Goal: Information Seeking & Learning: Learn about a topic

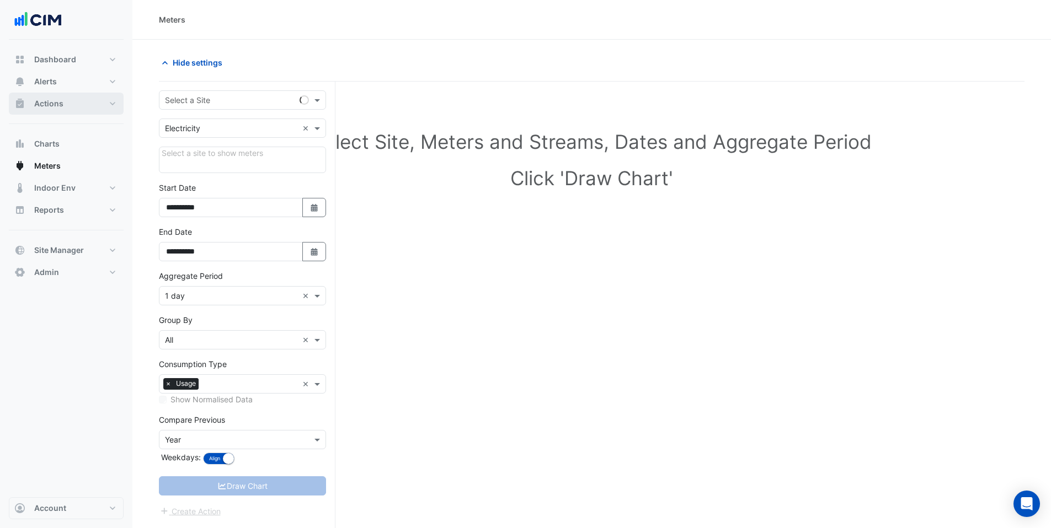
click at [64, 105] on button "Actions" at bounding box center [66, 104] width 115 height 22
click at [205, 98] on input "text" at bounding box center [231, 101] width 133 height 12
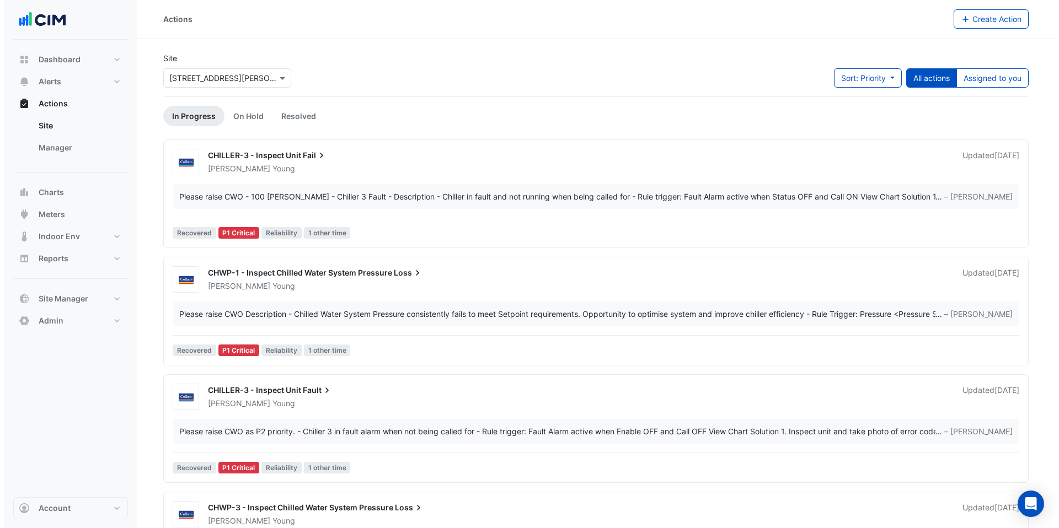
scroll to position [2, 0]
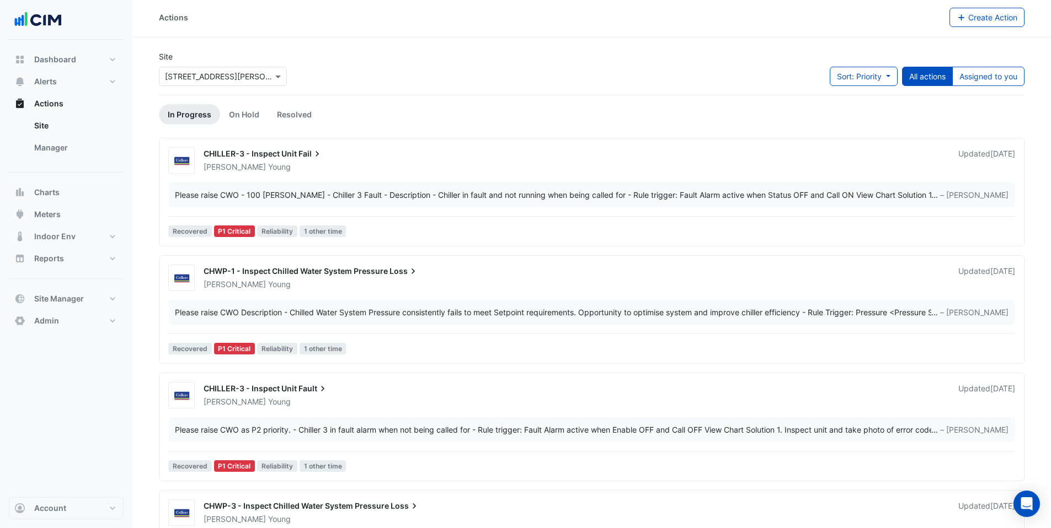
click at [410, 197] on div "Please raise CWO - 100 Wickham - Chiller 3 Fault - Description - Chiller in fau…" at bounding box center [553, 195] width 756 height 12
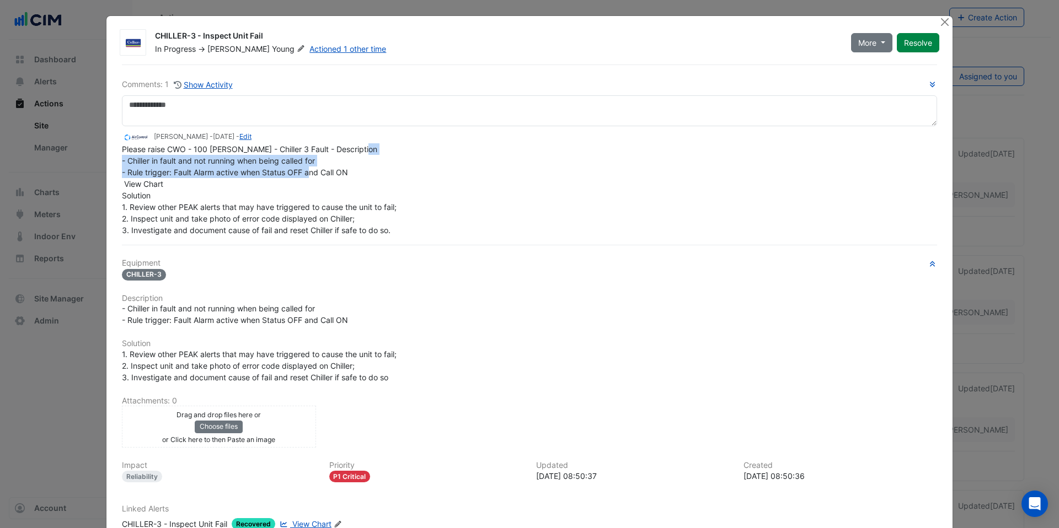
drag, startPoint x: 131, startPoint y: 162, endPoint x: 330, endPoint y: 170, distance: 199.9
click at [330, 170] on span "Please raise CWO - 100 Wickham - Chiller 3 Fault - Description - Chiller in fau…" at bounding box center [260, 190] width 277 height 90
click at [333, 170] on span "Please raise CWO - 100 Wickham - Chiller 3 Fault - Description - Chiller in fau…" at bounding box center [260, 190] width 277 height 90
click at [314, 183] on div "Please raise CWO - 100 Wickham - Chiller 3 Fault - Description - Chiller in fau…" at bounding box center [529, 189] width 815 height 93
click at [939, 24] on button "Close" at bounding box center [945, 22] width 12 height 12
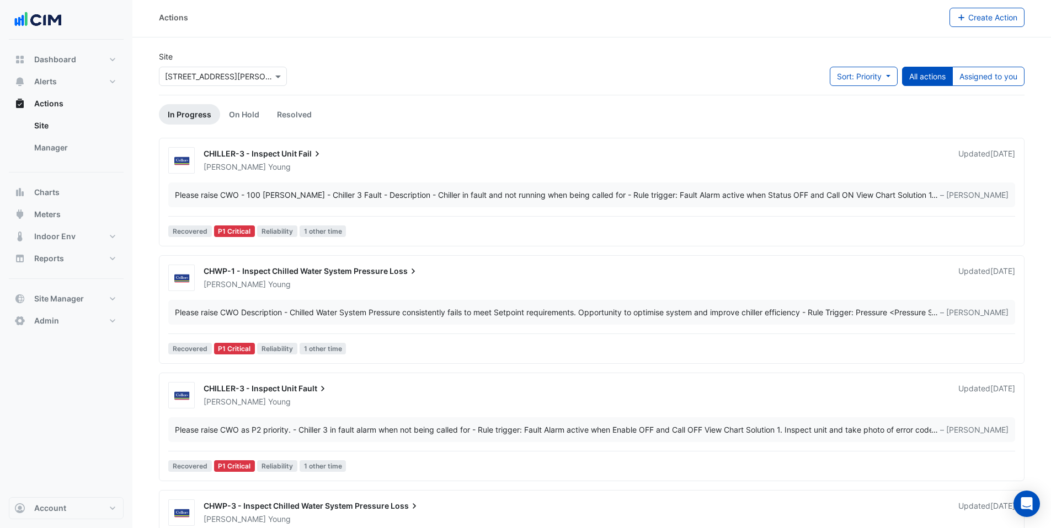
click at [287, 307] on div "Please raise CWO Description - Chilled Water System Pressure consistently fails…" at bounding box center [553, 313] width 756 height 12
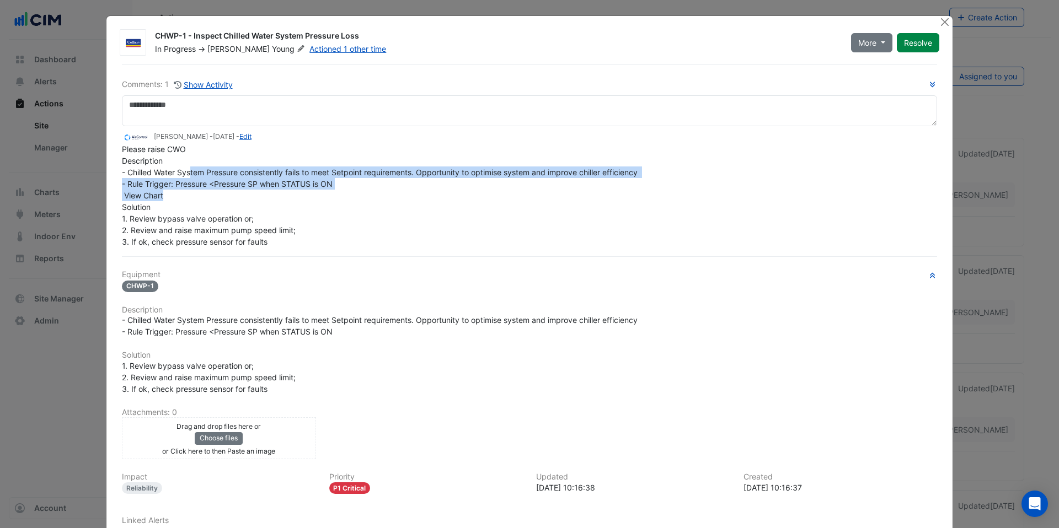
drag, startPoint x: 186, startPoint y: 168, endPoint x: 418, endPoint y: 191, distance: 232.8
click at [418, 191] on div "Please raise CWO Description - Chilled Water System Pressure consistently fails…" at bounding box center [529, 195] width 815 height 104
click at [416, 193] on div "Please raise CWO Description - Chilled Water System Pressure consistently fails…" at bounding box center [529, 195] width 815 height 104
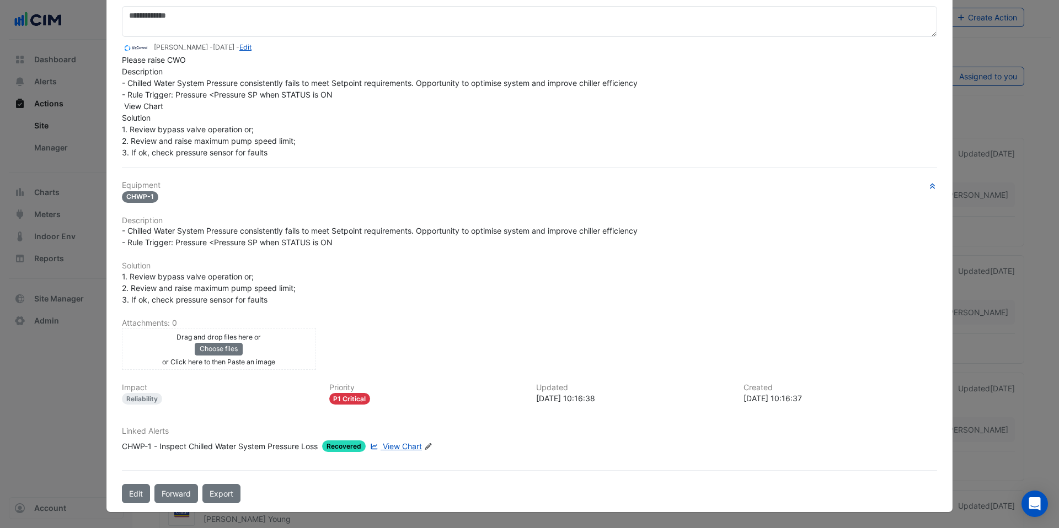
scroll to position [70, 0]
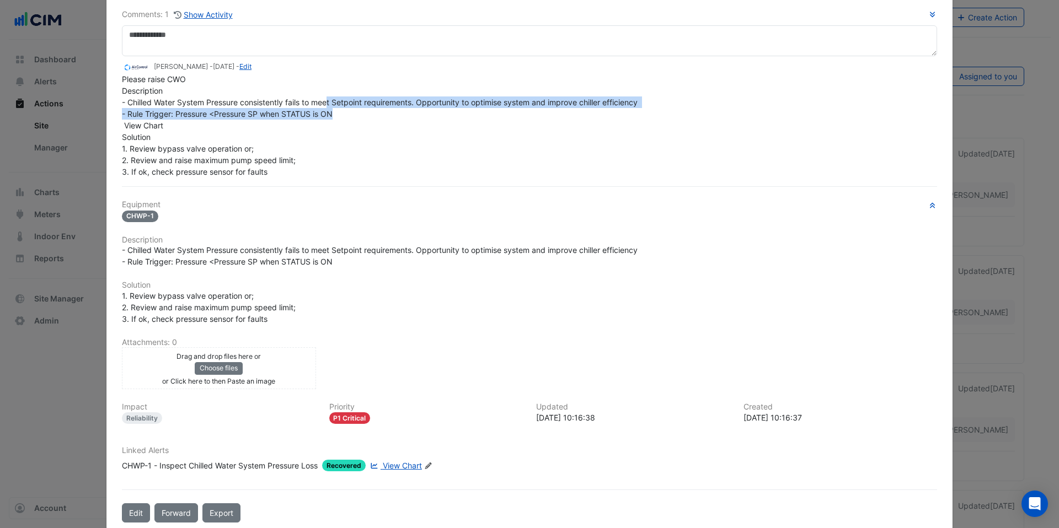
drag, startPoint x: 325, startPoint y: 104, endPoint x: 512, endPoint y: 116, distance: 187.4
click at [512, 116] on div "Please raise CWO Description - Chilled Water System Pressure consistently fails…" at bounding box center [529, 125] width 815 height 104
click at [512, 117] on div "Please raise CWO Description - Chilled Water System Pressure consistently fails…" at bounding box center [529, 125] width 815 height 104
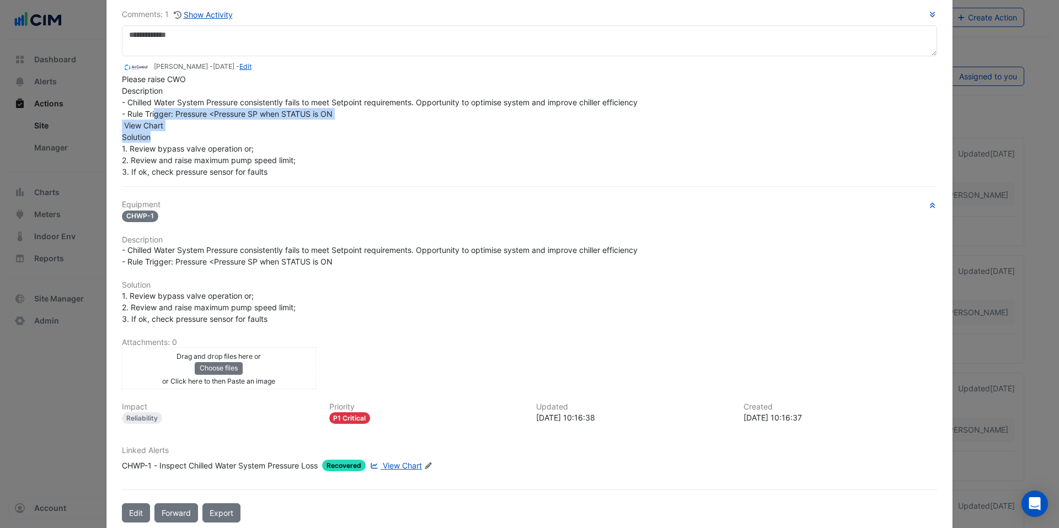
drag, startPoint x: 151, startPoint y: 116, endPoint x: 281, endPoint y: 132, distance: 130.7
click at [281, 132] on div "Please raise CWO Description - Chilled Water System Pressure consistently fails…" at bounding box center [529, 125] width 815 height 104
click at [260, 148] on div "Please raise CWO Description - Chilled Water System Pressure consistently fails…" at bounding box center [529, 125] width 815 height 104
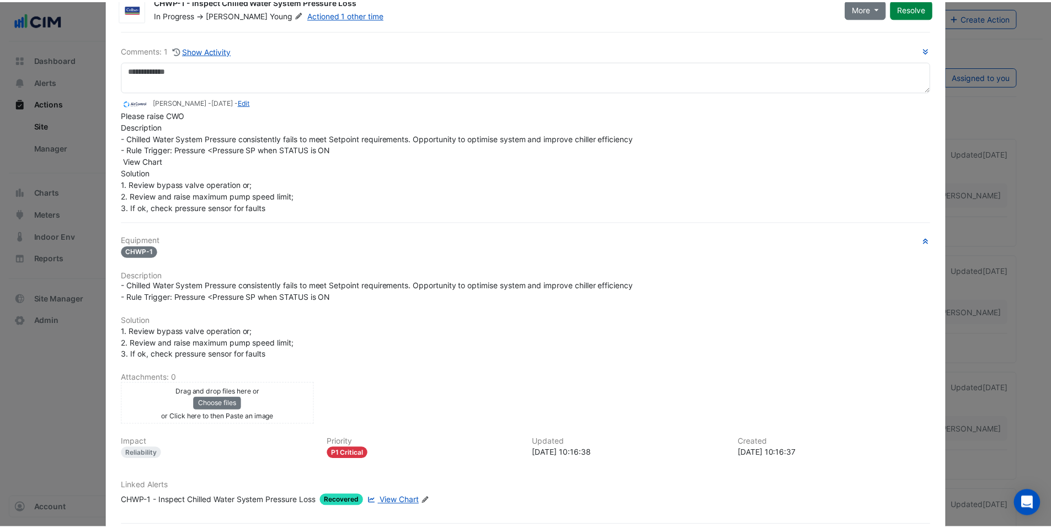
scroll to position [0, 0]
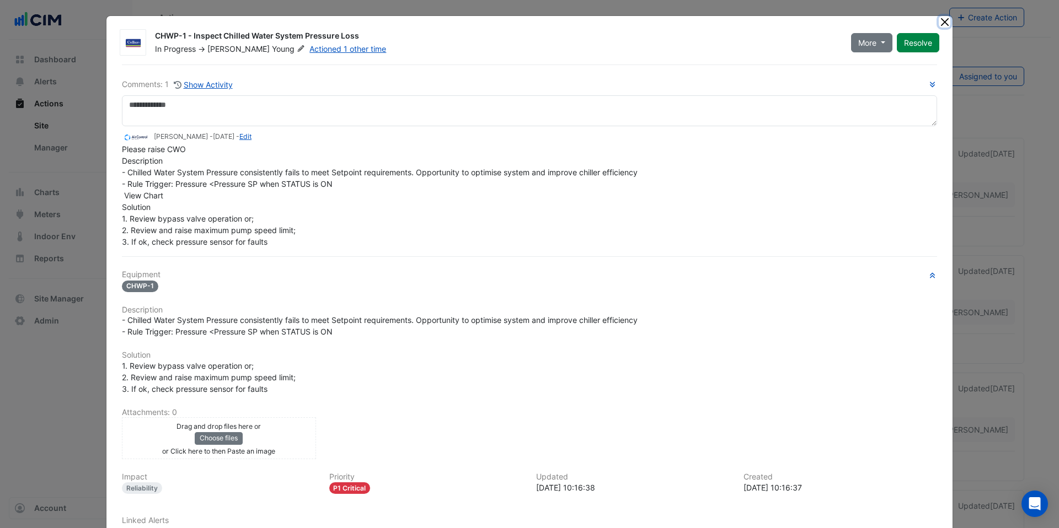
click at [939, 26] on button "Close" at bounding box center [945, 22] width 12 height 12
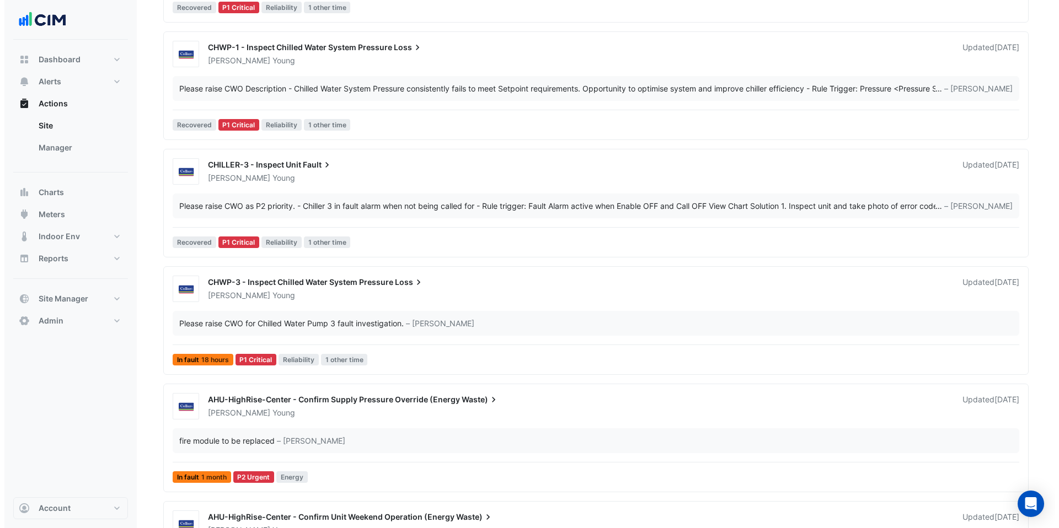
scroll to position [233, 0]
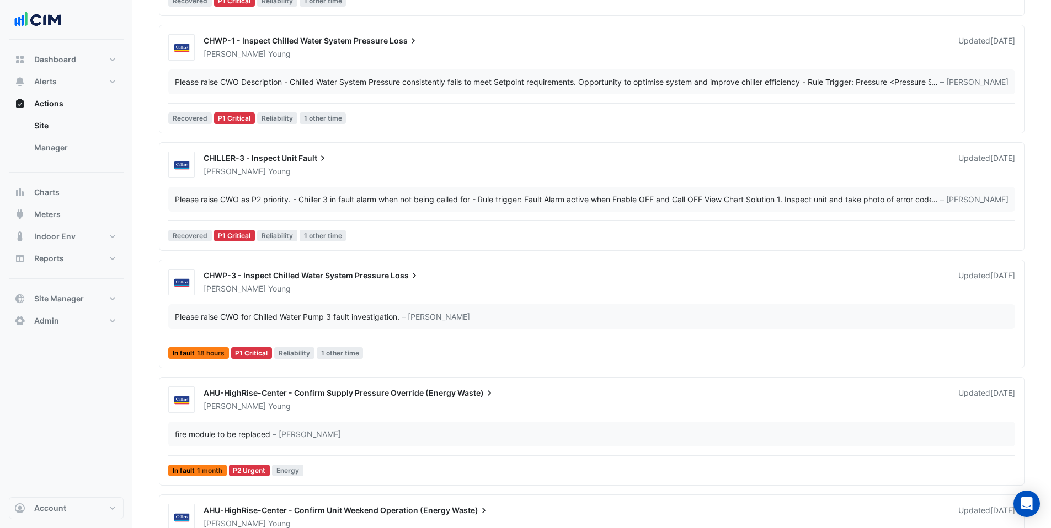
click at [415, 173] on div "Damien Young" at bounding box center [574, 171] width 744 height 11
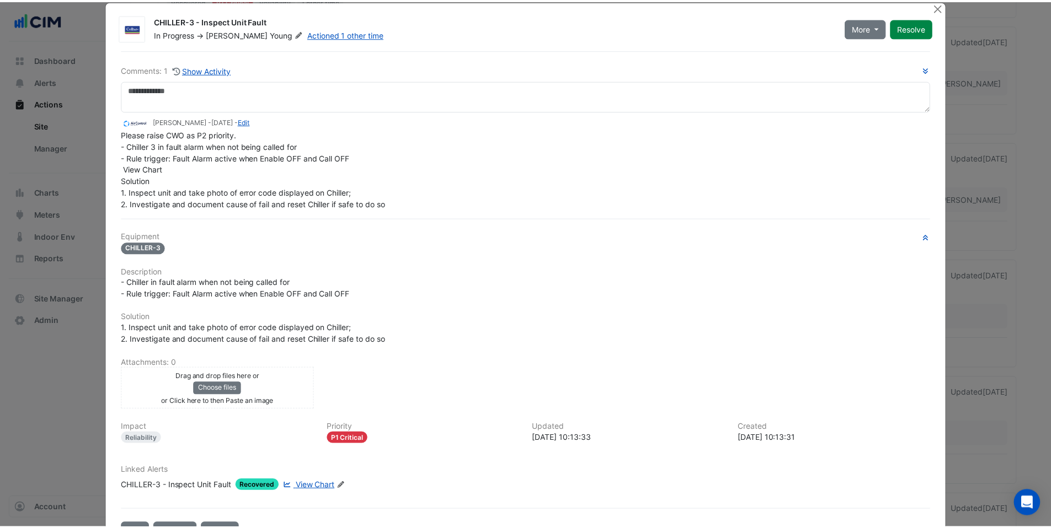
scroll to position [13, 0]
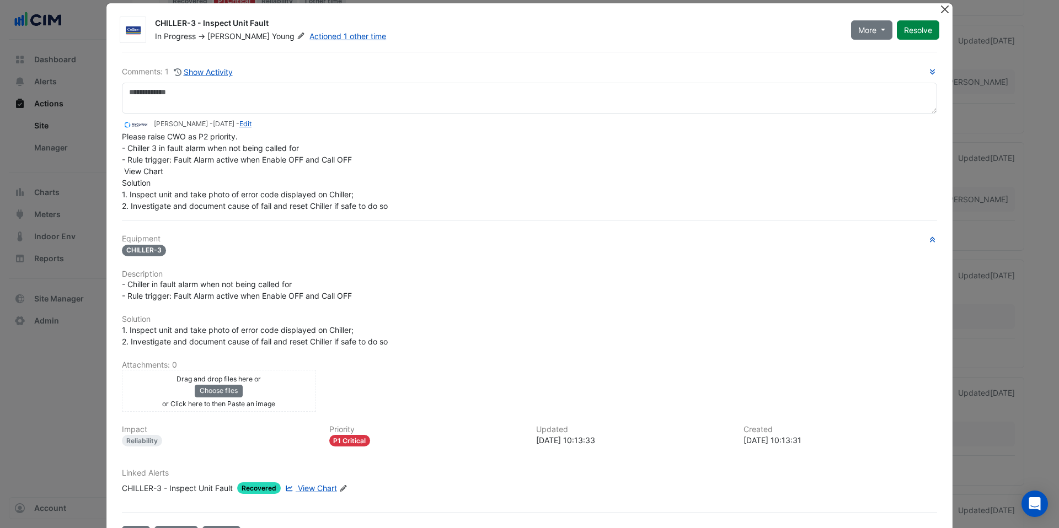
click at [939, 7] on button "Close" at bounding box center [945, 9] width 12 height 12
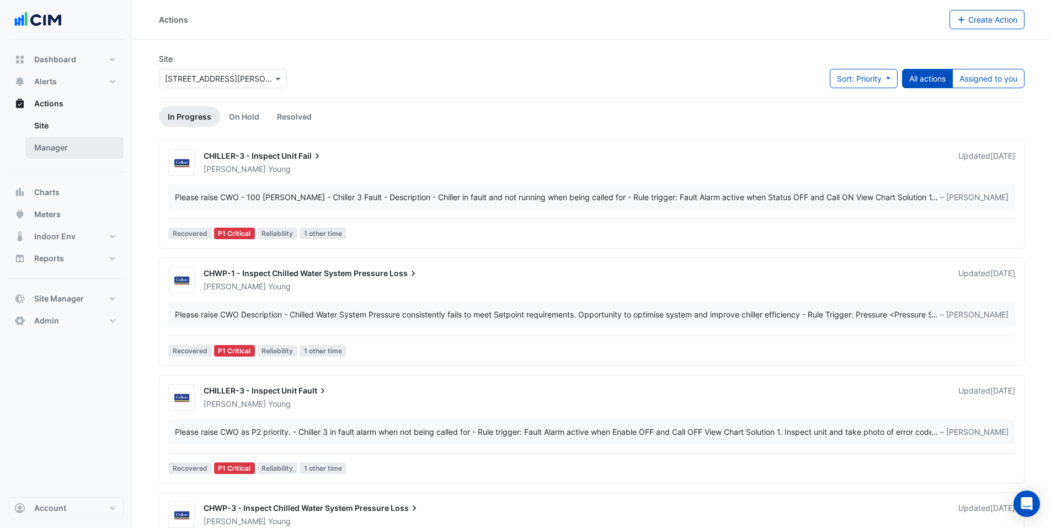
click at [66, 146] on link "Manager" at bounding box center [74, 148] width 98 height 22
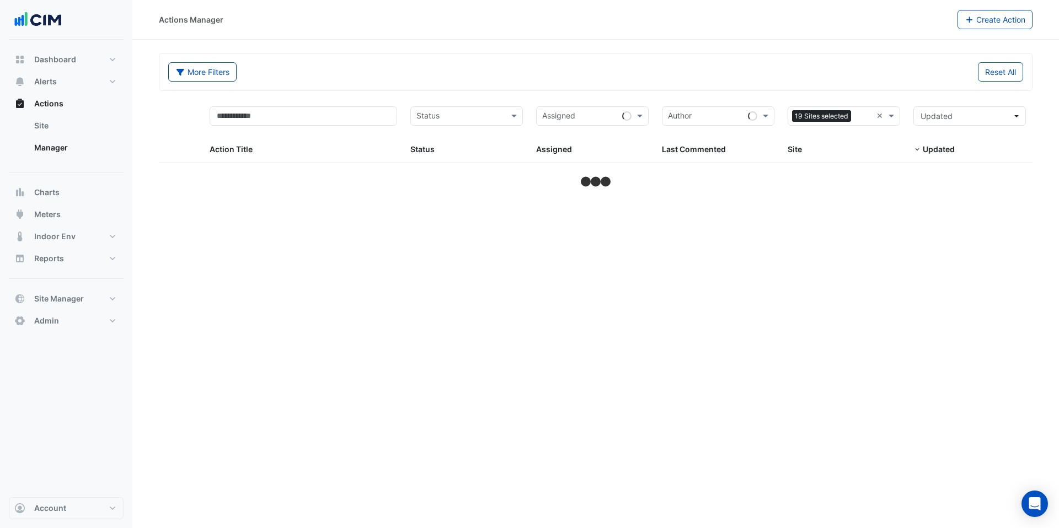
select select "***"
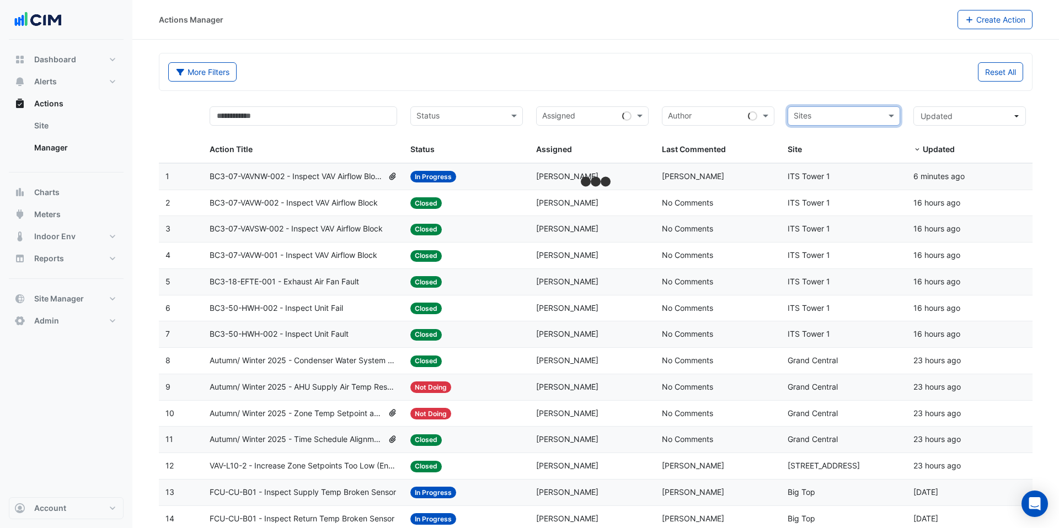
click at [854, 114] on input "text" at bounding box center [838, 117] width 88 height 13
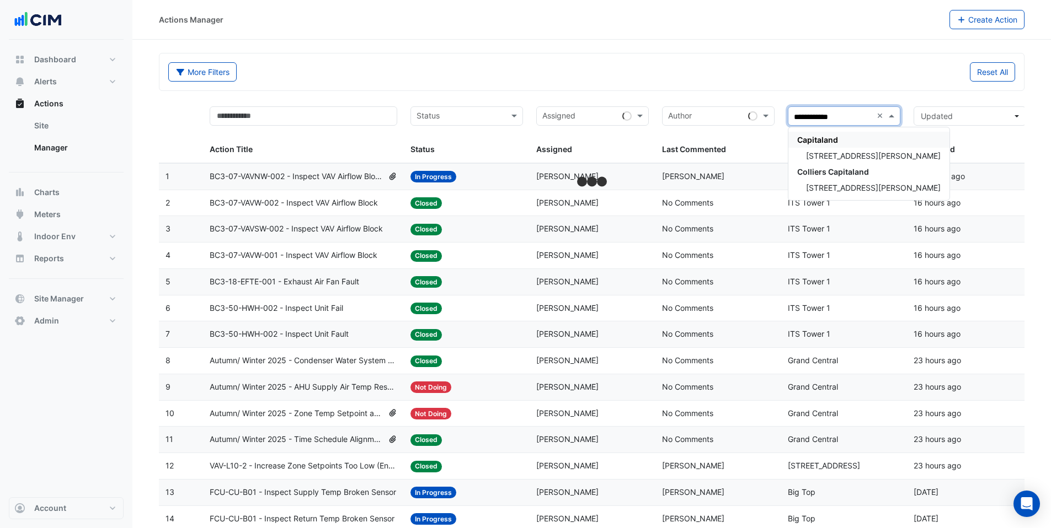
type input "**********"
click at [849, 159] on span "[STREET_ADDRESS][PERSON_NAME]" at bounding box center [873, 155] width 135 height 9
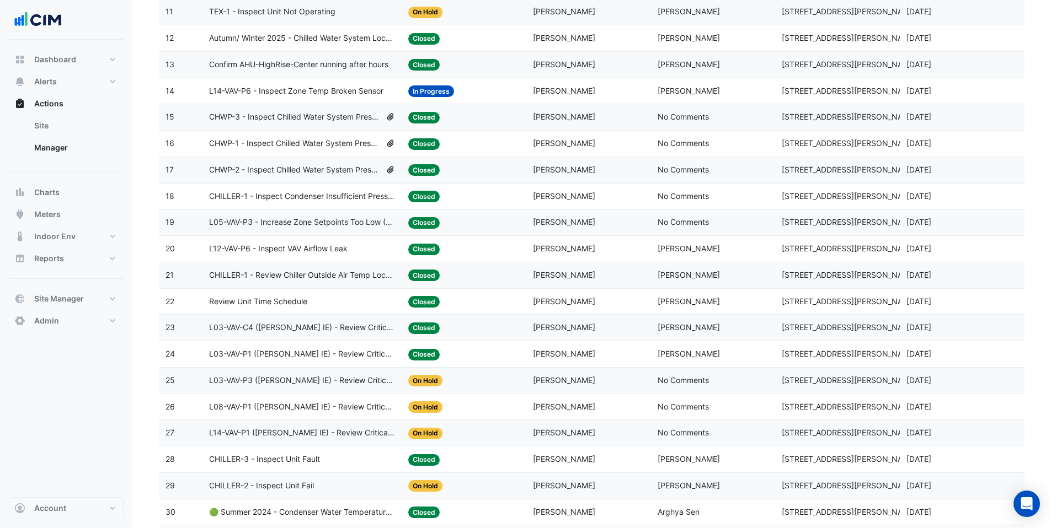
scroll to position [426, 0]
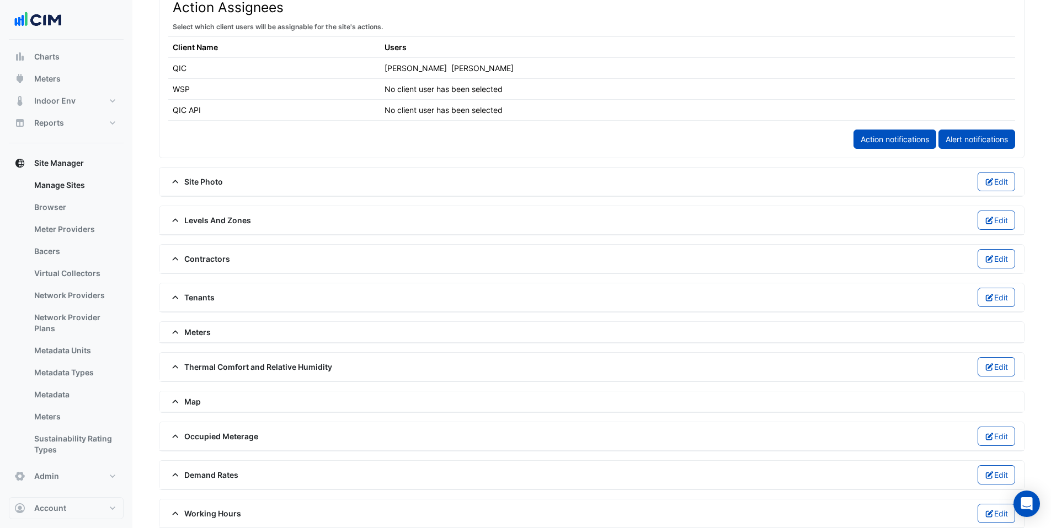
scroll to position [646, 0]
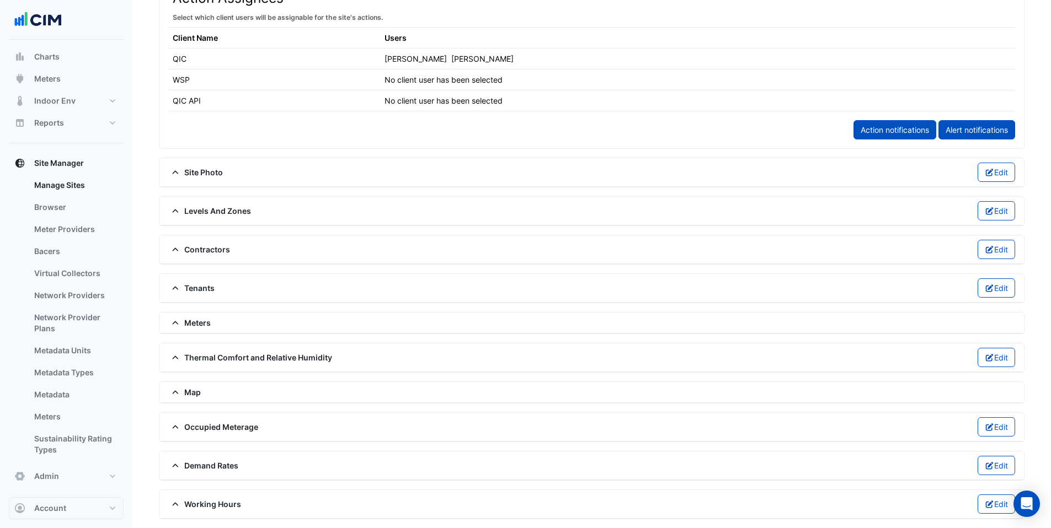
click at [208, 314] on div "Meters" at bounding box center [591, 323] width 864 height 21
click at [204, 323] on span "Meters" at bounding box center [189, 323] width 42 height 12
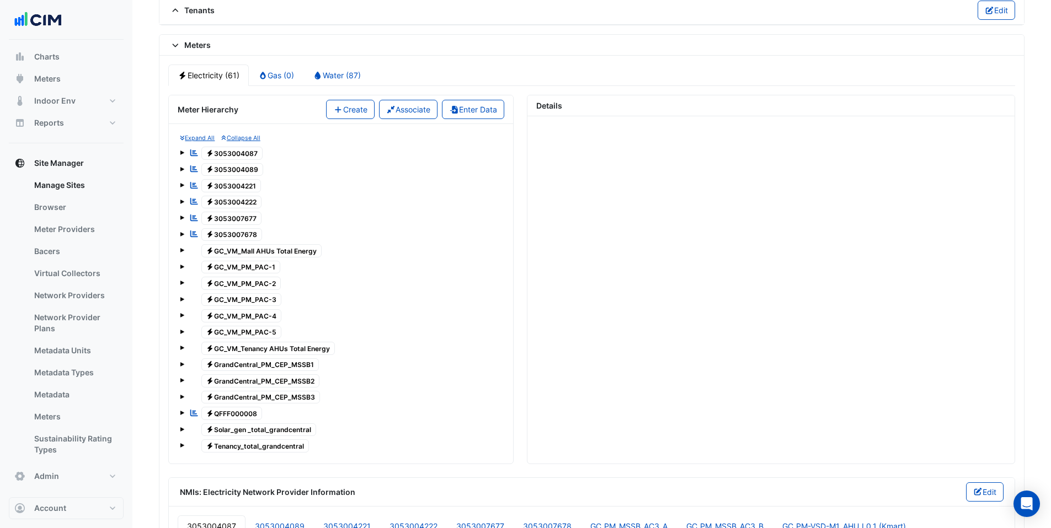
scroll to position [924, 0]
click at [344, 70] on link "Water (87)" at bounding box center [336, 76] width 67 height 22
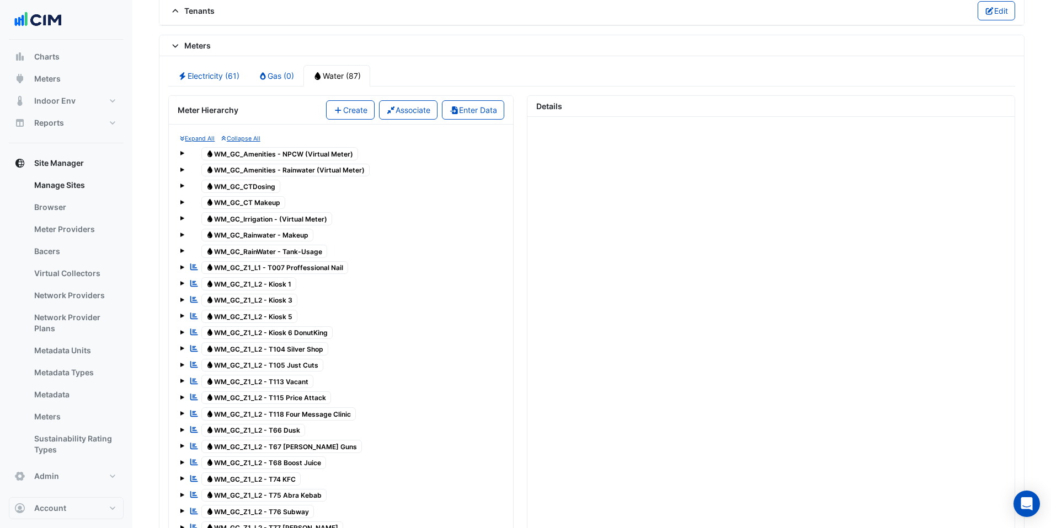
click at [340, 75] on link "Water (87)" at bounding box center [336, 76] width 67 height 22
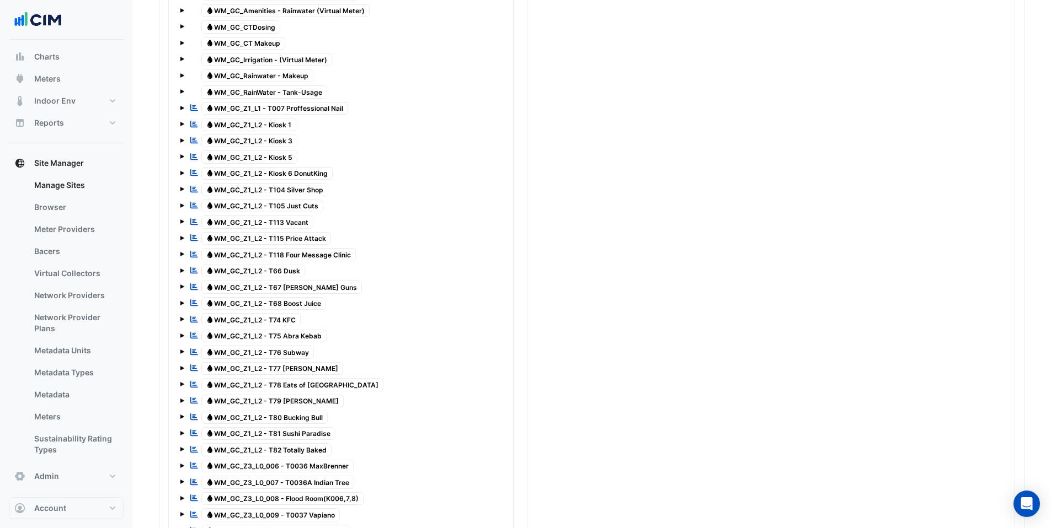
scroll to position [1092, 0]
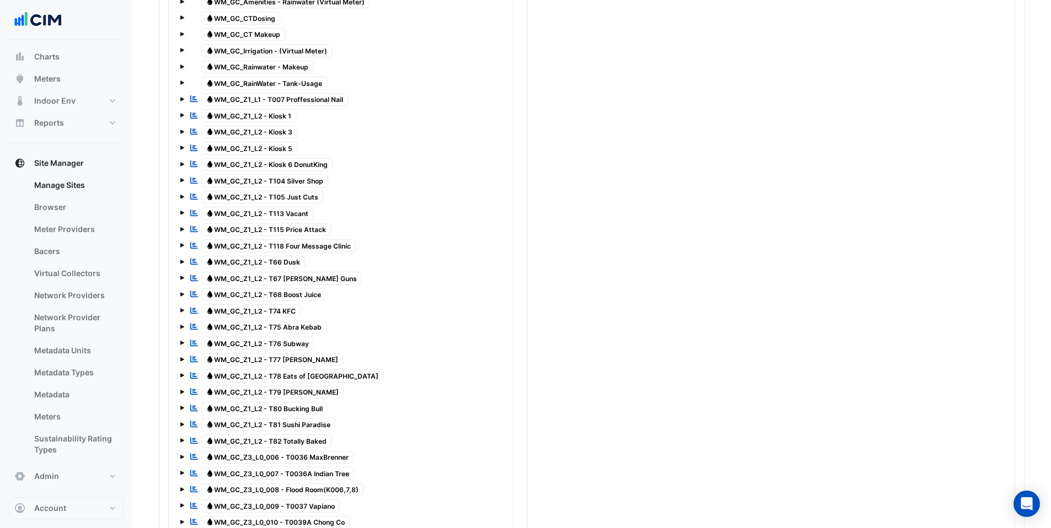
click at [264, 357] on span "Water WM_GC_Z1_L2 - T77 Mcdonald's" at bounding box center [272, 360] width 142 height 13
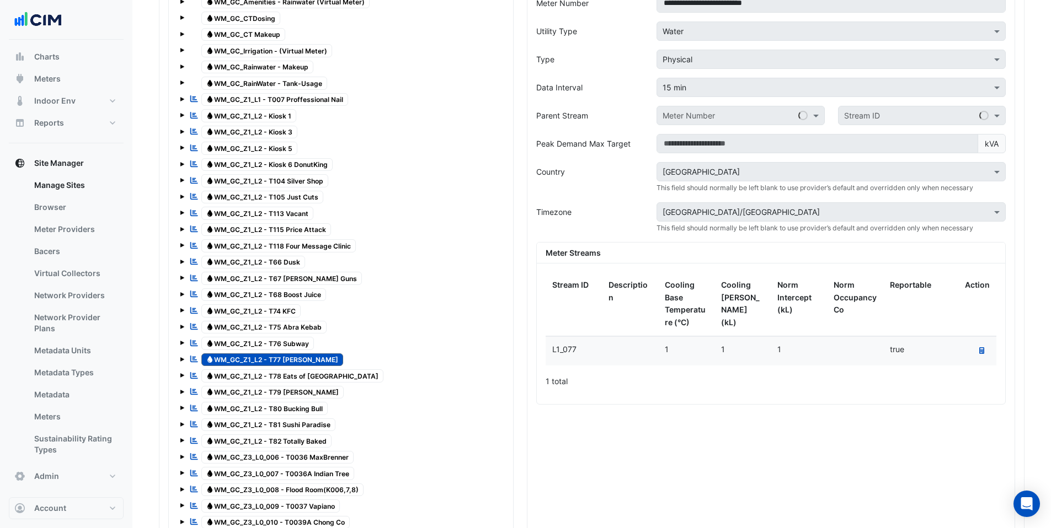
click at [266, 377] on span "Water WM_GC_Z1_L2 - T78 Eats of Asia" at bounding box center [292, 376] width 183 height 13
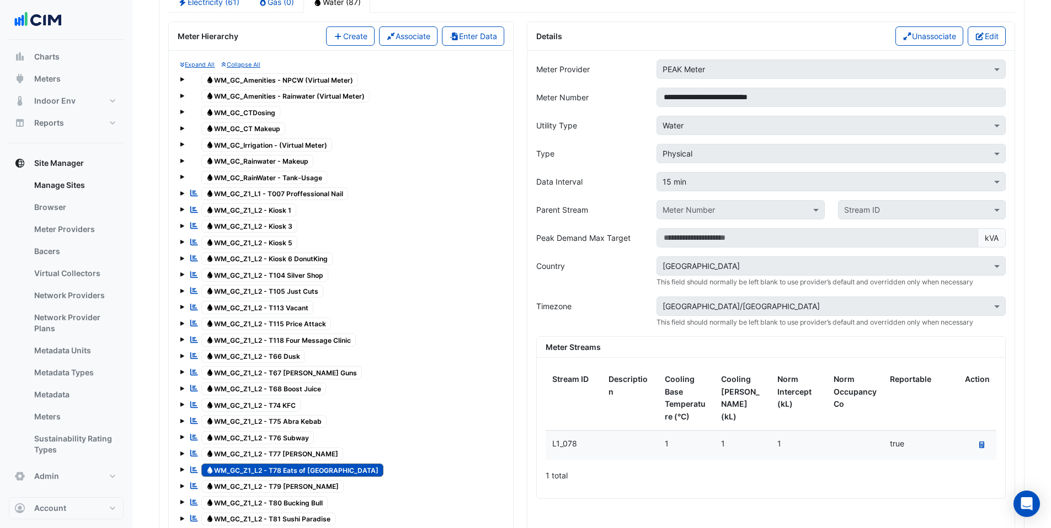
scroll to position [981, 0]
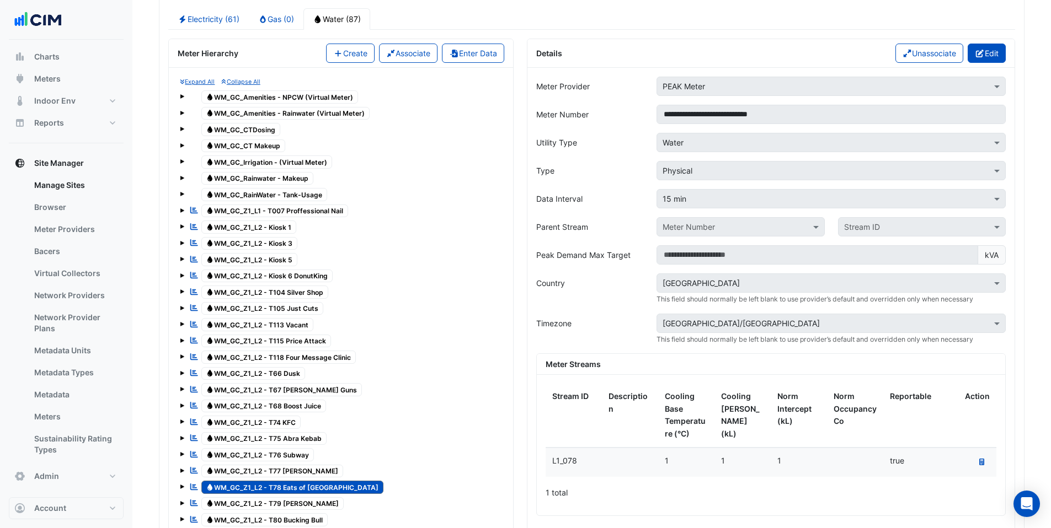
click at [979, 56] on icon "button" at bounding box center [980, 54] width 10 height 8
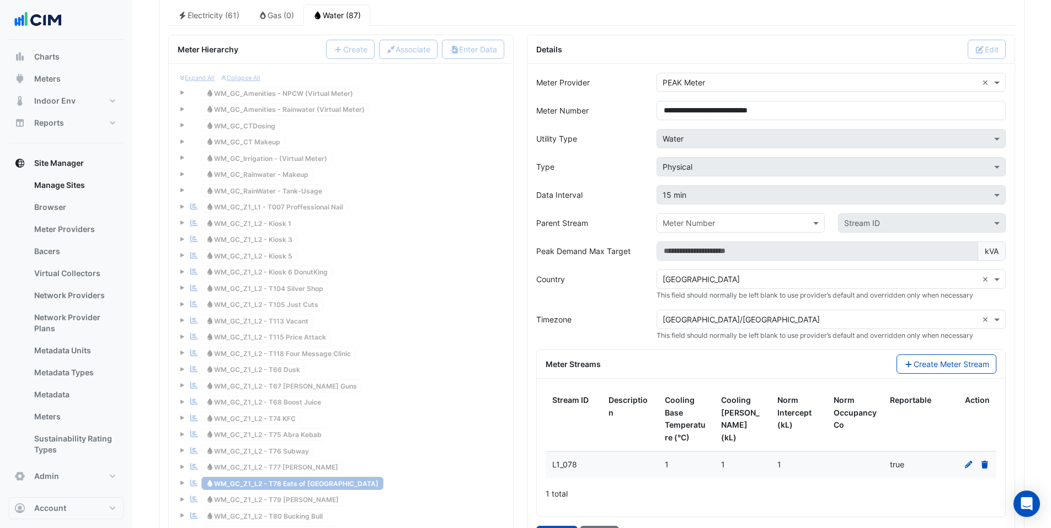
scroll to position [985, 0]
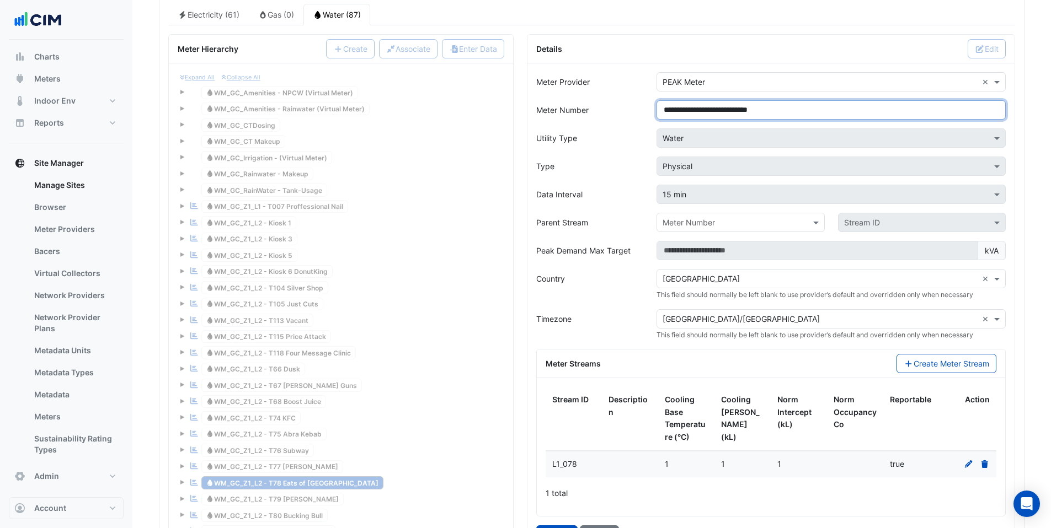
click at [747, 111] on input "**********" at bounding box center [830, 109] width 349 height 19
drag, startPoint x: 741, startPoint y: 110, endPoint x: 786, endPoint y: 111, distance: 44.7
click at [786, 111] on input "**********" at bounding box center [830, 109] width 349 height 19
paste input
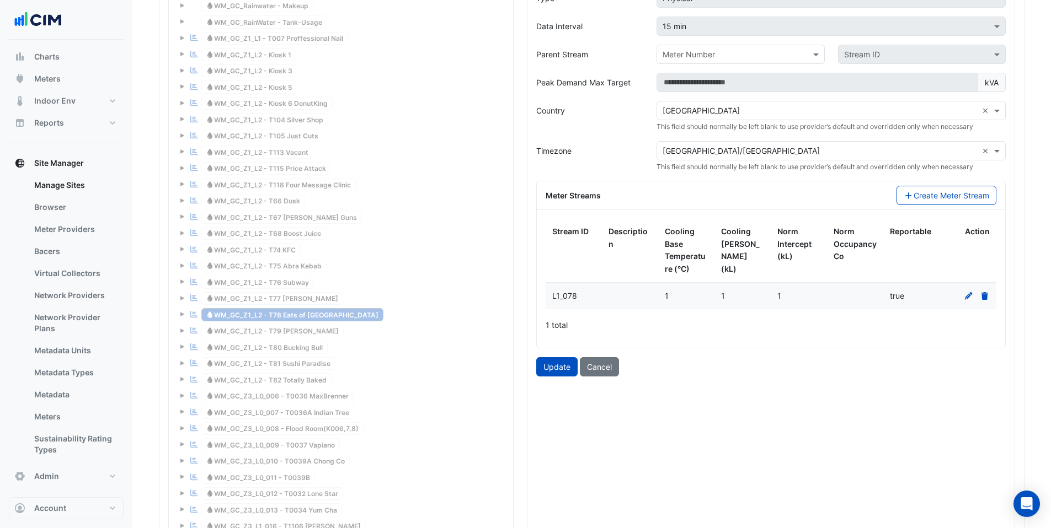
scroll to position [1155, 0]
click at [558, 366] on button "Update" at bounding box center [556, 365] width 41 height 19
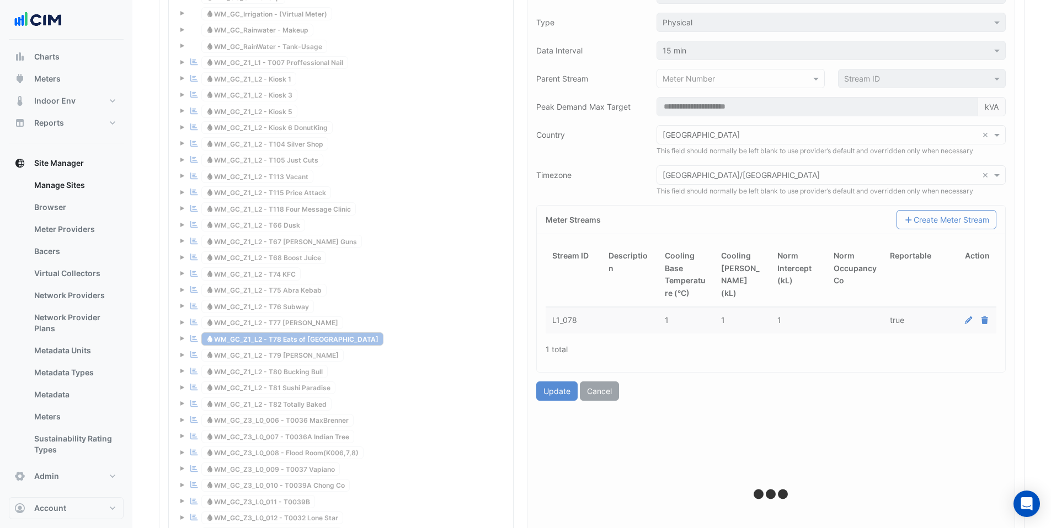
type input "**********"
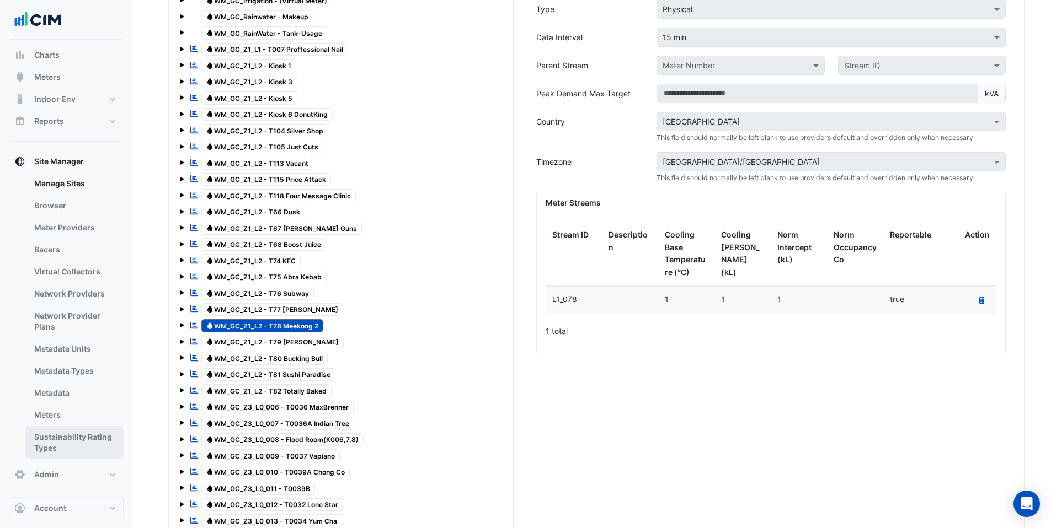
scroll to position [90, 0]
click at [57, 248] on link "Bacers" at bounding box center [74, 248] width 98 height 22
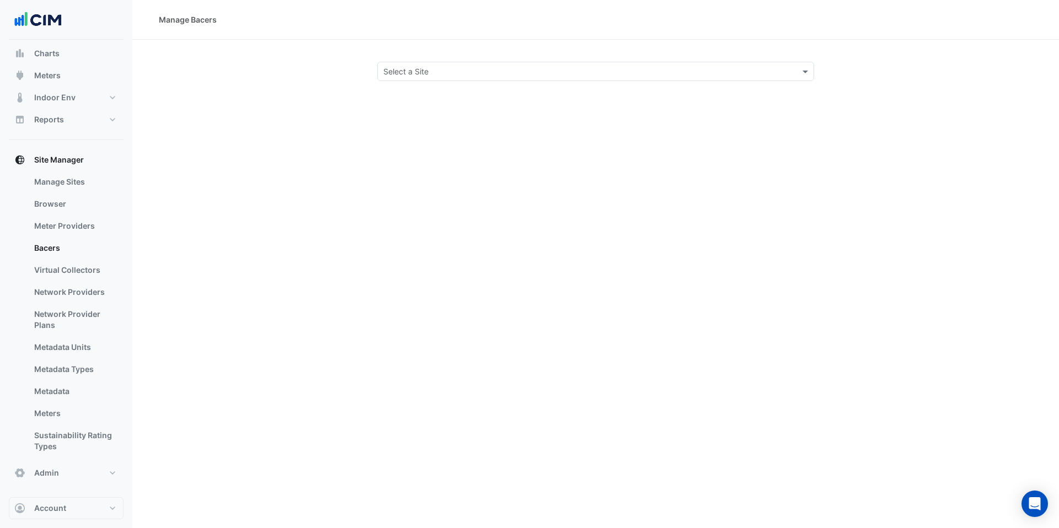
click at [409, 72] on input "text" at bounding box center [584, 72] width 403 height 12
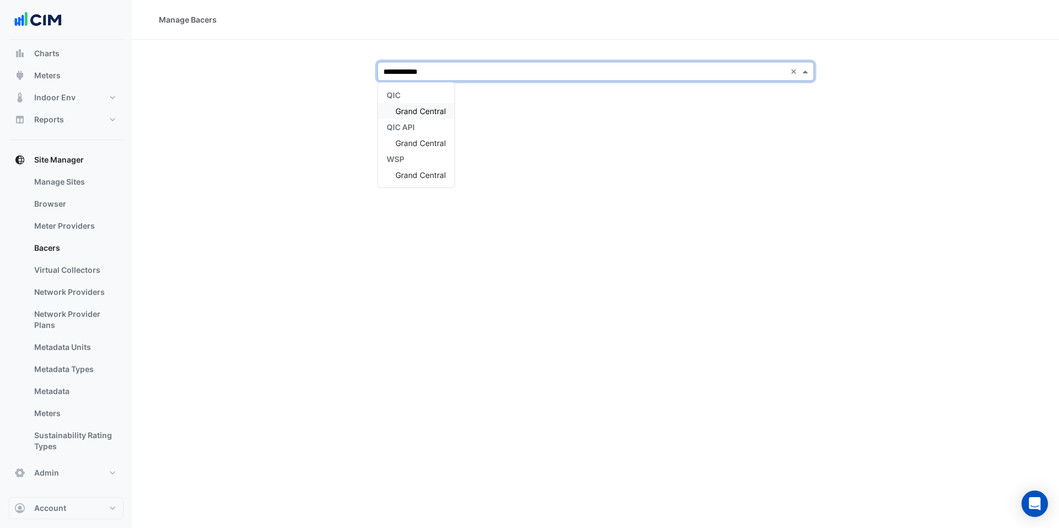
type input "**********"
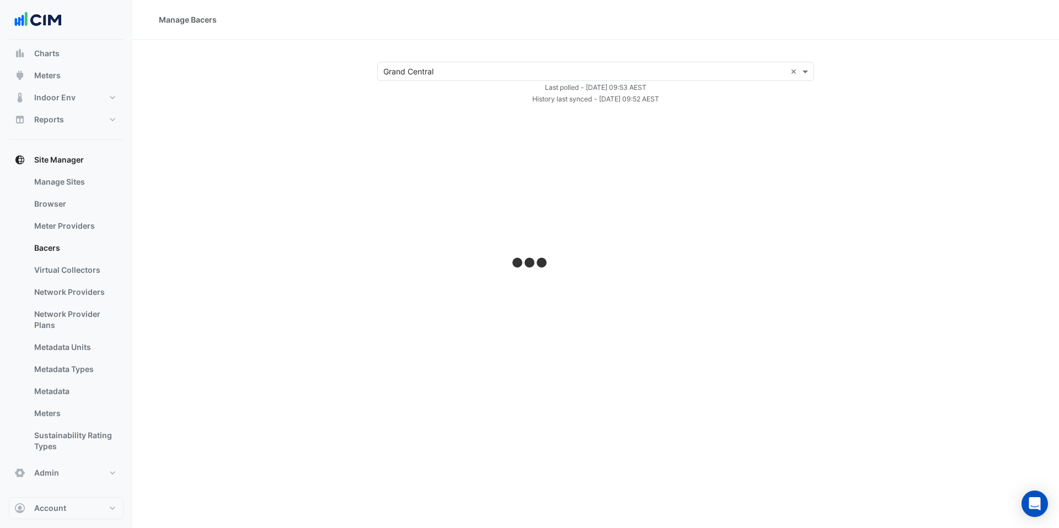
select select "***"
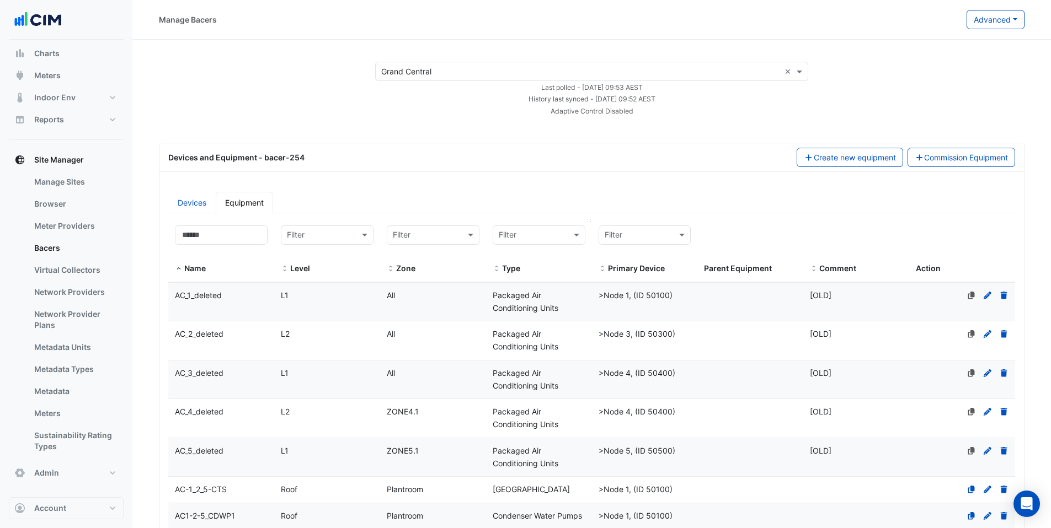
click at [516, 236] on input "text" at bounding box center [528, 235] width 58 height 13
type input "**********"
click at [546, 260] on span "Water Meters" at bounding box center [526, 258] width 48 height 9
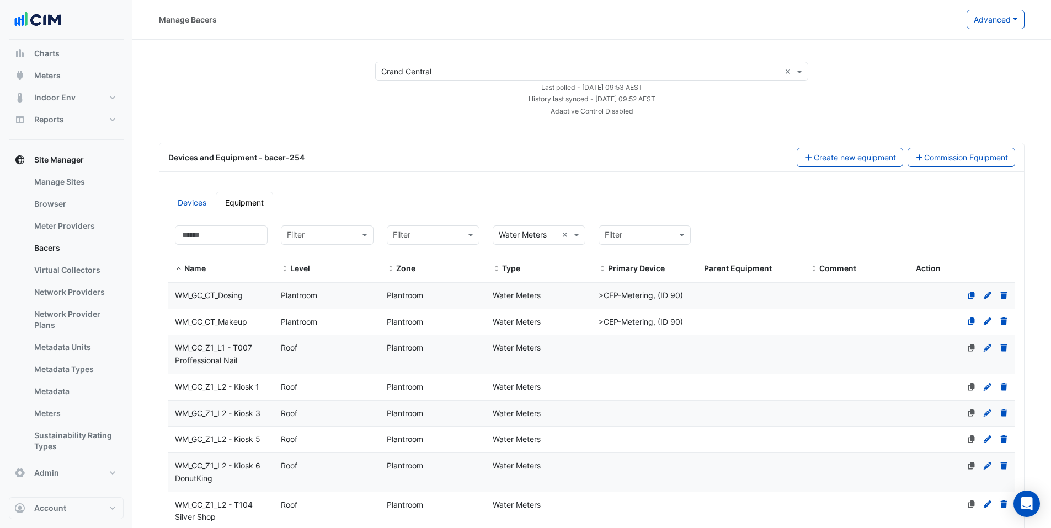
scroll to position [694, 0]
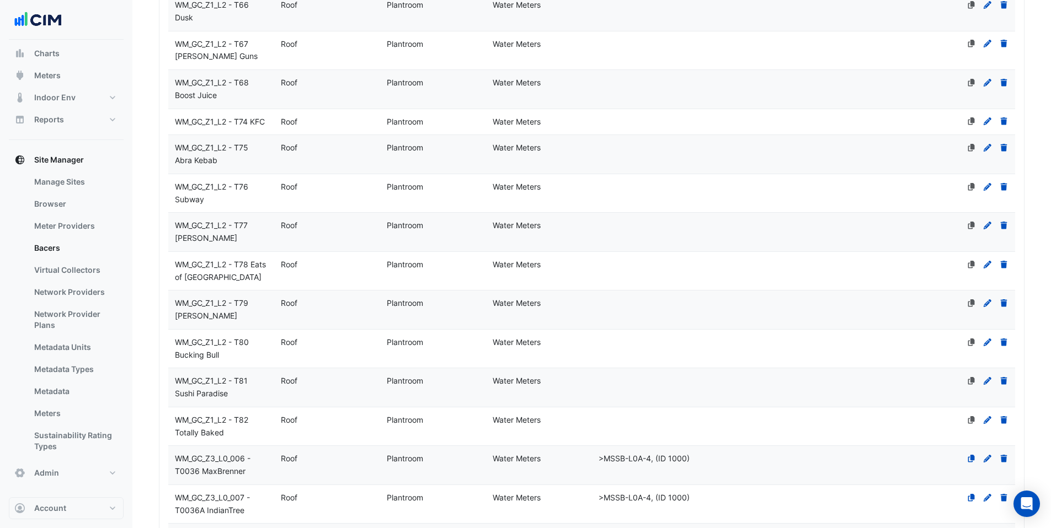
click at [987, 270] on div at bounding box center [985, 265] width 47 height 13
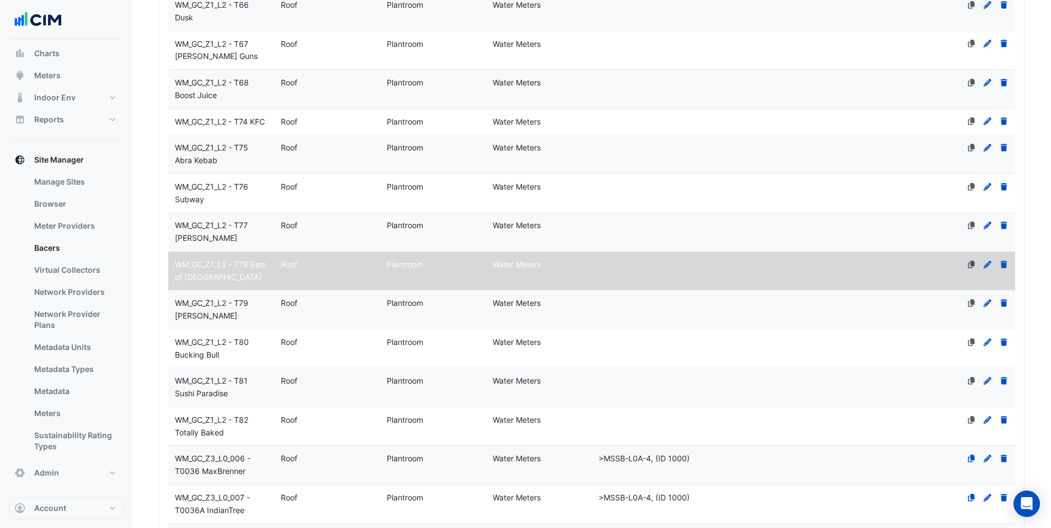
click at [989, 265] on icon at bounding box center [987, 265] width 10 height 8
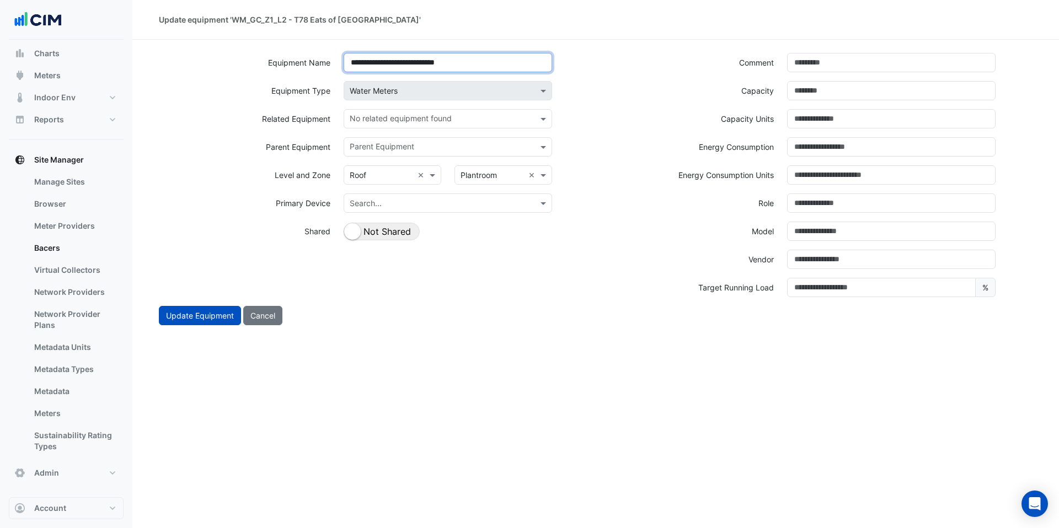
click at [437, 58] on input "**********" at bounding box center [448, 62] width 209 height 19
drag, startPoint x: 428, startPoint y: 63, endPoint x: 479, endPoint y: 68, distance: 51.0
click at [479, 68] on input "**********" at bounding box center [448, 62] width 209 height 19
paste input
type input "**********"
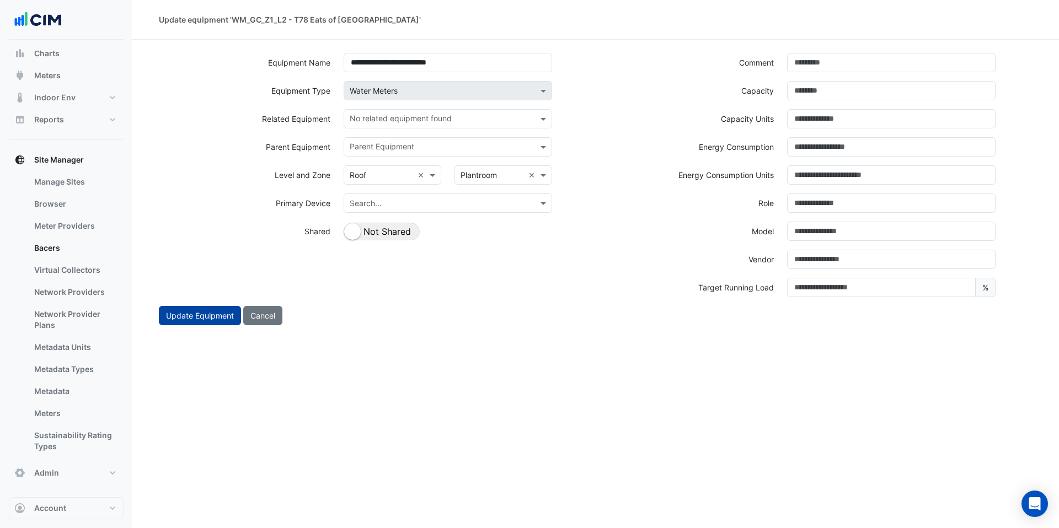
click at [197, 321] on button "Update Equipment" at bounding box center [200, 315] width 82 height 19
select select "***"
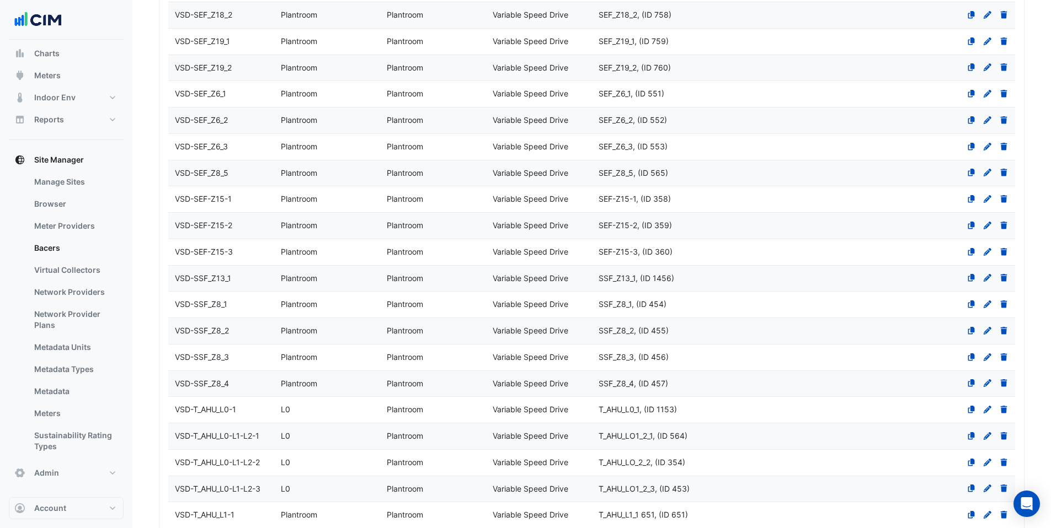
select select "***"
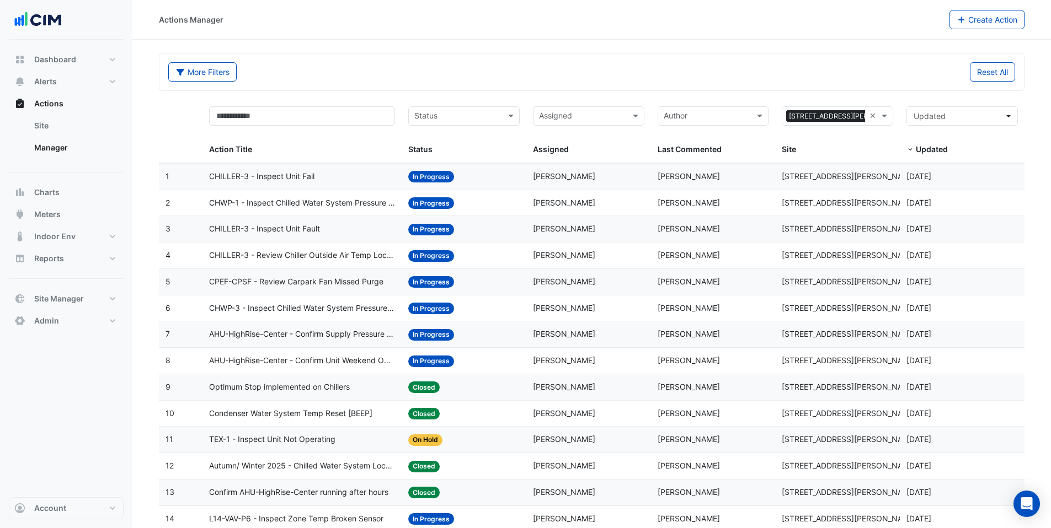
select select "***"
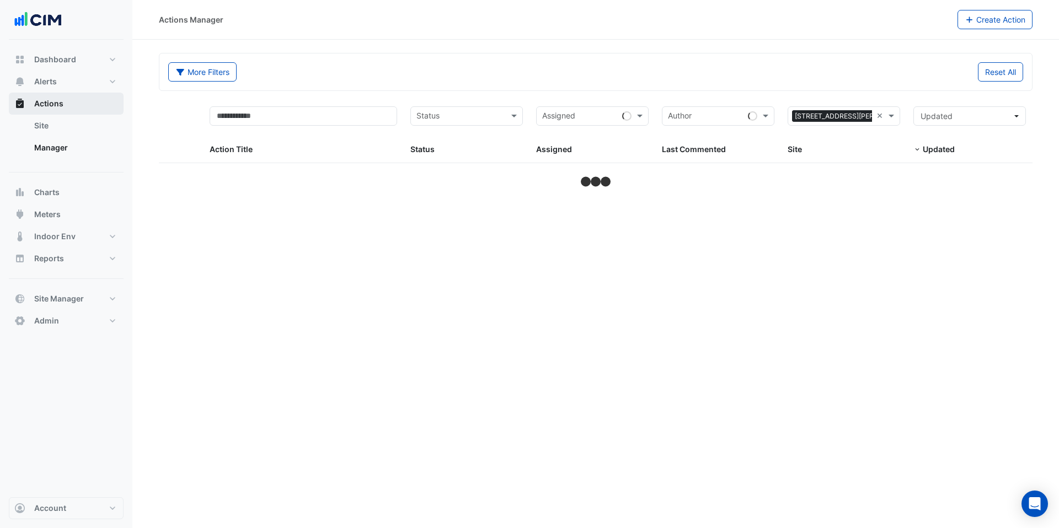
select select "***"
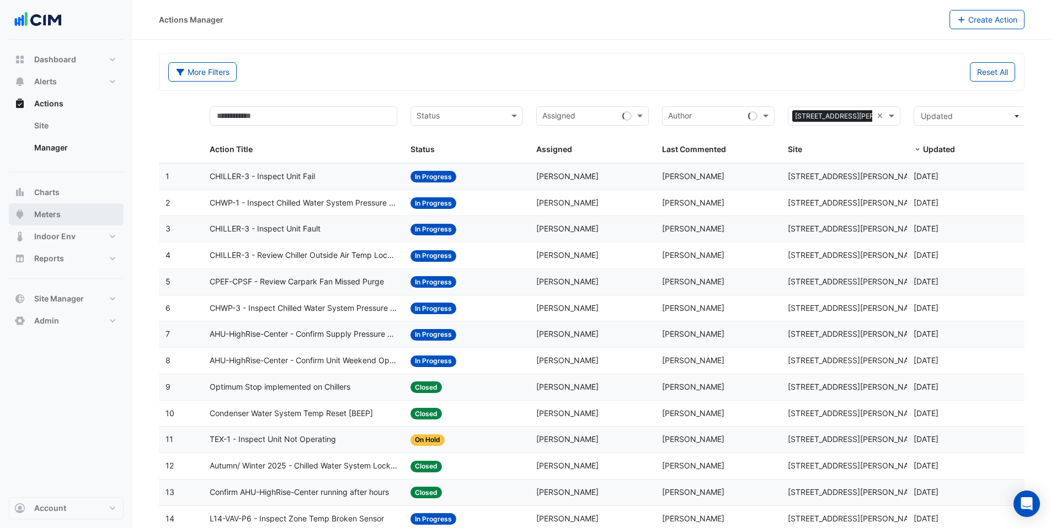
click at [61, 209] on button "Meters" at bounding box center [66, 215] width 115 height 22
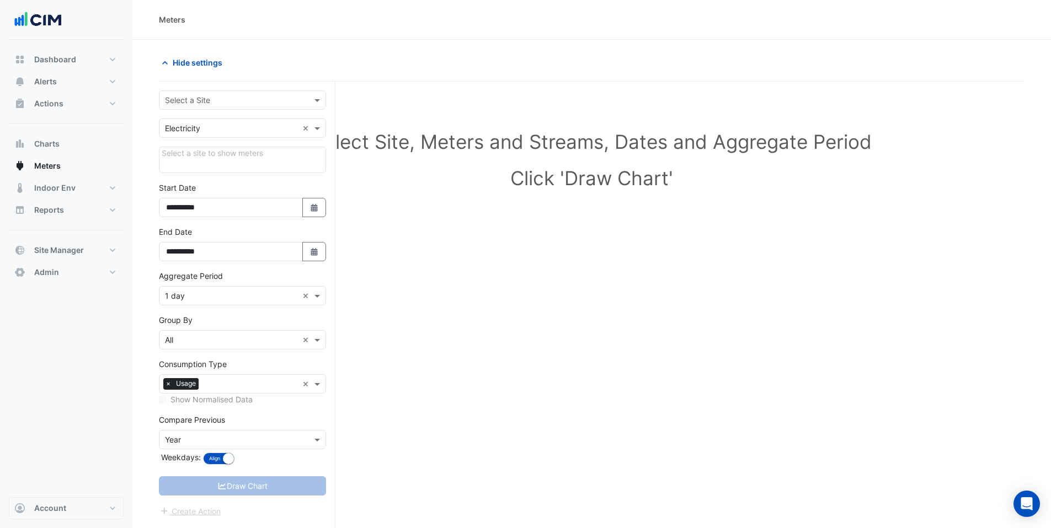
click at [193, 101] on input "text" at bounding box center [231, 101] width 133 height 12
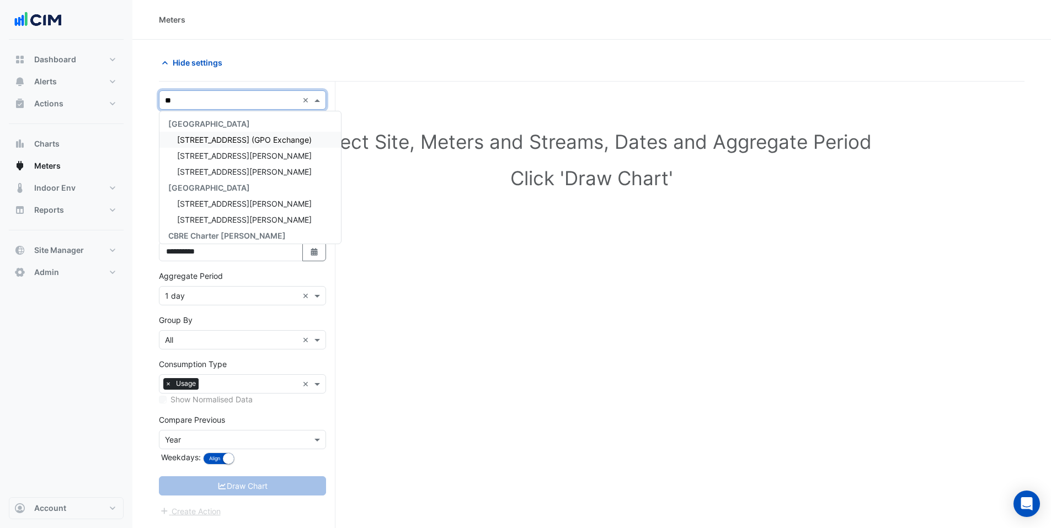
type input "***"
click at [223, 156] on span "[STREET_ADDRESS][PERSON_NAME]" at bounding box center [244, 155] width 135 height 9
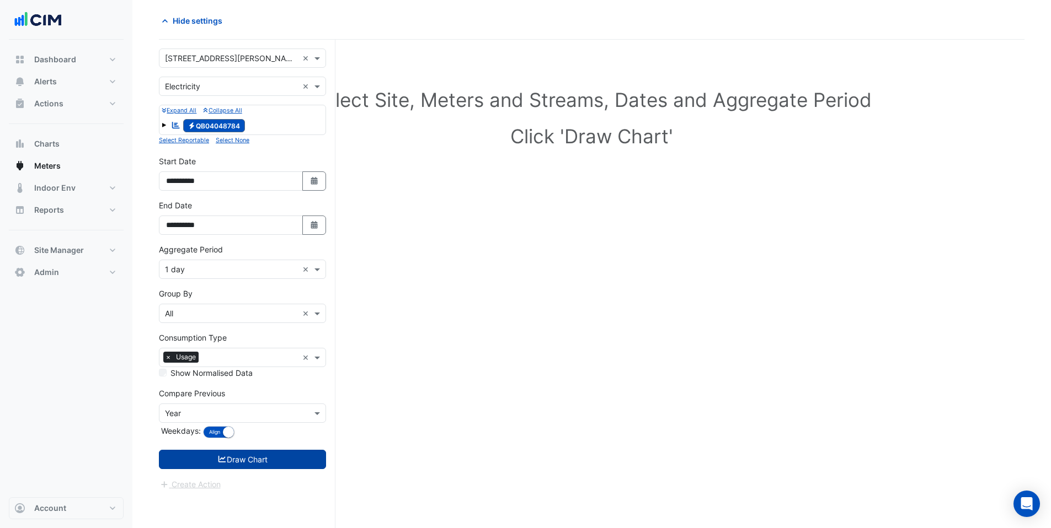
click at [215, 466] on button "Draw Chart" at bounding box center [242, 459] width 167 height 19
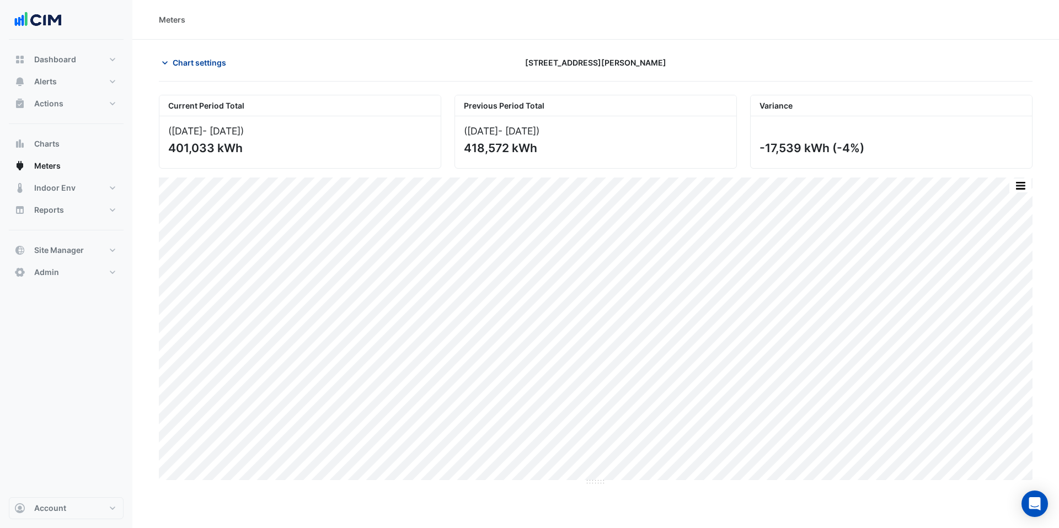
click at [199, 60] on span "Chart settings" at bounding box center [200, 63] width 54 height 12
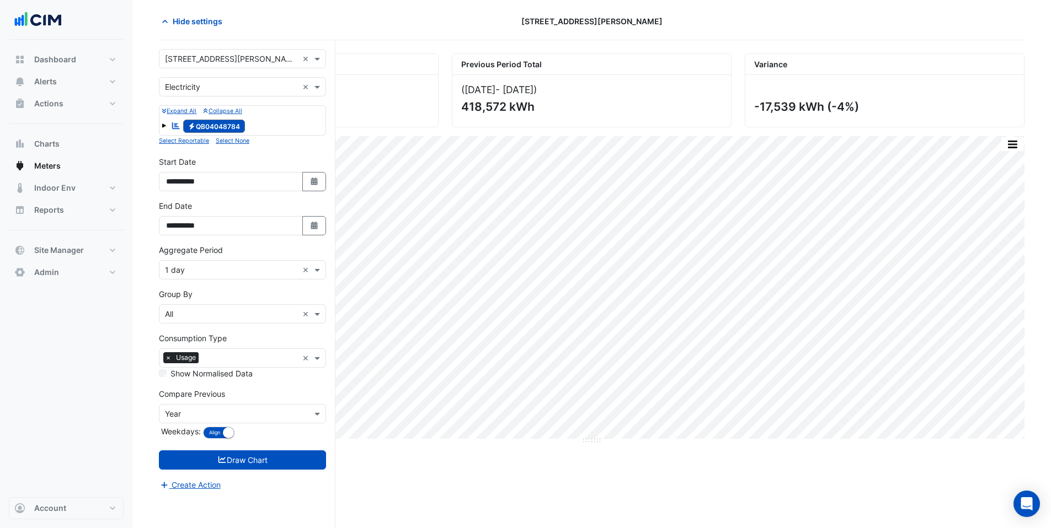
scroll to position [42, 0]
click at [163, 124] on span at bounding box center [164, 125] width 4 height 4
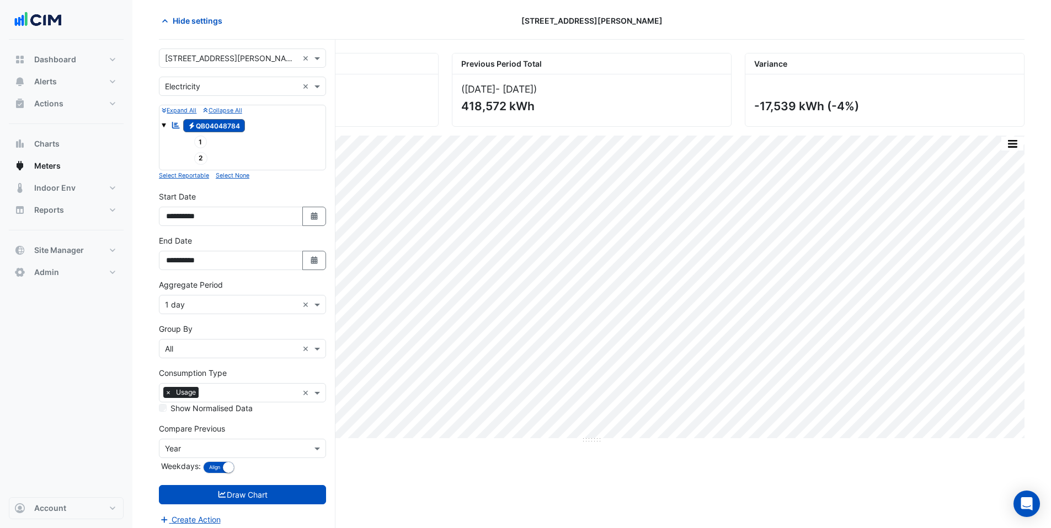
scroll to position [49, 0]
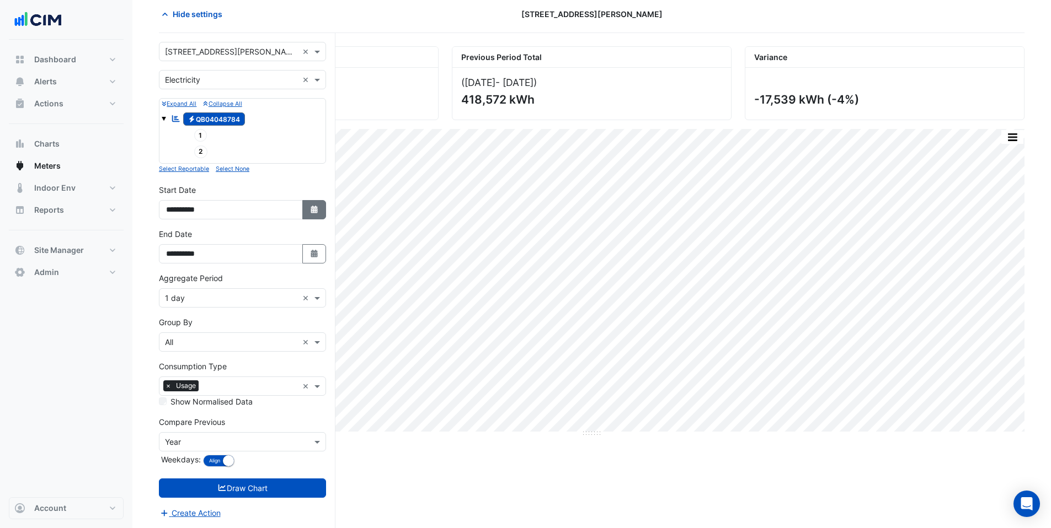
click at [313, 208] on icon "button" at bounding box center [314, 210] width 7 height 8
select select "*"
select select "****"
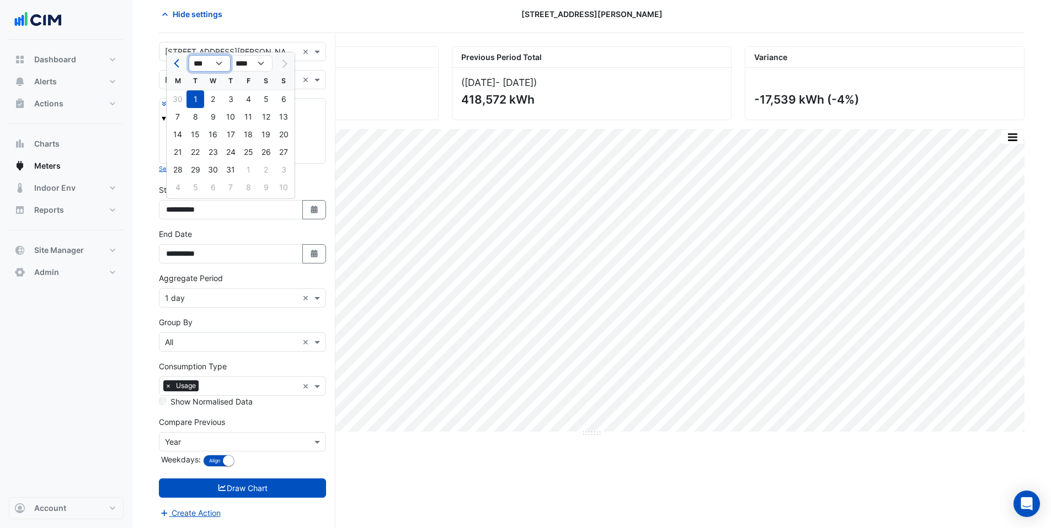
click at [206, 67] on select "*** *** *** *** *** *** ***" at bounding box center [210, 63] width 42 height 17
select select "*"
click at [281, 99] on div "1" at bounding box center [284, 99] width 18 height 18
type input "**********"
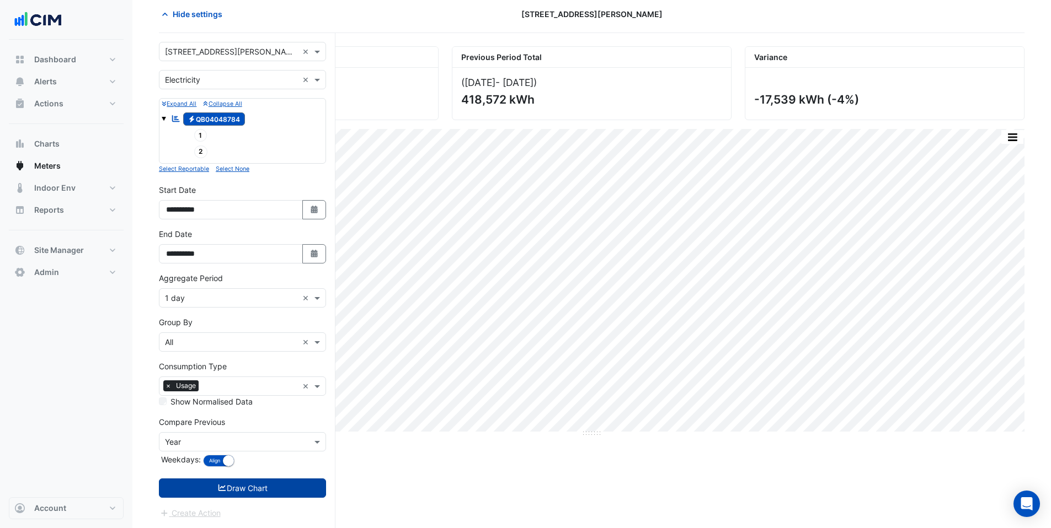
click at [236, 488] on button "Draw Chart" at bounding box center [242, 488] width 167 height 19
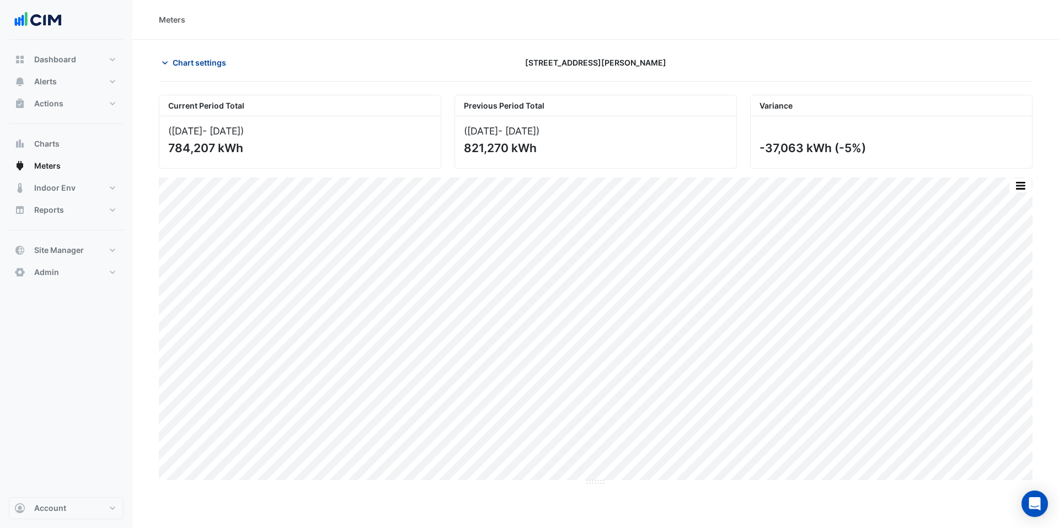
click at [184, 63] on span "Chart settings" at bounding box center [200, 63] width 54 height 12
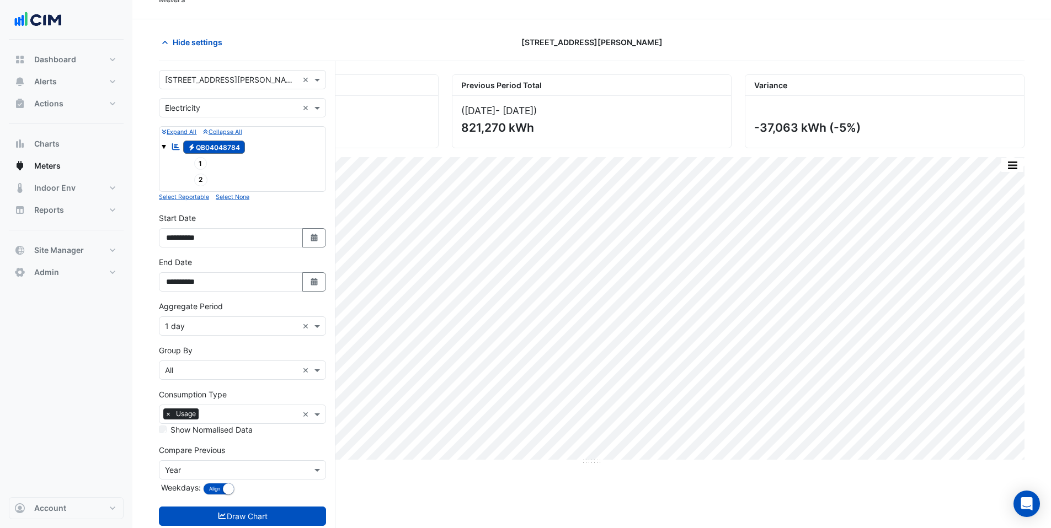
scroll to position [49, 0]
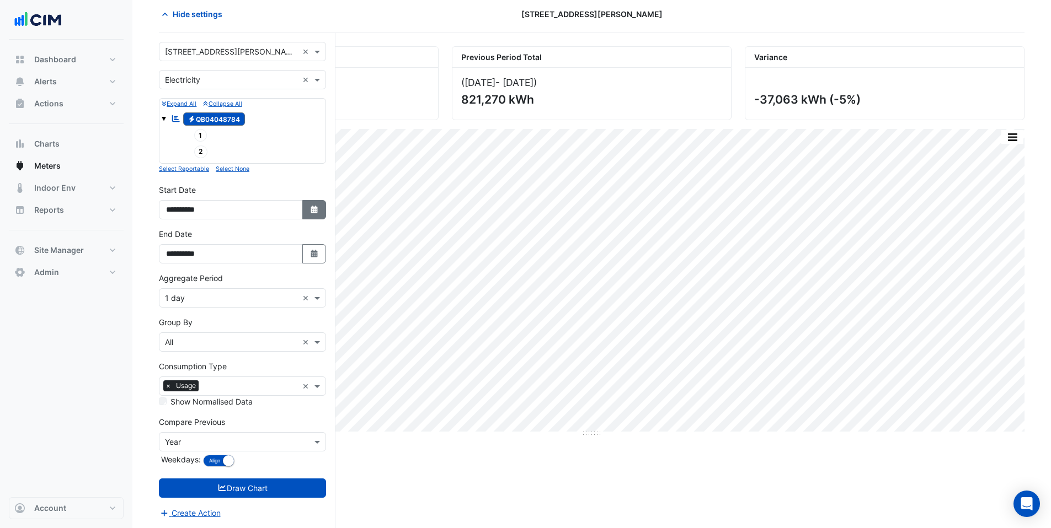
click at [309, 208] on icon "Select Date" at bounding box center [314, 210] width 10 height 8
select select "*"
select select "****"
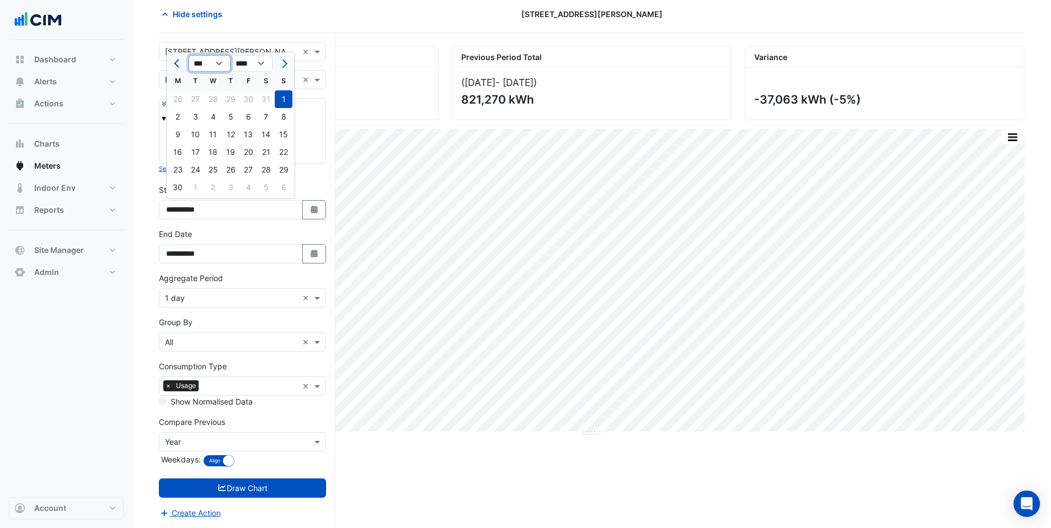
click at [218, 63] on select "*** *** *** *** *** *** ***" at bounding box center [210, 63] width 42 height 17
select select "*"
click at [214, 101] on div "1" at bounding box center [213, 99] width 18 height 18
type input "**********"
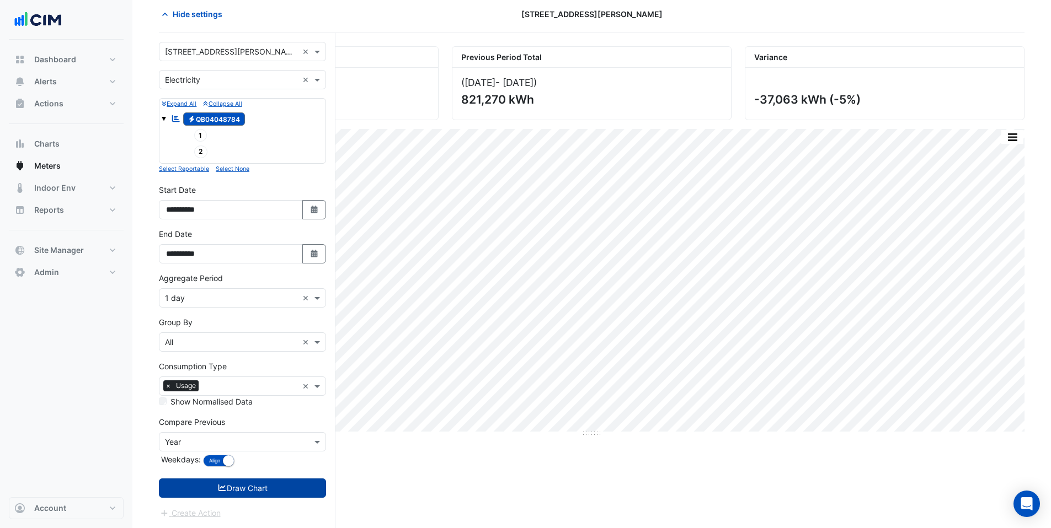
click at [243, 487] on button "Draw Chart" at bounding box center [242, 488] width 167 height 19
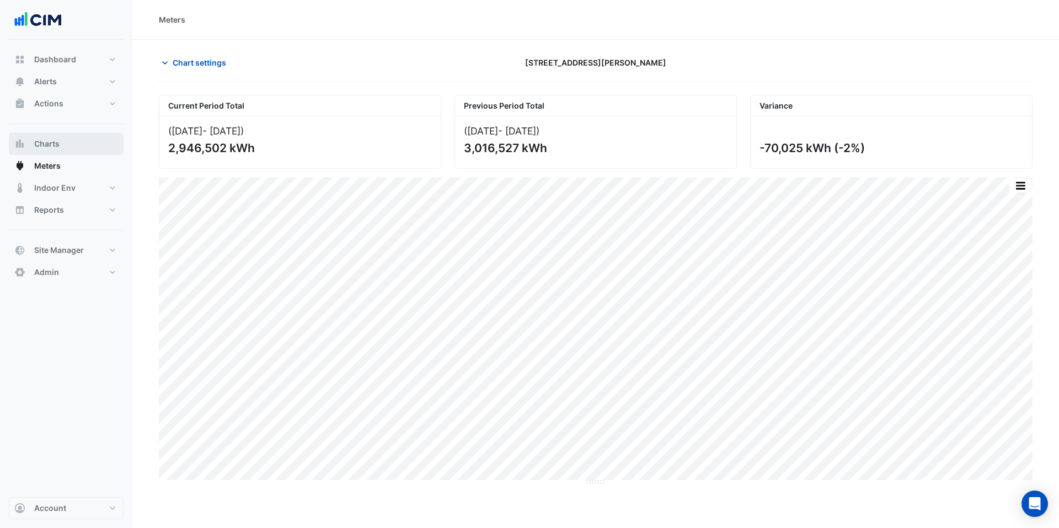
click at [45, 143] on span "Charts" at bounding box center [46, 143] width 25 height 11
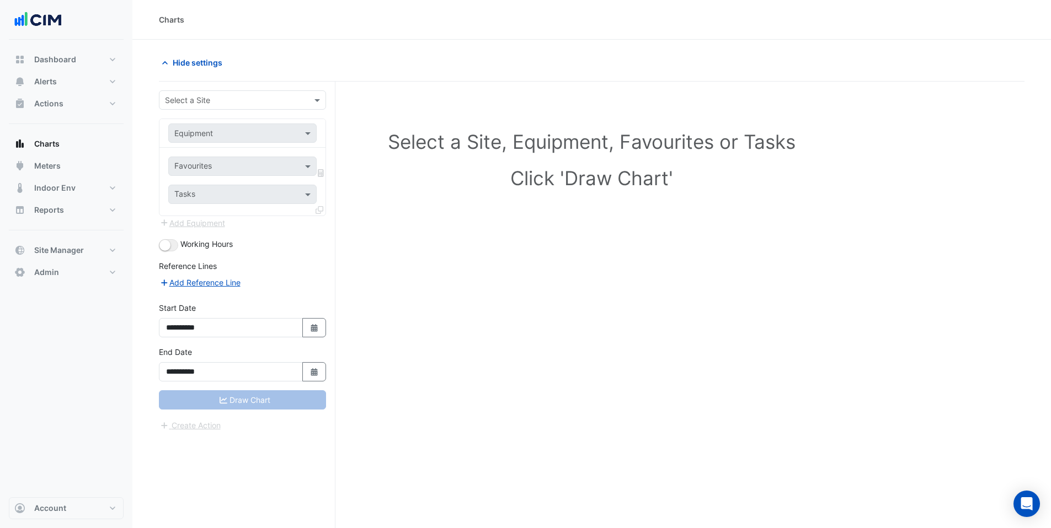
click at [197, 92] on div "Select a Site" at bounding box center [242, 99] width 167 height 19
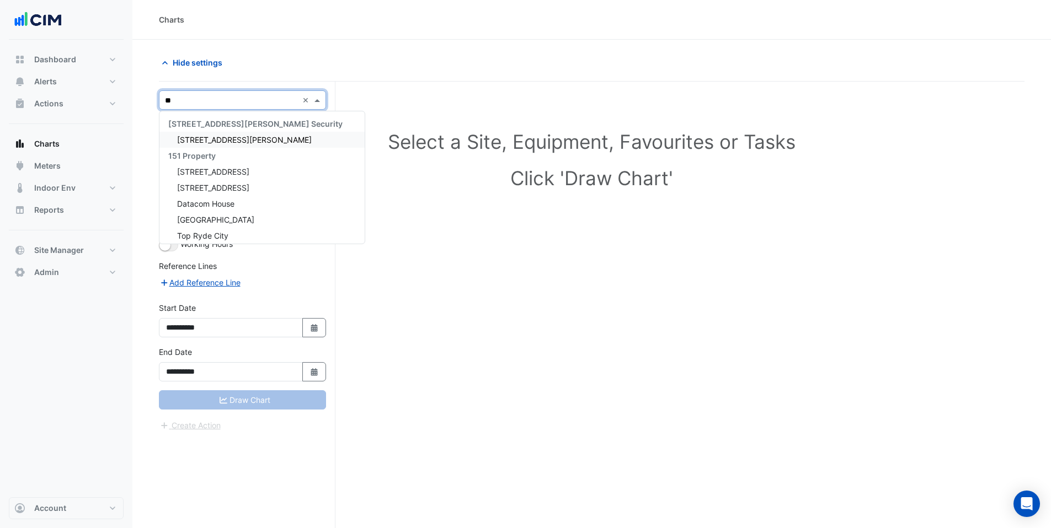
type input "***"
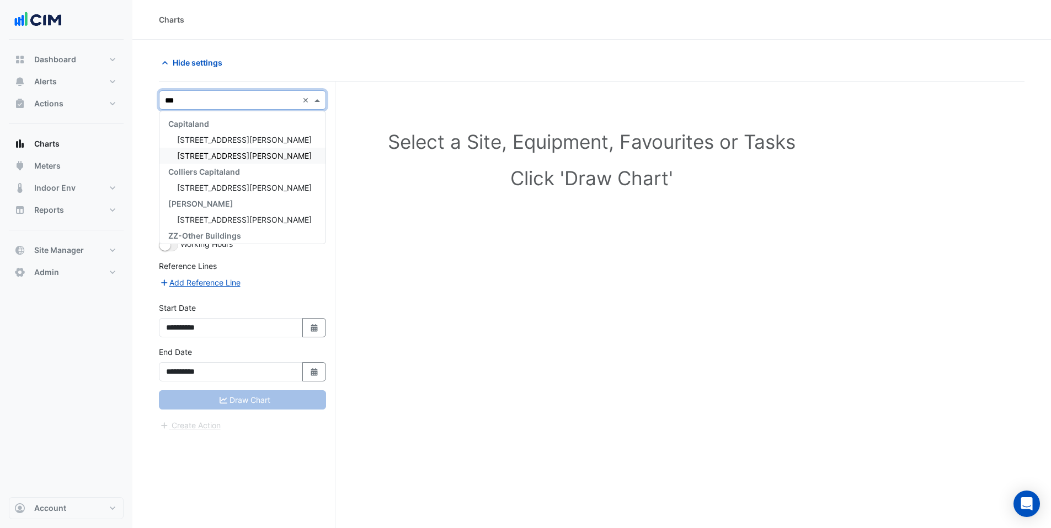
click at [193, 153] on span "[STREET_ADDRESS][PERSON_NAME]" at bounding box center [244, 155] width 135 height 9
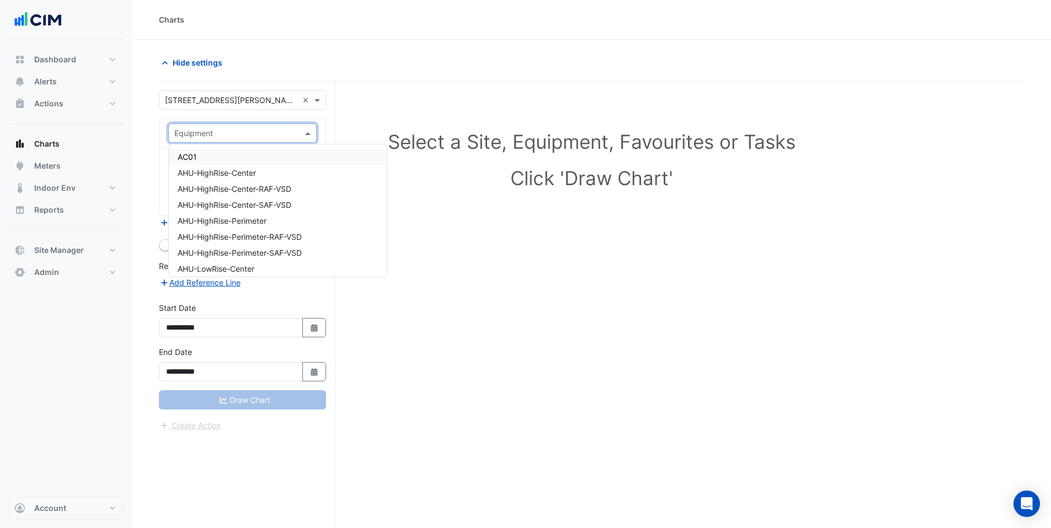
click at [195, 132] on input "text" at bounding box center [231, 134] width 114 height 12
type input "**"
click at [231, 135] on input "text" at bounding box center [231, 134] width 114 height 12
click at [203, 174] on span "AHU-HighRise-Center" at bounding box center [217, 172] width 78 height 9
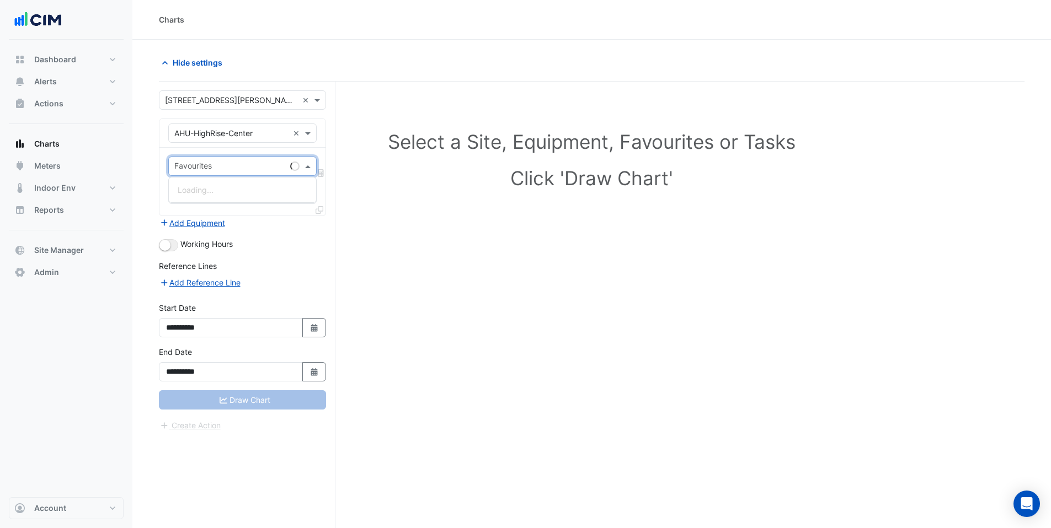
click at [202, 168] on input "text" at bounding box center [229, 168] width 111 height 12
type input "****"
type input "*"
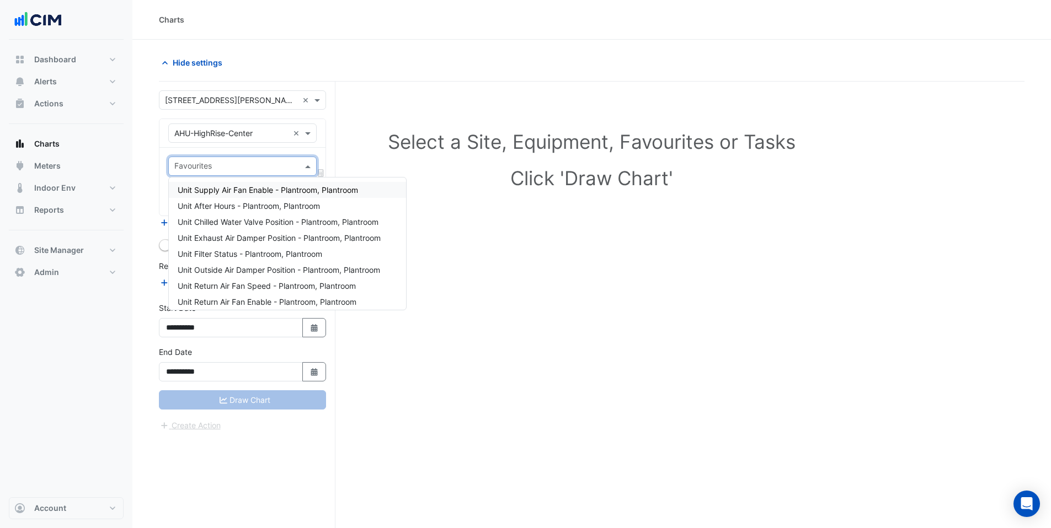
click at [207, 135] on input "text" at bounding box center [231, 134] width 114 height 12
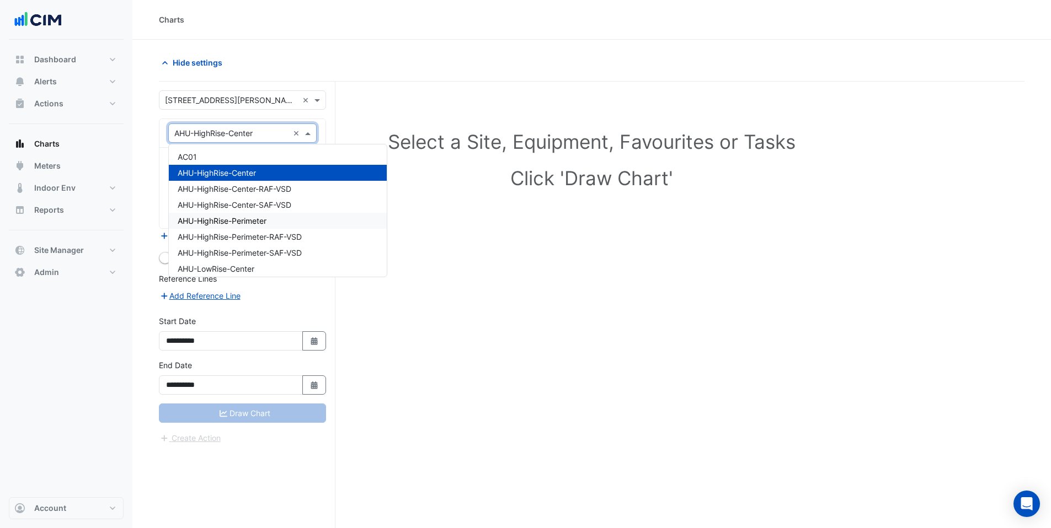
click at [231, 226] on div "AHU-HighRise-Perimeter" at bounding box center [278, 221] width 218 height 16
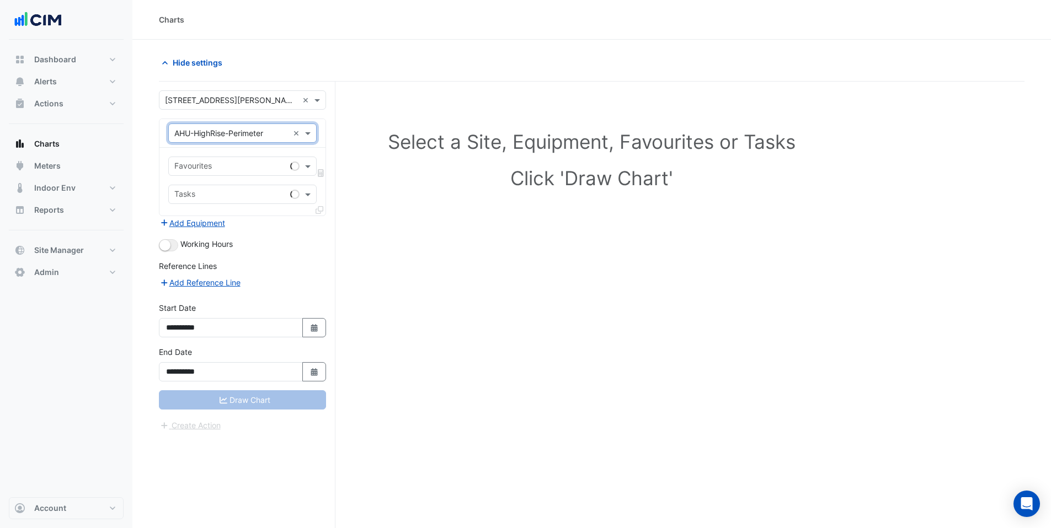
click at [208, 168] on input "text" at bounding box center [229, 168] width 111 height 12
type input "******"
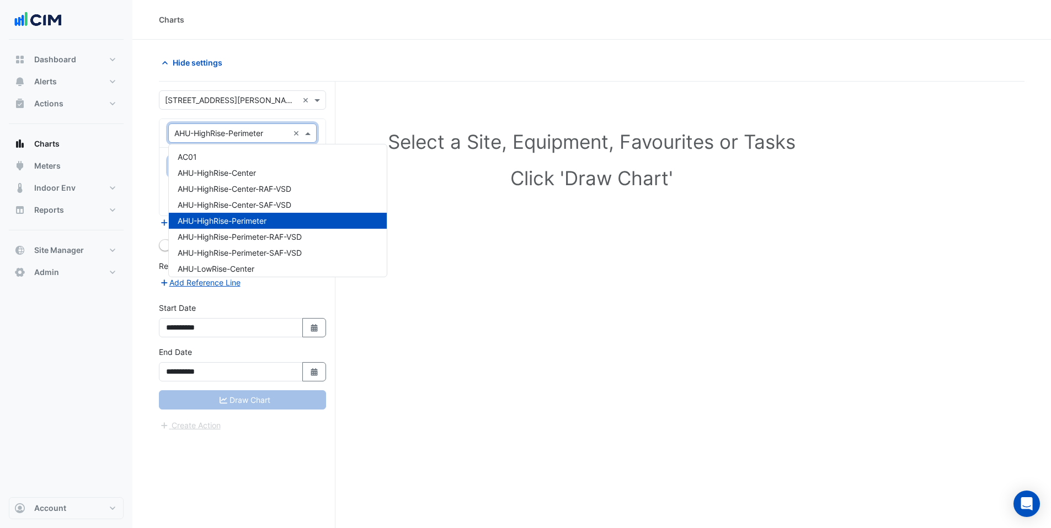
click at [242, 133] on input "text" at bounding box center [231, 134] width 114 height 12
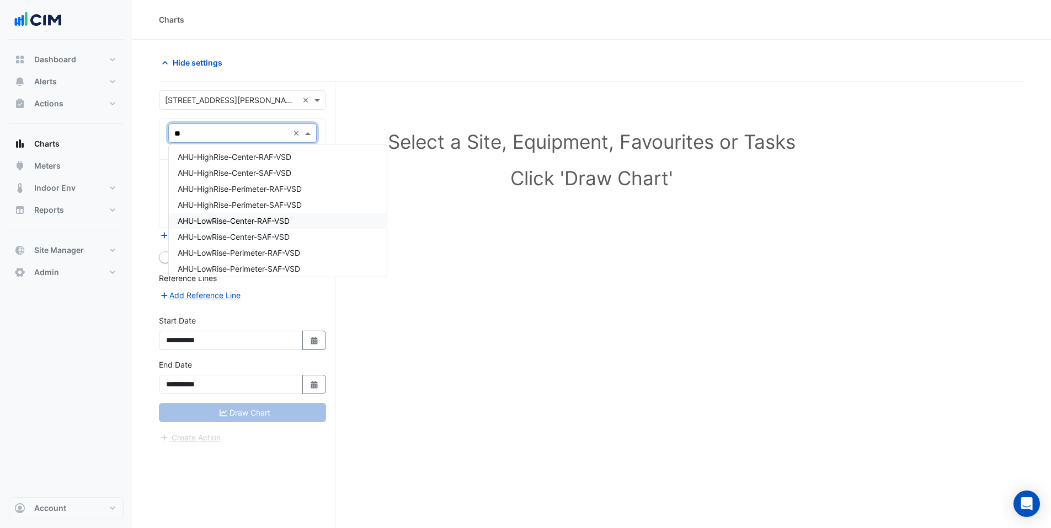
type input "***"
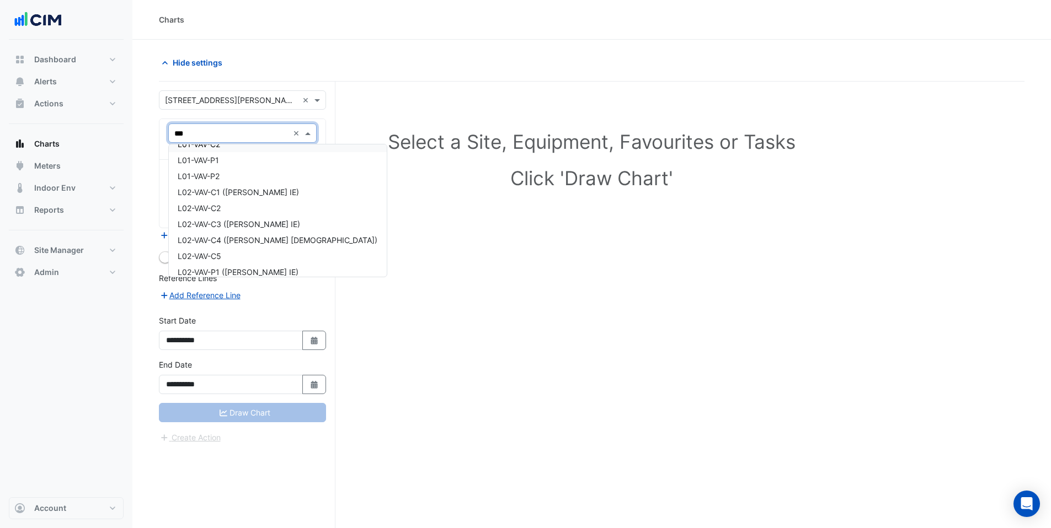
scroll to position [52, 0]
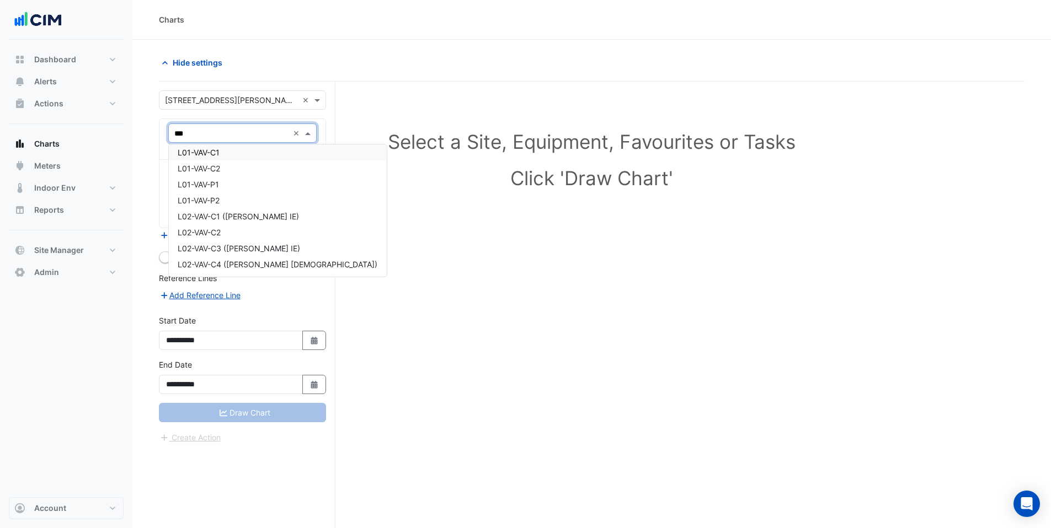
click at [206, 157] on div "L01-VAV-C1" at bounding box center [278, 153] width 218 height 16
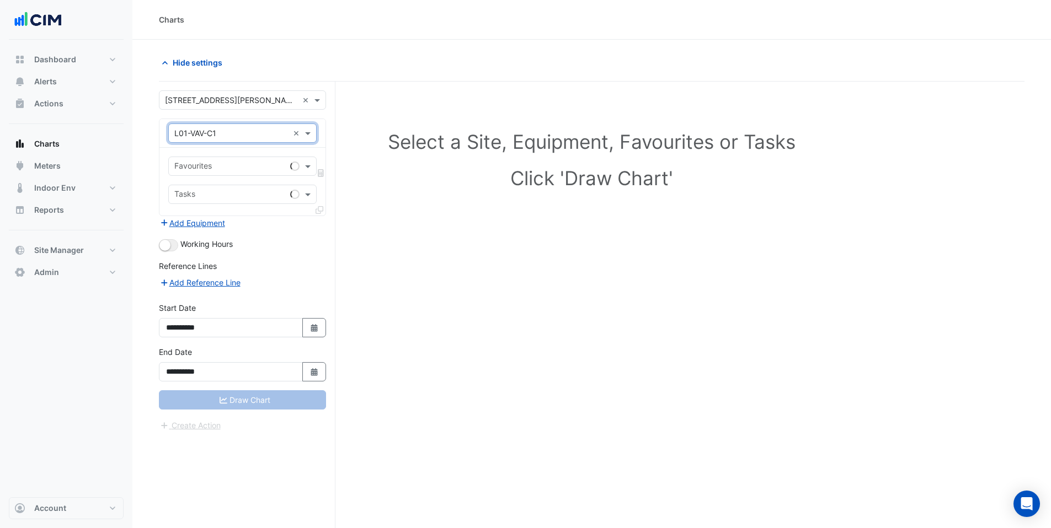
click at [204, 168] on input "text" at bounding box center [229, 168] width 111 height 12
type input "******"
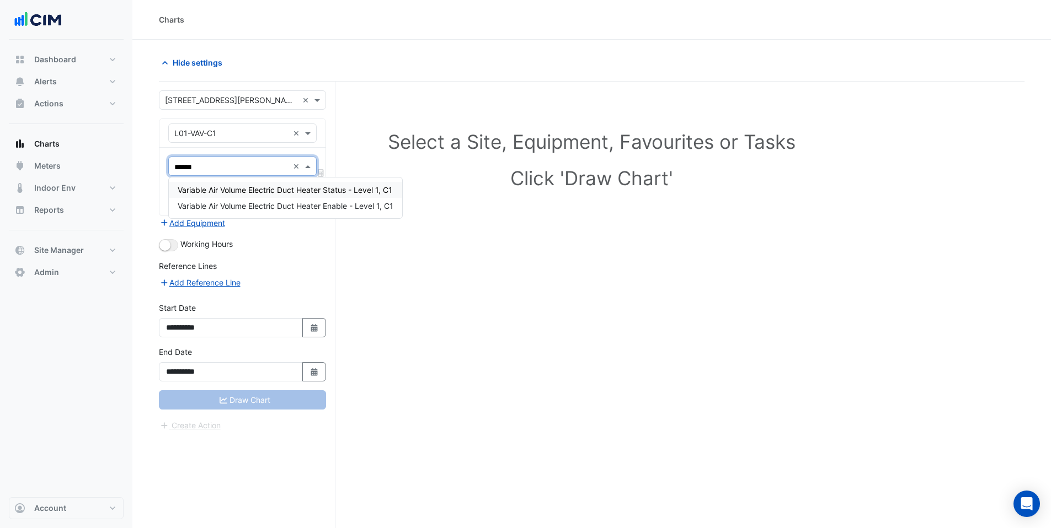
click at [211, 188] on span "Variable Air Volume Electric Duct Heater Status - Level 1, C1" at bounding box center [285, 189] width 215 height 9
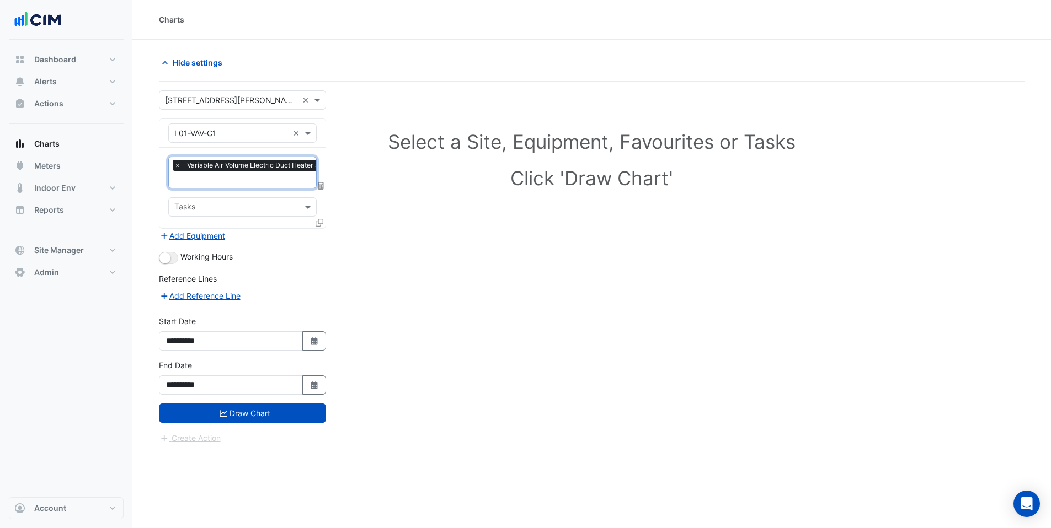
click at [211, 175] on input "text" at bounding box center [277, 181] width 206 height 12
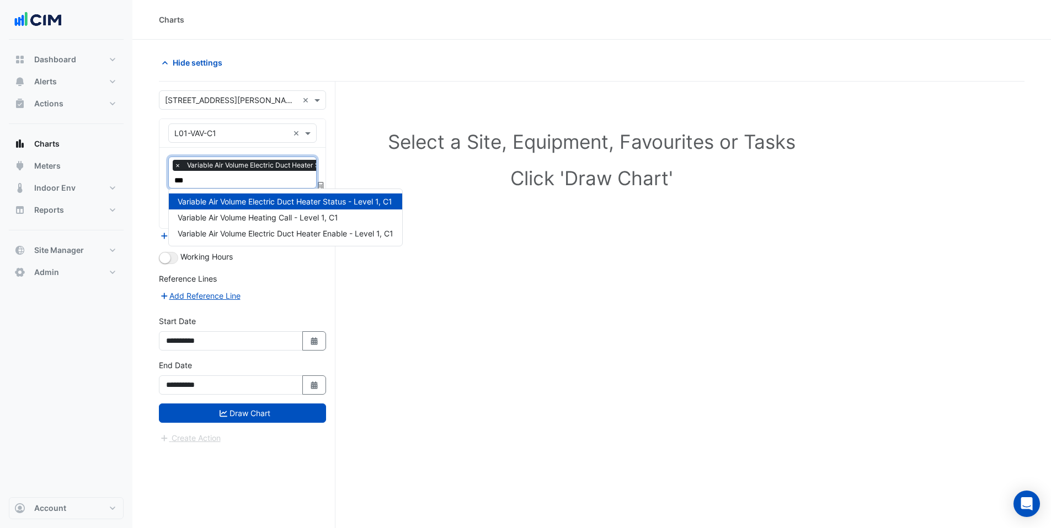
type input "****"
click at [314, 233] on span "Variable Air Volume Electric Duct Heater Enable - Level 1, C1" at bounding box center [286, 233] width 216 height 9
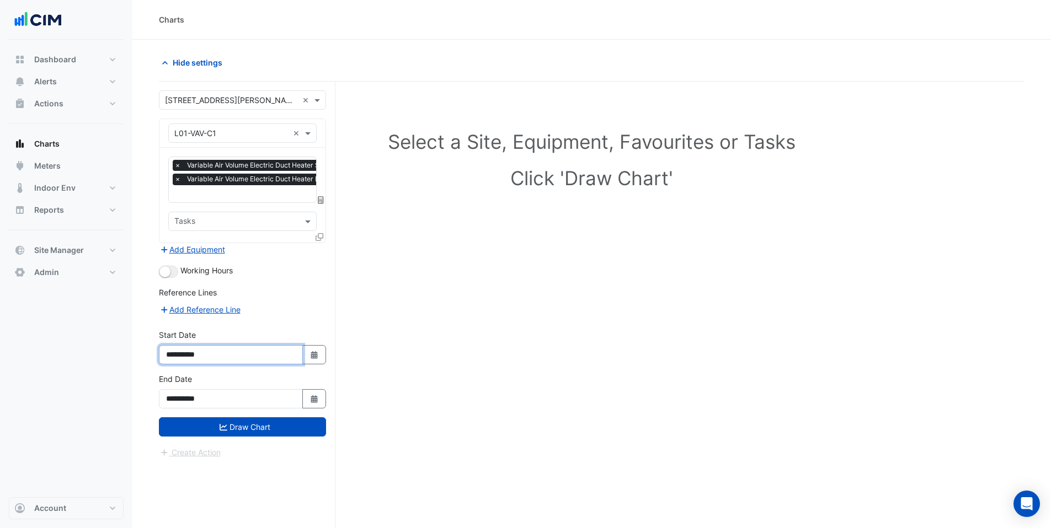
click at [193, 355] on input "**********" at bounding box center [231, 354] width 144 height 19
type input "**********"
click at [217, 420] on button "Draw Chart" at bounding box center [242, 427] width 167 height 19
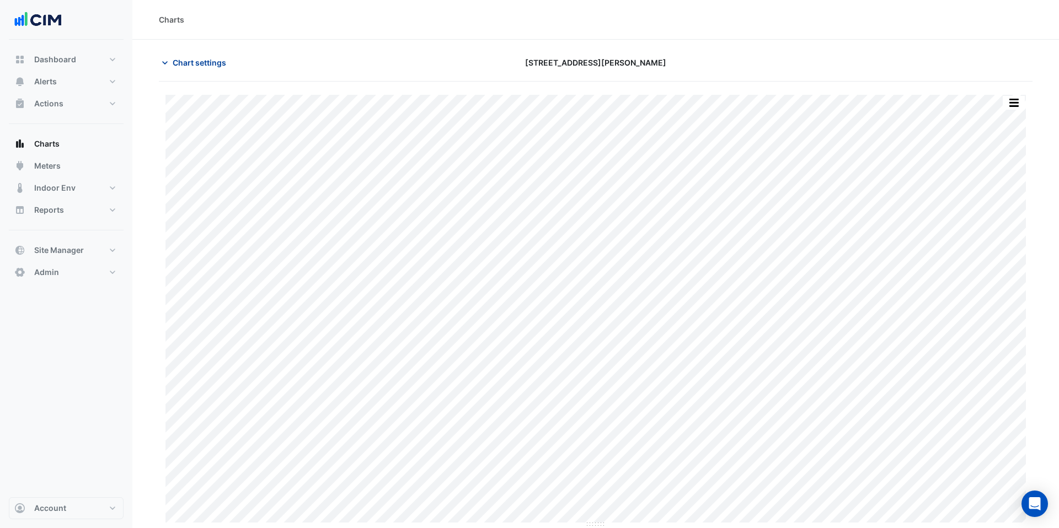
click at [192, 64] on span "Chart settings" at bounding box center [200, 63] width 54 height 12
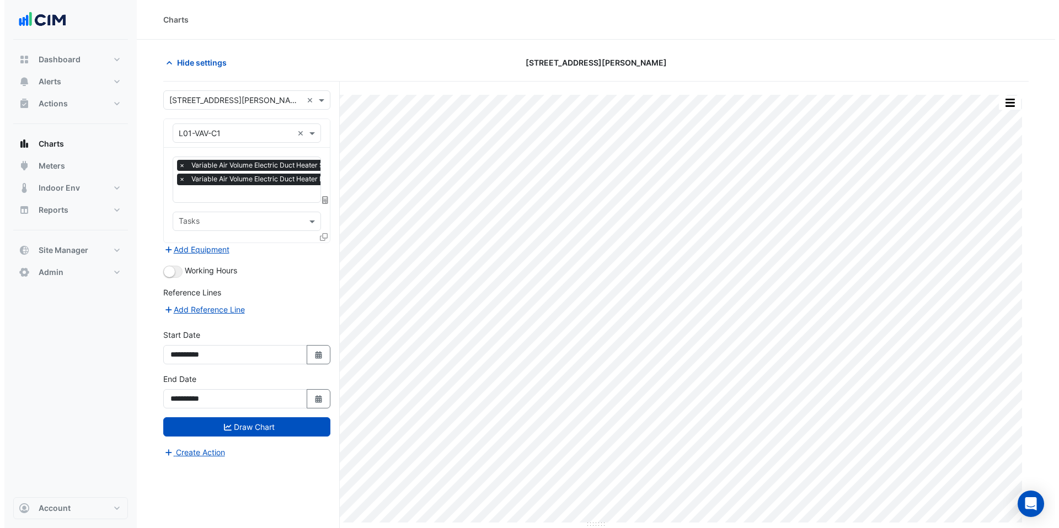
scroll to position [2, 0]
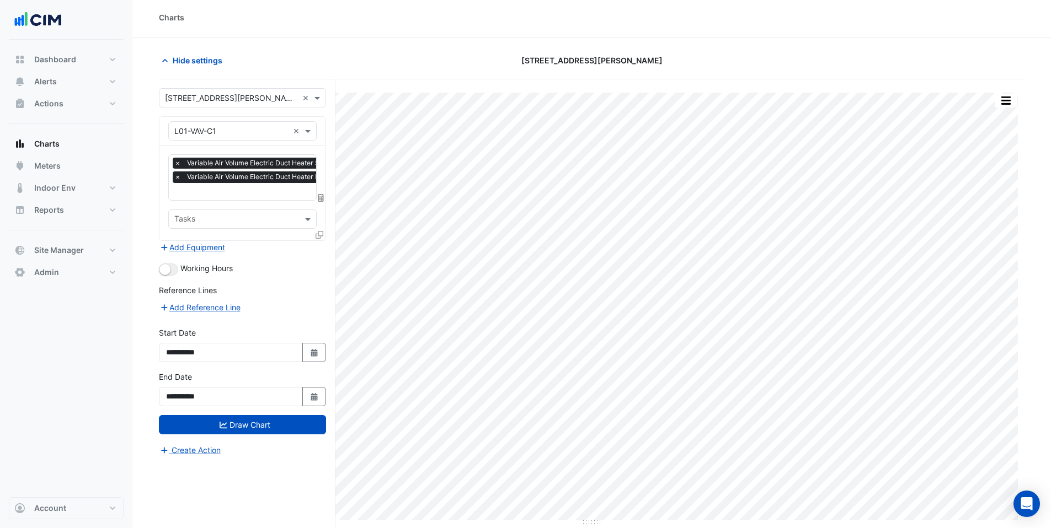
click at [316, 235] on icon at bounding box center [320, 235] width 8 height 8
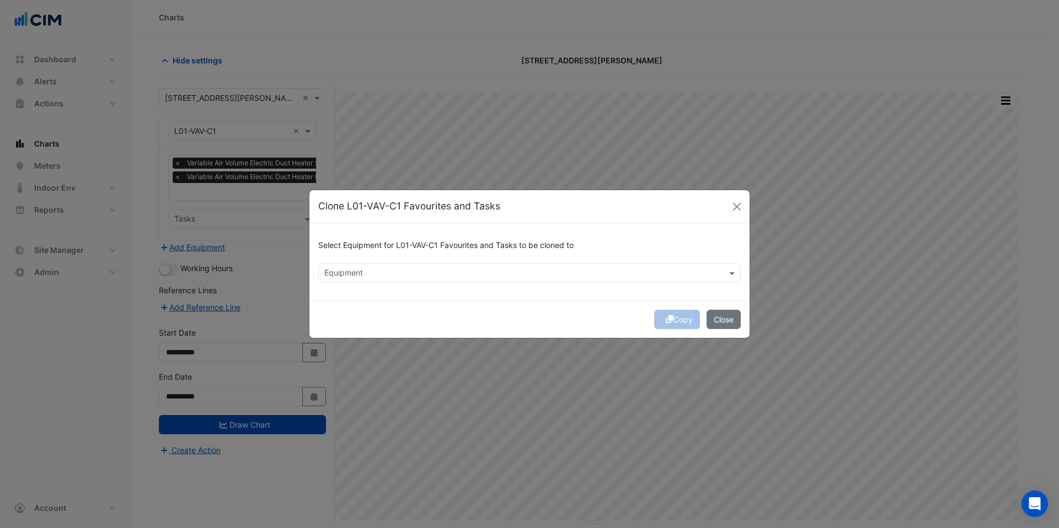
click at [356, 275] on input "text" at bounding box center [523, 275] width 398 height 12
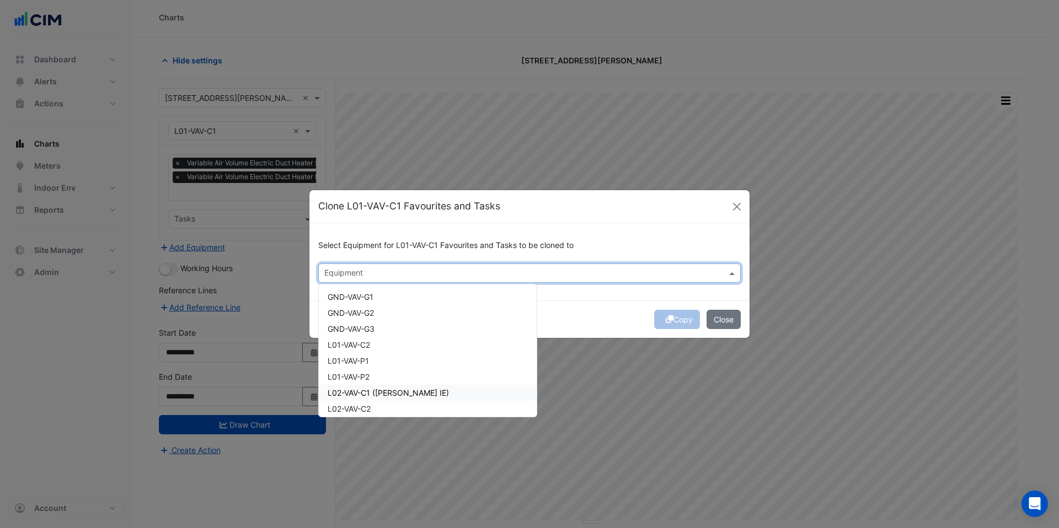
click at [356, 392] on span "L02-VAV-C1 (NABERS IE)" at bounding box center [388, 392] width 121 height 9
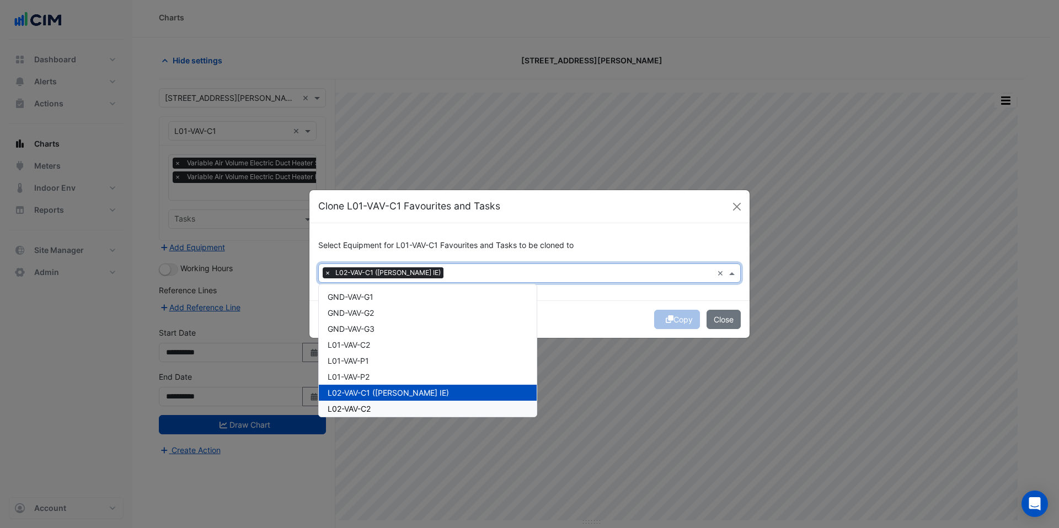
drag, startPoint x: 351, startPoint y: 404, endPoint x: 347, endPoint y: 397, distance: 8.4
click at [351, 405] on span "L02-VAV-C2" at bounding box center [349, 408] width 43 height 9
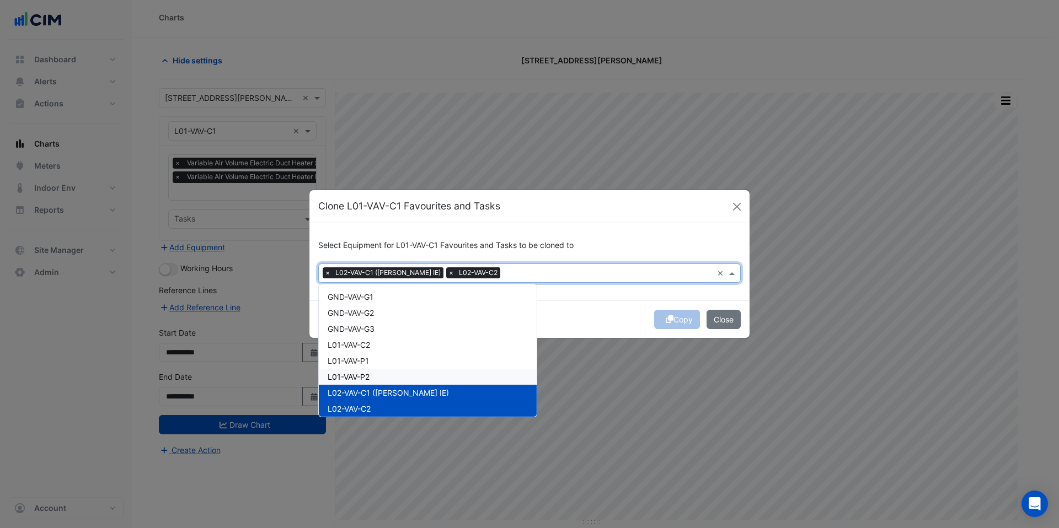
scroll to position [95, 0]
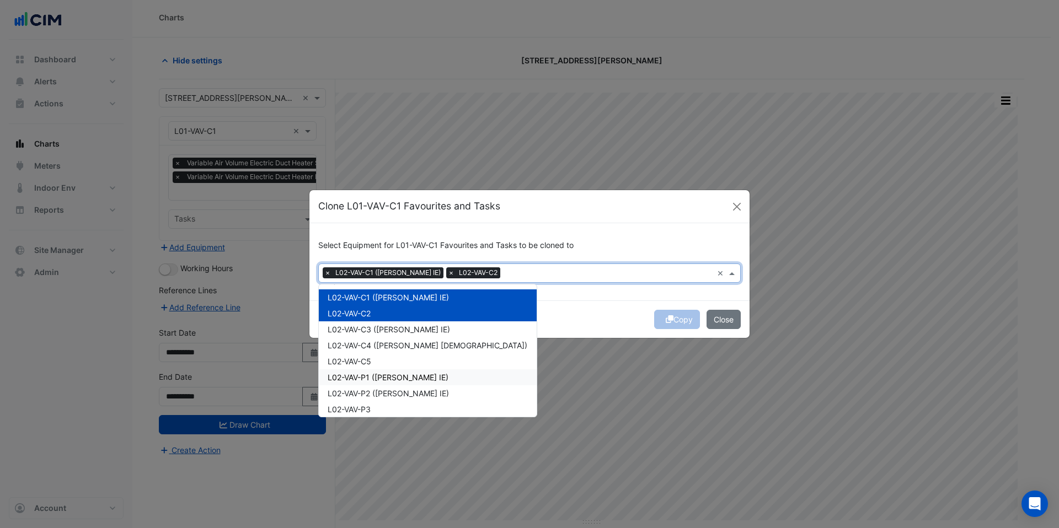
click at [354, 377] on span "L02-VAV-P1 (NABERS IE)" at bounding box center [388, 377] width 121 height 9
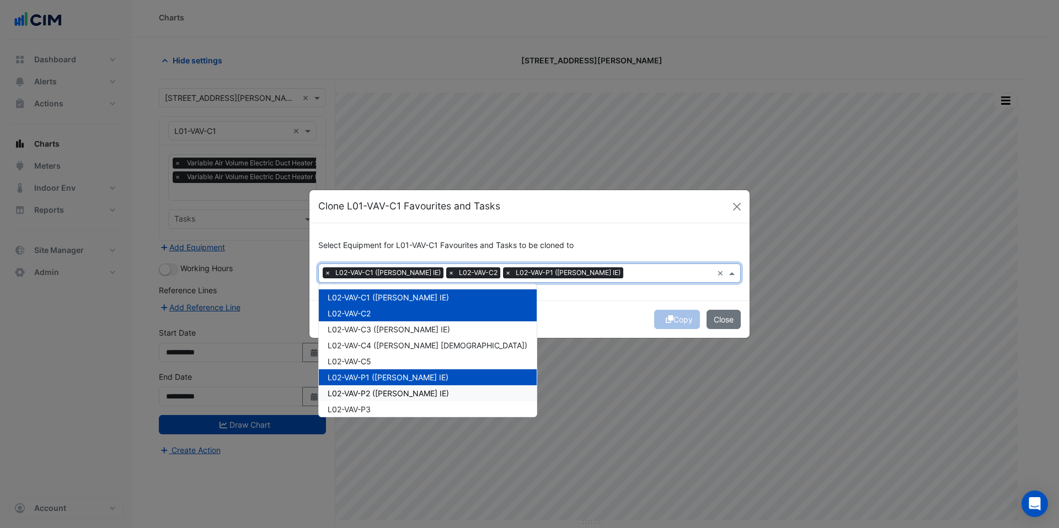
click at [361, 400] on div "L02-VAV-P2 (NABERS IE)" at bounding box center [428, 394] width 218 height 16
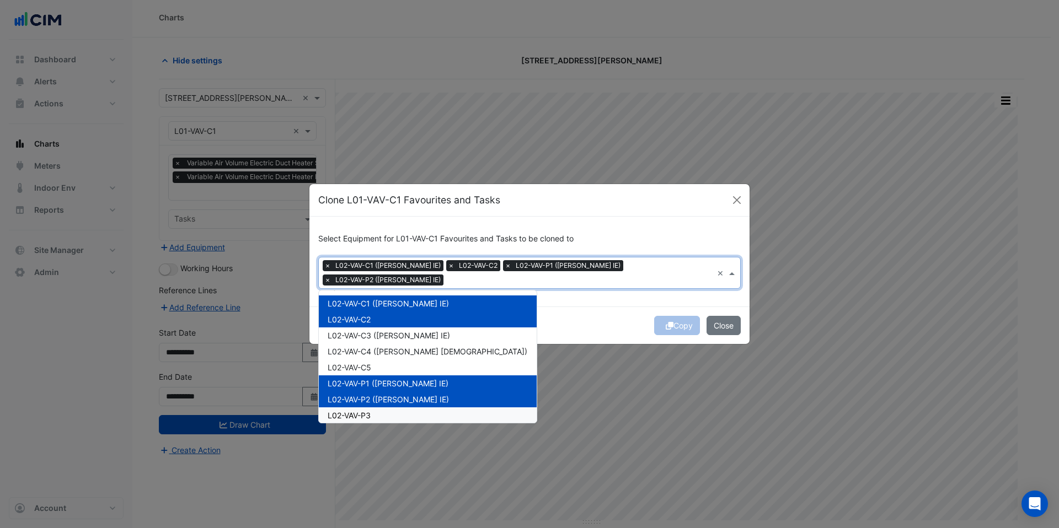
click at [356, 412] on span "L02-VAV-P3" at bounding box center [349, 415] width 43 height 9
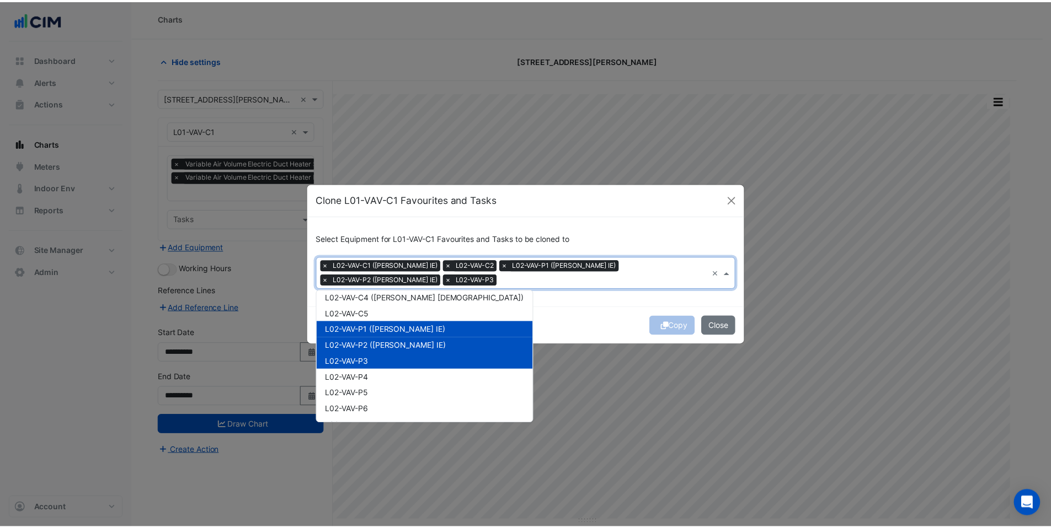
scroll to position [186, 0]
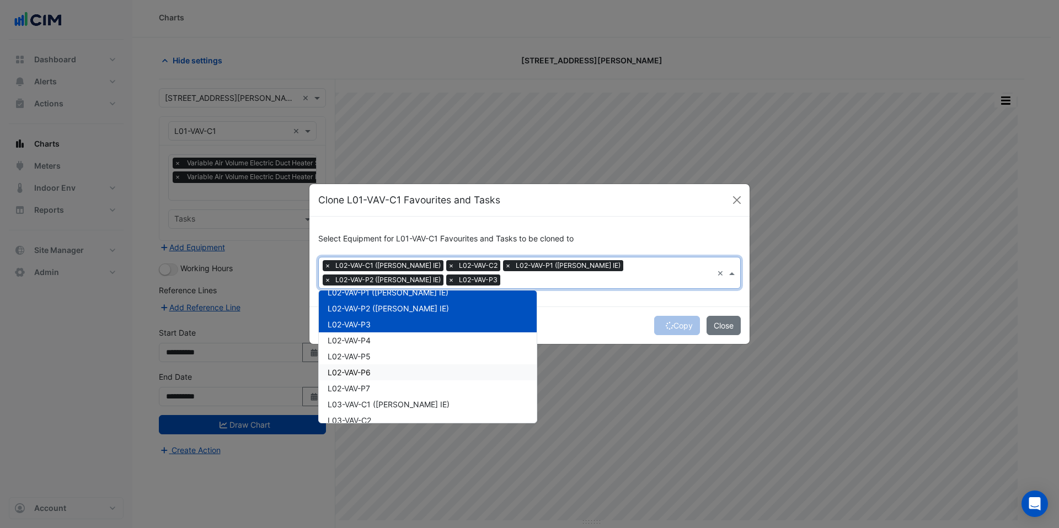
click at [359, 366] on div "L02-VAV-P6" at bounding box center [428, 373] width 218 height 16
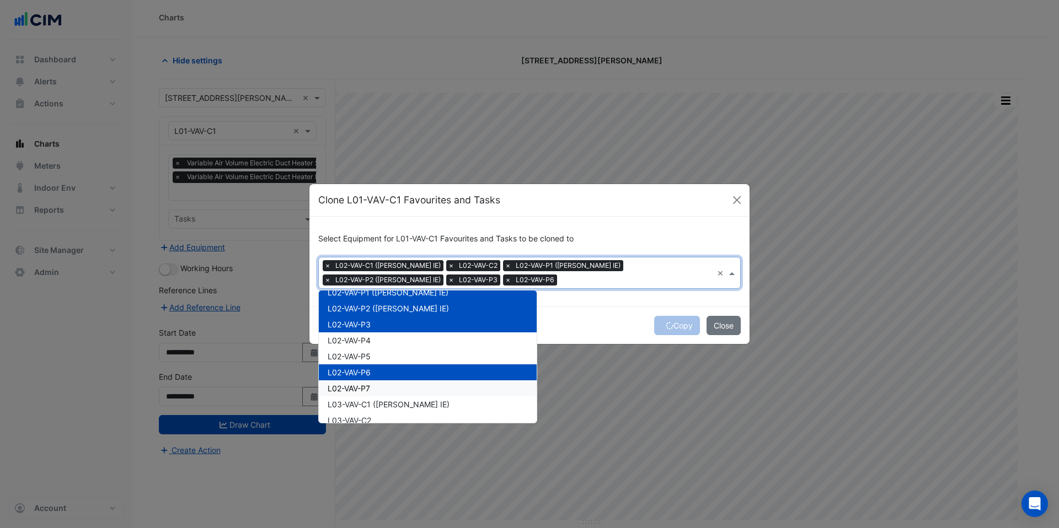
click at [362, 393] on div "L02-VAV-P7" at bounding box center [428, 389] width 218 height 16
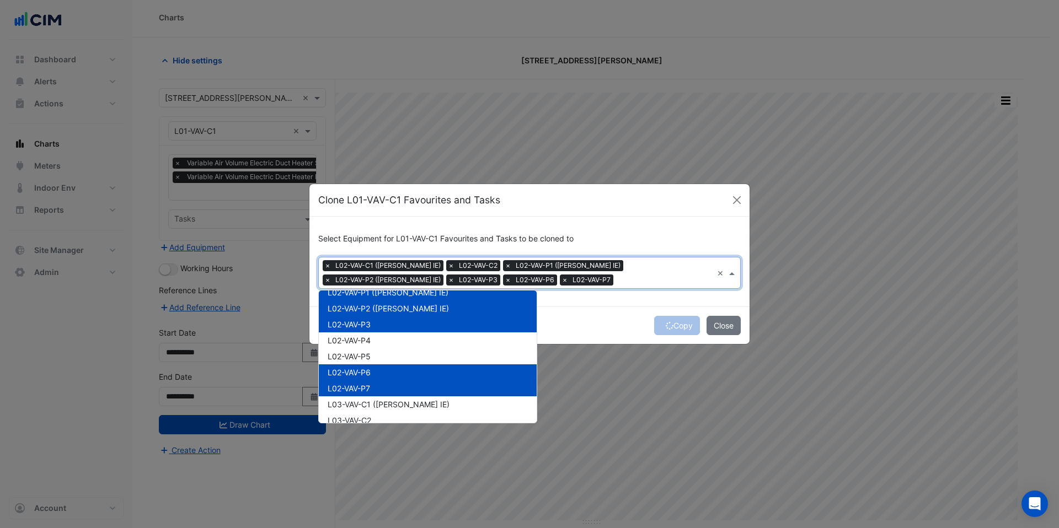
click at [559, 321] on div "Copy Close" at bounding box center [529, 326] width 440 height 38
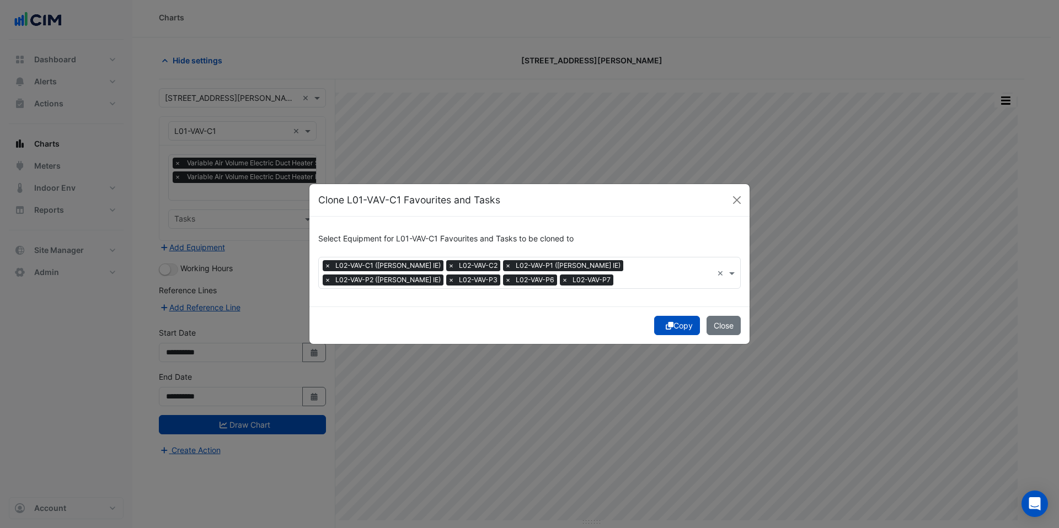
click at [669, 330] on fa-icon "submit" at bounding box center [670, 325] width 8 height 9
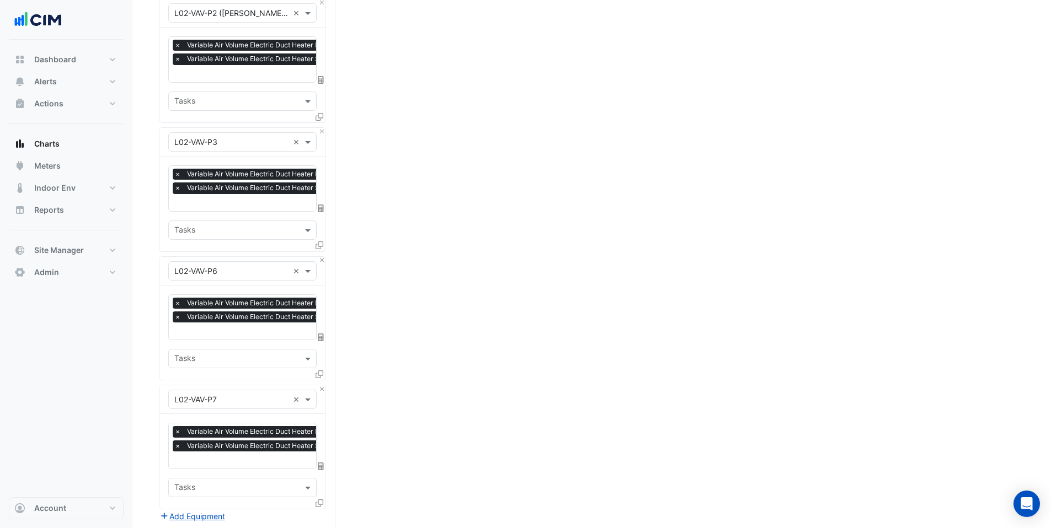
scroll to position [833, 0]
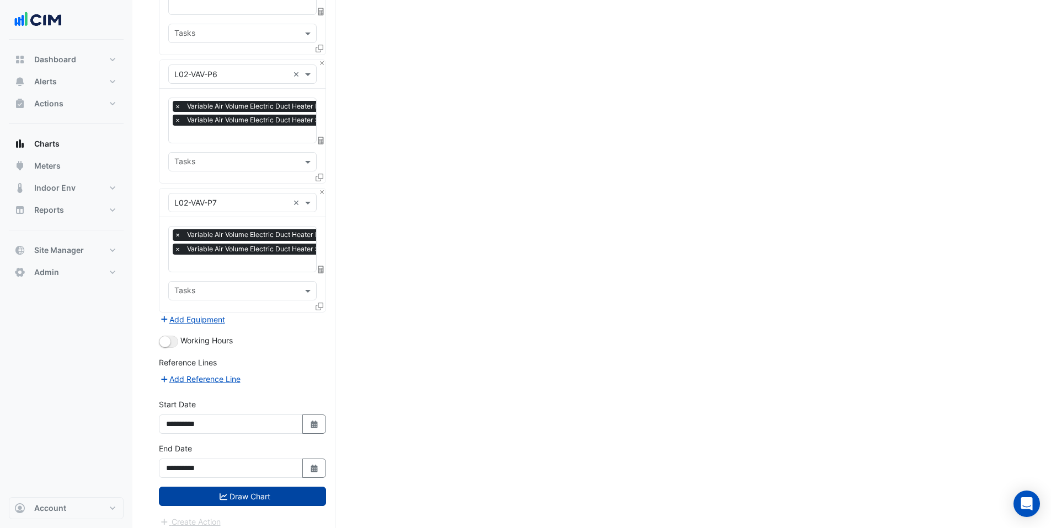
click at [262, 487] on button "Draw Chart" at bounding box center [242, 496] width 167 height 19
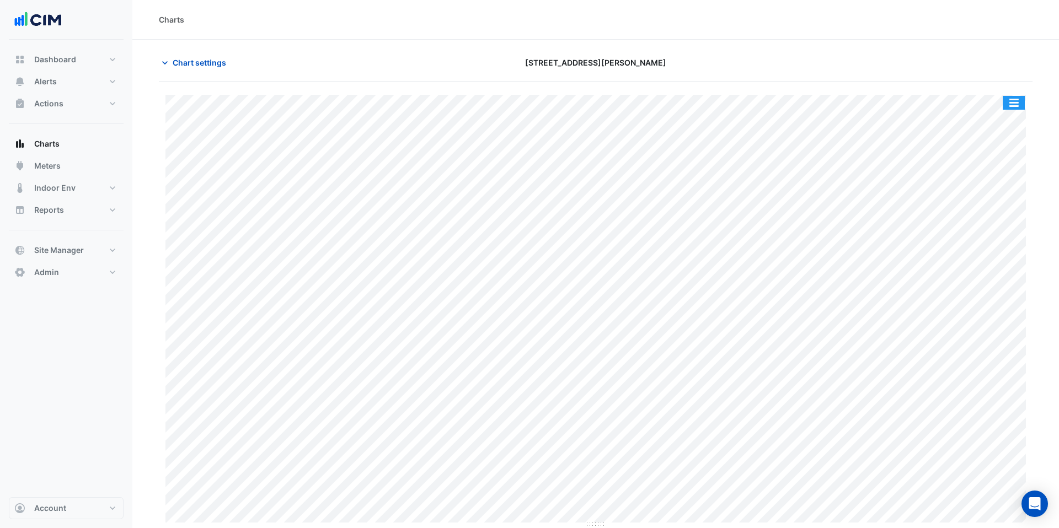
click at [1012, 105] on button "button" at bounding box center [1014, 103] width 22 height 14
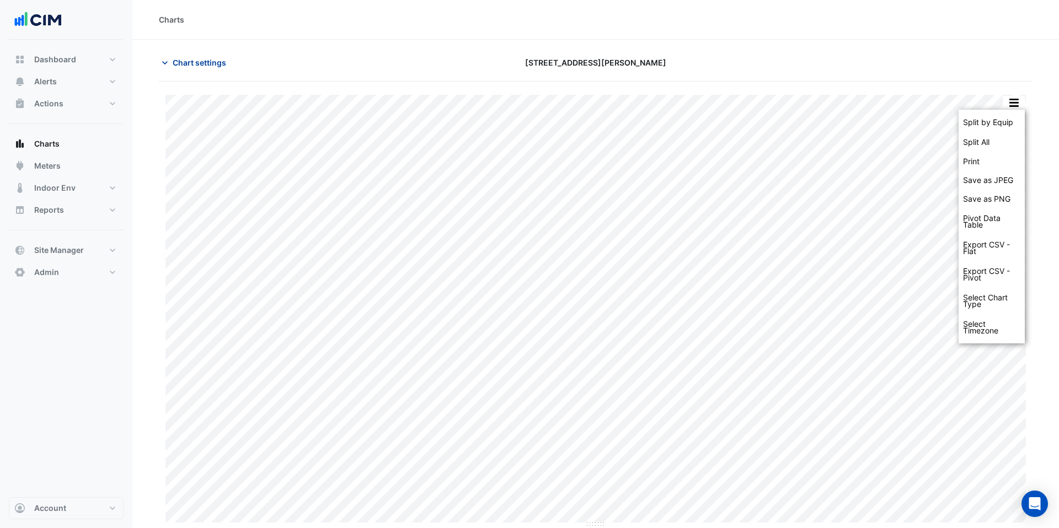
click at [212, 63] on span "Chart settings" at bounding box center [200, 63] width 54 height 12
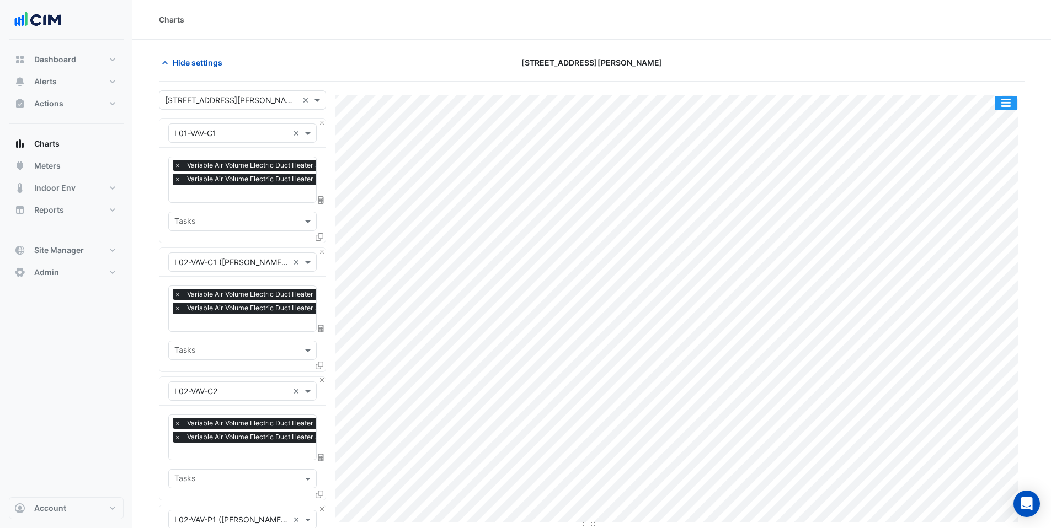
click at [1007, 104] on button "button" at bounding box center [1006, 103] width 22 height 14
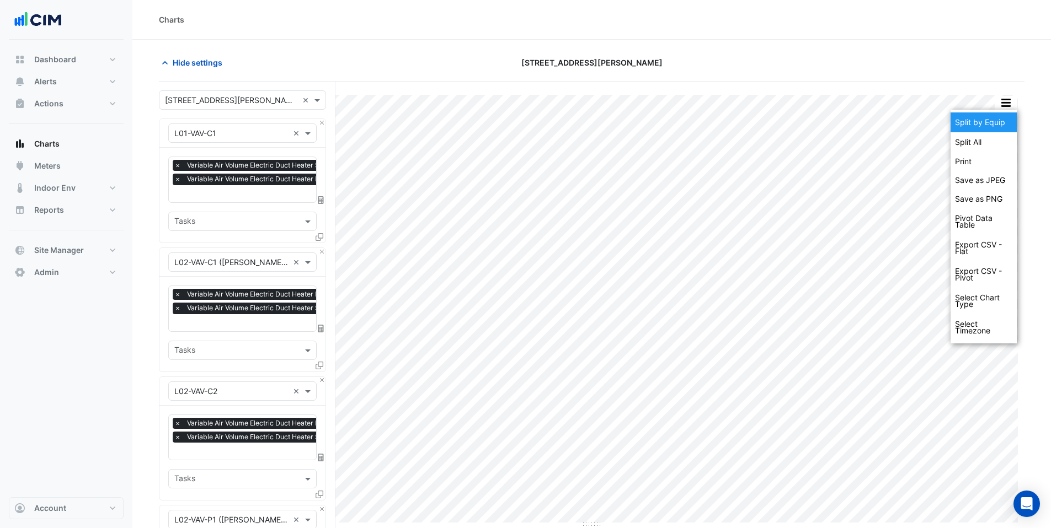
click at [999, 122] on div "Split by Equip" at bounding box center [983, 123] width 66 height 20
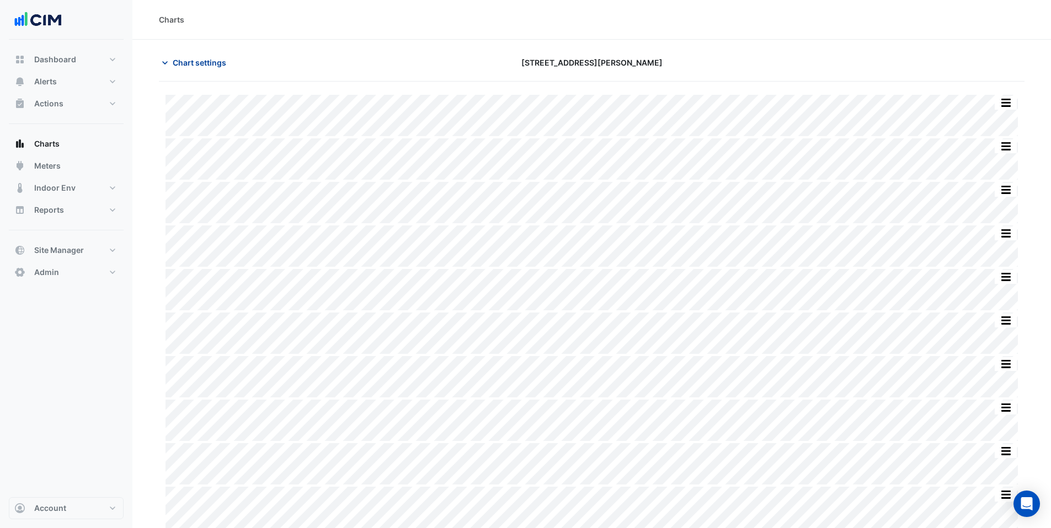
click at [197, 60] on span "Chart settings" at bounding box center [200, 63] width 54 height 12
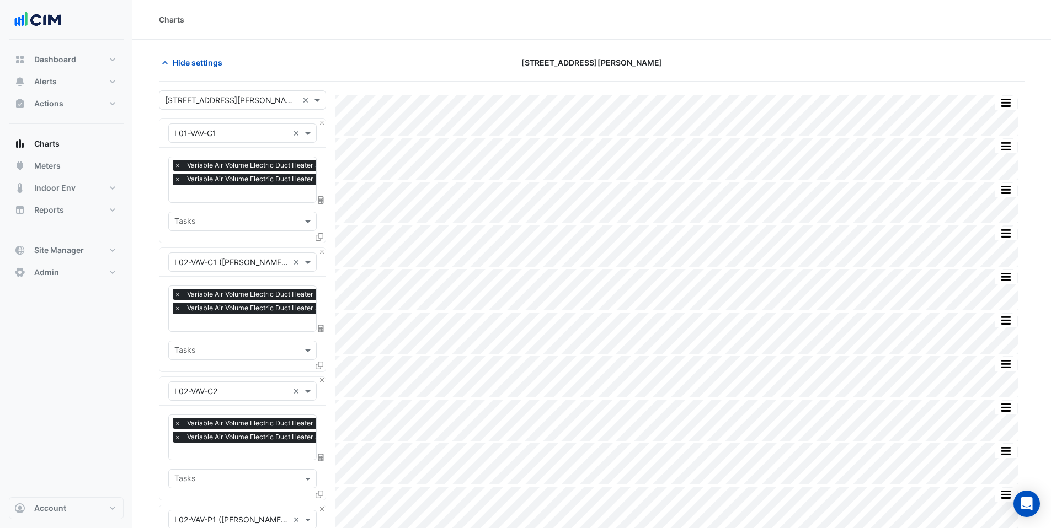
scroll to position [0, 6]
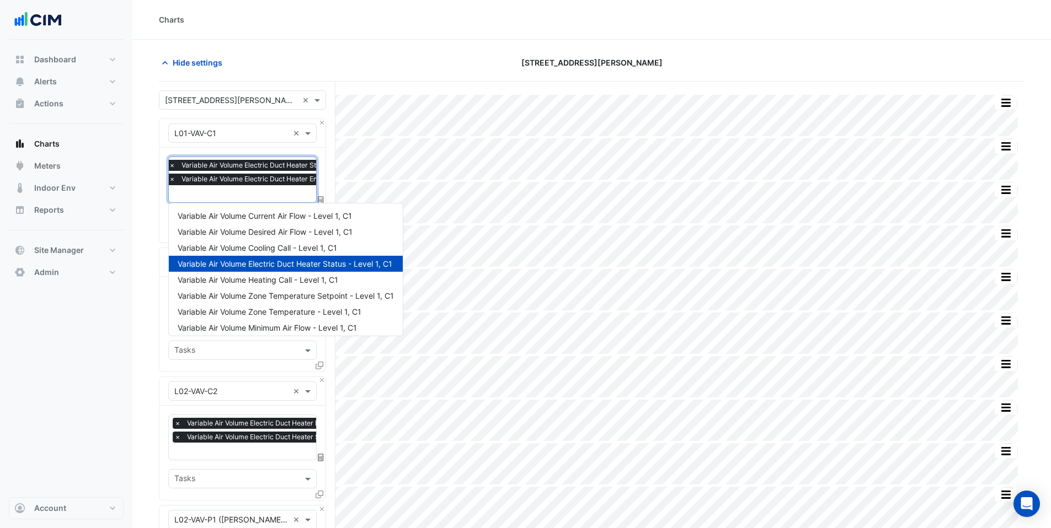
click at [196, 189] on input "text" at bounding box center [272, 195] width 207 height 12
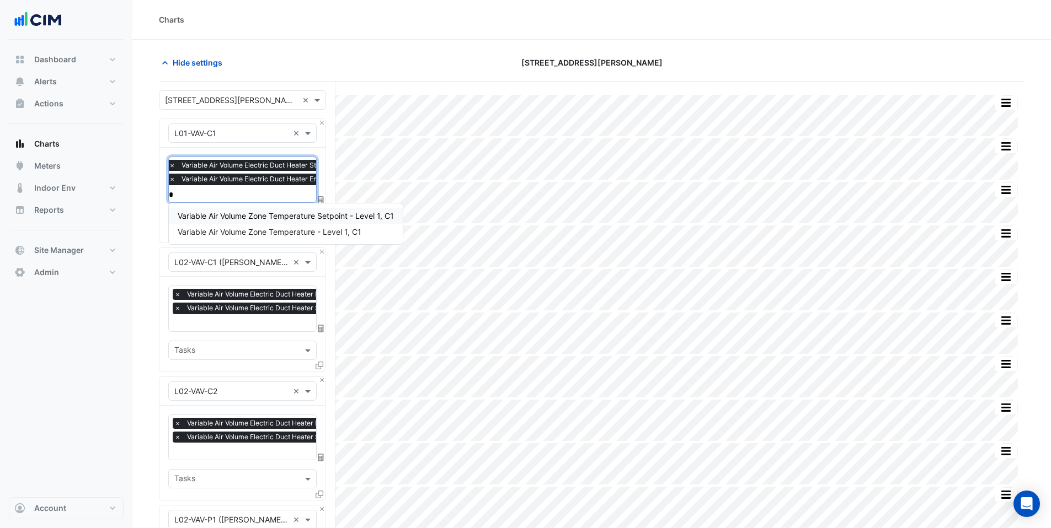
scroll to position [0, 0]
type input "*********"
click at [210, 234] on span "Variable Air Volume Zone Temperature - Level 1, C1" at bounding box center [270, 231] width 184 height 9
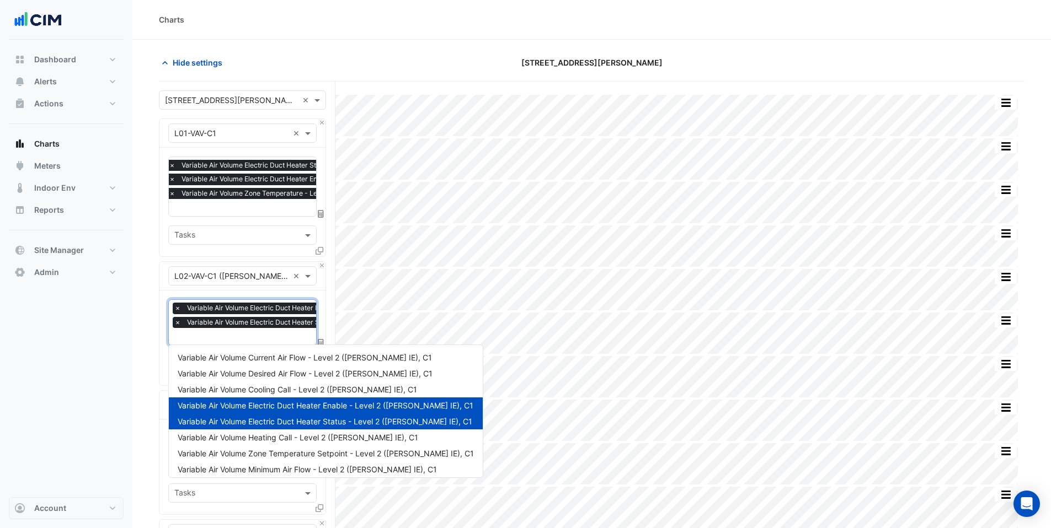
click at [217, 335] on input "text" at bounding box center [312, 338] width 276 height 12
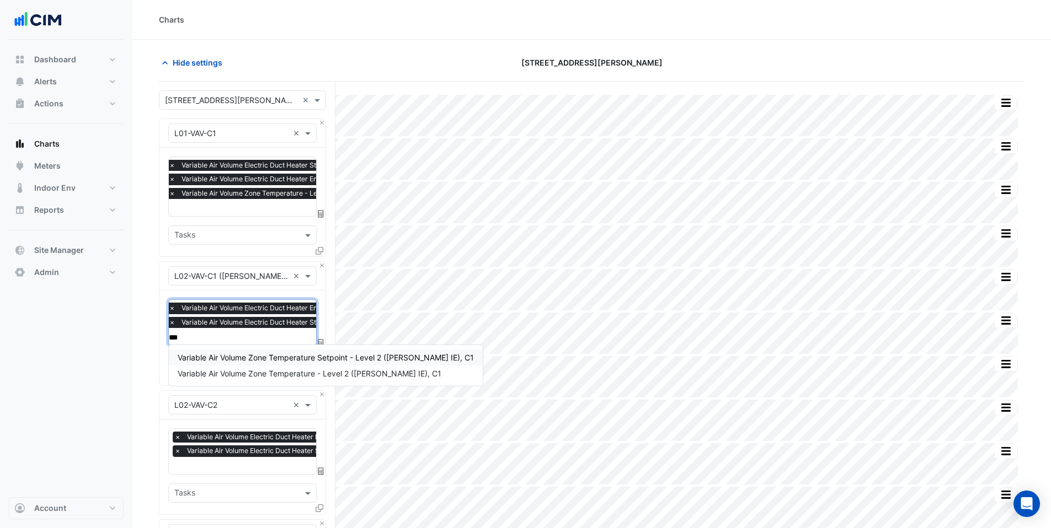
type input "****"
click at [258, 373] on span "Variable Air Volume Zone Temperature - Level 2 (NABERS IE), C1" at bounding box center [310, 373] width 264 height 9
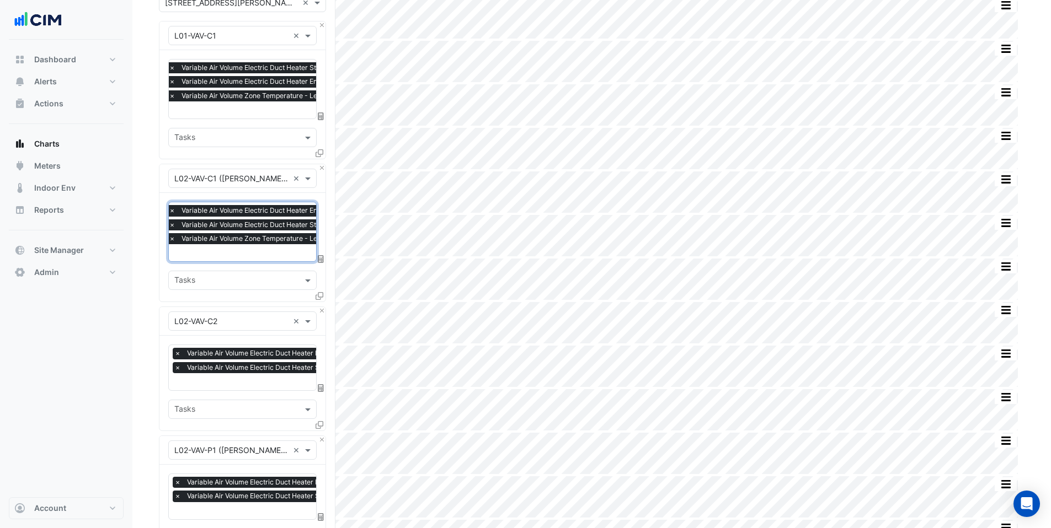
scroll to position [100, 0]
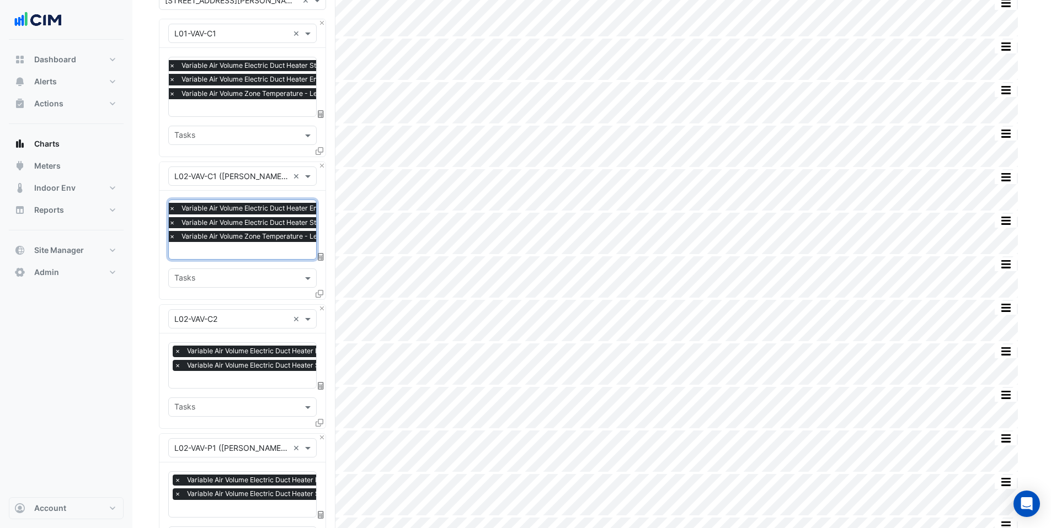
click at [219, 383] on input "text" at bounding box center [312, 381] width 276 height 12
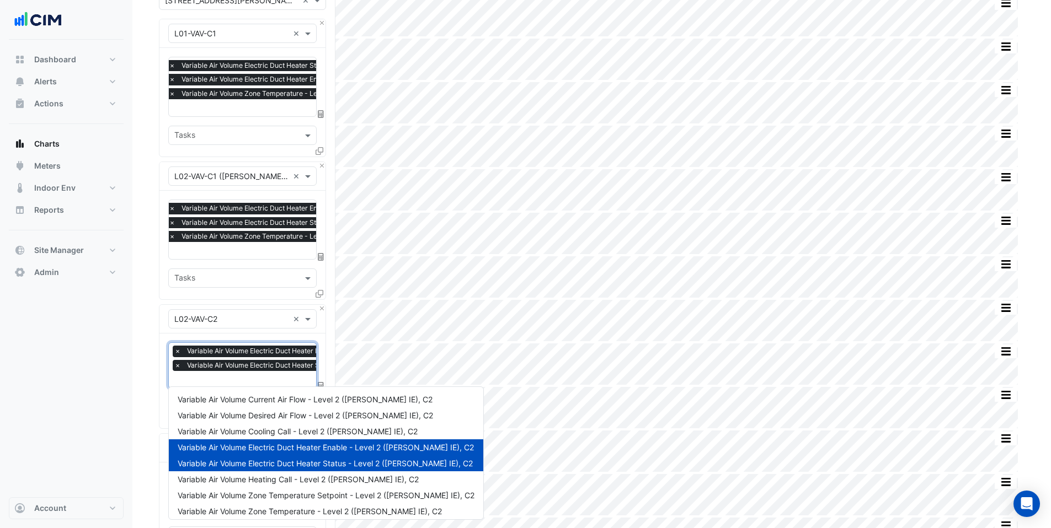
scroll to position [0, 6]
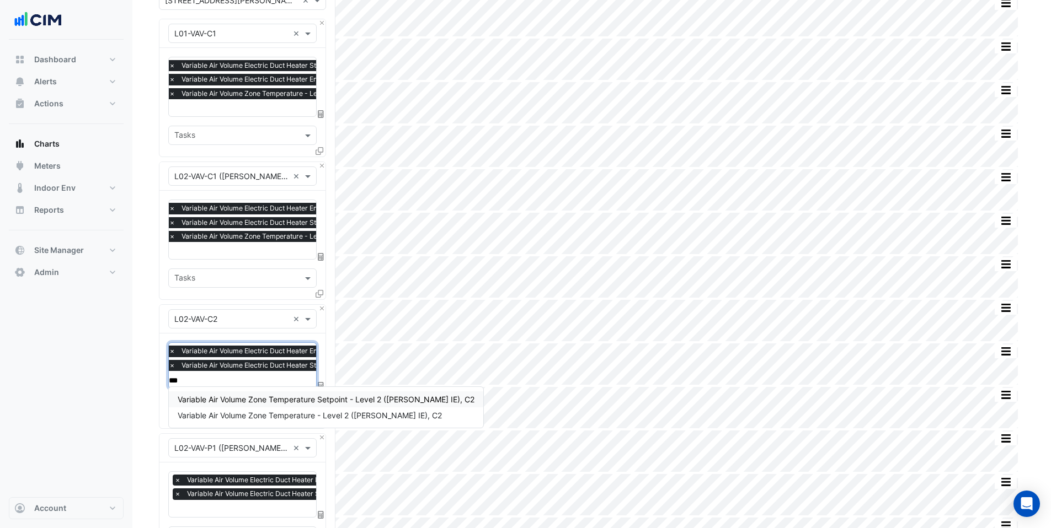
type input "****"
click at [247, 412] on span "Variable Air Volume Zone Temperature - Level 2 (NABERS IE), C2" at bounding box center [310, 415] width 264 height 9
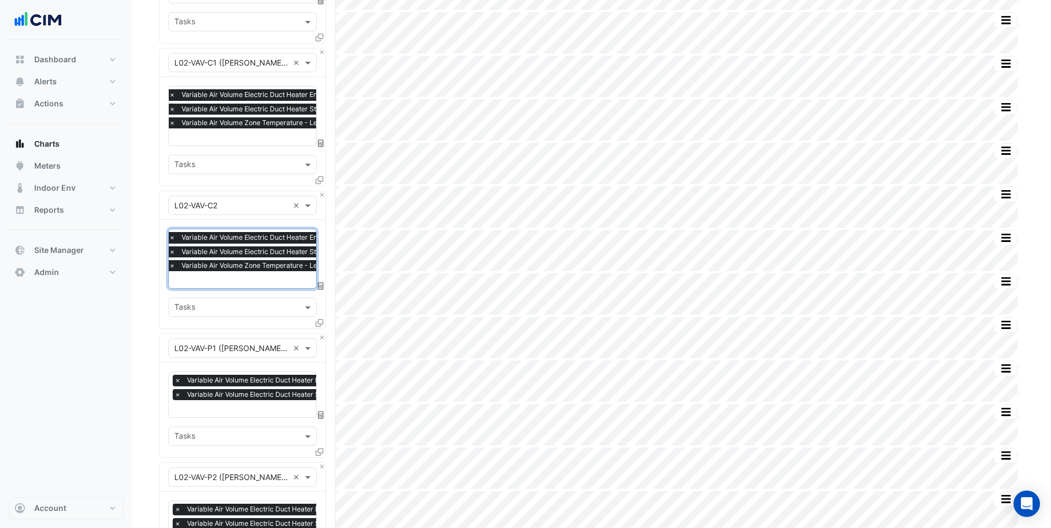
scroll to position [335, 0]
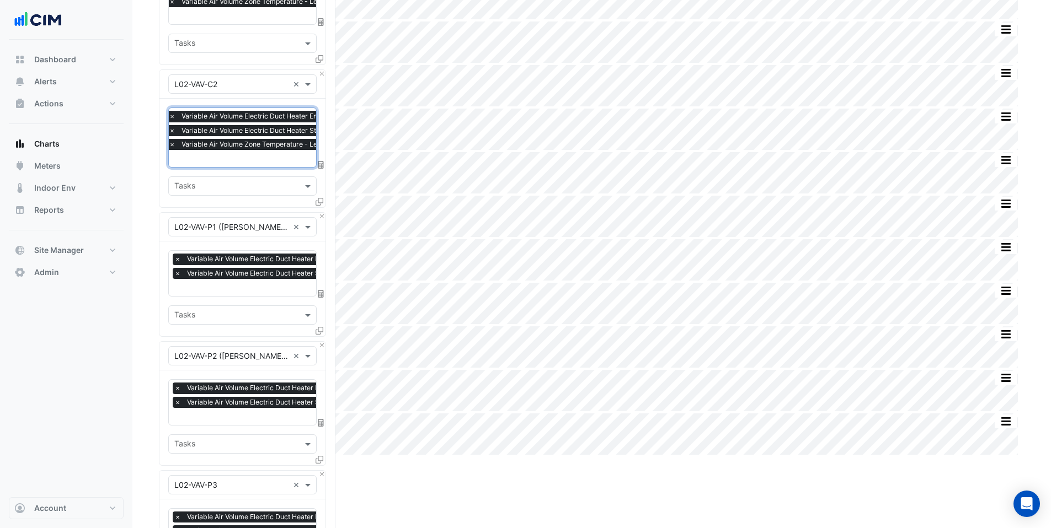
click at [220, 291] on div at bounding box center [311, 289] width 277 height 14
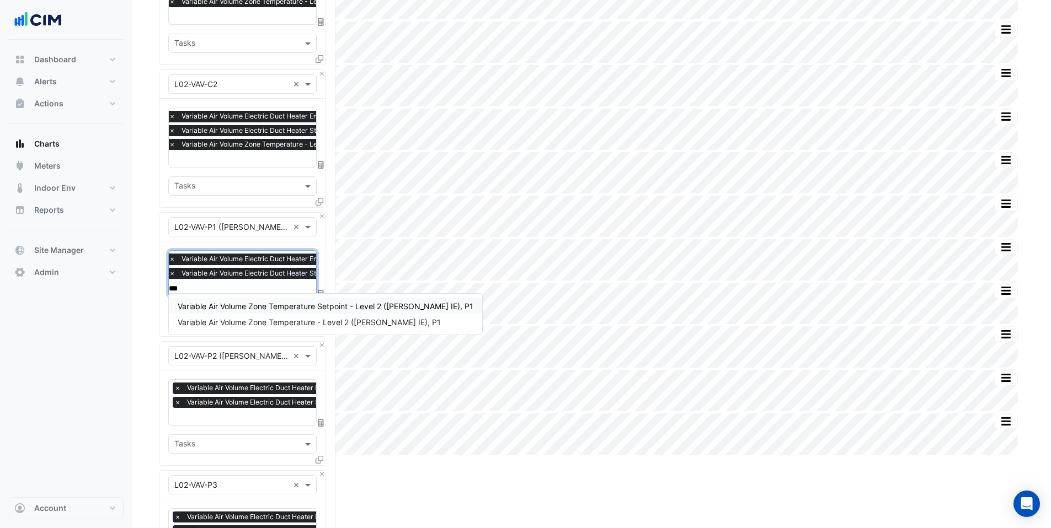
type input "****"
click at [226, 325] on span "Variable Air Volume Zone Temperature - Level 2 (NABERS IE), P1" at bounding box center [309, 322] width 263 height 9
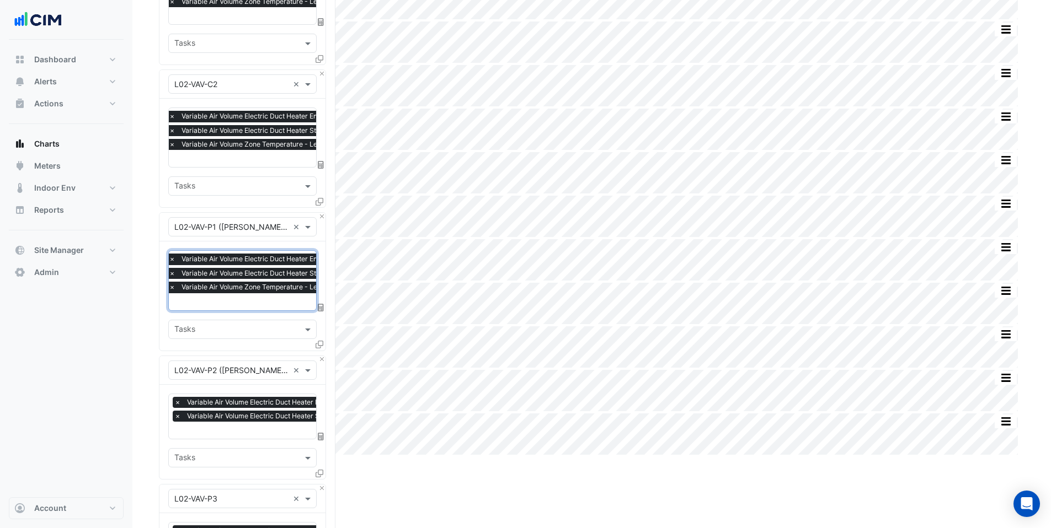
click at [207, 427] on input "text" at bounding box center [312, 432] width 276 height 12
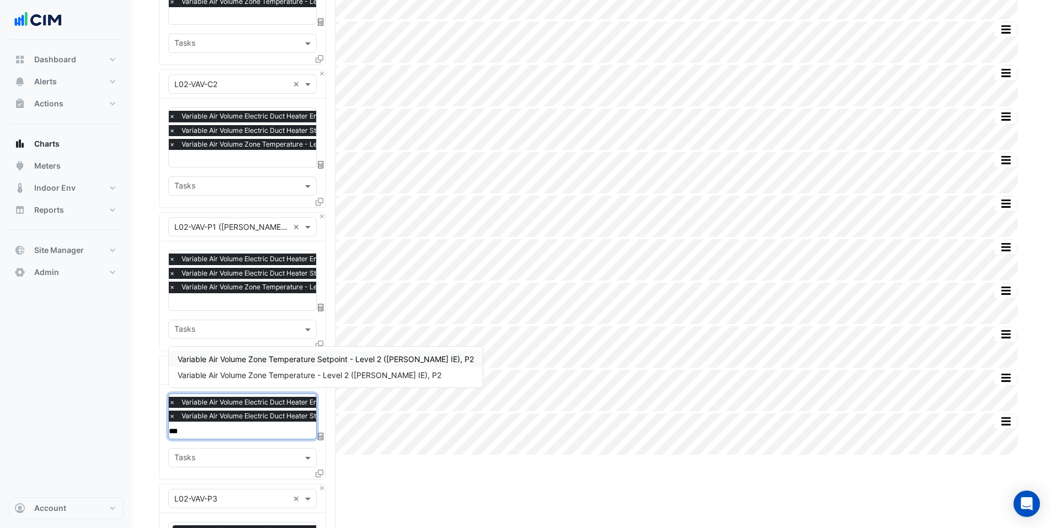
type input "****"
click at [229, 368] on div "Variable Air Volume Zone Temperature - Level 2 (NABERS IE), P2" at bounding box center [326, 375] width 314 height 16
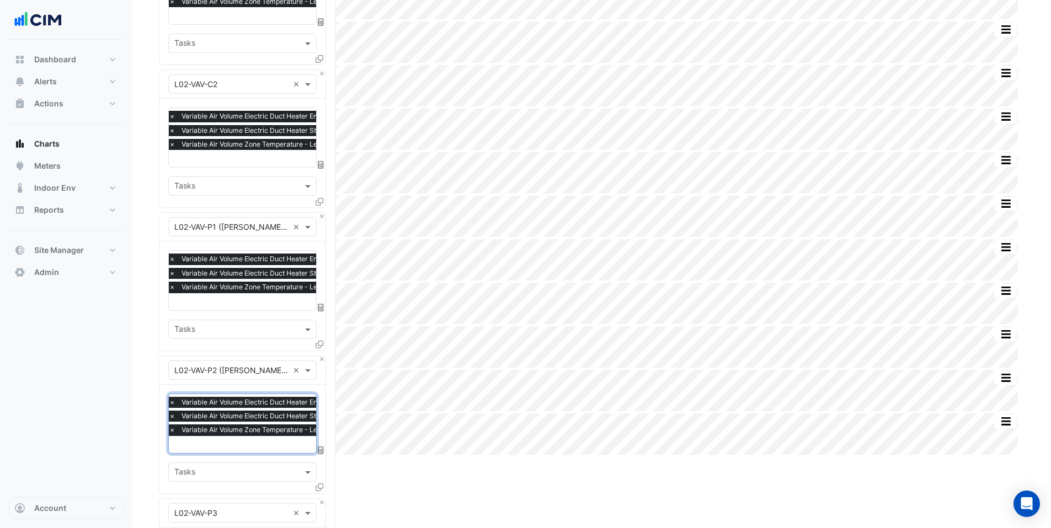
scroll to position [675, 0]
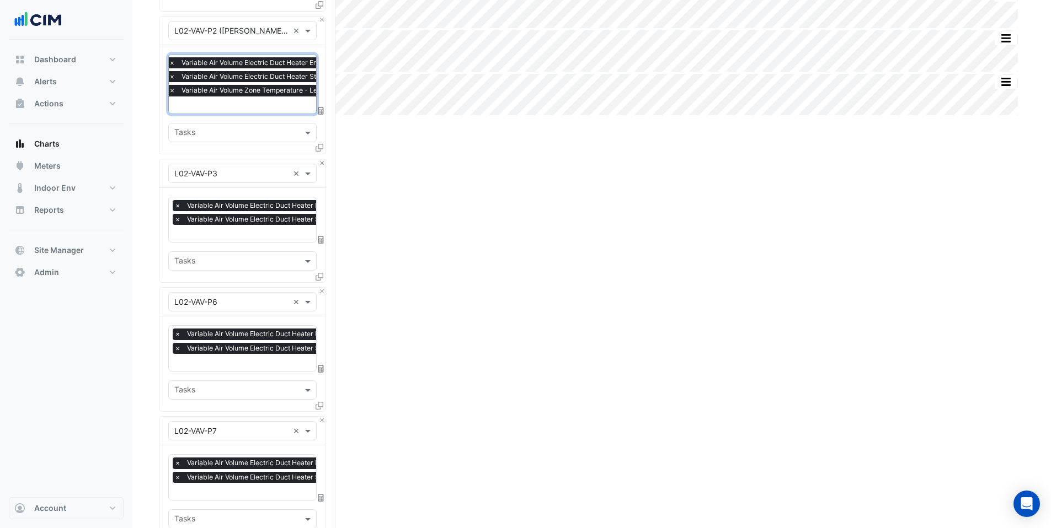
click at [202, 222] on div "× Variable Air Volume Electric Duct Heater Enable - Level 2 (NABERS IE), P3 × V…" at bounding box center [312, 214] width 278 height 28
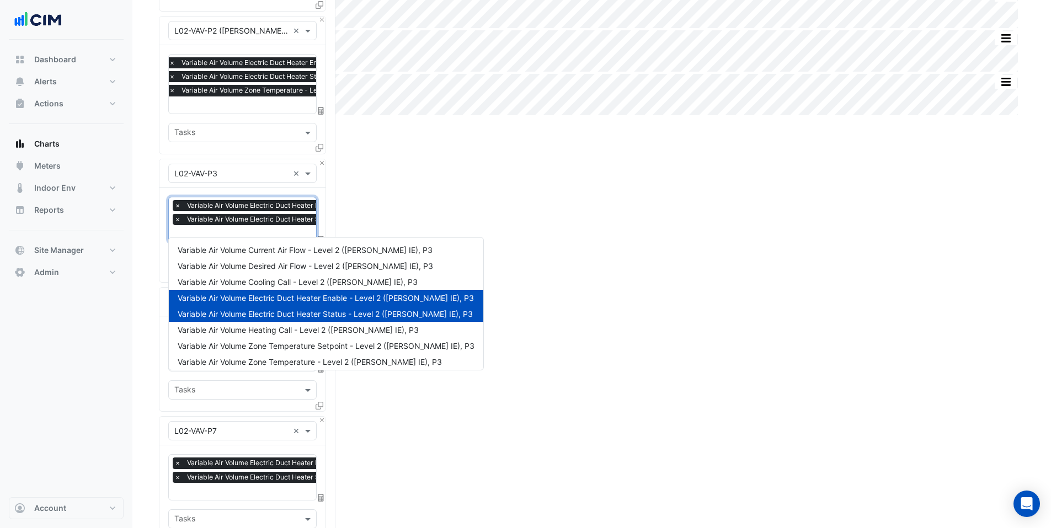
scroll to position [0, 6]
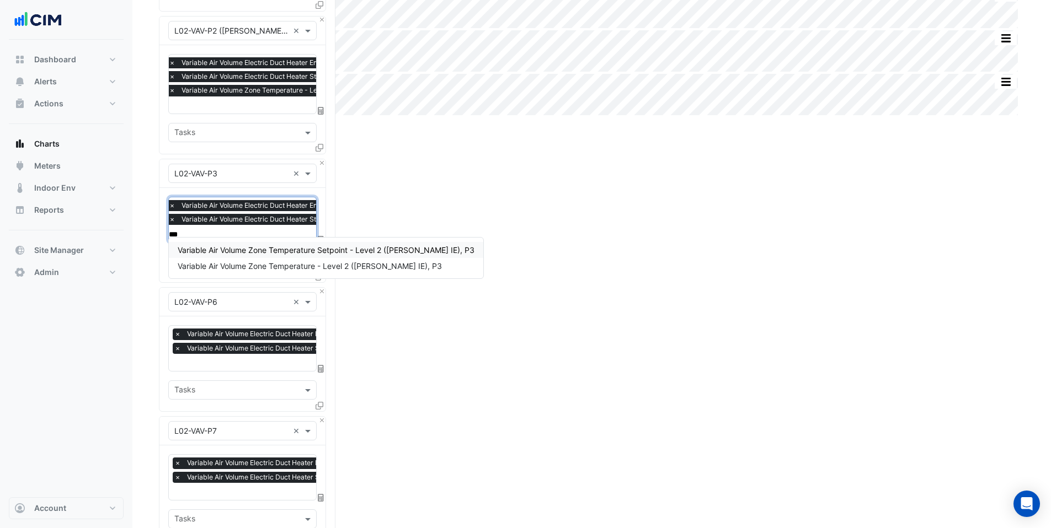
type input "****"
click at [273, 270] on span "Variable Air Volume Zone Temperature - Level 2 (NABERS IE), P3" at bounding box center [310, 265] width 264 height 9
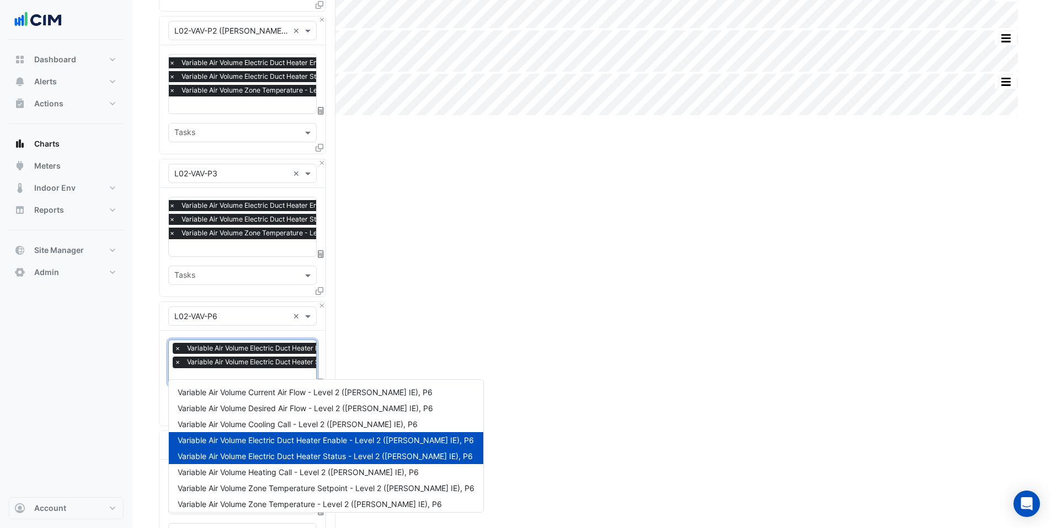
click at [216, 376] on input "text" at bounding box center [312, 378] width 276 height 12
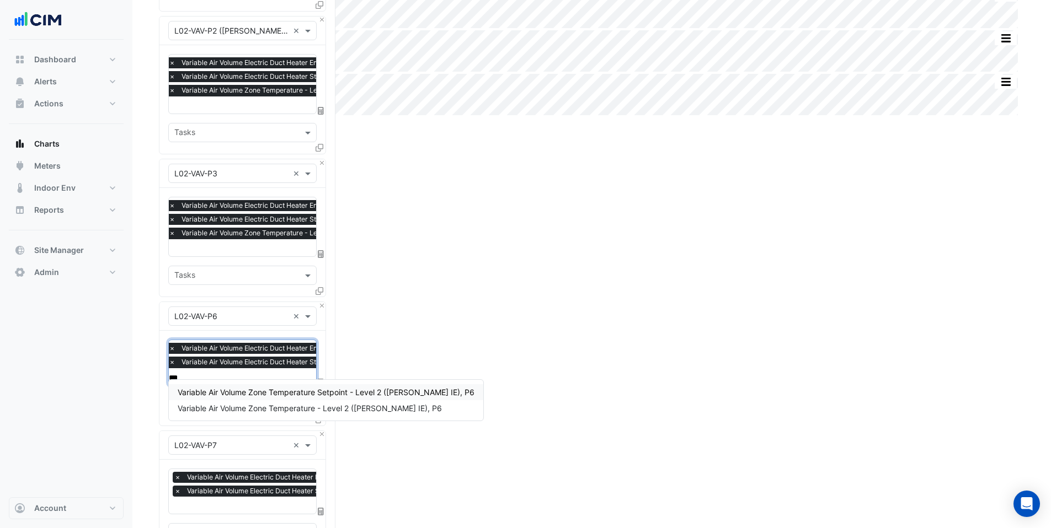
type input "****"
click at [264, 405] on span "Variable Air Volume Zone Temperature - Level 2 (NABERS IE), P6" at bounding box center [310, 408] width 264 height 9
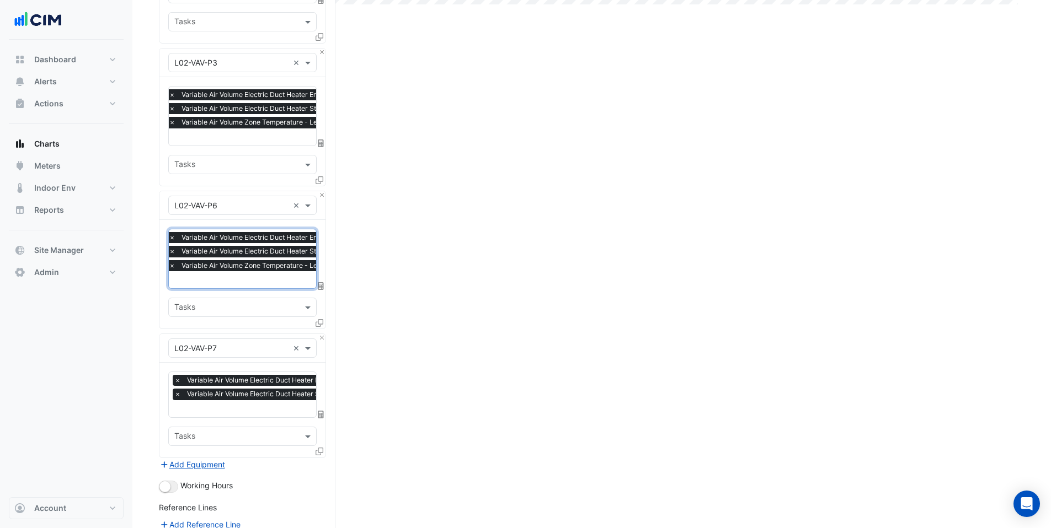
scroll to position [789, 0]
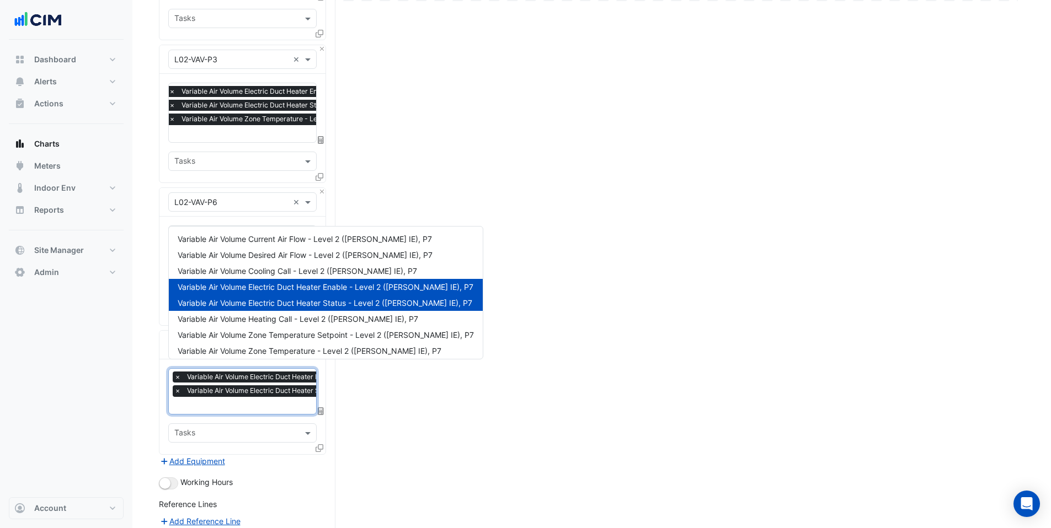
click at [226, 401] on input "text" at bounding box center [312, 407] width 276 height 12
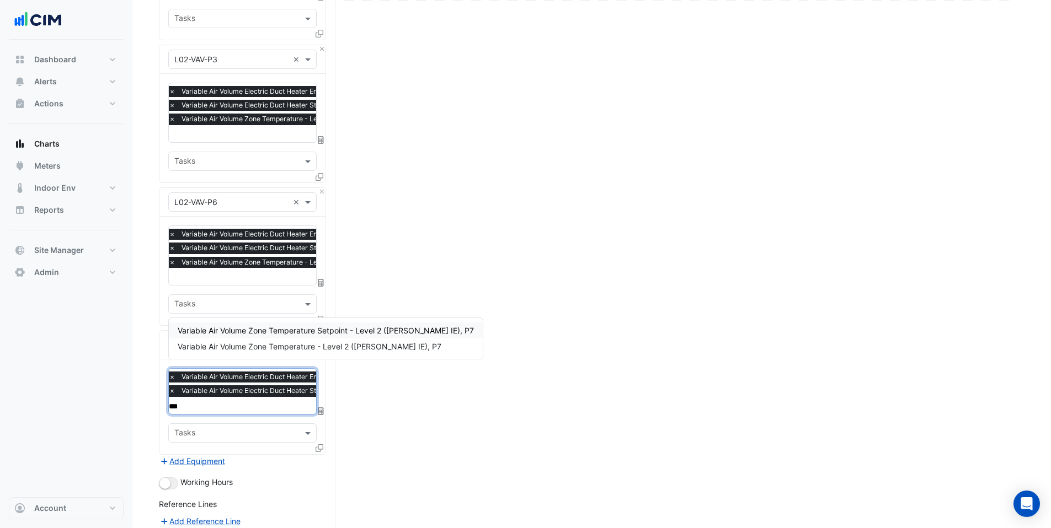
type input "****"
click at [254, 349] on span "Variable Air Volume Zone Temperature - Level 2 (NABERS IE), P7" at bounding box center [310, 346] width 264 height 9
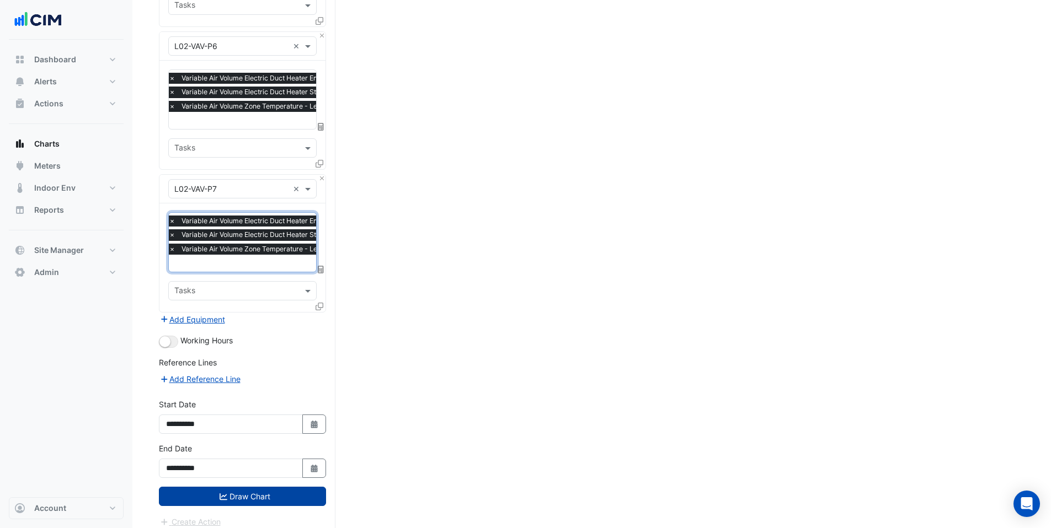
click at [203, 487] on button "Draw Chart" at bounding box center [242, 496] width 167 height 19
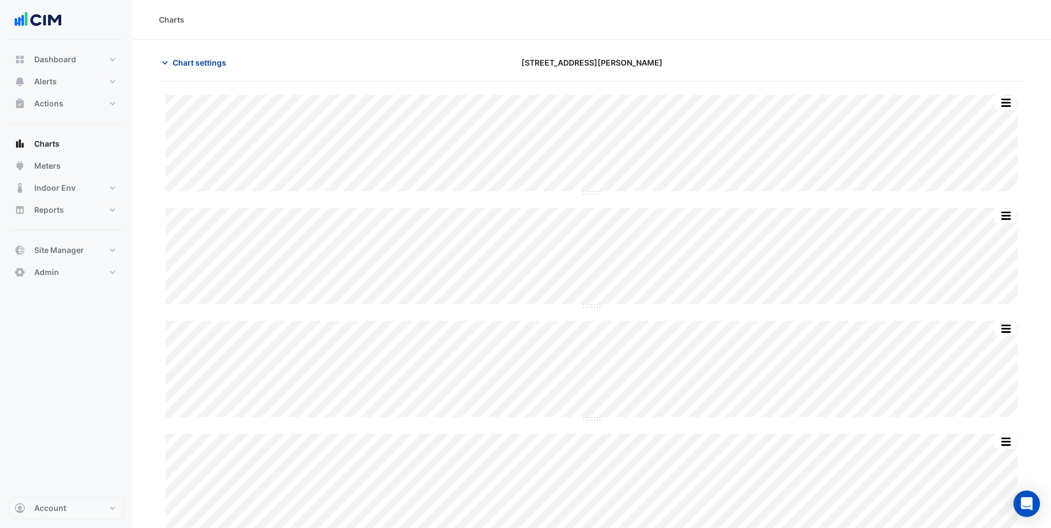
click at [186, 63] on span "Chart settings" at bounding box center [200, 63] width 54 height 12
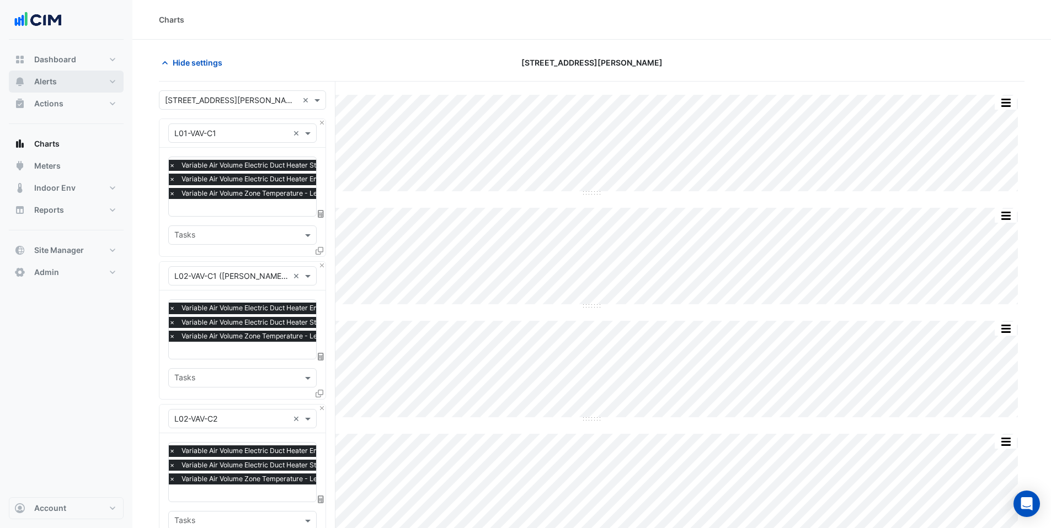
click at [78, 76] on button "Alerts" at bounding box center [66, 82] width 115 height 22
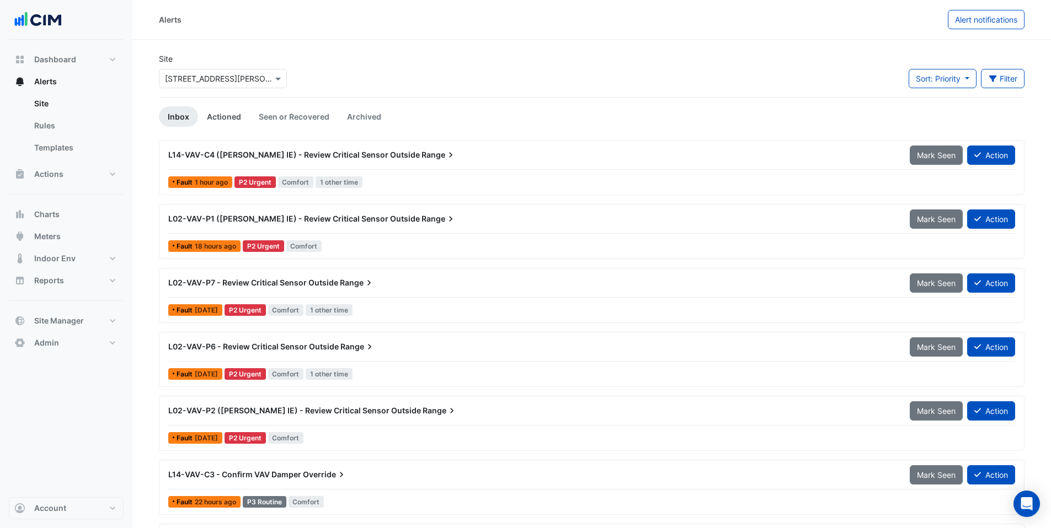
click at [213, 111] on link "Actioned" at bounding box center [224, 116] width 52 height 20
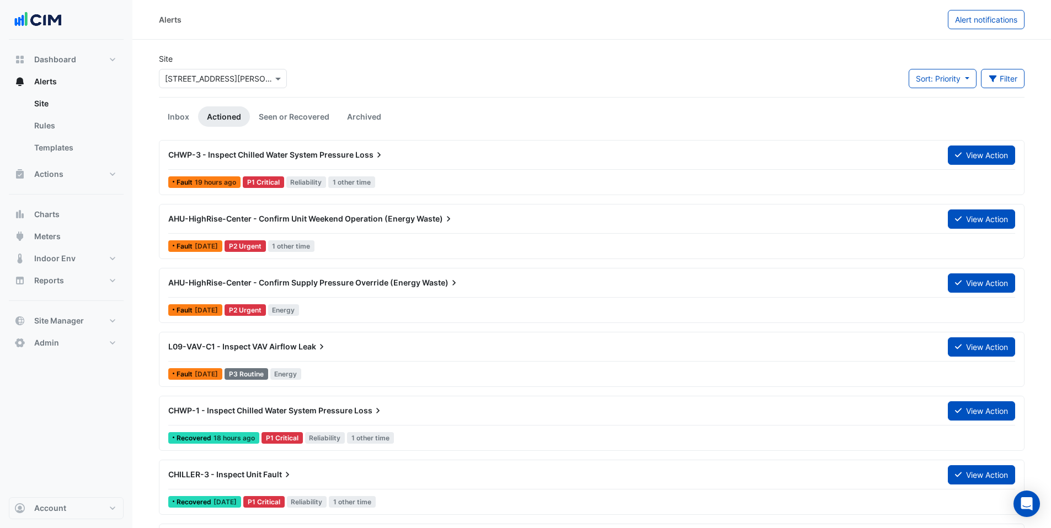
click at [339, 224] on div "AHU-HighRise-Center - Confirm Unit Weekend Operation (Energy Waste)" at bounding box center [551, 218] width 766 height 11
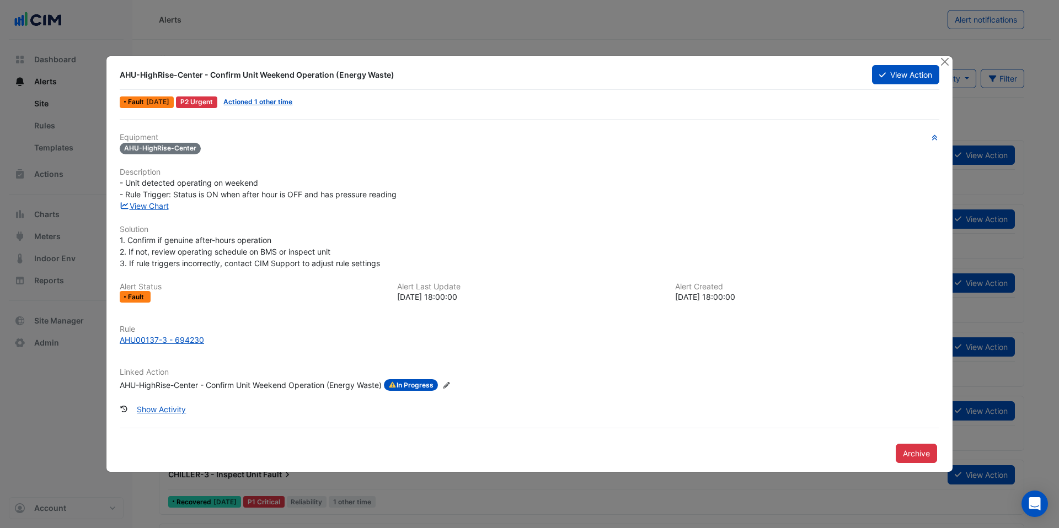
click at [224, 388] on div "AHU-HighRise-Center - Confirm Unit Weekend Operation (Energy Waste)" at bounding box center [251, 386] width 262 height 12
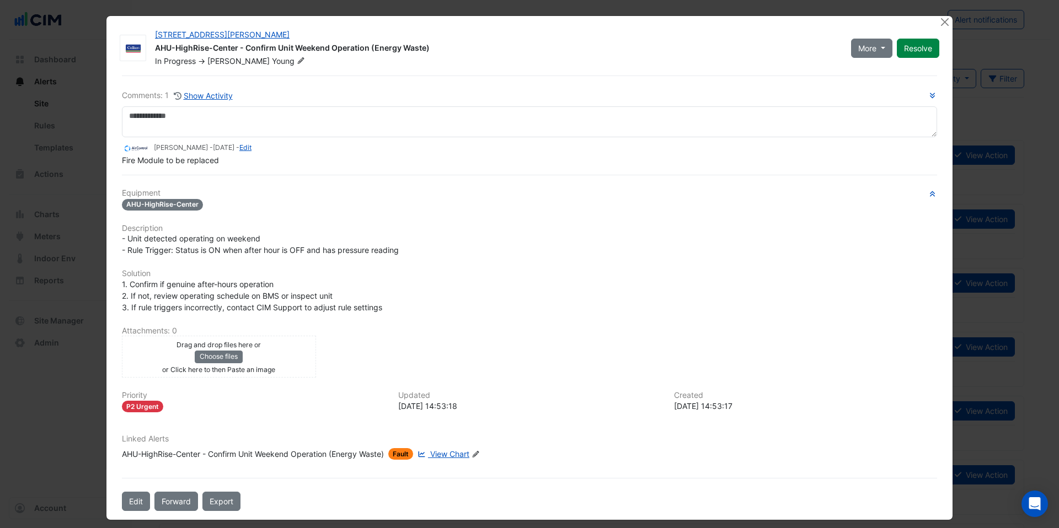
click at [445, 458] on span "View Chart" at bounding box center [449, 454] width 39 height 9
click at [940, 23] on button "Close" at bounding box center [945, 22] width 12 height 12
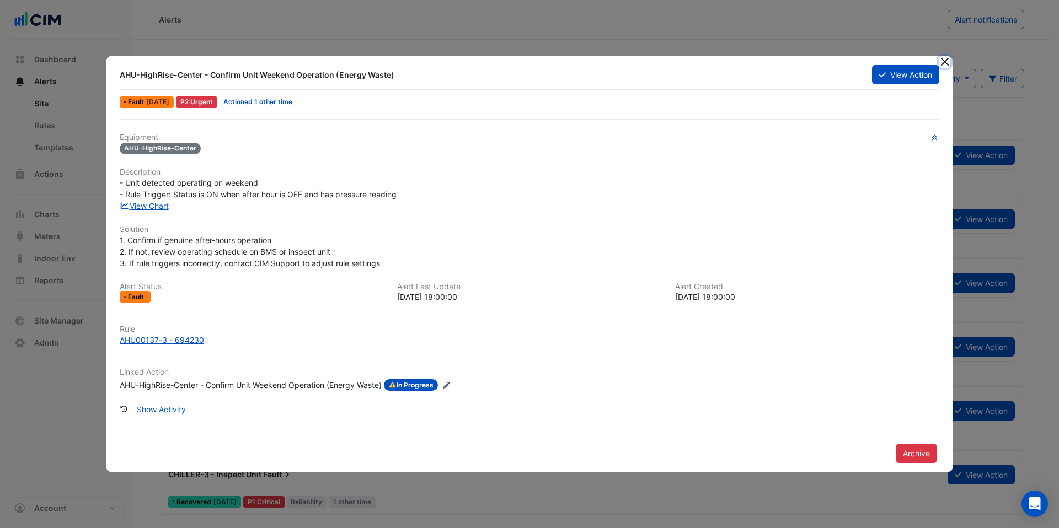
click at [939, 60] on button "Close" at bounding box center [945, 62] width 12 height 12
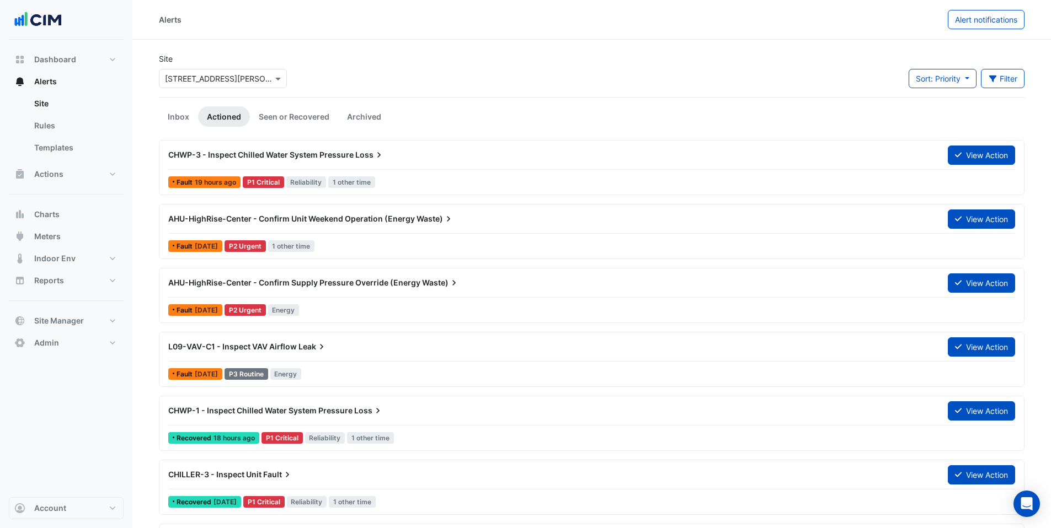
scroll to position [2, 0]
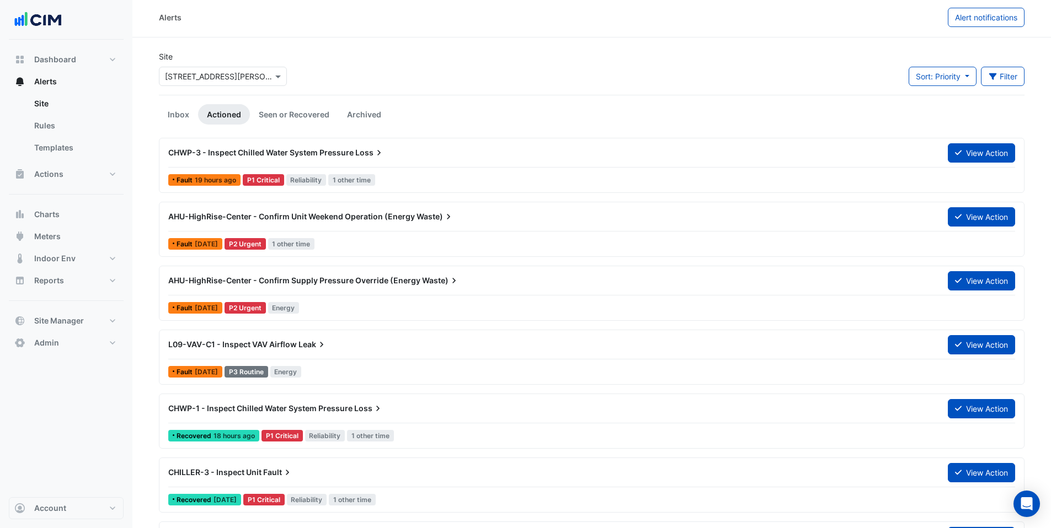
click at [341, 284] on span "AHU-HighRise-Center - Confirm Supply Pressure Override (Energy" at bounding box center [294, 280] width 252 height 9
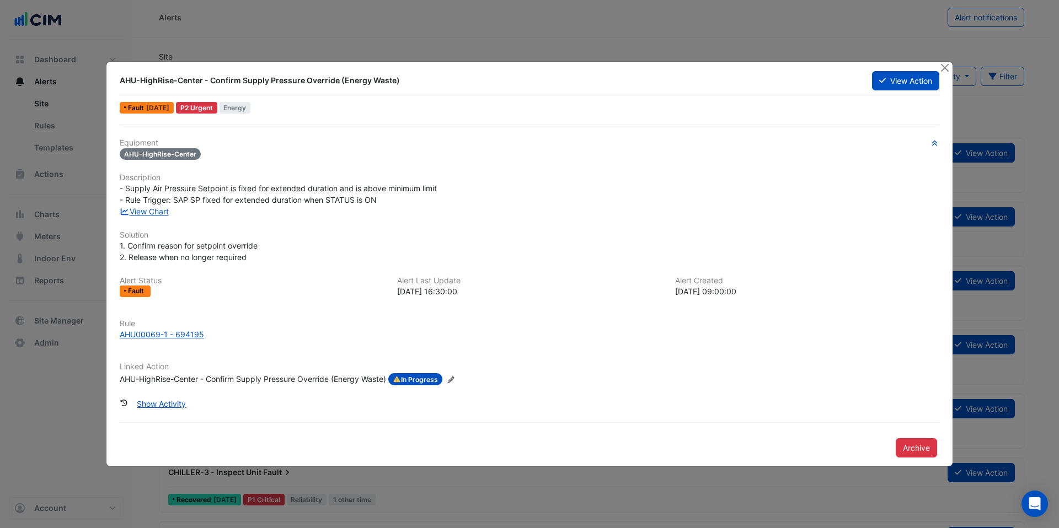
click at [158, 377] on div "AHU-HighRise-Center - Confirm Supply Pressure Override (Energy Waste)" at bounding box center [253, 379] width 266 height 12
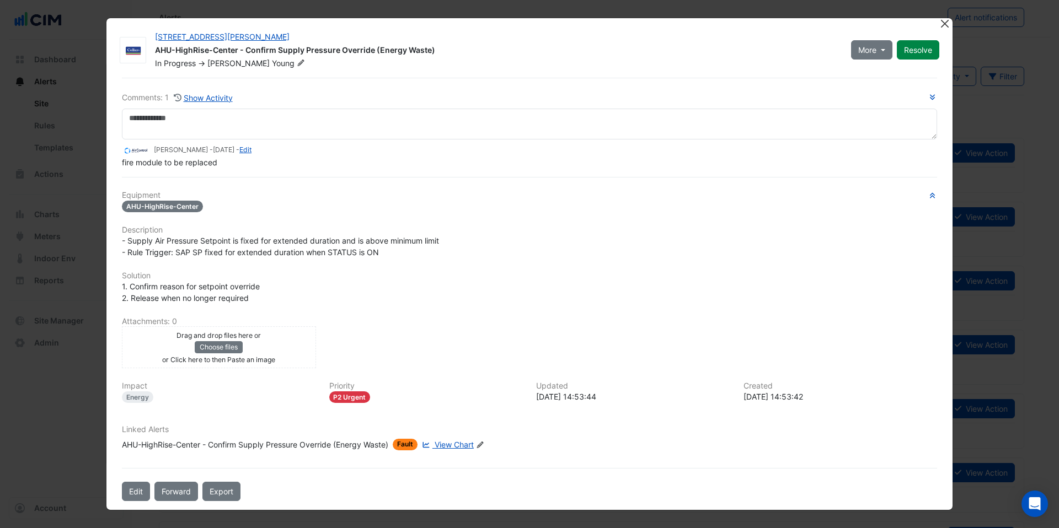
click at [942, 23] on button "Close" at bounding box center [945, 24] width 12 height 12
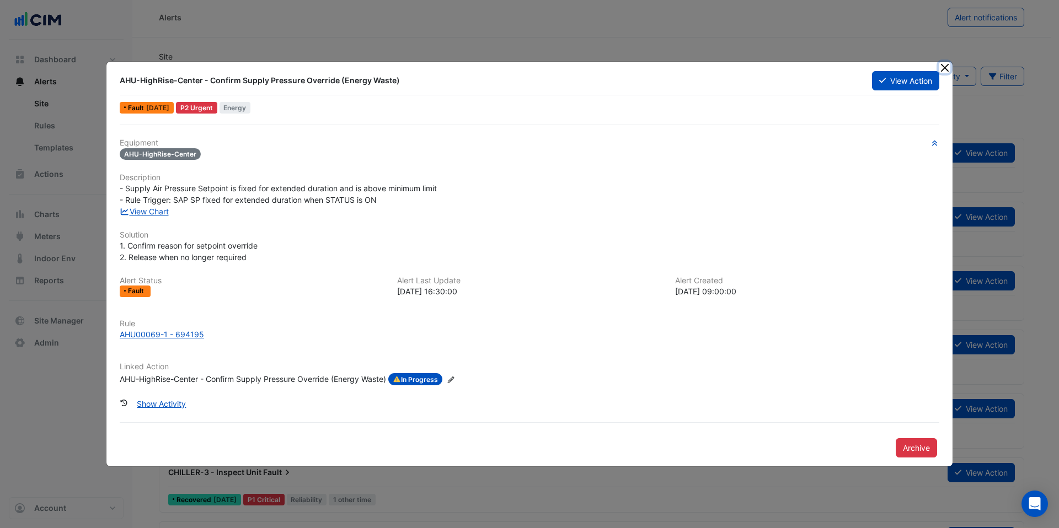
click at [946, 66] on button "Close" at bounding box center [945, 68] width 12 height 12
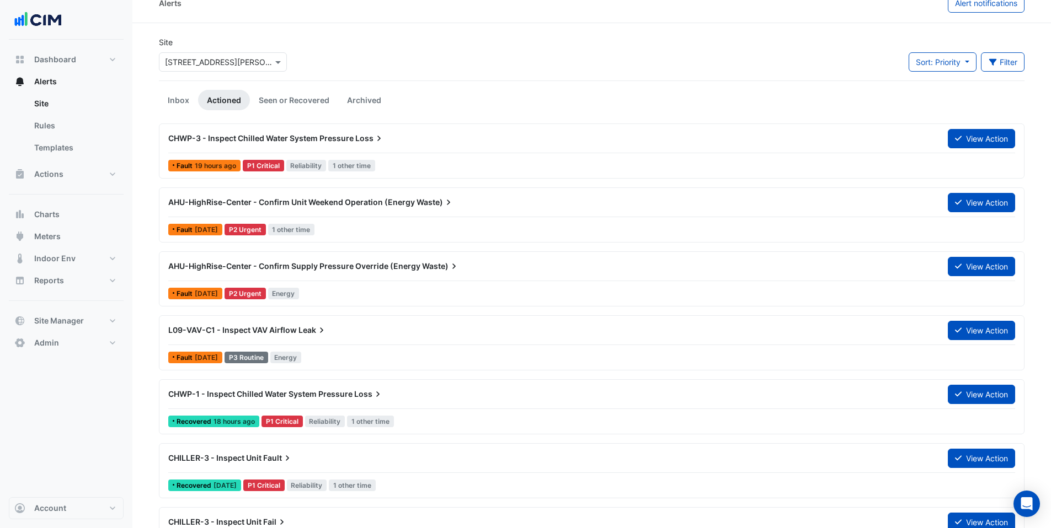
scroll to position [18, 0]
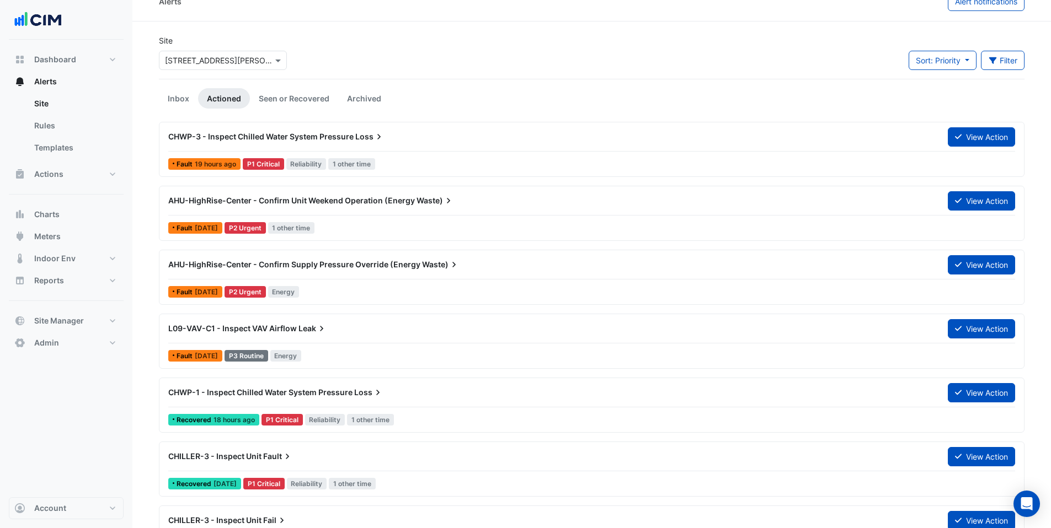
click at [379, 132] on icon at bounding box center [378, 136] width 11 height 11
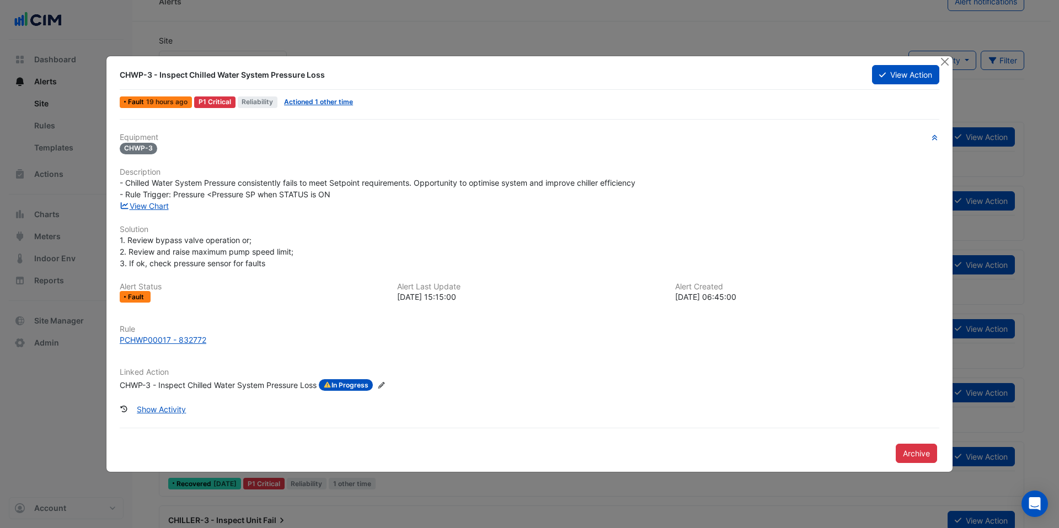
click at [192, 383] on div "CHWP-3 - Inspect Chilled Water System Pressure Loss" at bounding box center [218, 386] width 197 height 12
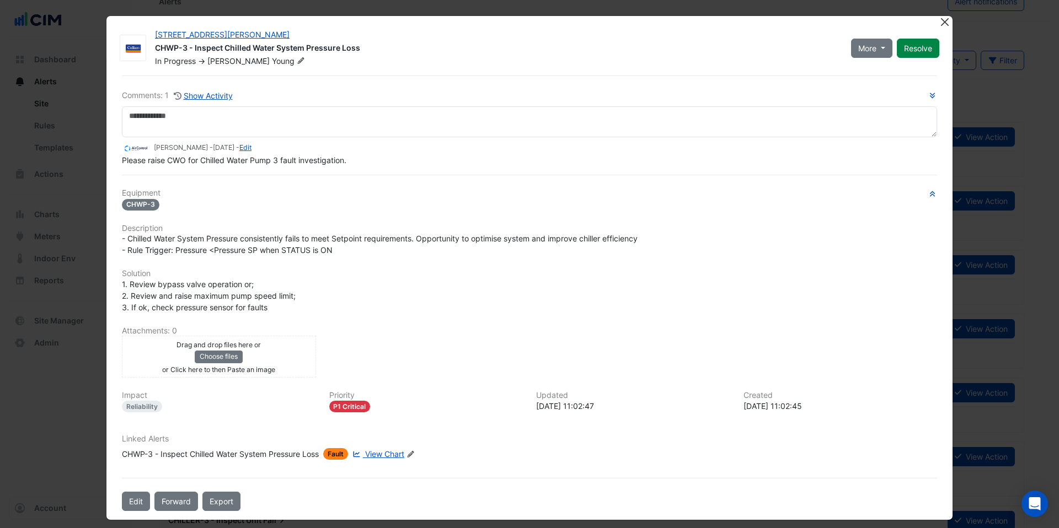
click at [943, 19] on button "Close" at bounding box center [945, 22] width 12 height 12
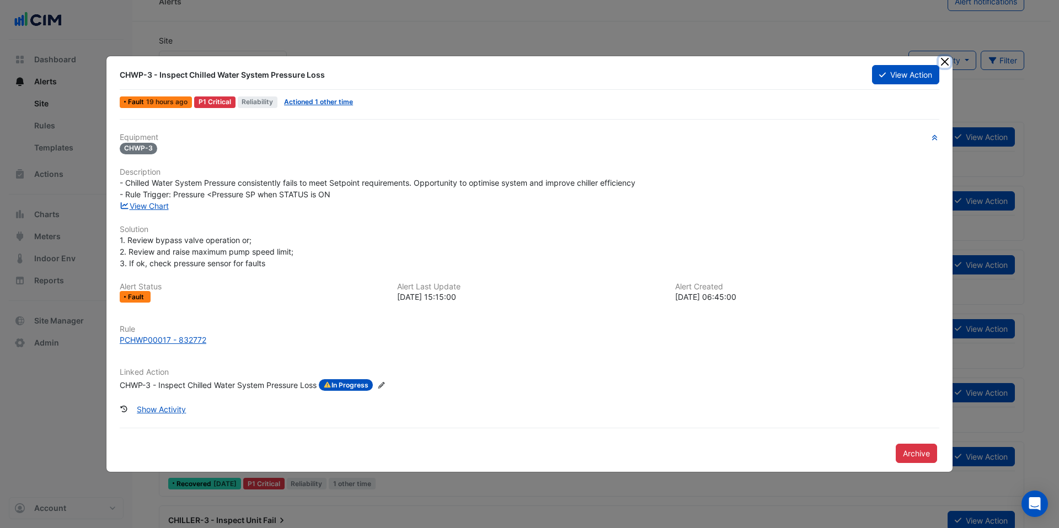
click at [942, 57] on button "Close" at bounding box center [945, 62] width 12 height 12
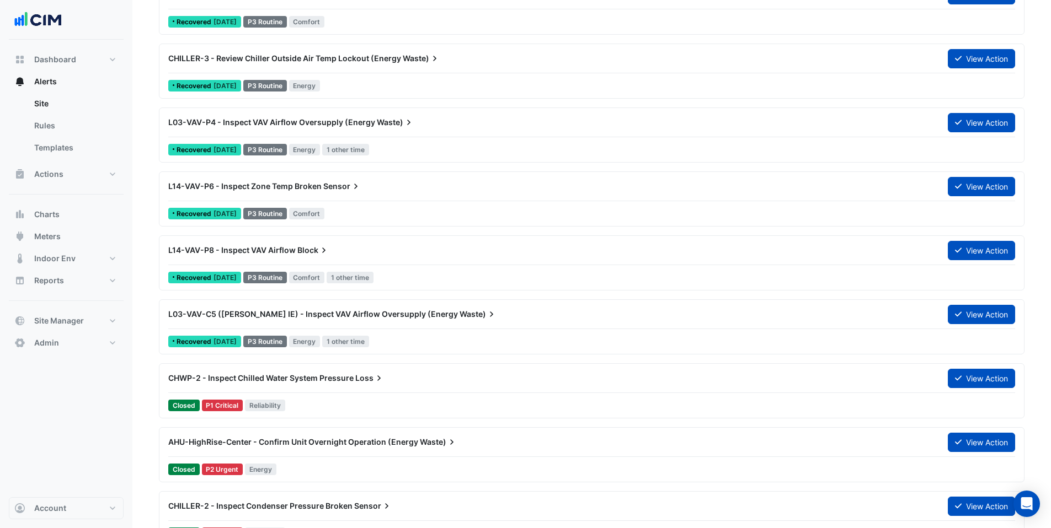
scroll to position [1123, 0]
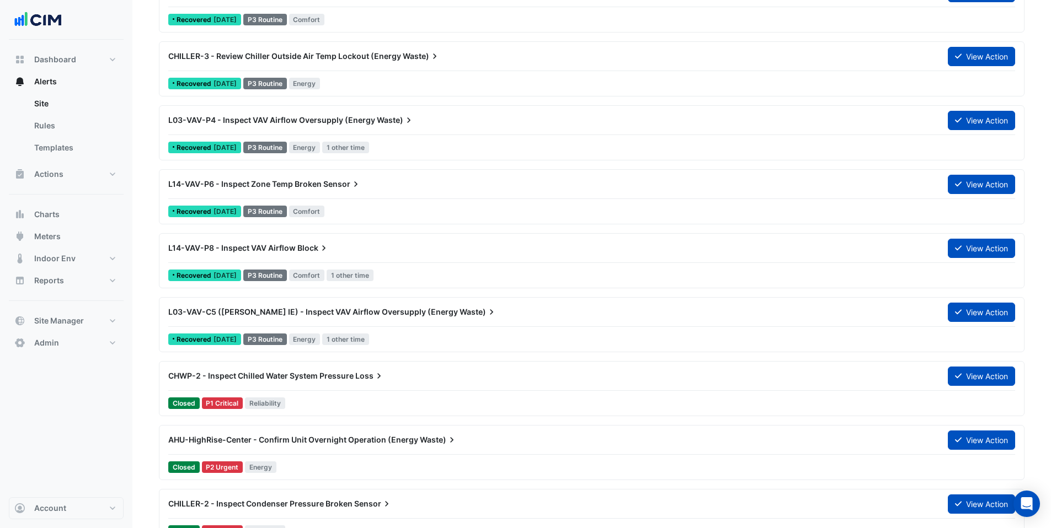
click at [292, 460] on div "Closed P2 Urgent Energy" at bounding box center [591, 468] width 849 height 16
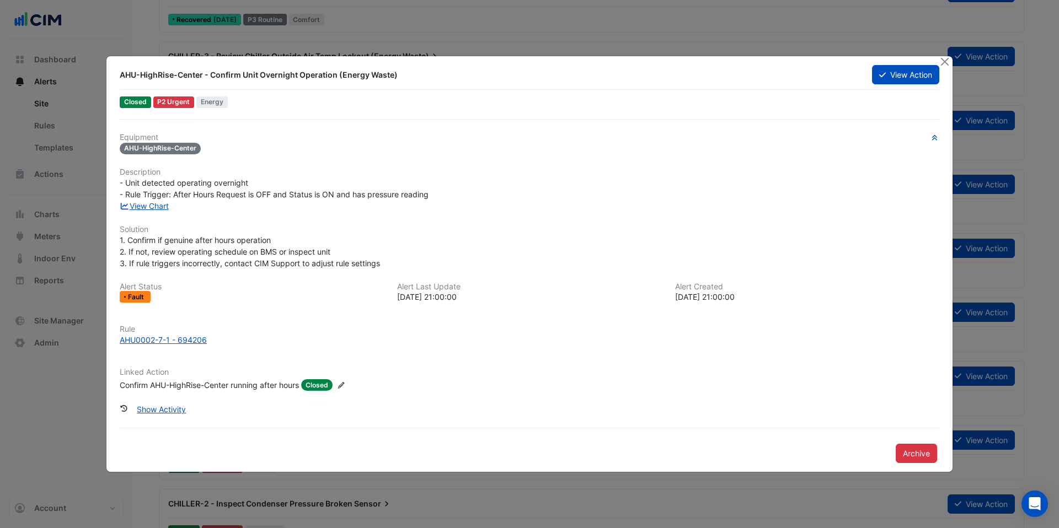
click at [182, 387] on div "Confirm AHU-HighRise-Center running after hours" at bounding box center [209, 386] width 179 height 12
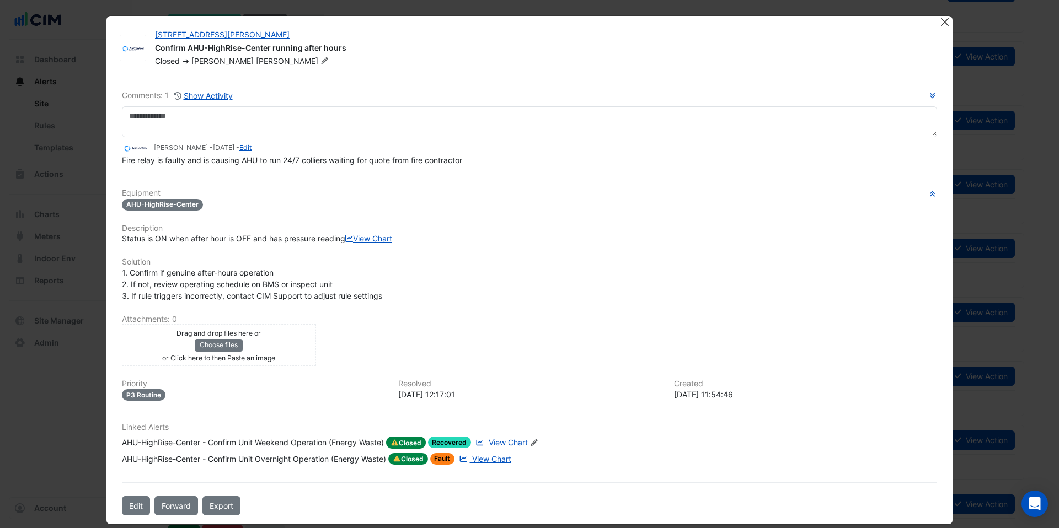
click at [939, 20] on button "Close" at bounding box center [945, 22] width 12 height 12
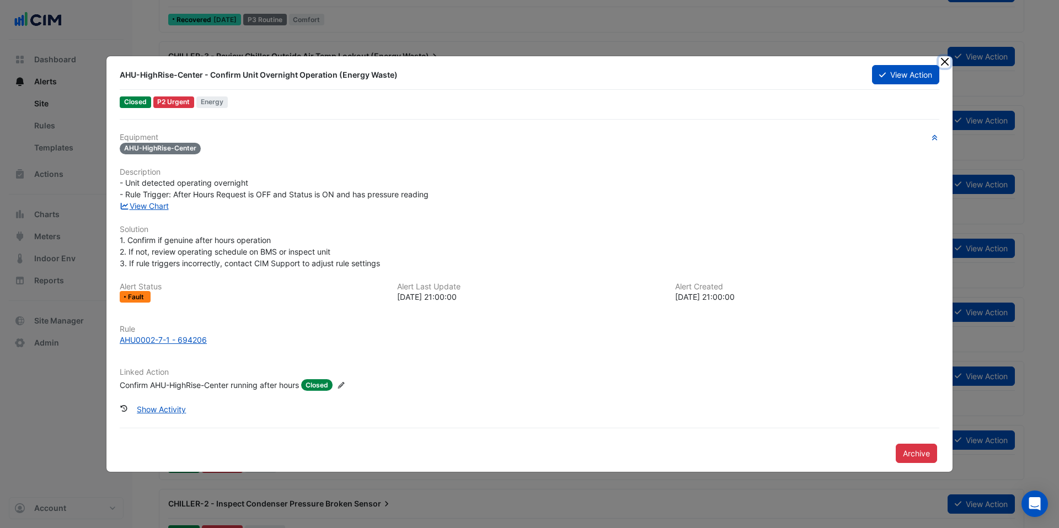
click at [950, 60] on button "Close" at bounding box center [945, 62] width 12 height 12
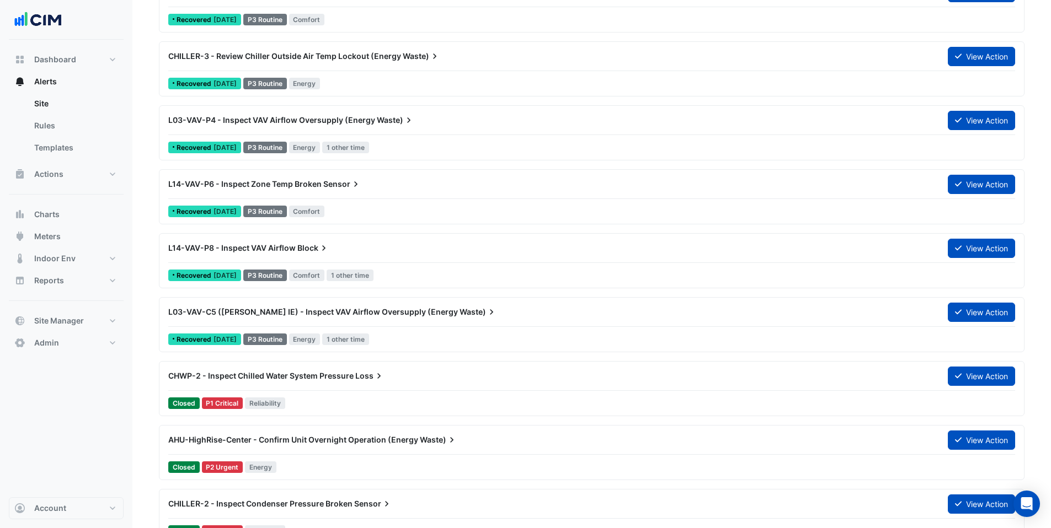
scroll to position [784, 0]
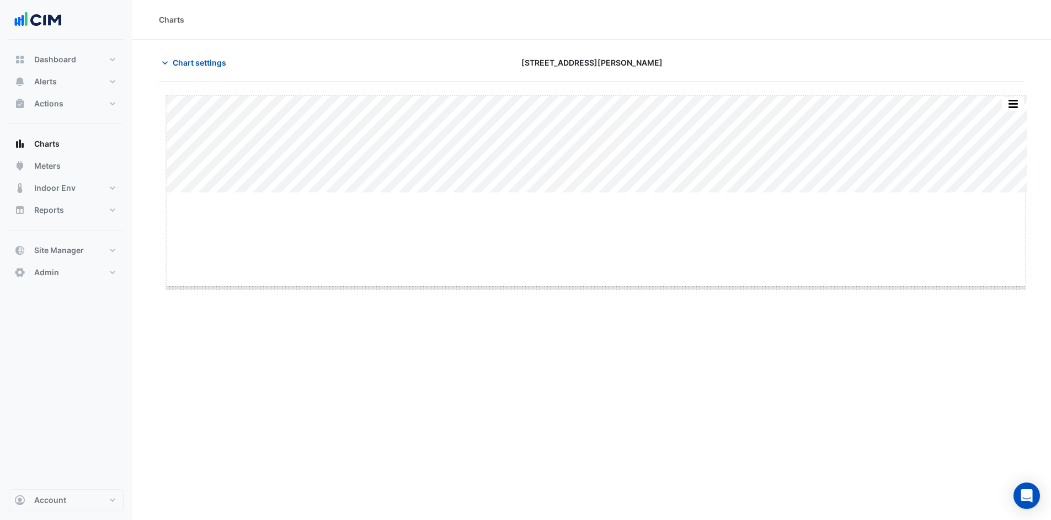
drag, startPoint x: 598, startPoint y: 194, endPoint x: 602, endPoint y: 292, distance: 98.3
click at [197, 63] on span "Chart settings" at bounding box center [200, 63] width 54 height 12
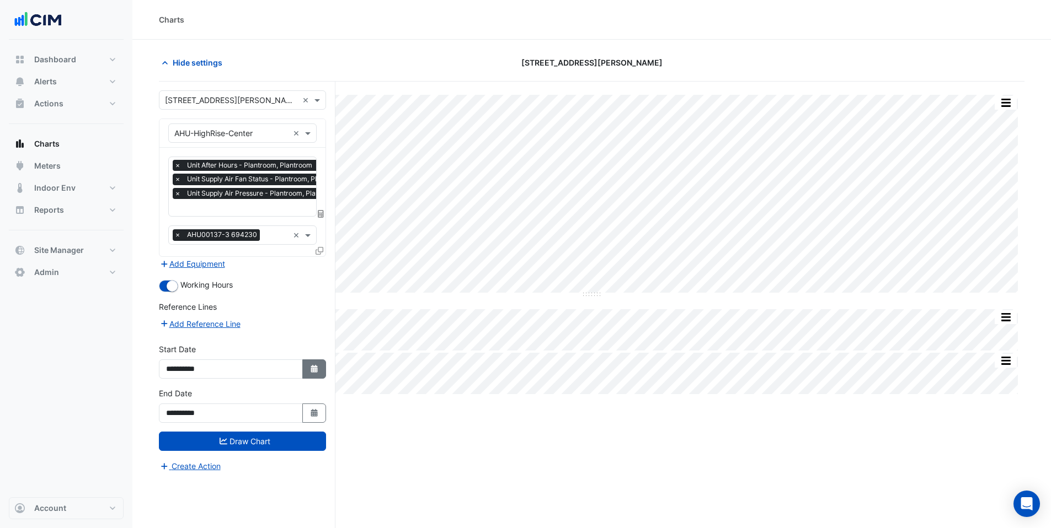
click at [305, 372] on button "Select Date" at bounding box center [314, 369] width 24 height 19
select select "*"
select select "****"
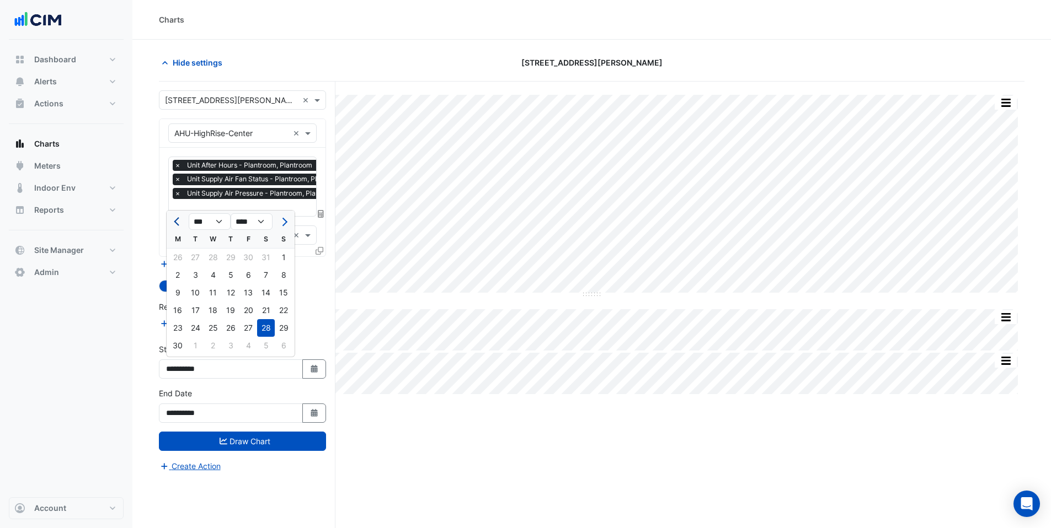
click at [175, 225] on button "Previous month" at bounding box center [177, 222] width 13 height 18
select select "*"
click at [227, 260] on div "1" at bounding box center [231, 258] width 18 height 18
type input "**********"
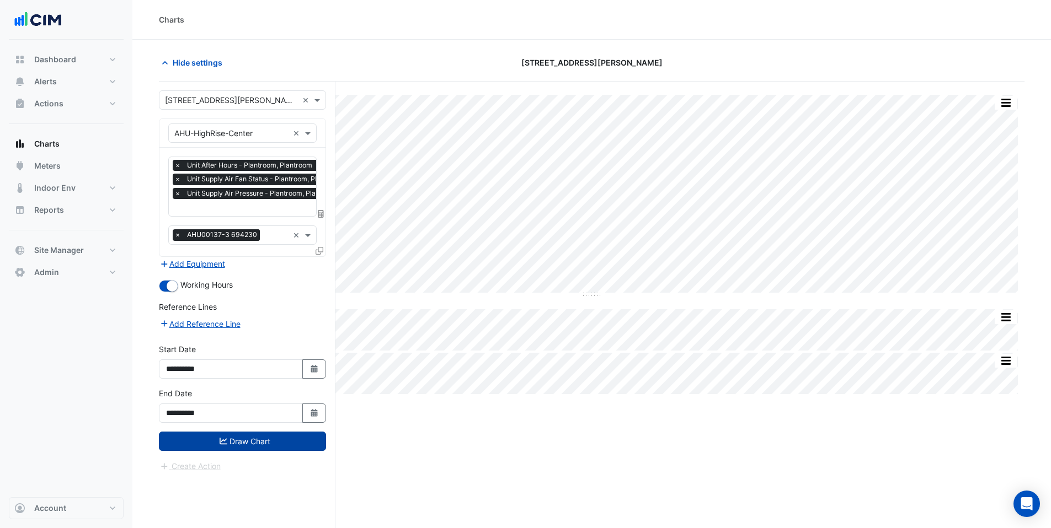
click at [221, 439] on icon "submit" at bounding box center [224, 441] width 8 height 8
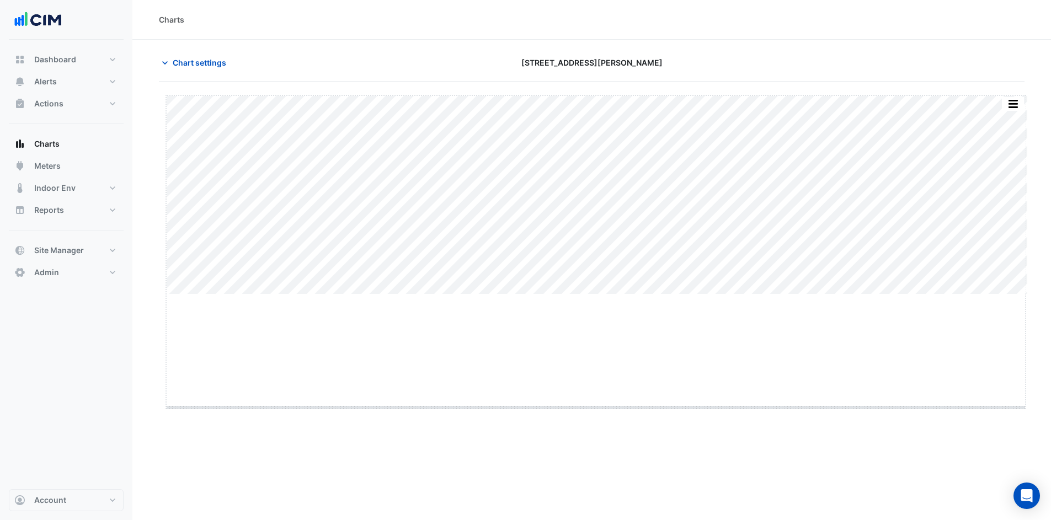
drag, startPoint x: 598, startPoint y: 296, endPoint x: 606, endPoint y: 409, distance: 113.3
click at [187, 65] on span "Chart settings" at bounding box center [200, 63] width 54 height 12
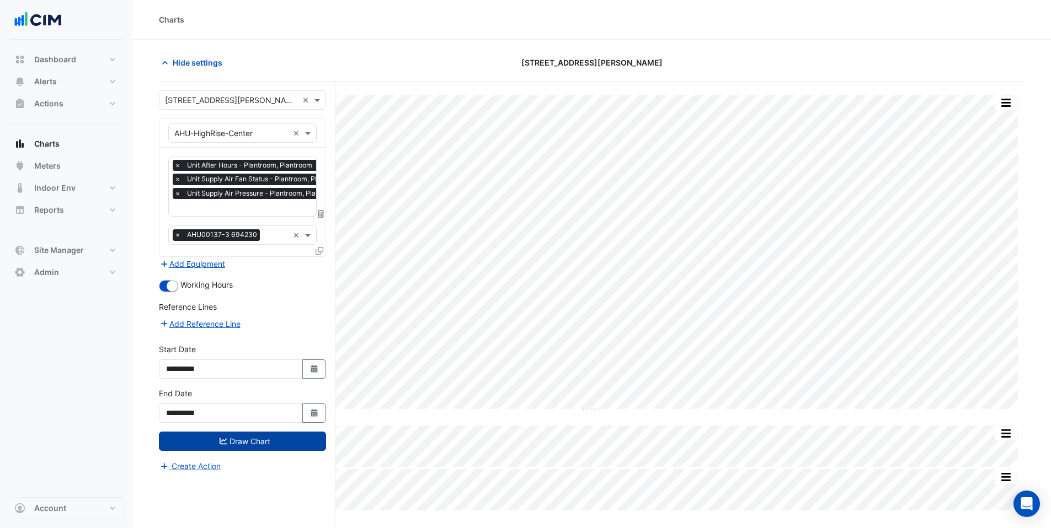
scroll to position [2, 0]
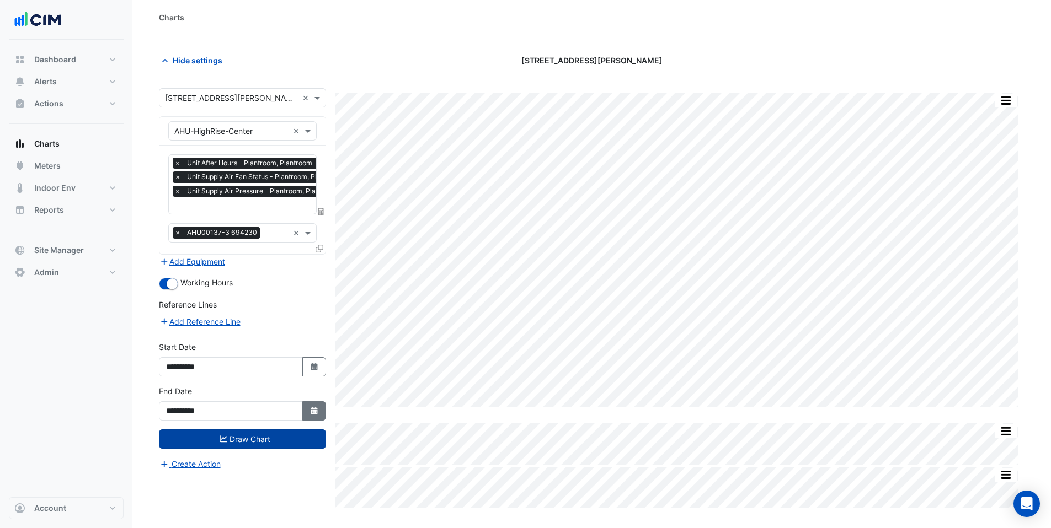
click at [313, 414] on fa-icon "Select Date" at bounding box center [314, 411] width 10 height 9
select select "*"
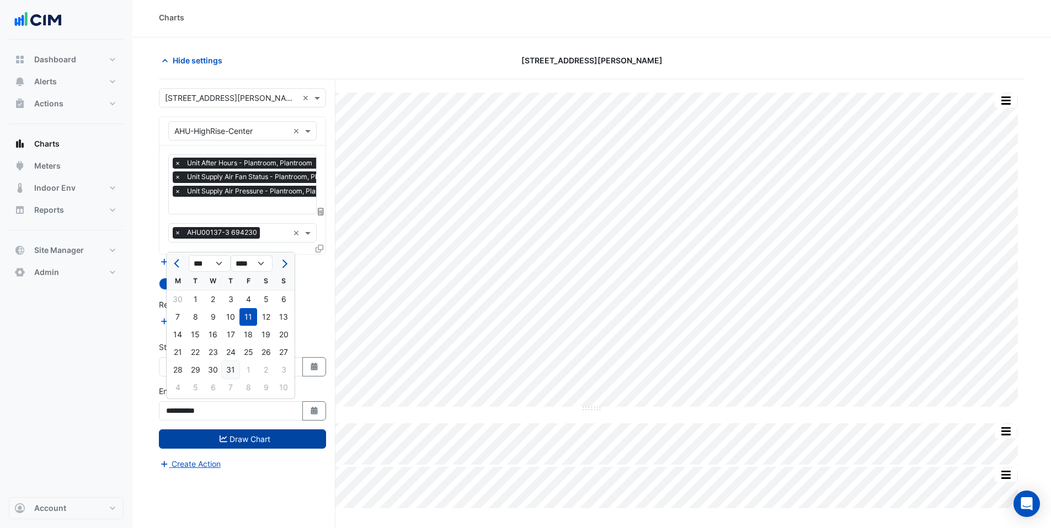
click at [231, 371] on div "31" at bounding box center [231, 370] width 18 height 18
type input "**********"
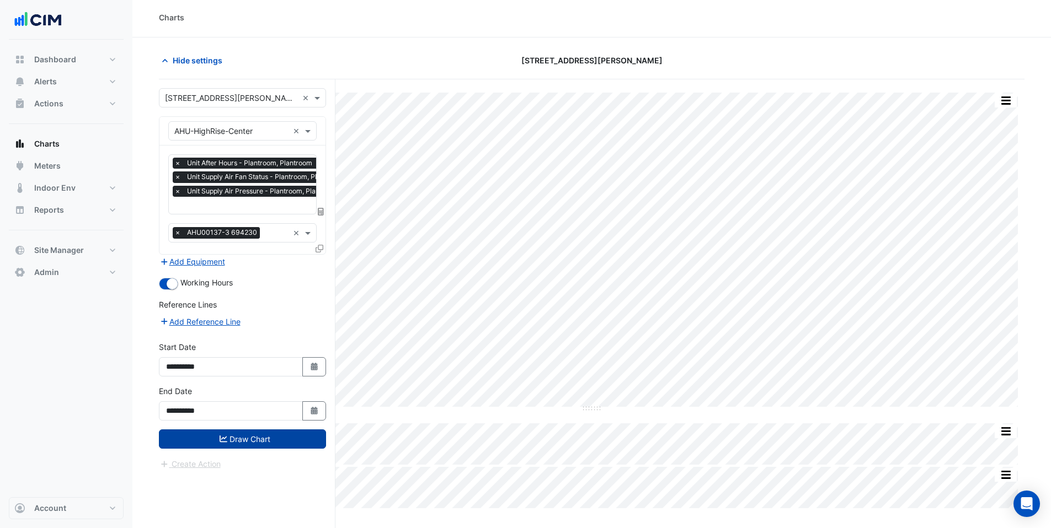
click at [278, 436] on button "Draw Chart" at bounding box center [242, 439] width 167 height 19
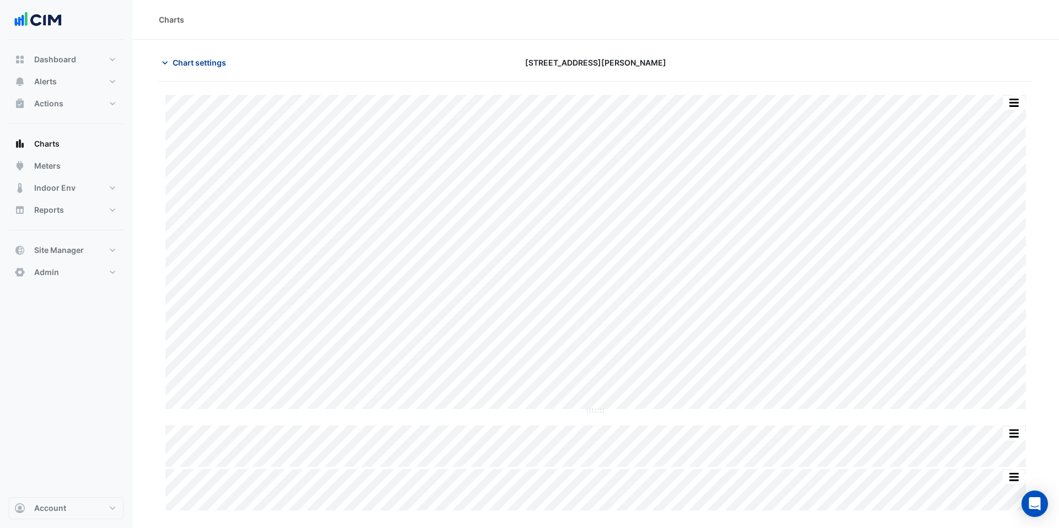
click at [183, 63] on span "Chart settings" at bounding box center [200, 63] width 54 height 12
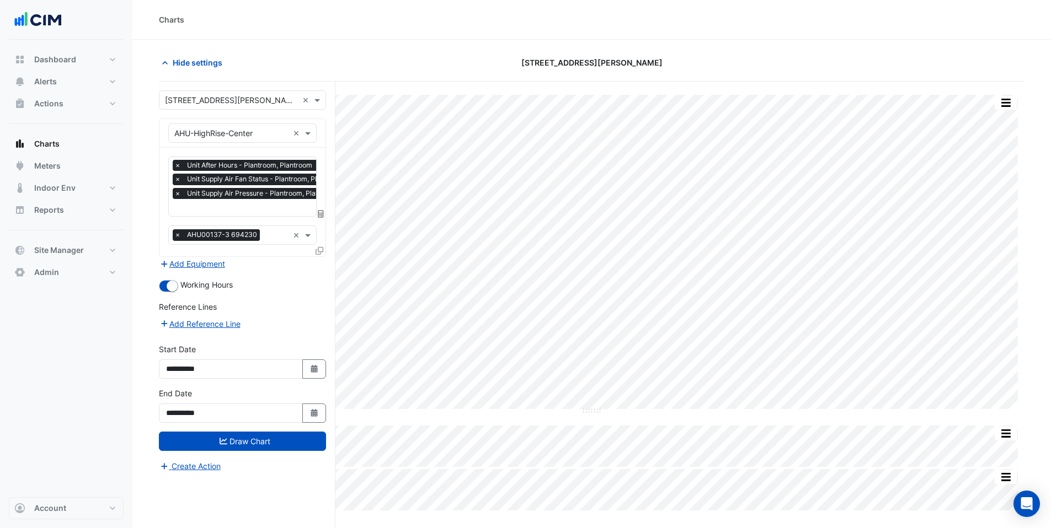
click at [318, 250] on icon at bounding box center [320, 251] width 8 height 8
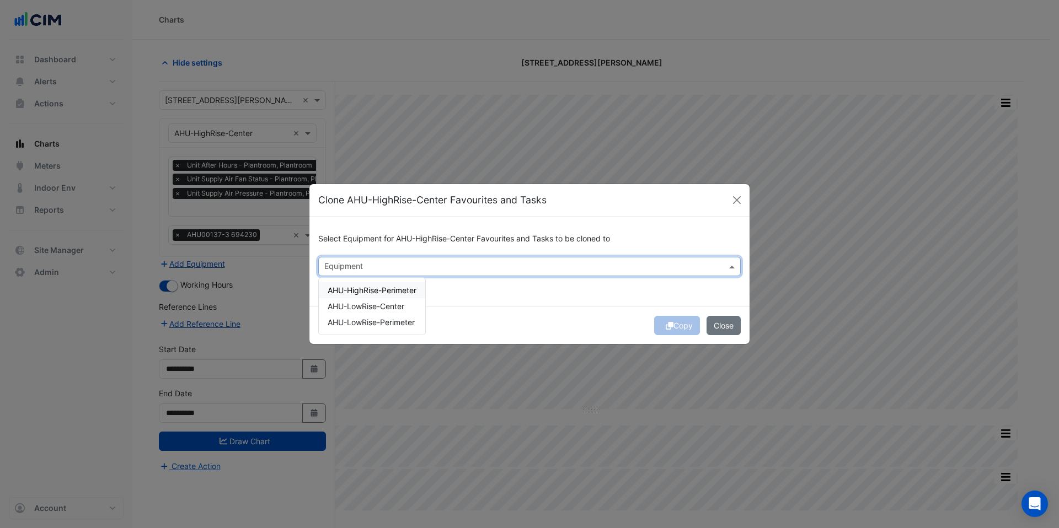
click at [336, 267] on input "text" at bounding box center [523, 268] width 398 height 12
click at [343, 292] on span "AHU-HighRise-Perimeter" at bounding box center [372, 290] width 89 height 9
click at [341, 311] on span "AHU-LowRise-Center" at bounding box center [366, 306] width 77 height 9
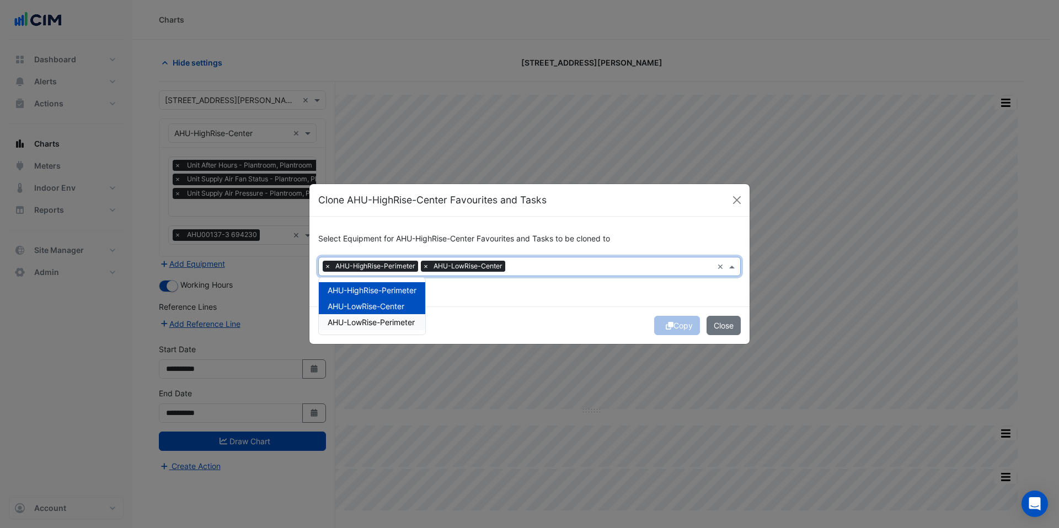
click at [342, 322] on span "AHU-LowRise-Perimeter" at bounding box center [371, 322] width 87 height 9
click at [468, 324] on div "Copy Close" at bounding box center [529, 326] width 440 height 38
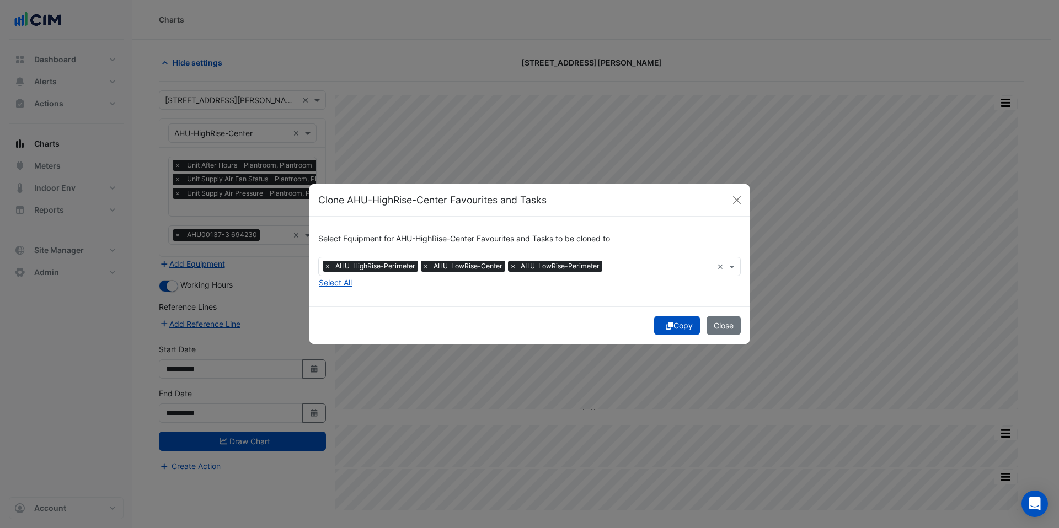
click at [678, 327] on button "Copy" at bounding box center [677, 325] width 46 height 19
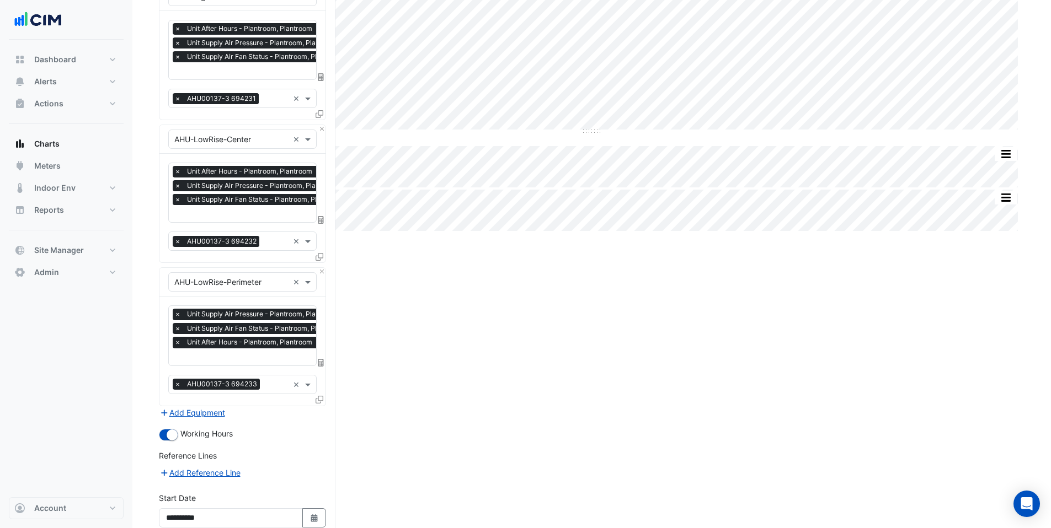
scroll to position [378, 0]
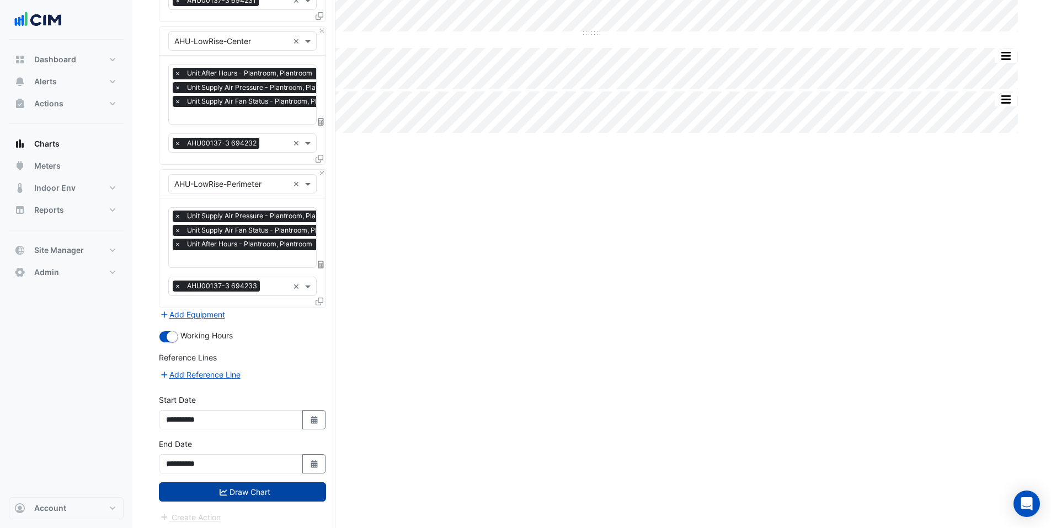
click at [239, 493] on button "Draw Chart" at bounding box center [242, 492] width 167 height 19
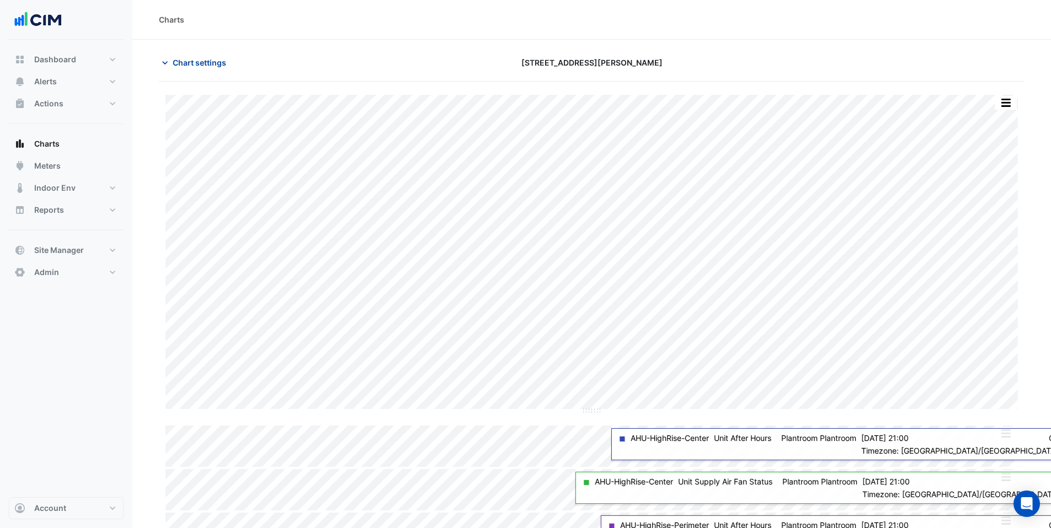
click at [185, 61] on span "Chart settings" at bounding box center [200, 63] width 54 height 12
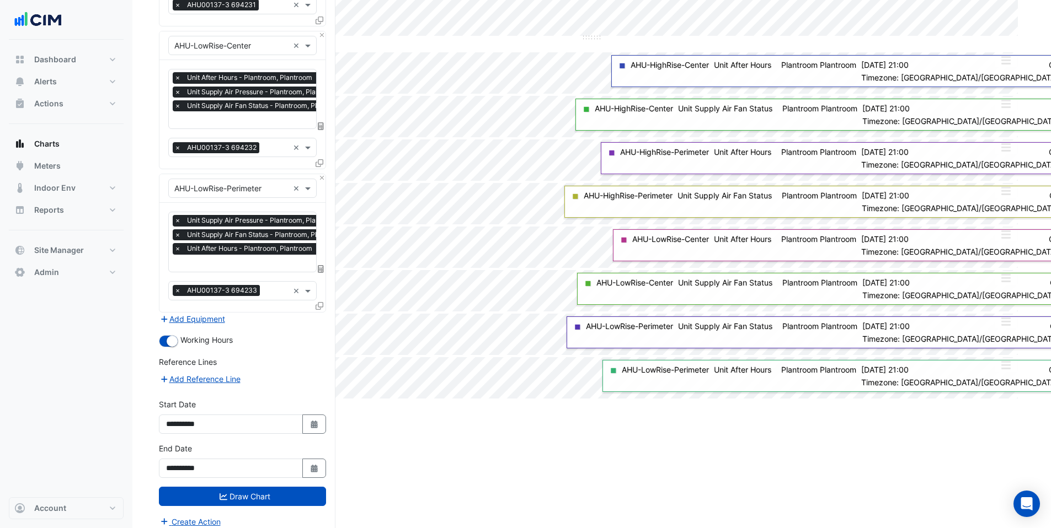
scroll to position [378, 0]
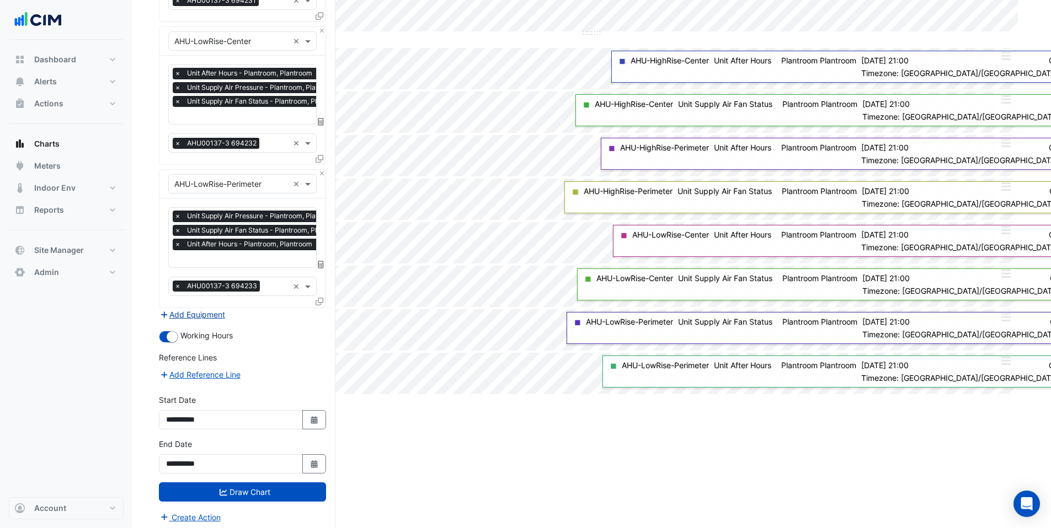
click at [199, 313] on button "Add Equipment" at bounding box center [192, 314] width 67 height 13
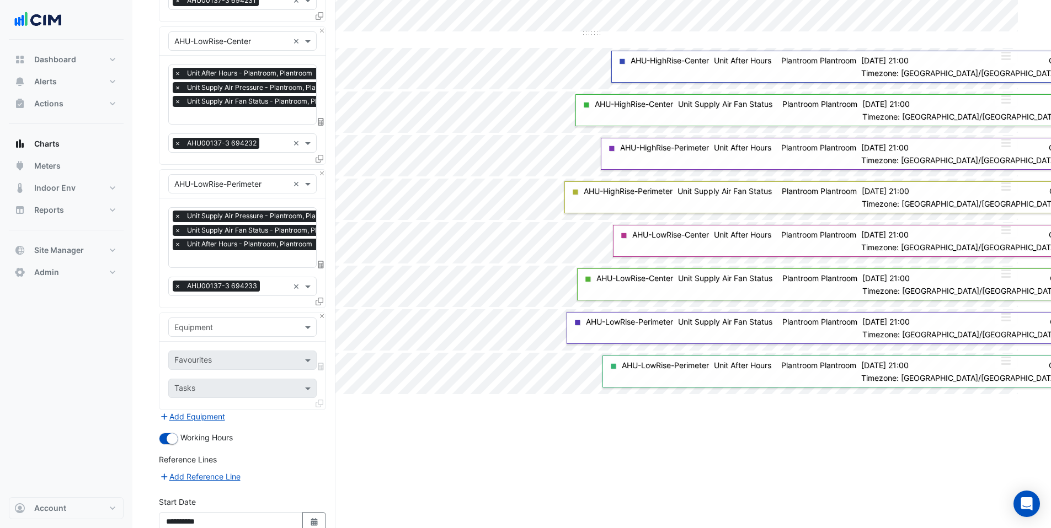
click at [215, 322] on input "text" at bounding box center [231, 328] width 114 height 12
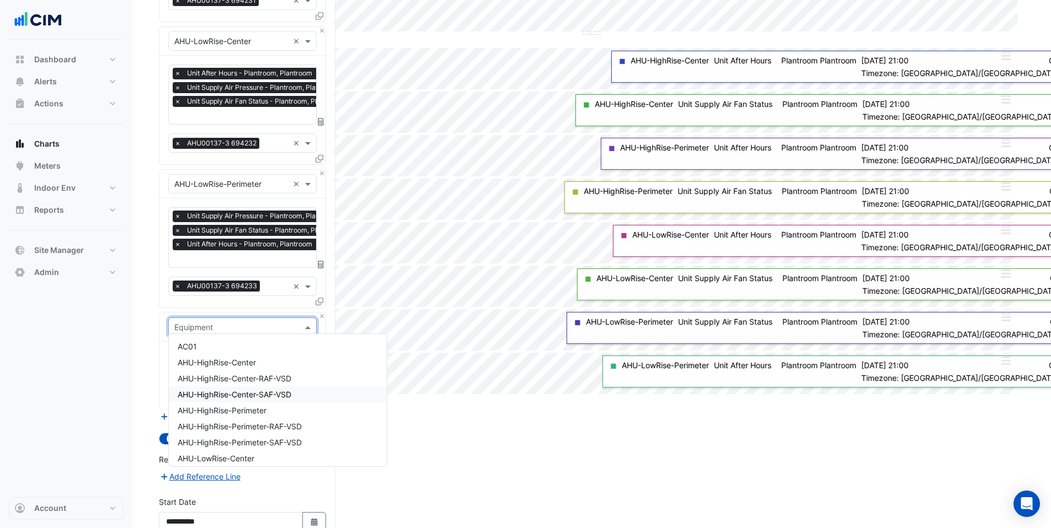
click at [238, 391] on span "AHU-HighRise-Center-SAF-VSD" at bounding box center [235, 394] width 114 height 9
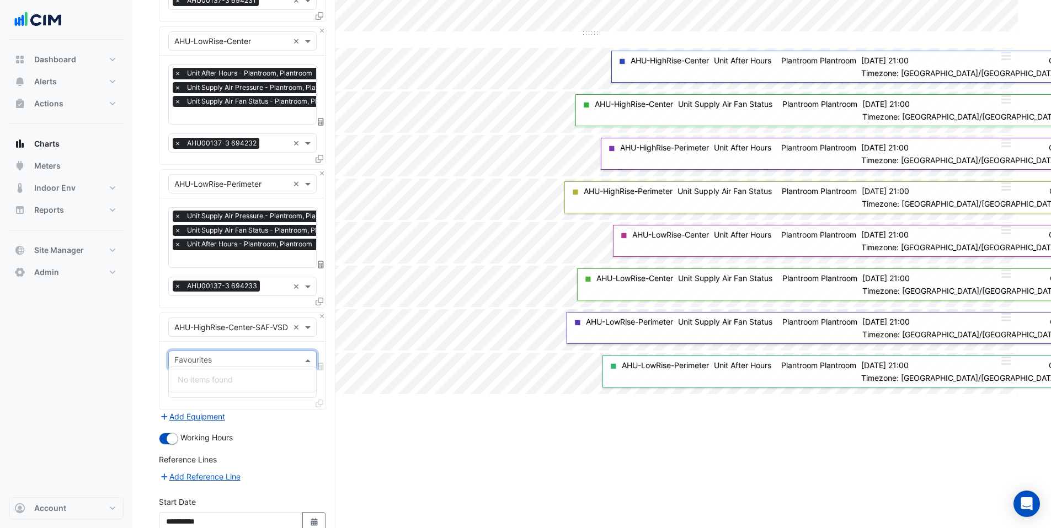
click at [229, 356] on input "text" at bounding box center [236, 362] width 124 height 12
click at [226, 363] on div at bounding box center [235, 362] width 125 height 14
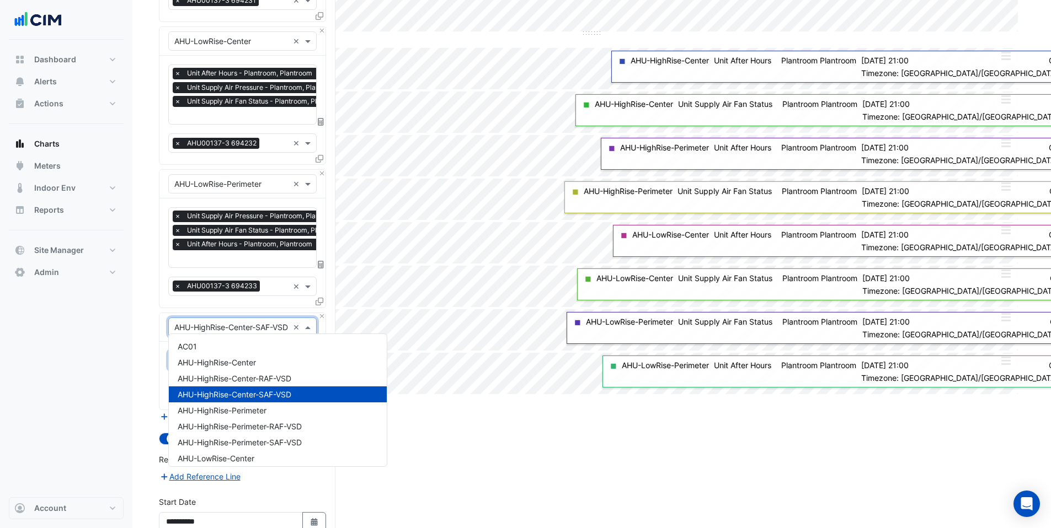
click at [208, 325] on input "text" at bounding box center [231, 328] width 114 height 12
click at [215, 382] on span "AHU-HighRise-Center-RAF-VSD" at bounding box center [235, 378] width 114 height 9
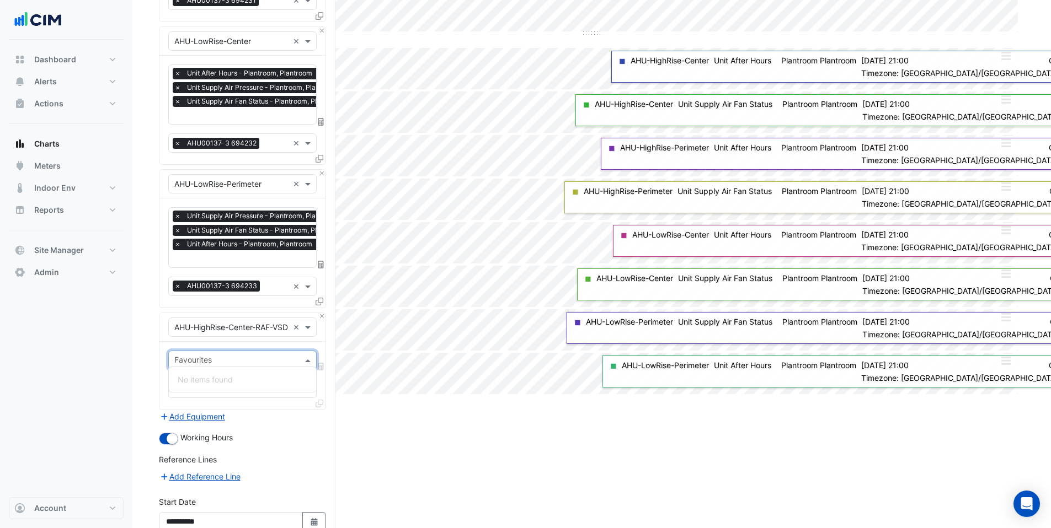
click at [215, 356] on input "text" at bounding box center [236, 362] width 124 height 12
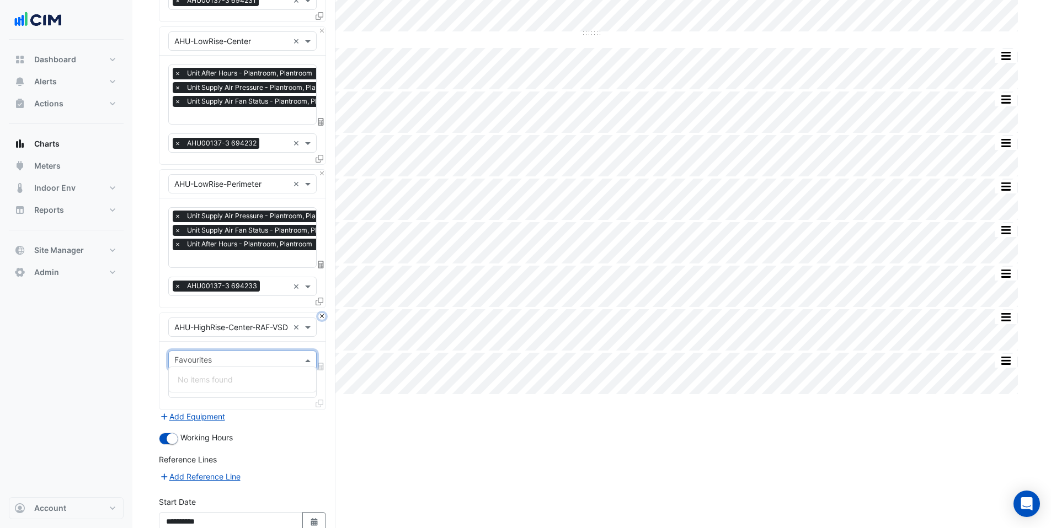
click at [322, 313] on button "Close" at bounding box center [321, 316] width 7 height 7
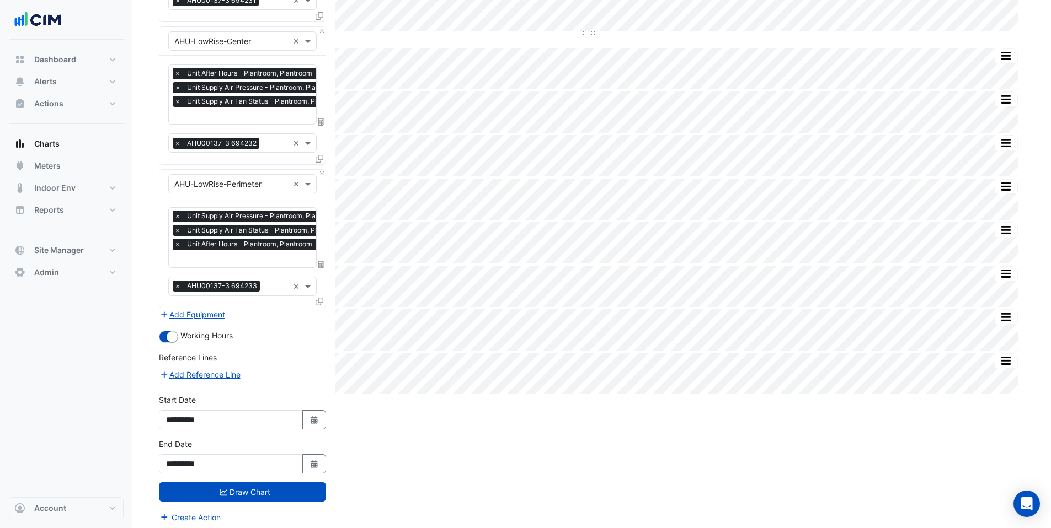
scroll to position [0, 0]
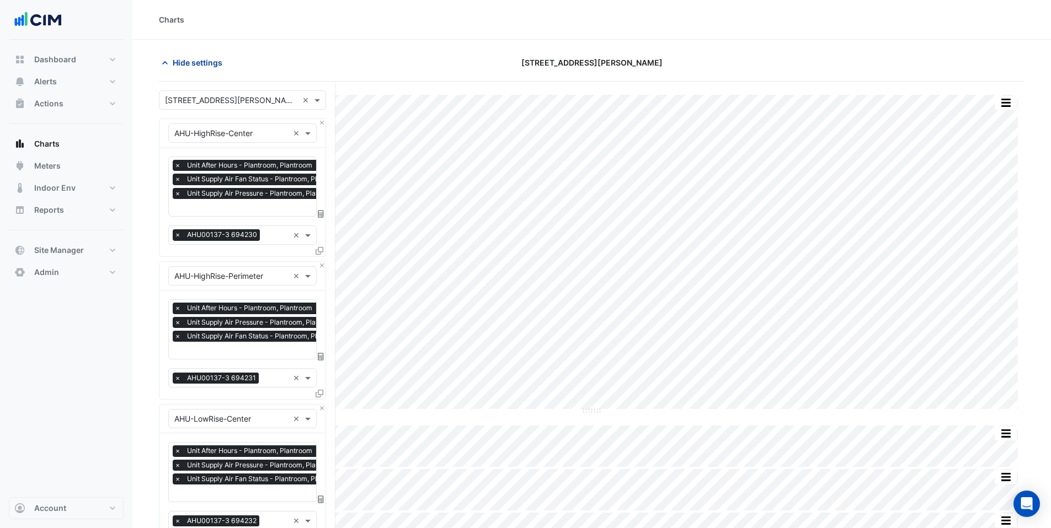
click at [167, 62] on icon "button" at bounding box center [164, 62] width 11 height 11
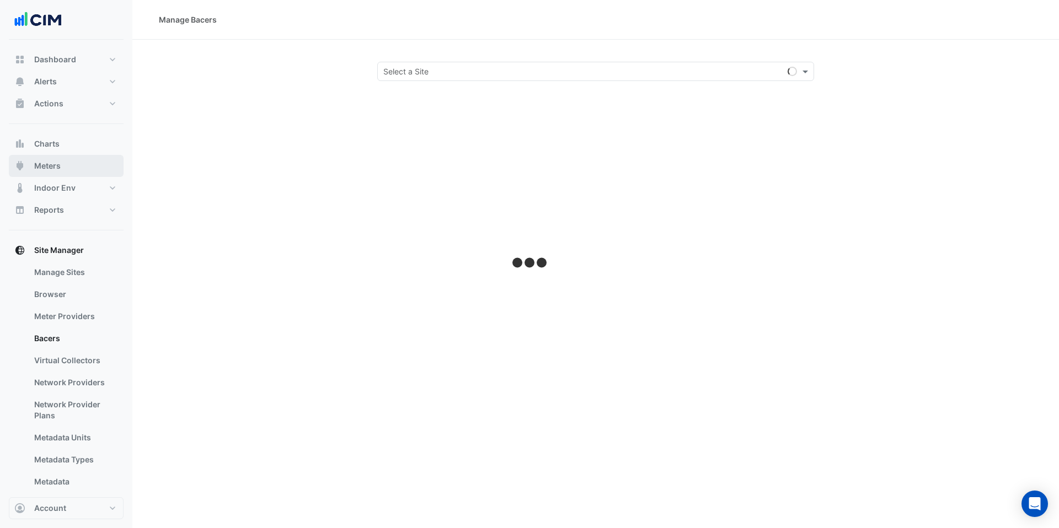
click at [41, 167] on span "Meters" at bounding box center [47, 166] width 26 height 11
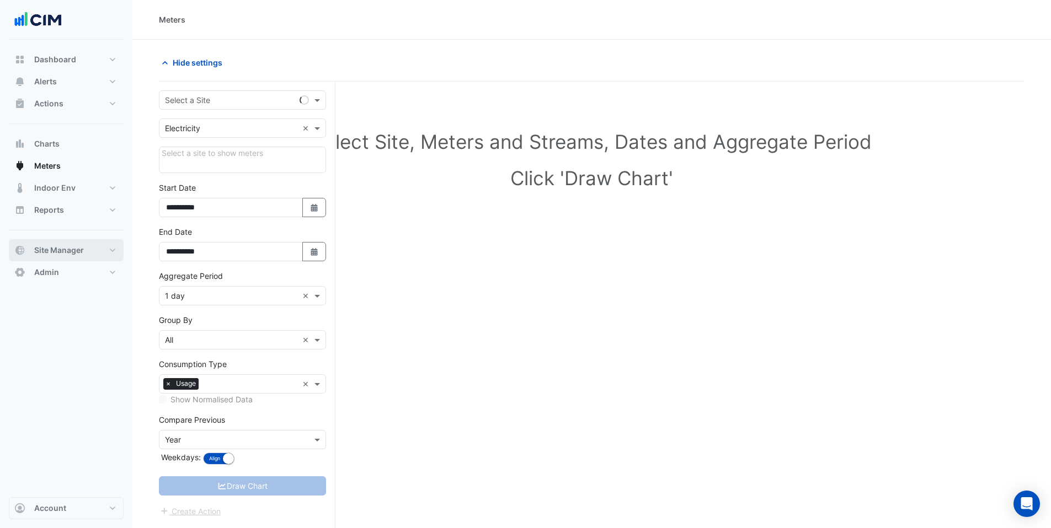
click at [71, 250] on span "Site Manager" at bounding box center [59, 250] width 50 height 11
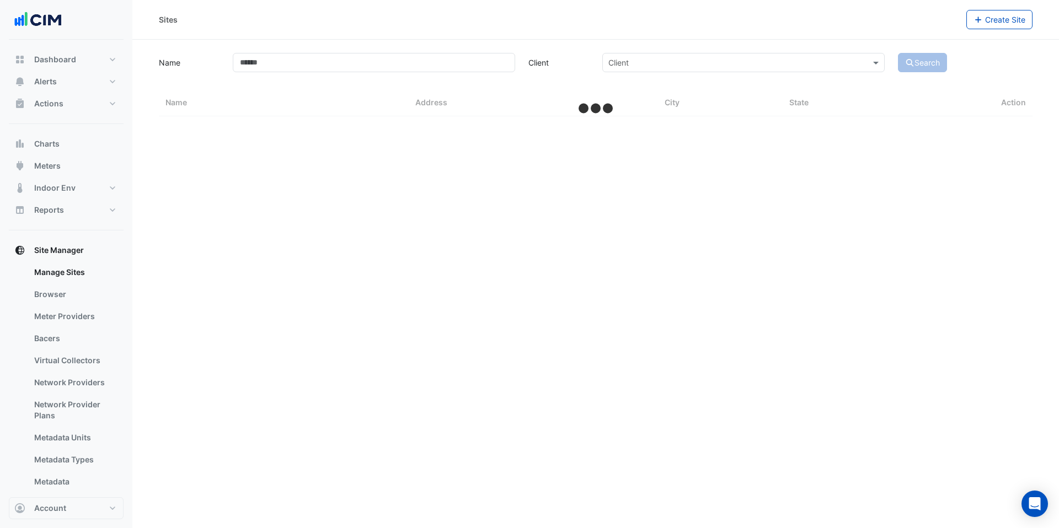
select select "***"
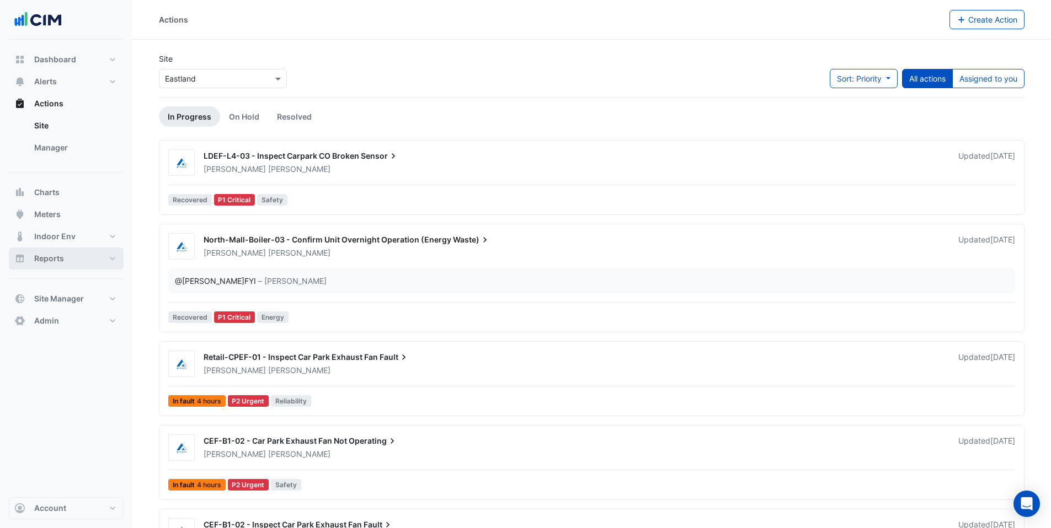
click at [56, 259] on span "Reports" at bounding box center [49, 258] width 30 height 11
select select "***"
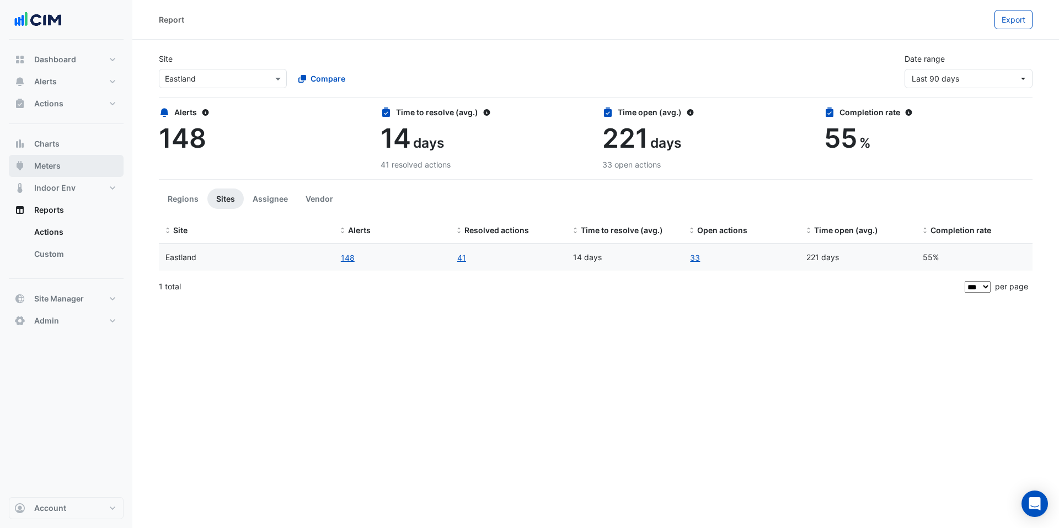
click at [70, 163] on button "Meters" at bounding box center [66, 166] width 115 height 22
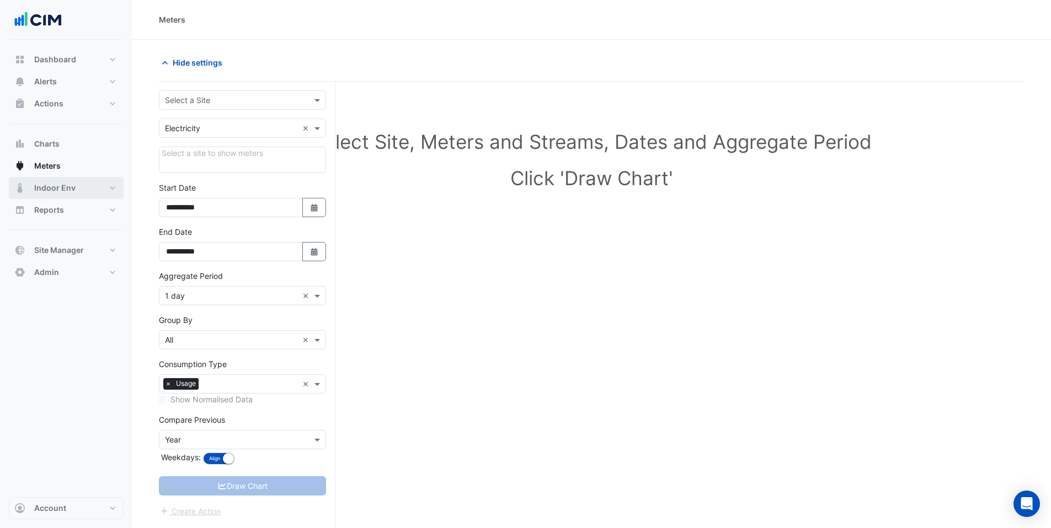
click at [72, 189] on span "Indoor Env" at bounding box center [54, 188] width 41 height 11
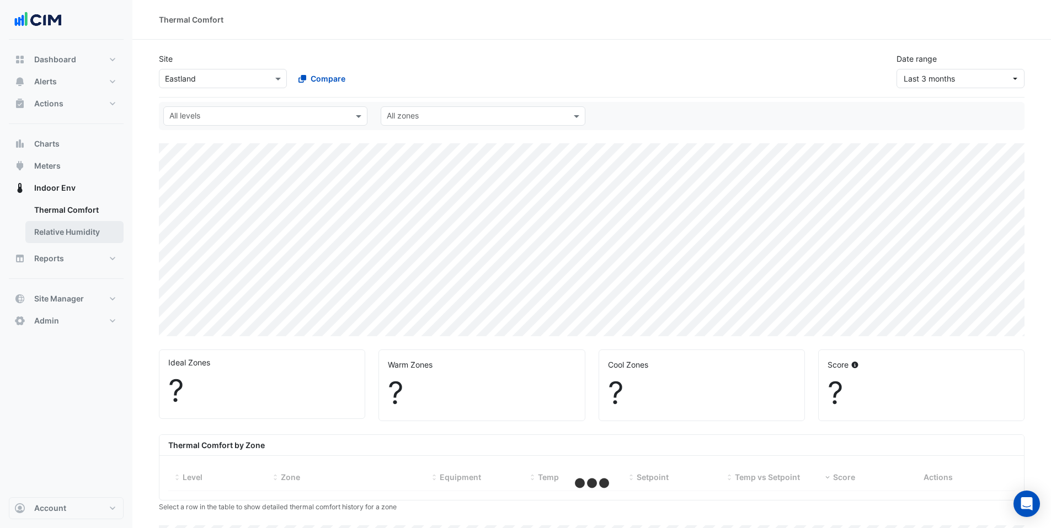
select select "***"
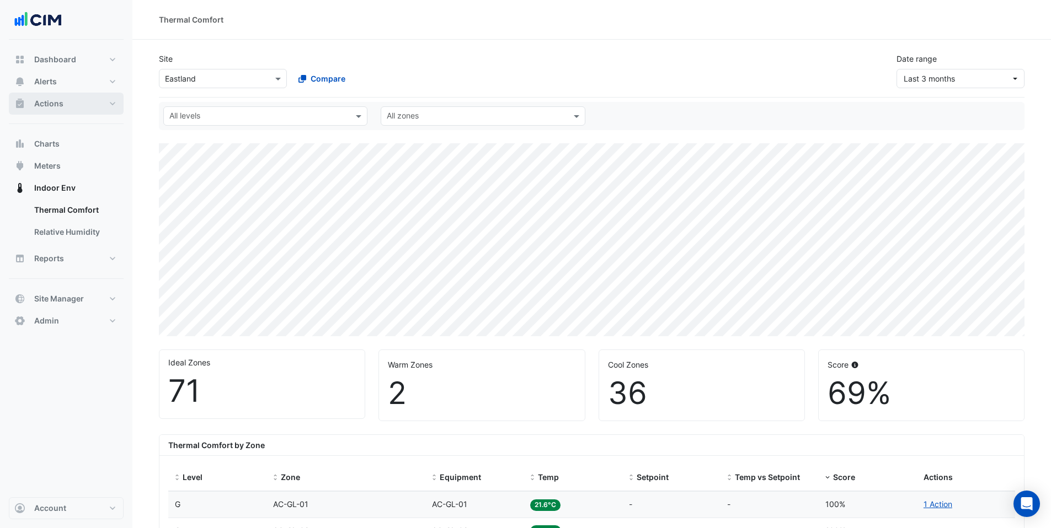
click at [58, 95] on button "Actions" at bounding box center [66, 104] width 115 height 22
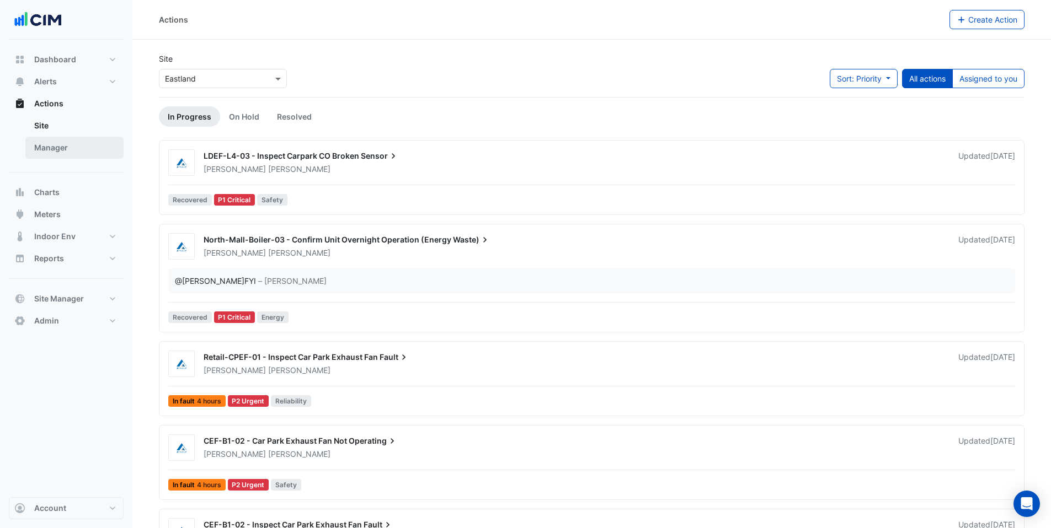
click at [71, 149] on link "Manager" at bounding box center [74, 148] width 98 height 22
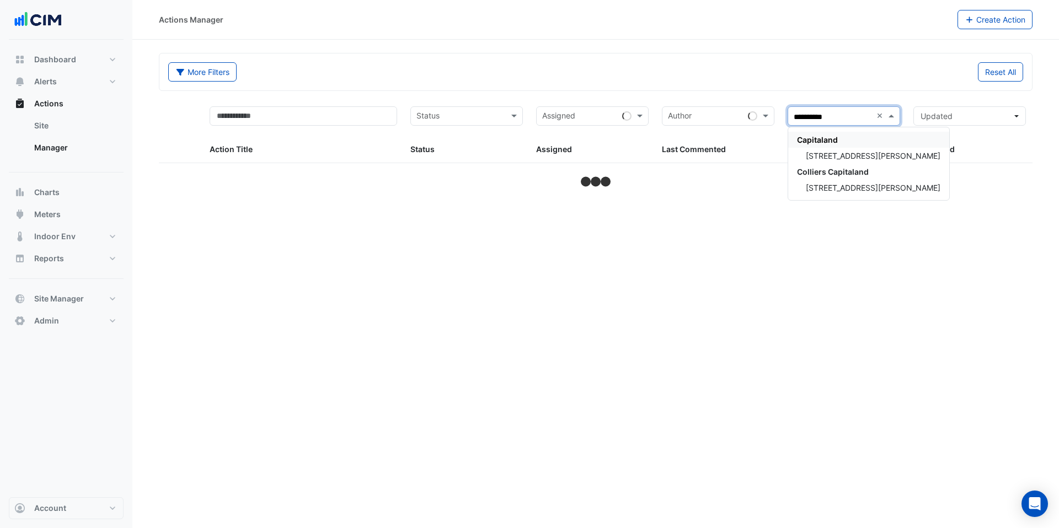
type input "**********"
click at [827, 158] on span "[STREET_ADDRESS][PERSON_NAME]" at bounding box center [873, 155] width 135 height 9
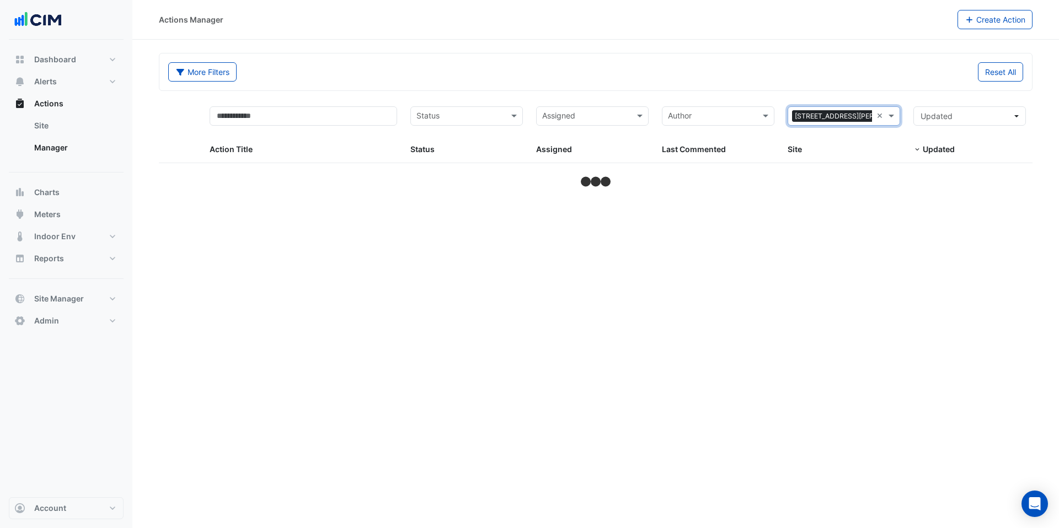
select select "***"
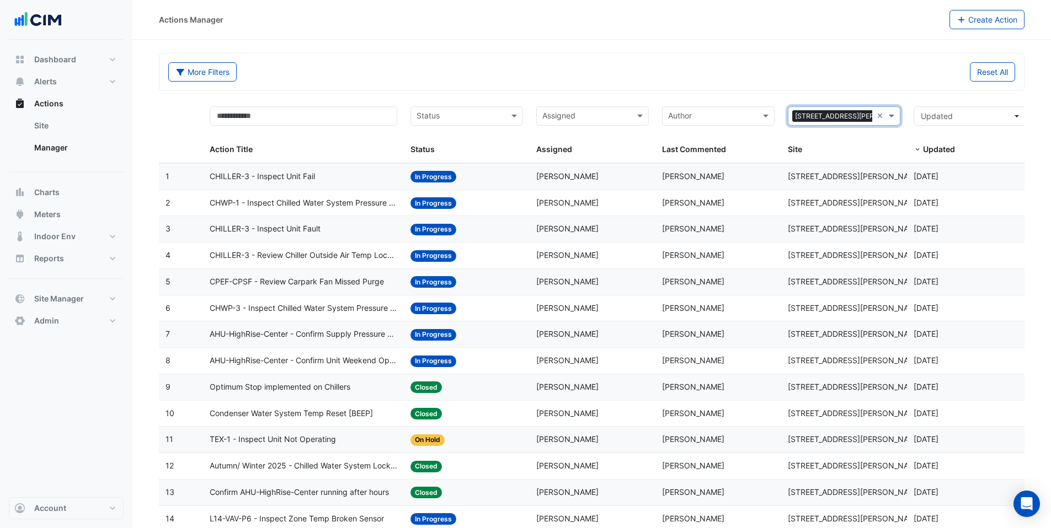
click at [434, 122] on input "text" at bounding box center [460, 117] width 88 height 13
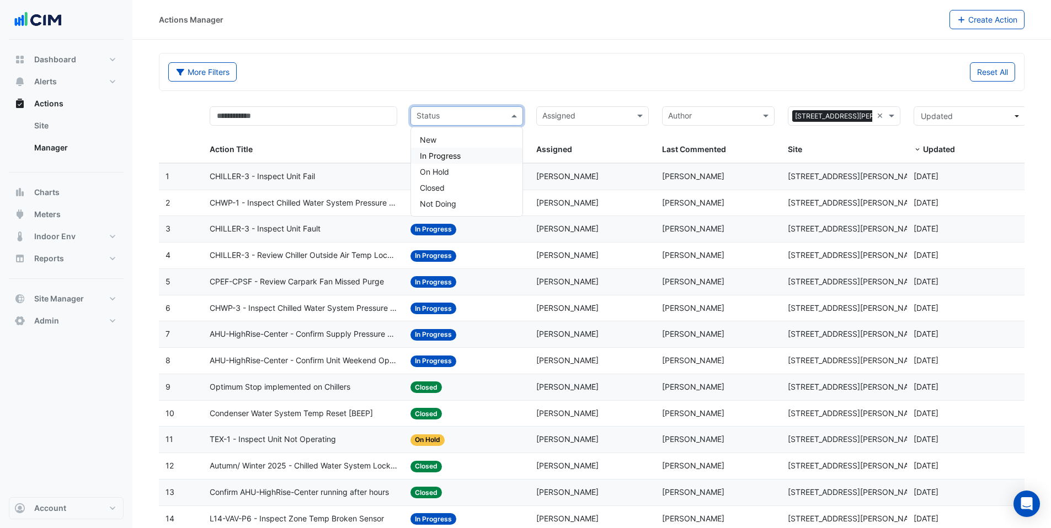
click at [435, 159] on span "In Progress" at bounding box center [440, 155] width 41 height 9
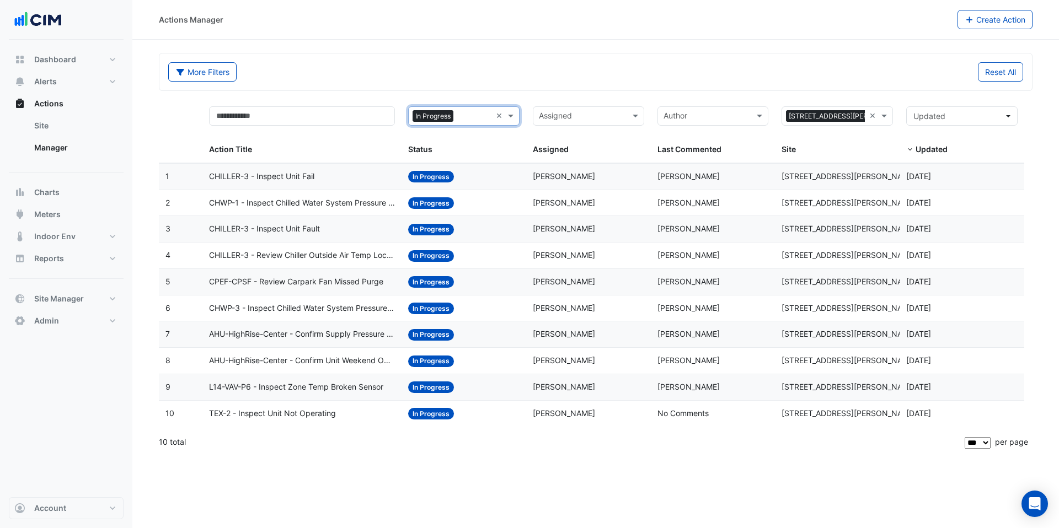
click at [286, 361] on span "AHU-HighRise-Center - Confirm Unit Weekend Operation (Energy Waste)" at bounding box center [302, 361] width 186 height 13
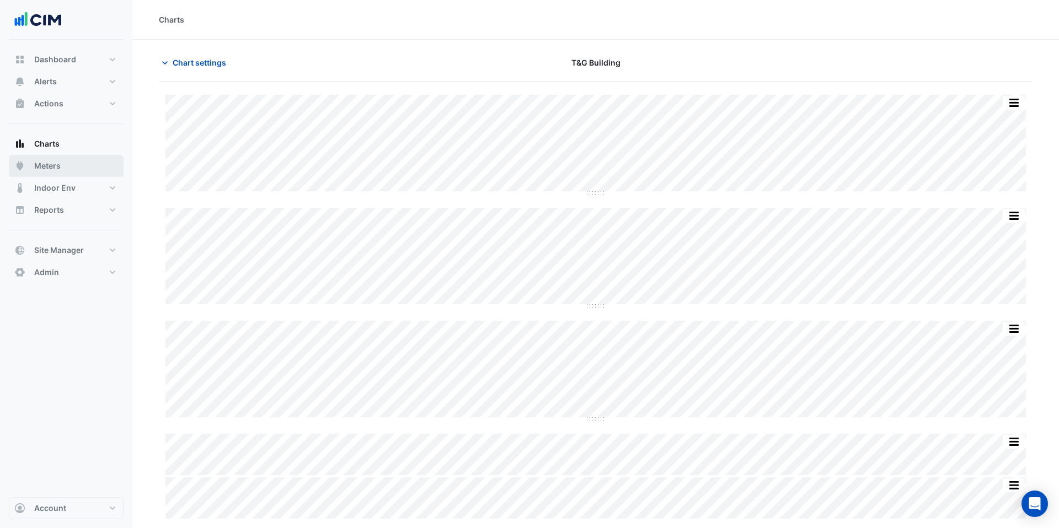
click at [51, 169] on span "Meters" at bounding box center [47, 166] width 26 height 11
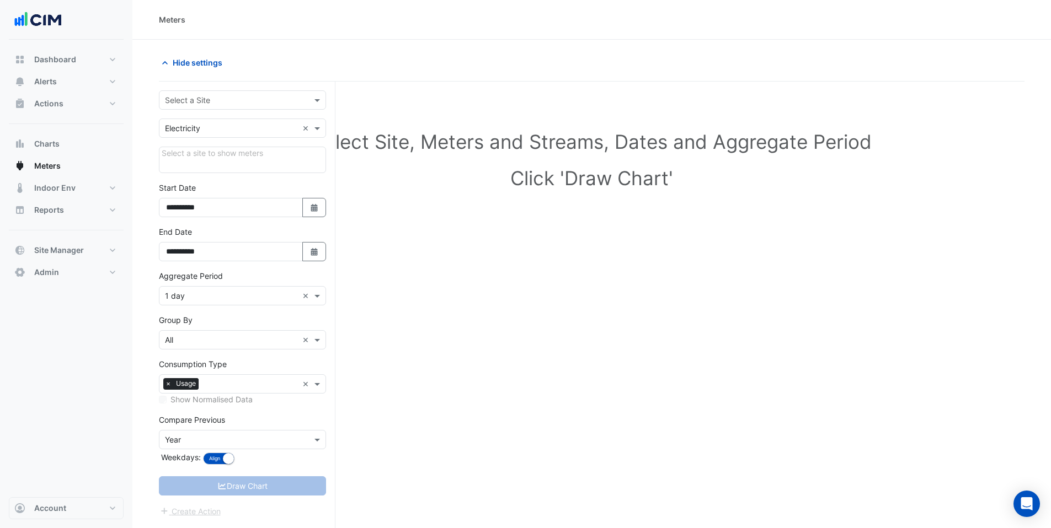
click at [194, 100] on input "text" at bounding box center [231, 101] width 133 height 12
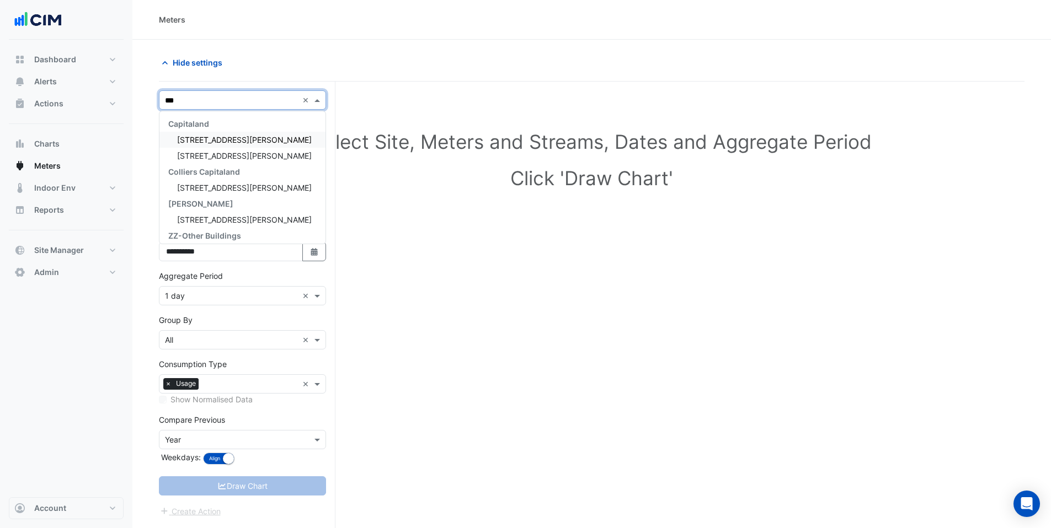
type input "***"
click at [200, 157] on span "[STREET_ADDRESS][PERSON_NAME]" at bounding box center [244, 155] width 135 height 9
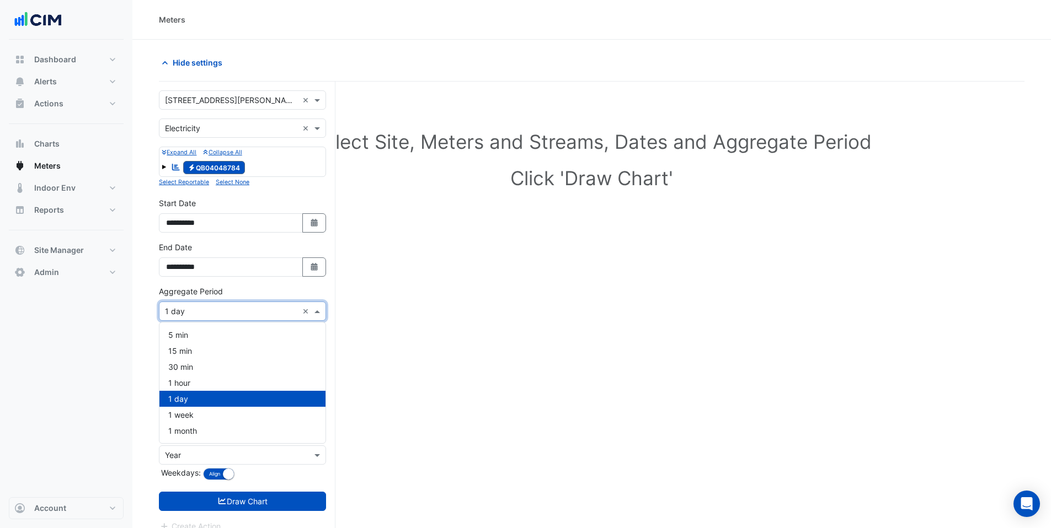
click at [175, 306] on input "text" at bounding box center [231, 312] width 133 height 12
click at [188, 384] on span "1 hour" at bounding box center [179, 382] width 22 height 9
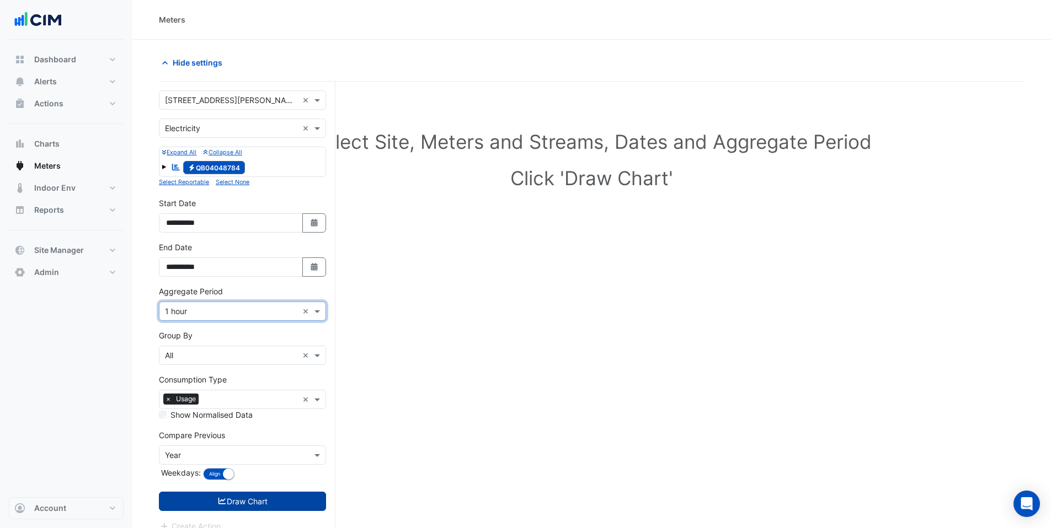
click at [199, 504] on button "Draw Chart" at bounding box center [242, 501] width 167 height 19
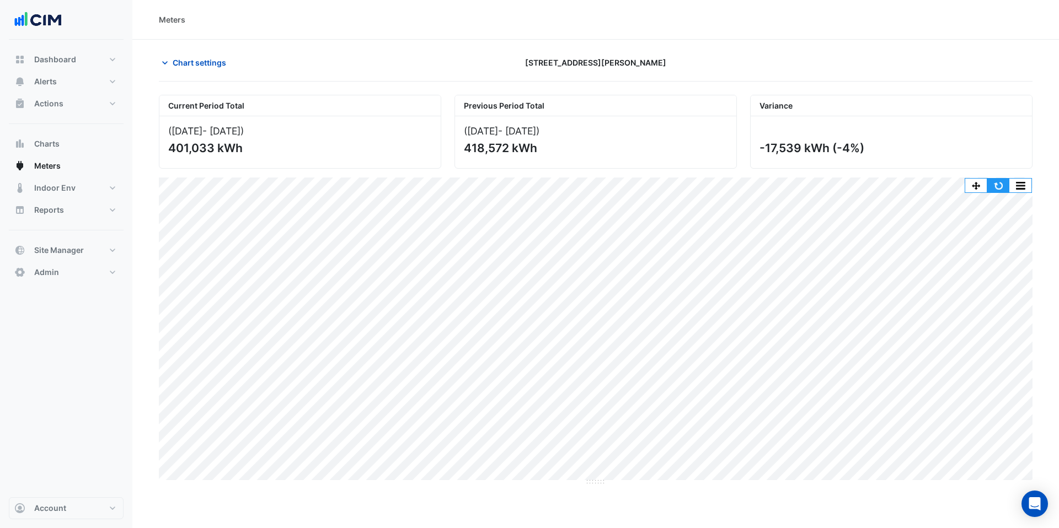
click at [999, 185] on button "button" at bounding box center [998, 186] width 22 height 14
click at [42, 140] on span "Charts" at bounding box center [46, 143] width 25 height 11
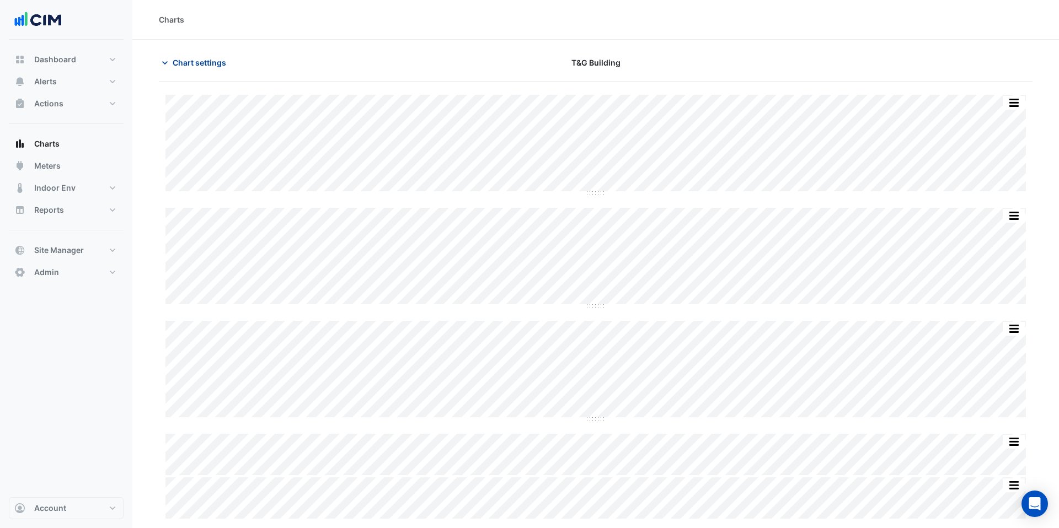
click at [201, 60] on span "Chart settings" at bounding box center [200, 63] width 54 height 12
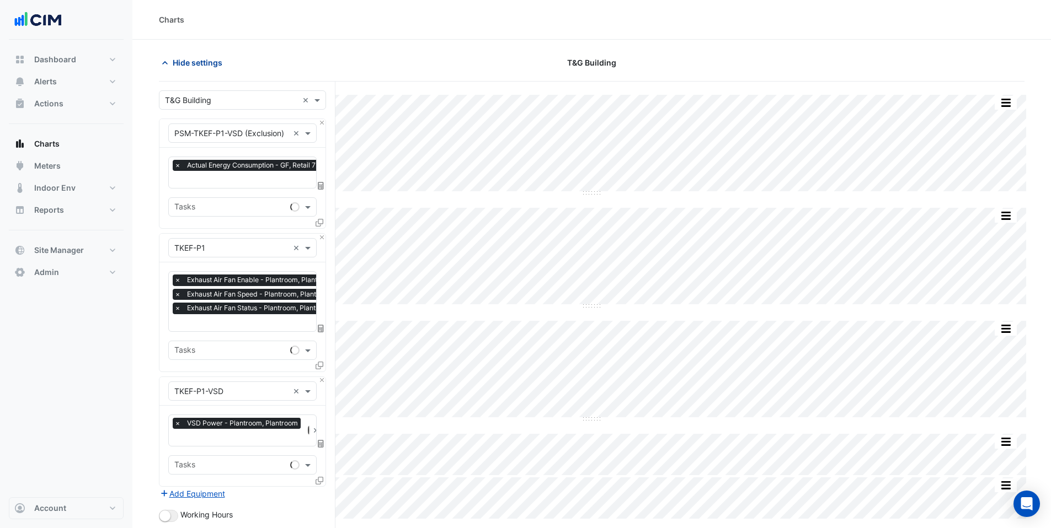
type input "**********"
click at [322, 124] on button "Close" at bounding box center [321, 122] width 7 height 7
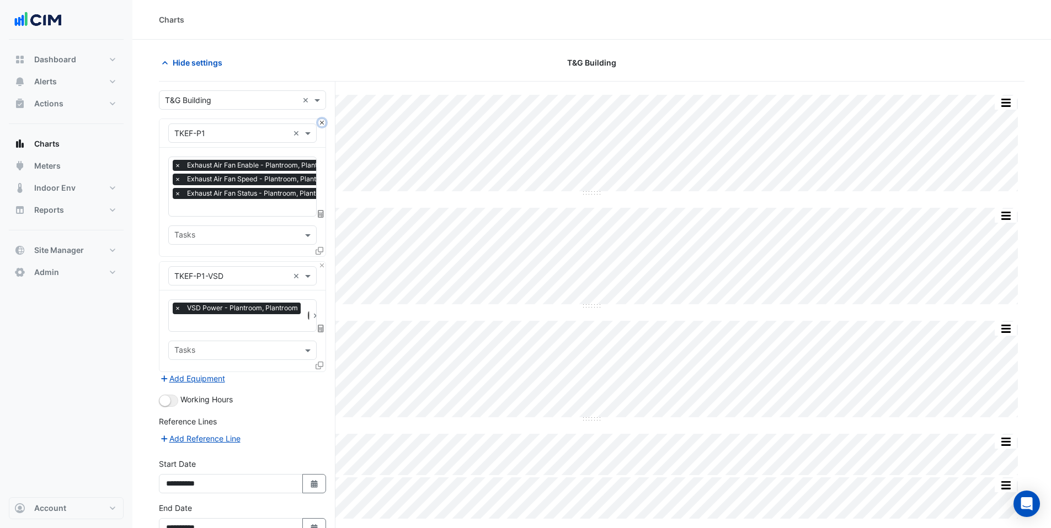
click at [322, 124] on button "Close" at bounding box center [321, 122] width 7 height 7
click at [322, 262] on div "Equipment × TKEF-P1-VSD ×" at bounding box center [242, 276] width 166 height 29
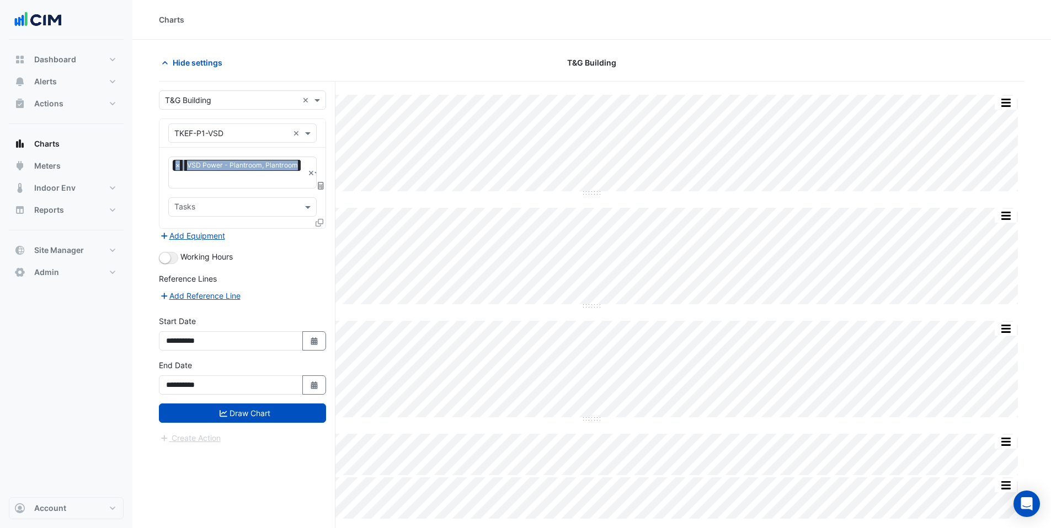
click at [322, 124] on div "Equipment × TKEF-P1-VSD ×" at bounding box center [242, 133] width 166 height 29
click at [221, 129] on input "text" at bounding box center [231, 134] width 114 height 12
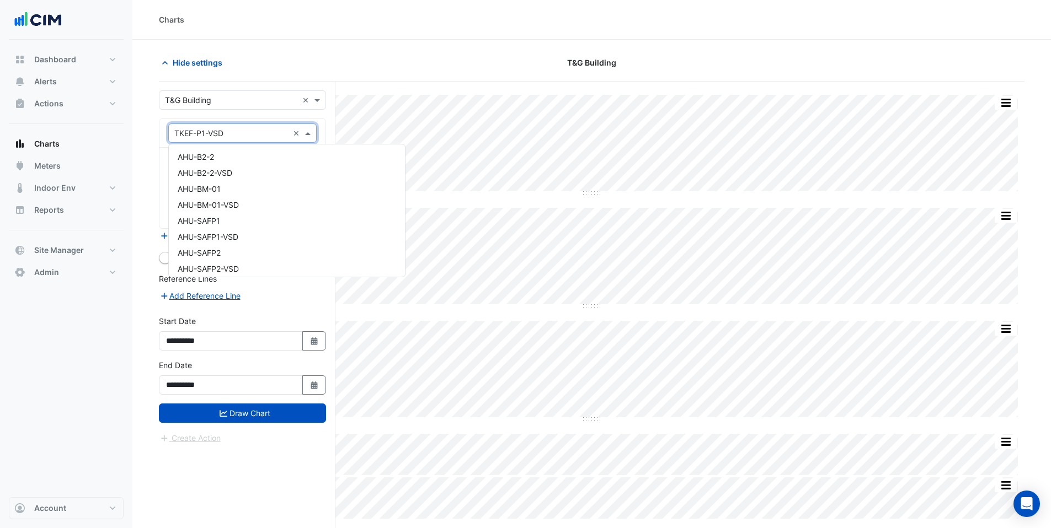
scroll to position [8819, 0]
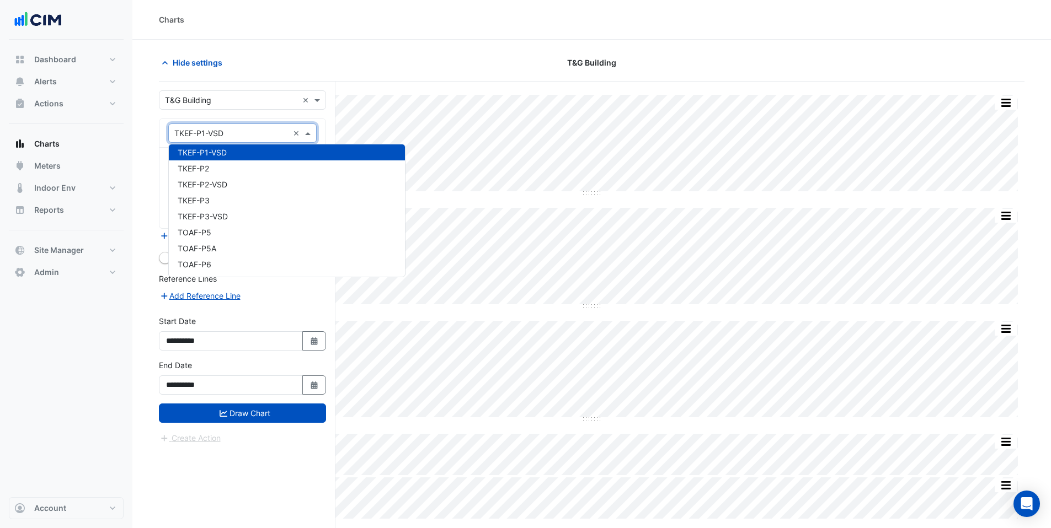
click at [205, 103] on input "text" at bounding box center [231, 101] width 133 height 12
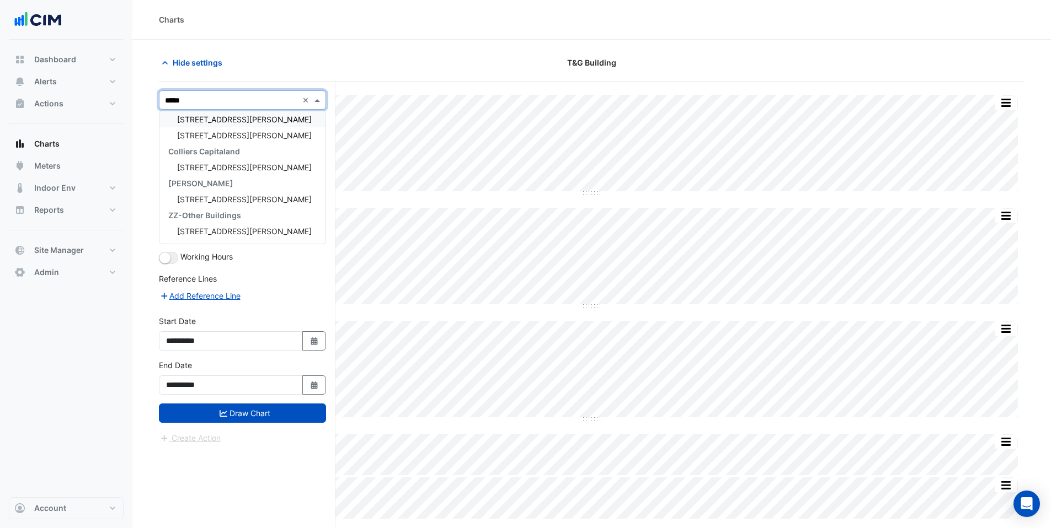
scroll to position [0, 0]
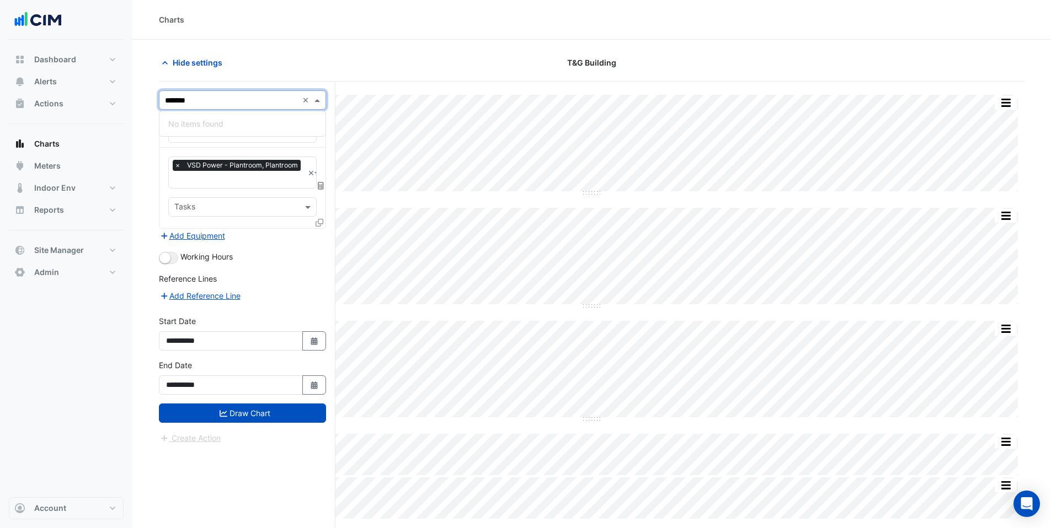
type input "******"
click at [190, 137] on span "[STREET_ADDRESS][PERSON_NAME]" at bounding box center [244, 139] width 135 height 9
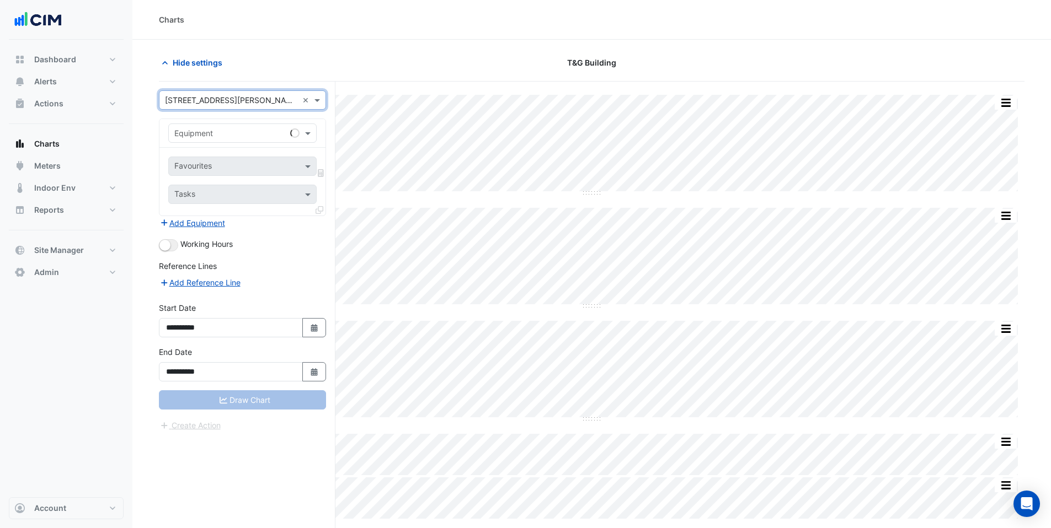
click at [190, 137] on input "text" at bounding box center [231, 134] width 114 height 12
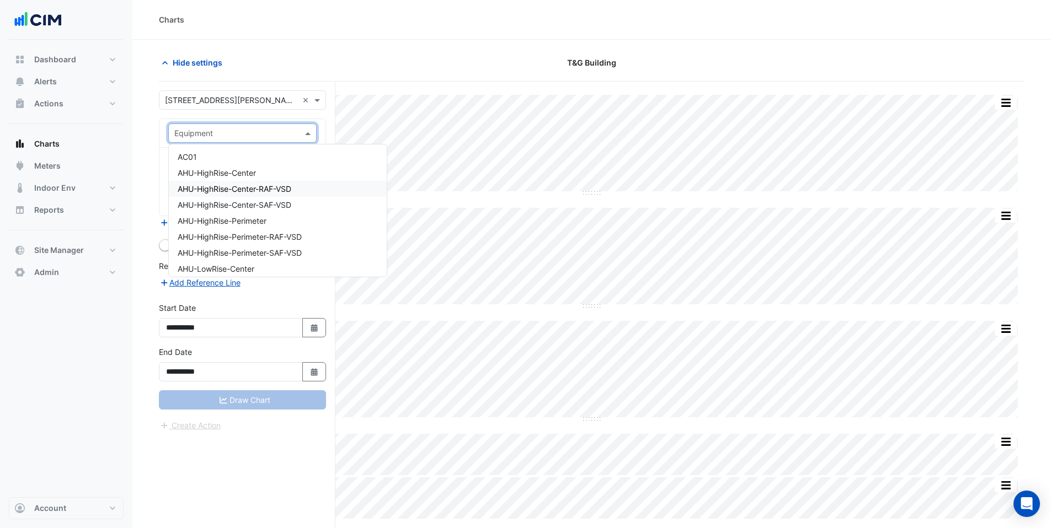
click at [205, 181] on div "AHU-HighRise-Center-RAF-VSD" at bounding box center [278, 189] width 218 height 16
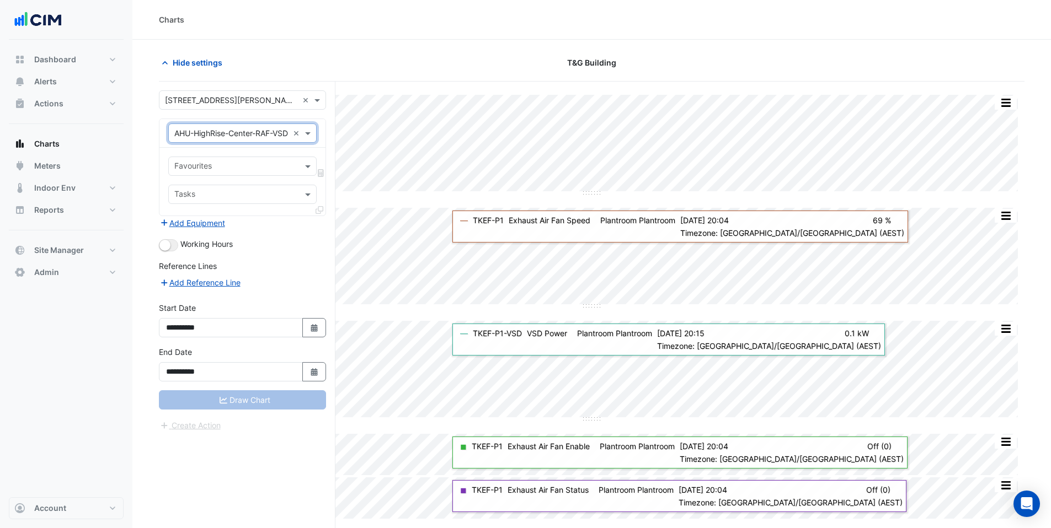
click at [211, 132] on input "text" at bounding box center [231, 134] width 114 height 12
type input "***"
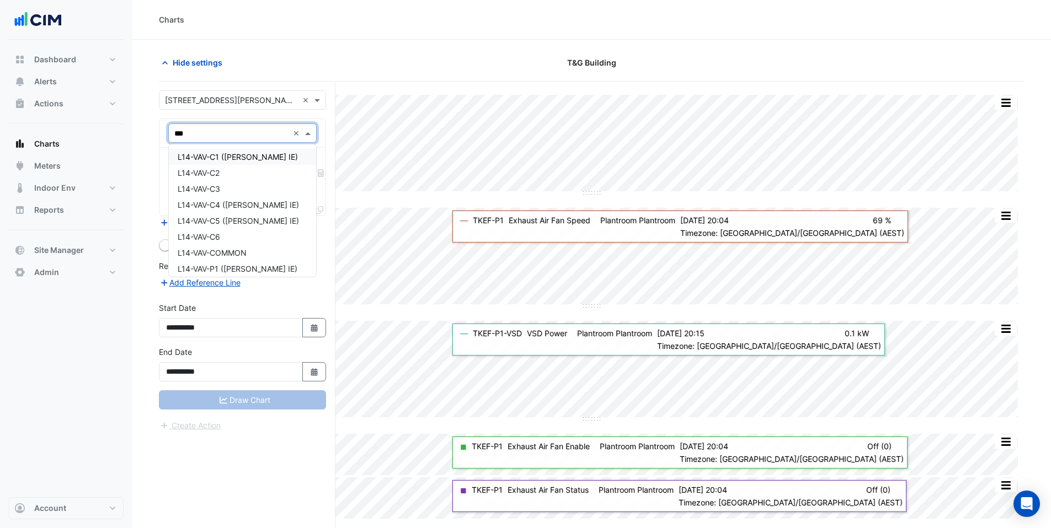
click at [197, 156] on span "L14-VAV-C1 (NABERS IE)" at bounding box center [238, 156] width 120 height 9
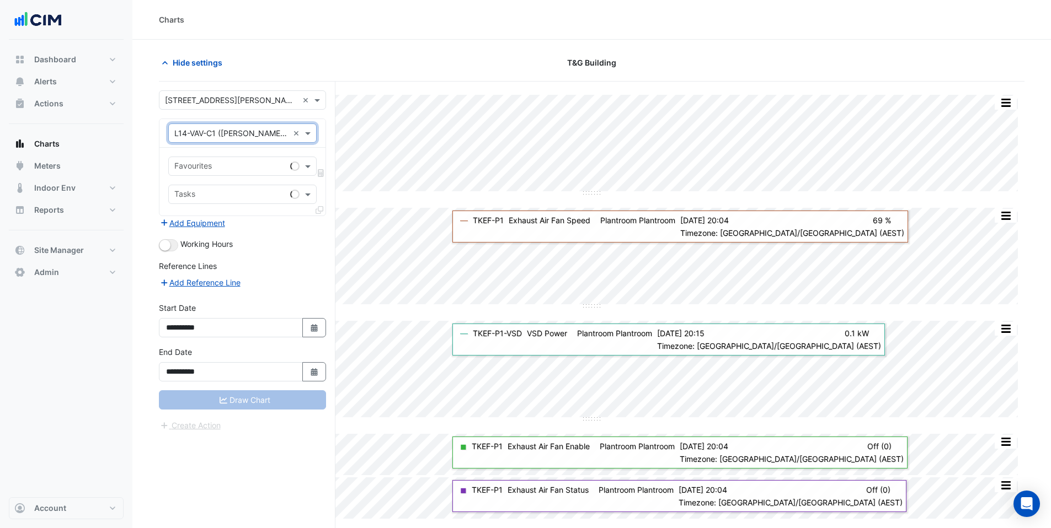
click at [205, 162] on input "text" at bounding box center [229, 168] width 111 height 12
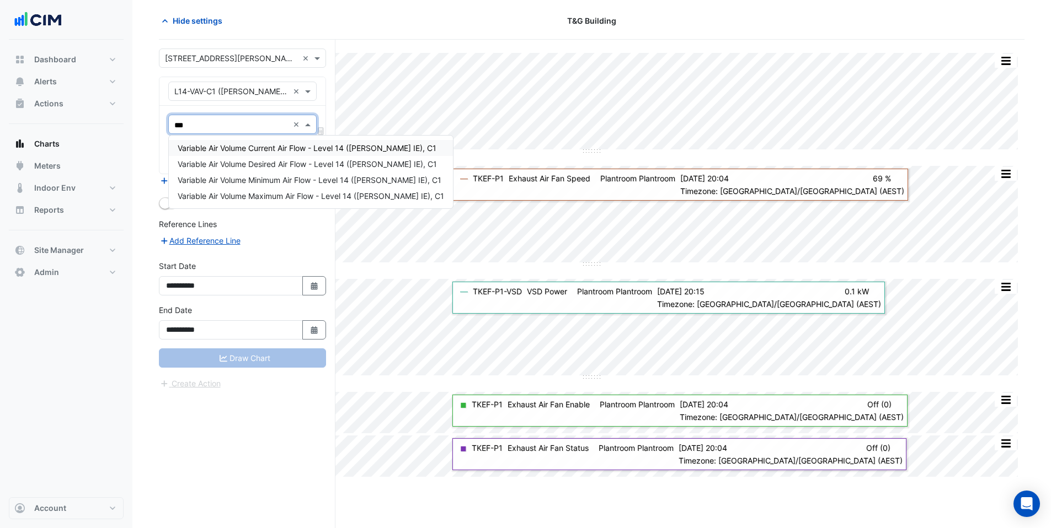
type input "****"
click at [261, 151] on span "Variable Air Volume Current Air Flow - Level 14 (NABERS IE), C1" at bounding box center [307, 147] width 259 height 9
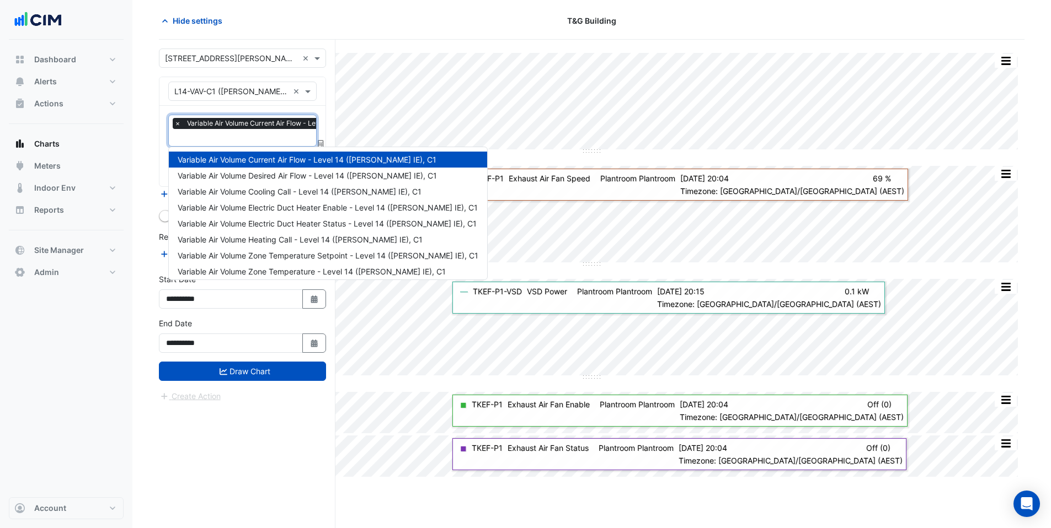
click at [198, 139] on input "text" at bounding box center [296, 139] width 244 height 12
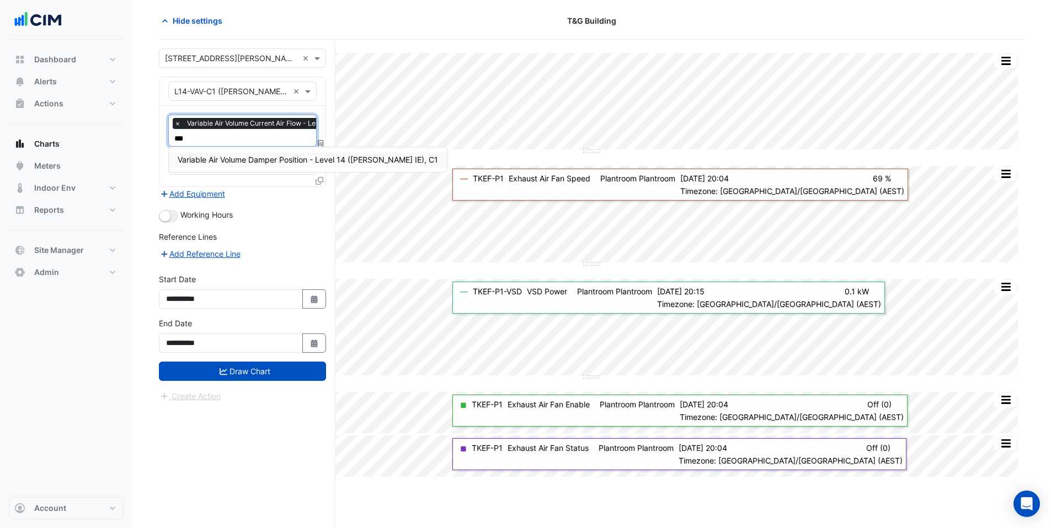
type input "****"
click at [250, 161] on span "Variable Air Volume Damper Position - Level 14 (NABERS IE), C1" at bounding box center [308, 159] width 260 height 9
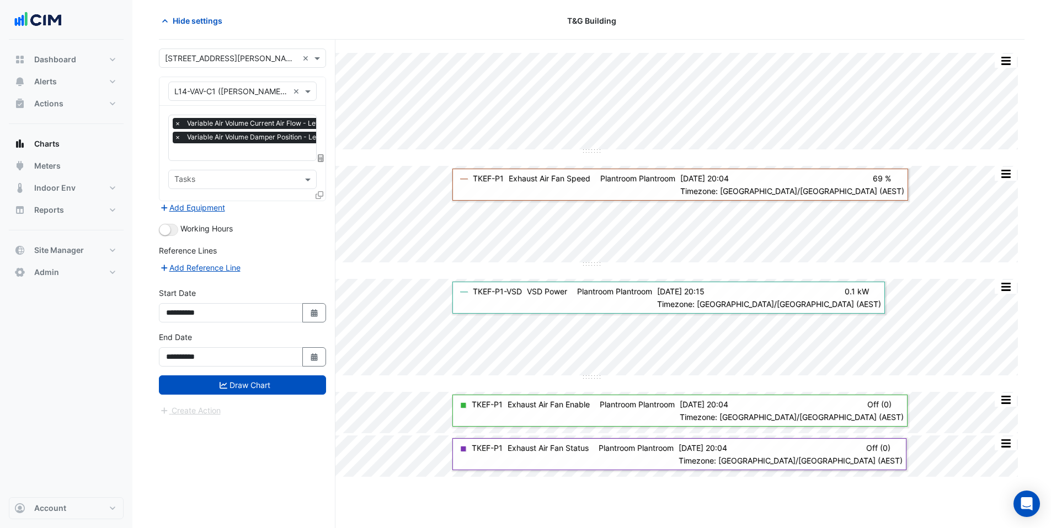
click at [319, 196] on icon at bounding box center [320, 195] width 8 height 8
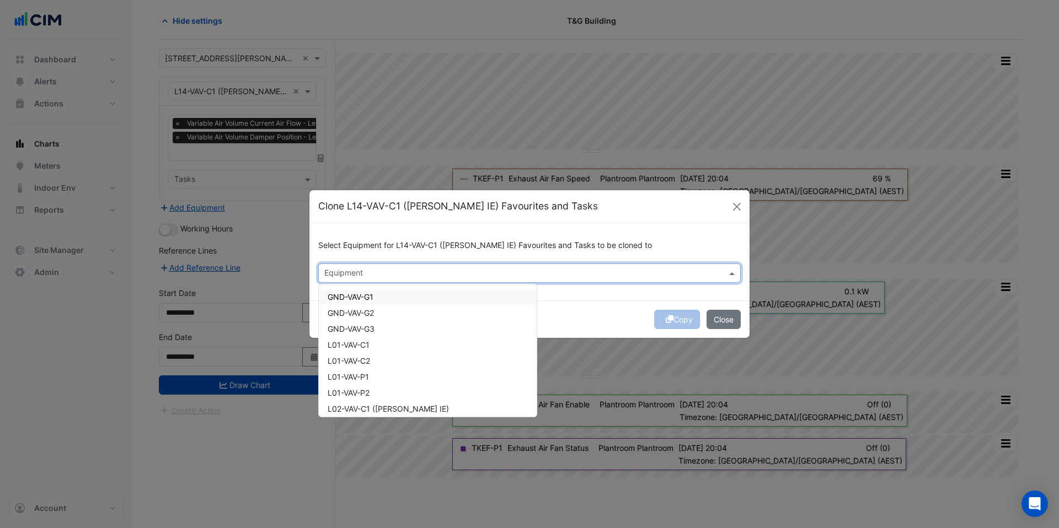
click at [342, 275] on input "text" at bounding box center [523, 275] width 398 height 12
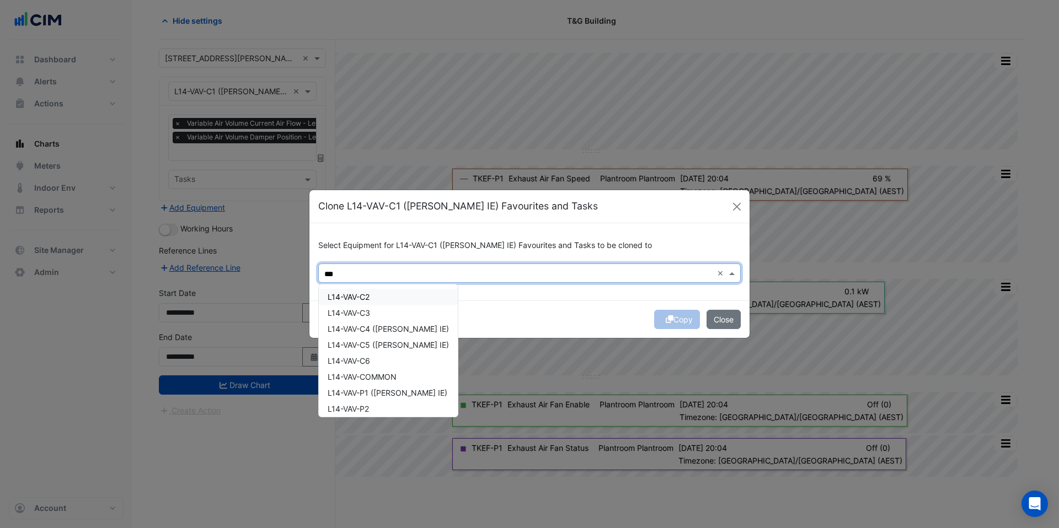
click at [356, 294] on span "L14-VAV-C2" at bounding box center [349, 296] width 42 height 9
click at [356, 311] on span "L14-VAV-C3" at bounding box center [349, 312] width 42 height 9
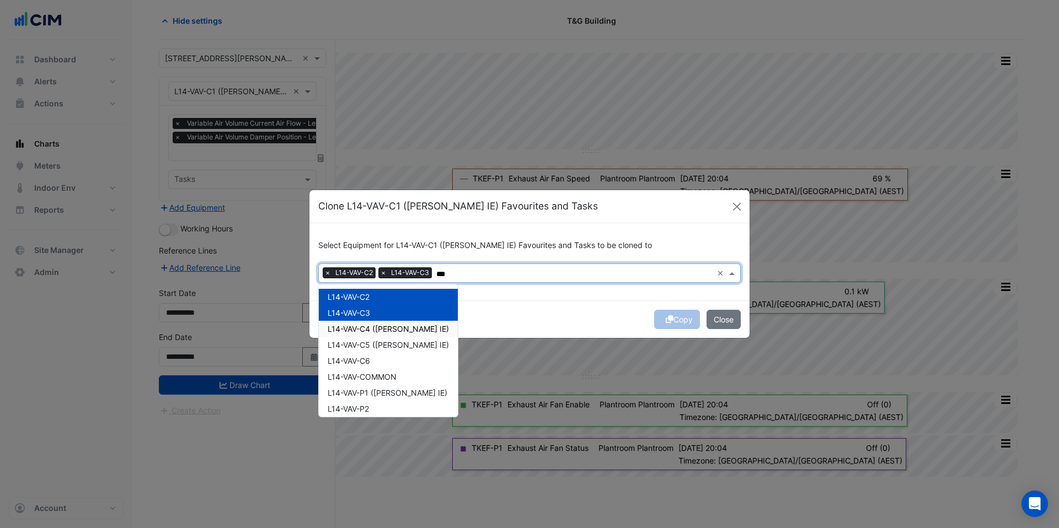
click at [356, 324] on span "L14-VAV-C4 (NABERS IE)" at bounding box center [388, 328] width 121 height 9
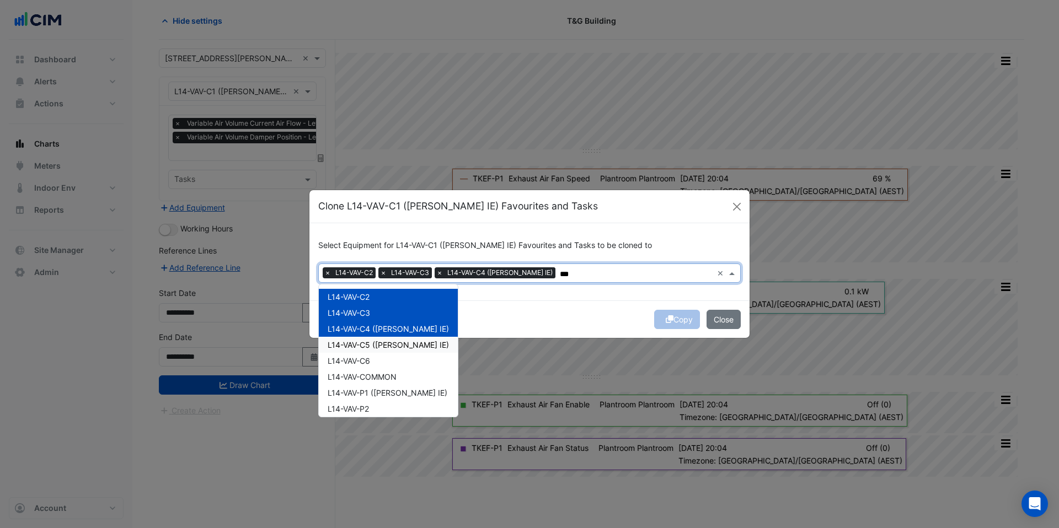
click at [358, 345] on span "L14-VAV-C5 (NABERS IE)" at bounding box center [388, 344] width 121 height 9
click at [354, 362] on span "L14-VAV-C6" at bounding box center [349, 360] width 42 height 9
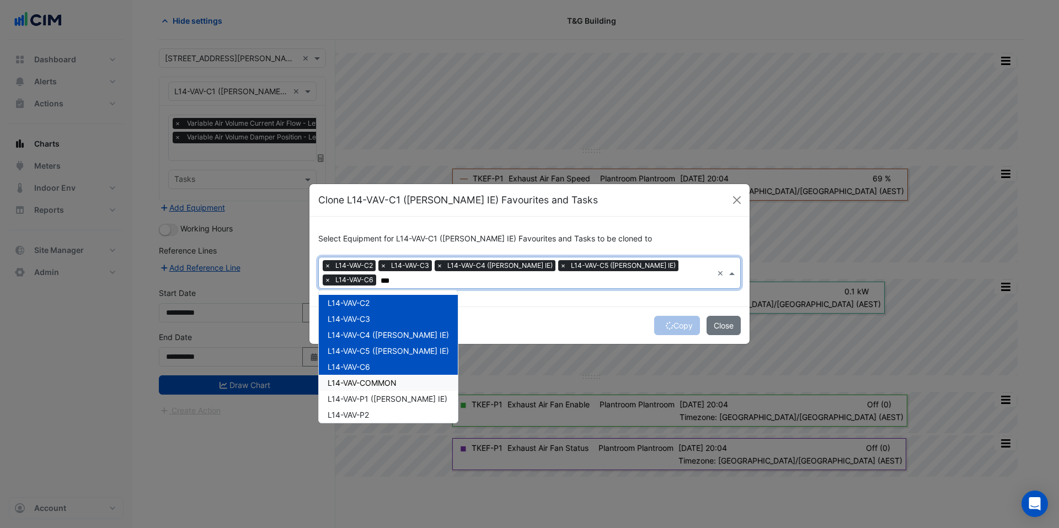
click at [377, 378] on span "L14-VAV-COMMON" at bounding box center [362, 382] width 69 height 9
type input "***"
click at [478, 320] on div "Copy Close" at bounding box center [529, 326] width 440 height 38
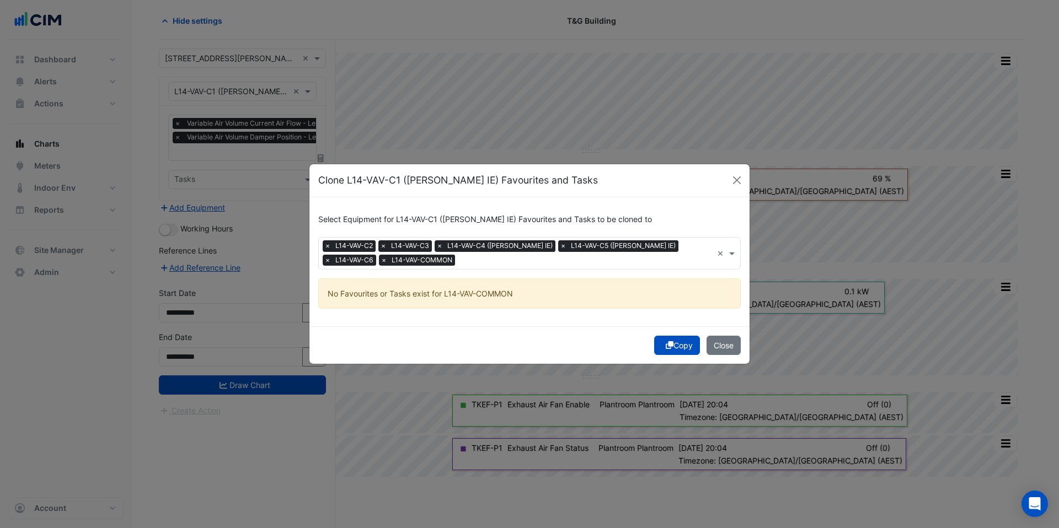
click at [674, 327] on div "Copy Close" at bounding box center [529, 346] width 440 height 38
click at [673, 347] on button "Copy" at bounding box center [677, 345] width 46 height 19
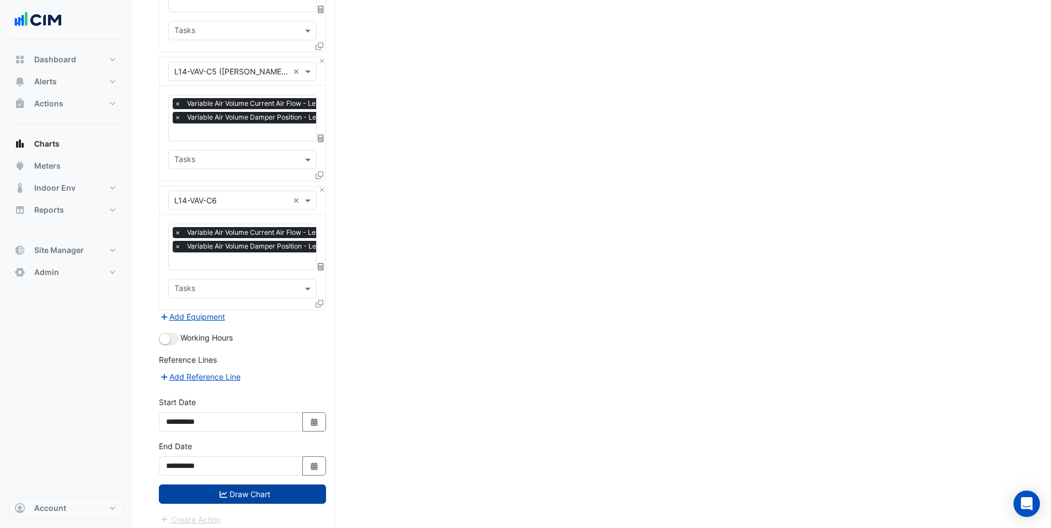
click at [254, 485] on button "Draw Chart" at bounding box center [242, 494] width 167 height 19
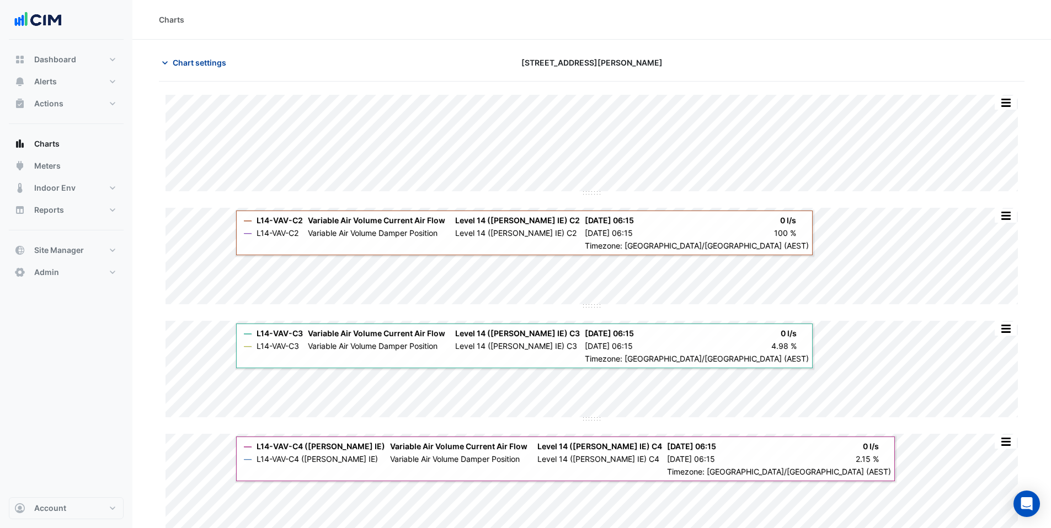
click at [180, 60] on span "Chart settings" at bounding box center [200, 63] width 54 height 12
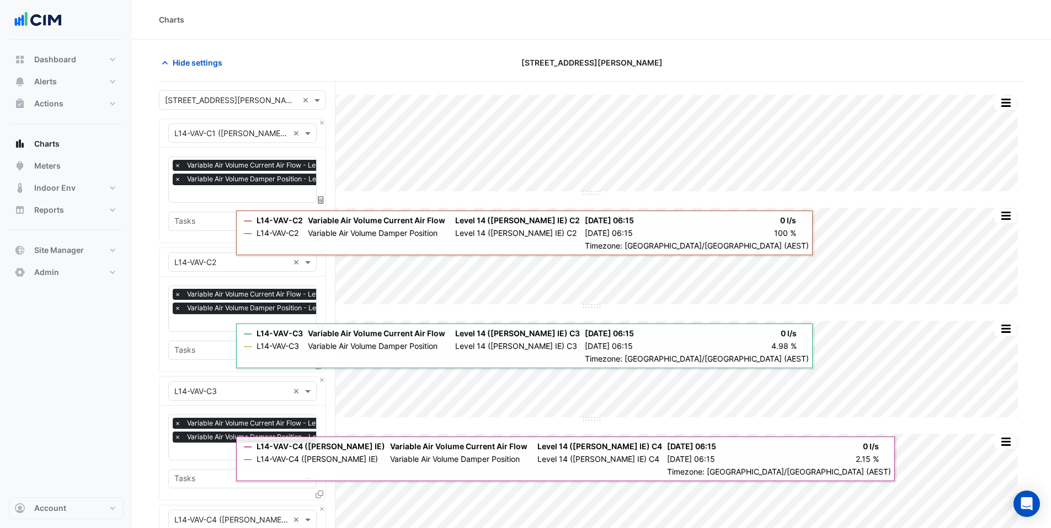
click at [206, 129] on input "text" at bounding box center [231, 134] width 114 height 12
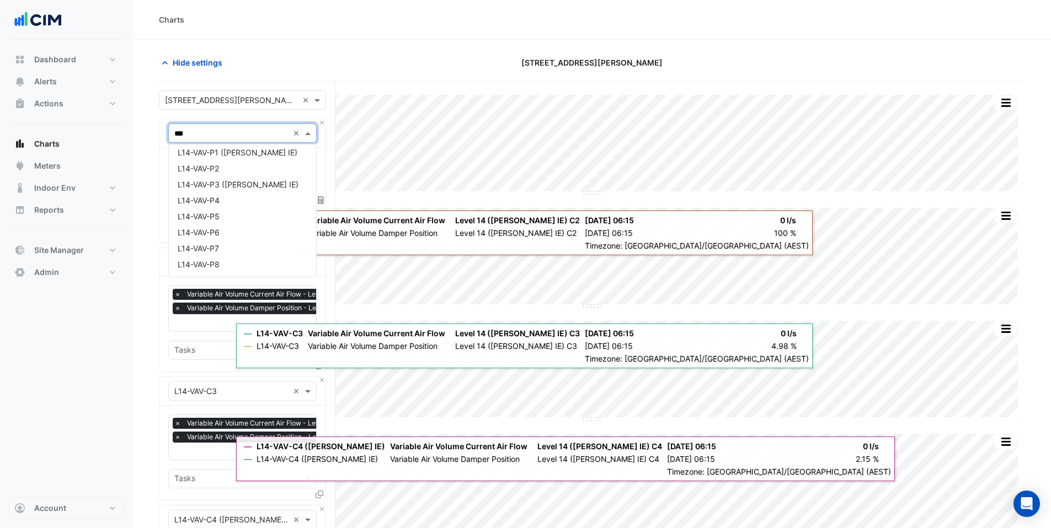
scroll to position [4, 0]
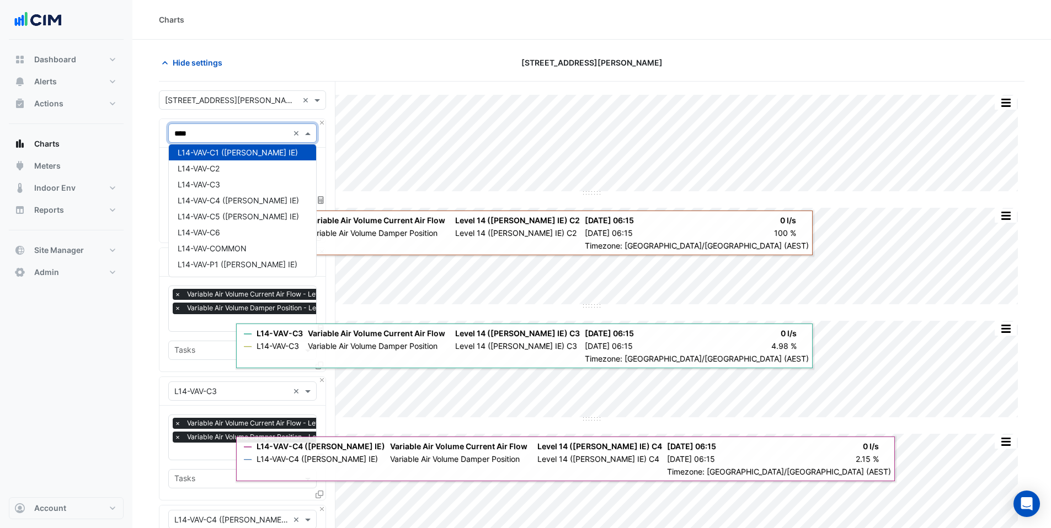
type input "*****"
click at [210, 247] on span "L14-VAV-COMMON" at bounding box center [212, 248] width 69 height 9
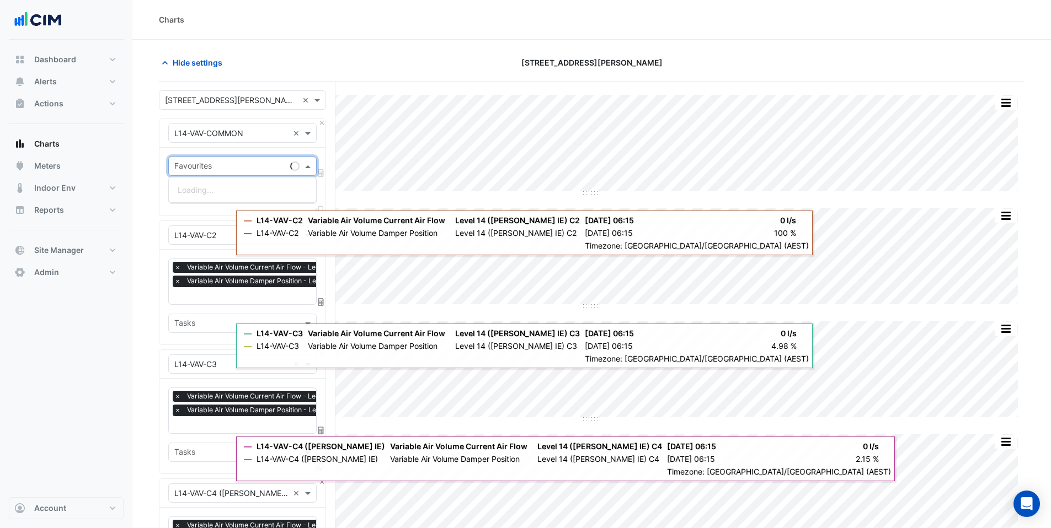
click at [198, 169] on input "text" at bounding box center [229, 168] width 111 height 12
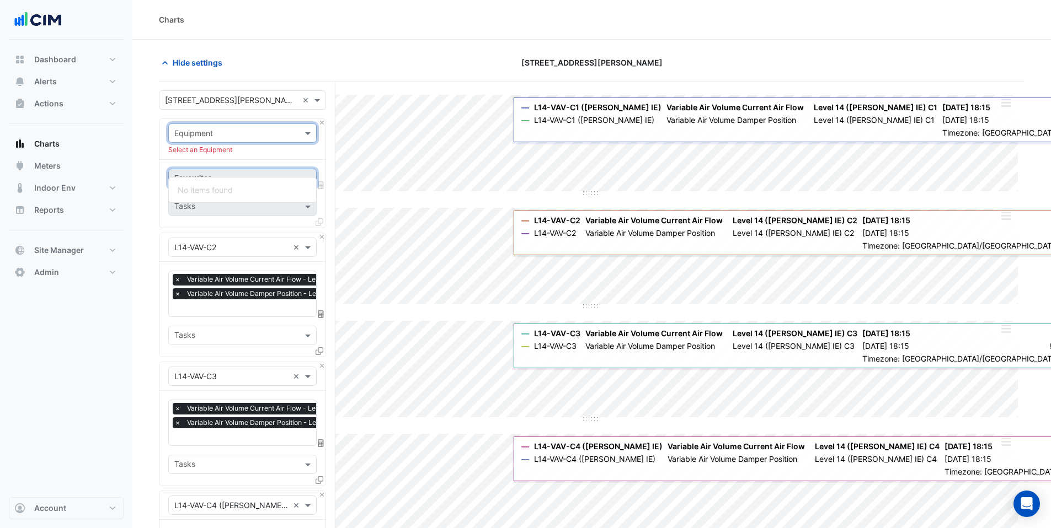
scroll to position [2, 0]
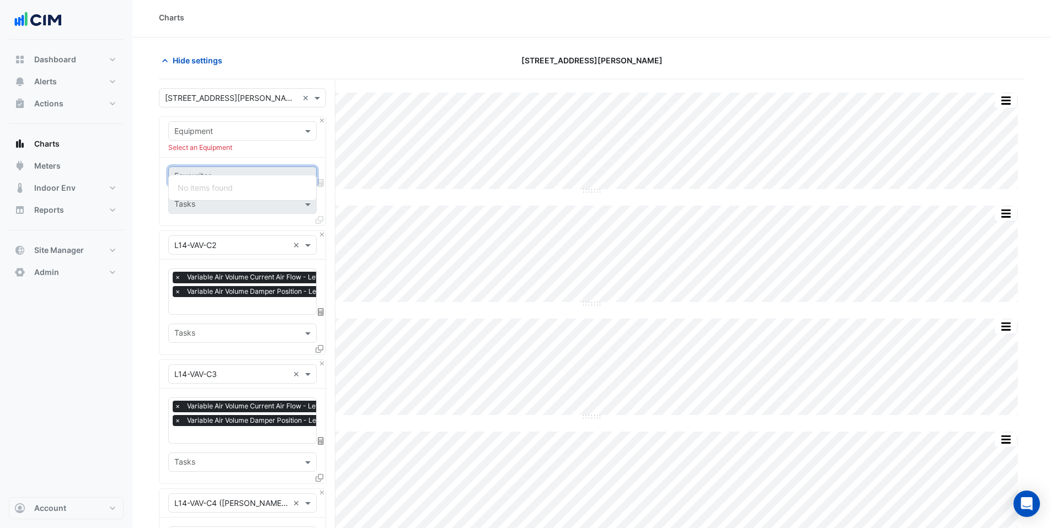
click at [219, 126] on input "text" at bounding box center [231, 132] width 114 height 12
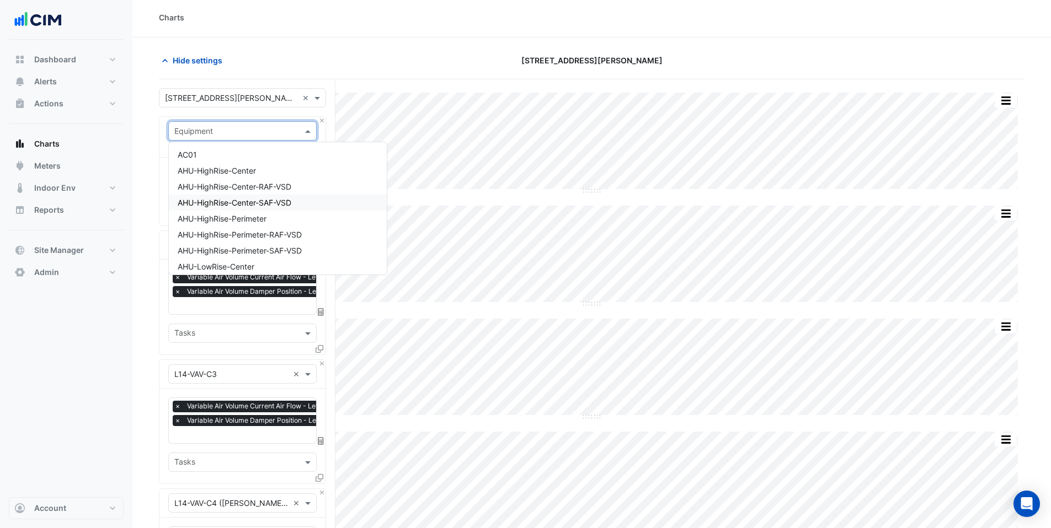
click at [234, 203] on span "AHU-HighRise-Center-SAF-VSD" at bounding box center [235, 202] width 114 height 9
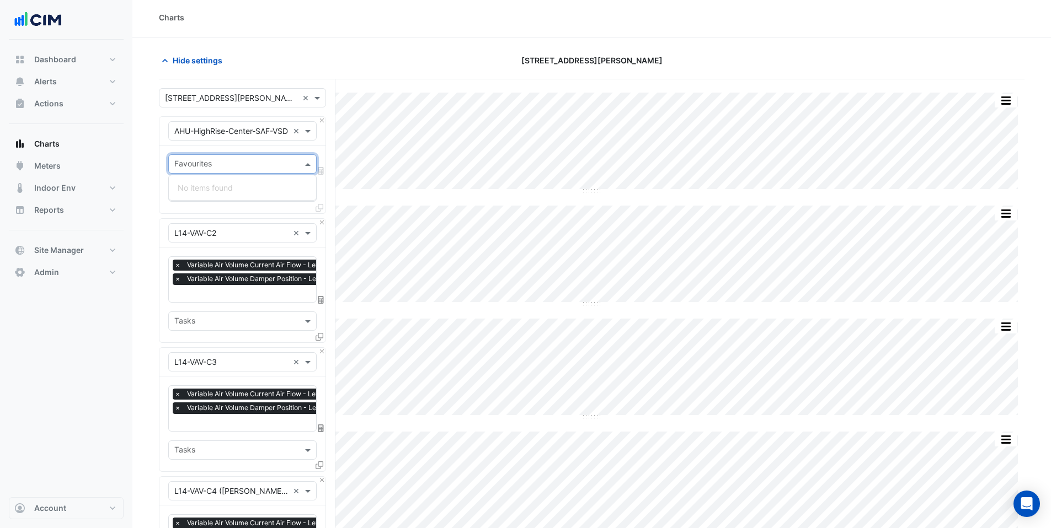
click at [217, 162] on input "text" at bounding box center [236, 165] width 124 height 12
click at [216, 167] on input "text" at bounding box center [236, 165] width 124 height 12
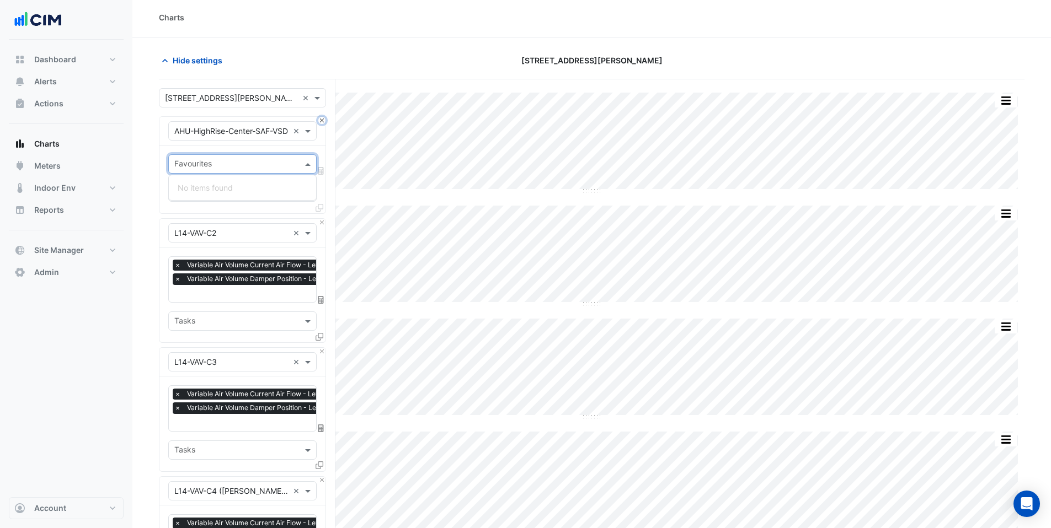
click at [320, 118] on button "Close" at bounding box center [321, 120] width 7 height 7
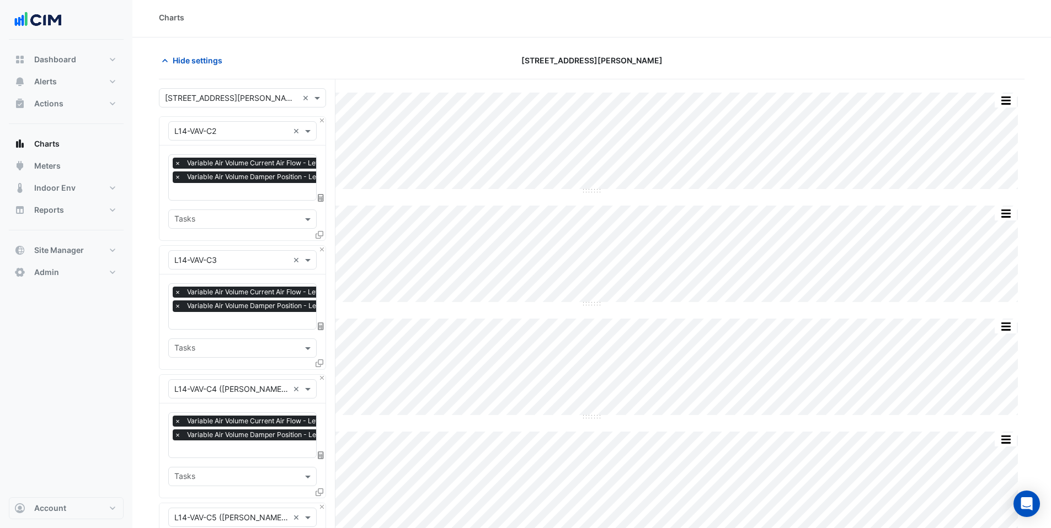
click at [204, 132] on input "text" at bounding box center [231, 132] width 114 height 12
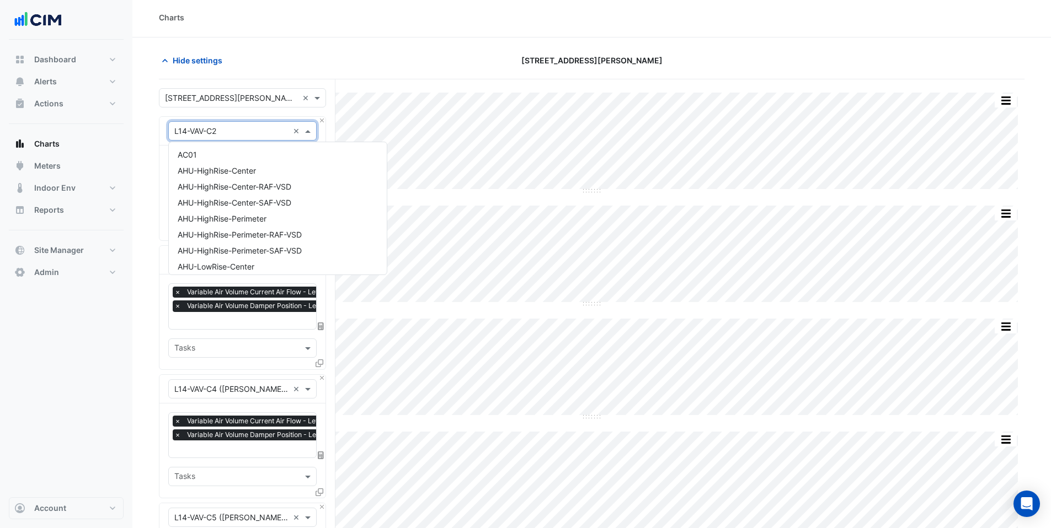
scroll to position [2708, 0]
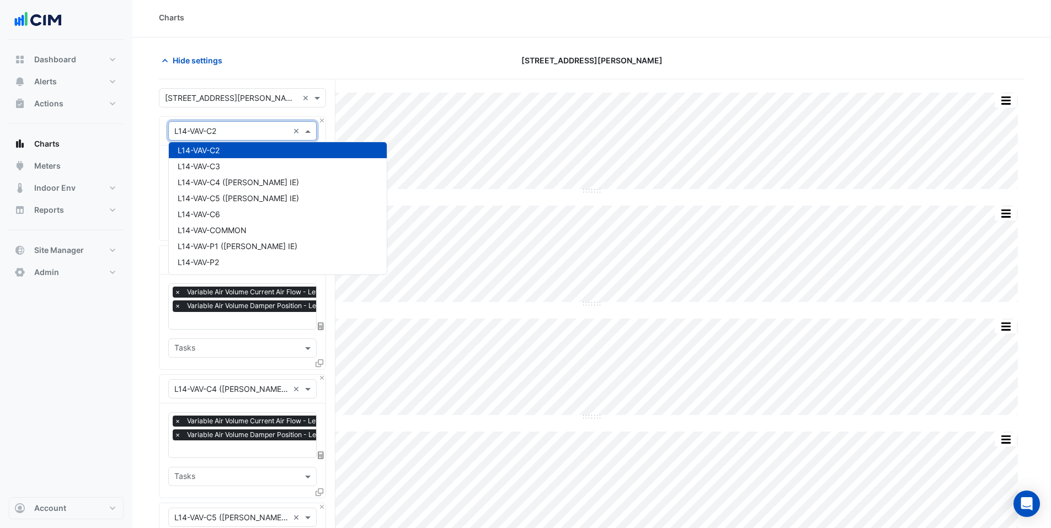
click at [307, 12] on div "Charts" at bounding box center [591, 18] width 865 height 12
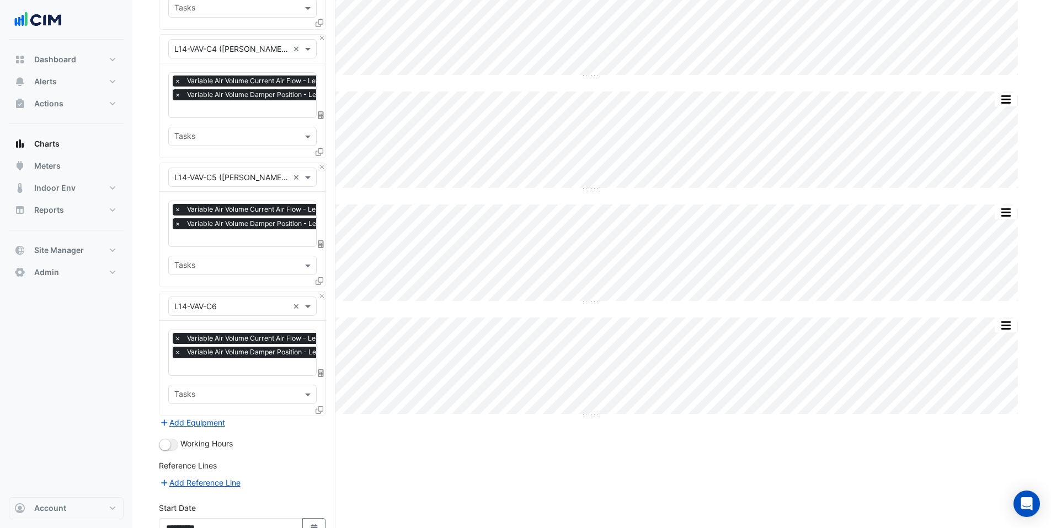
scroll to position [450, 0]
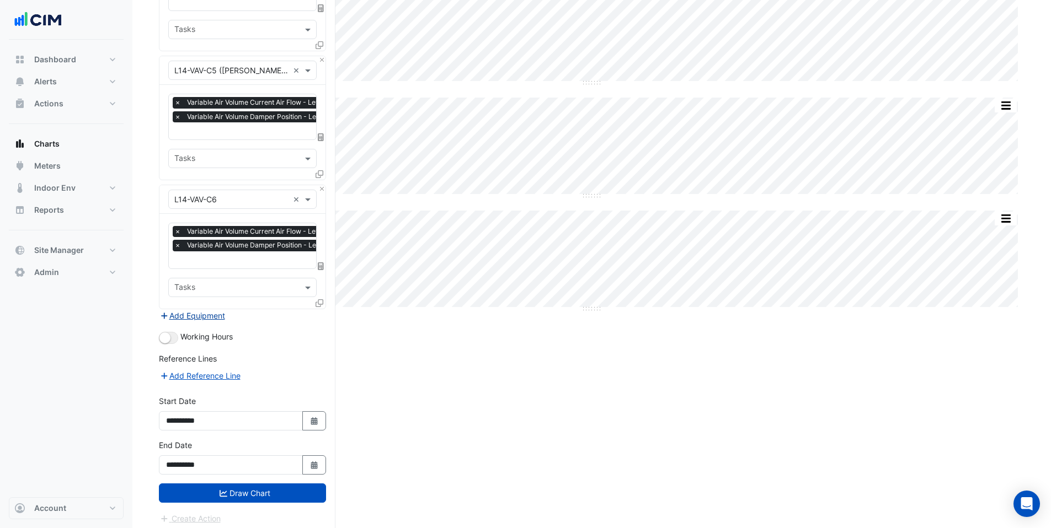
click at [190, 309] on button "Add Equipment" at bounding box center [192, 315] width 67 height 13
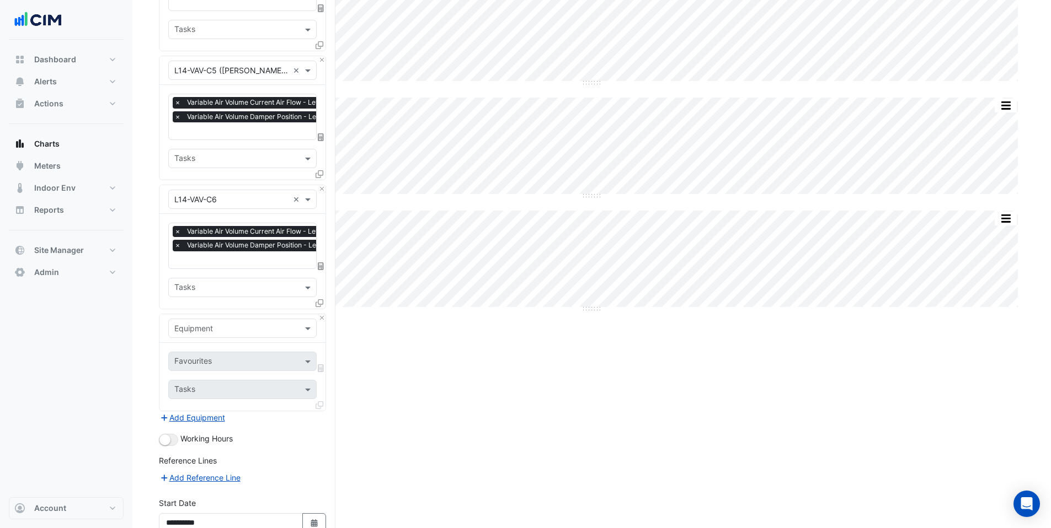
click at [202, 314] on div "Equipment" at bounding box center [242, 328] width 166 height 29
click at [202, 323] on input "text" at bounding box center [231, 329] width 114 height 12
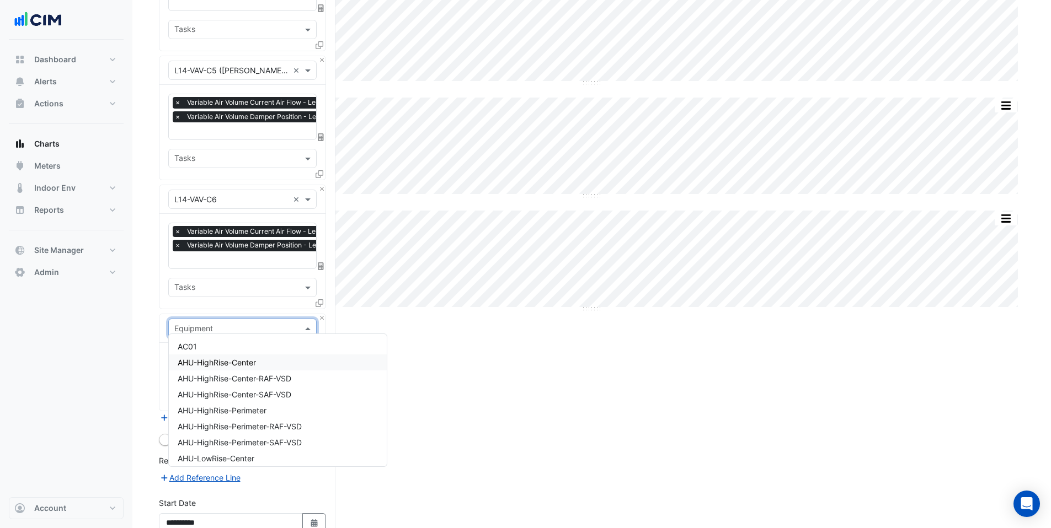
click at [217, 362] on span "AHU-HighRise-Center" at bounding box center [217, 362] width 78 height 9
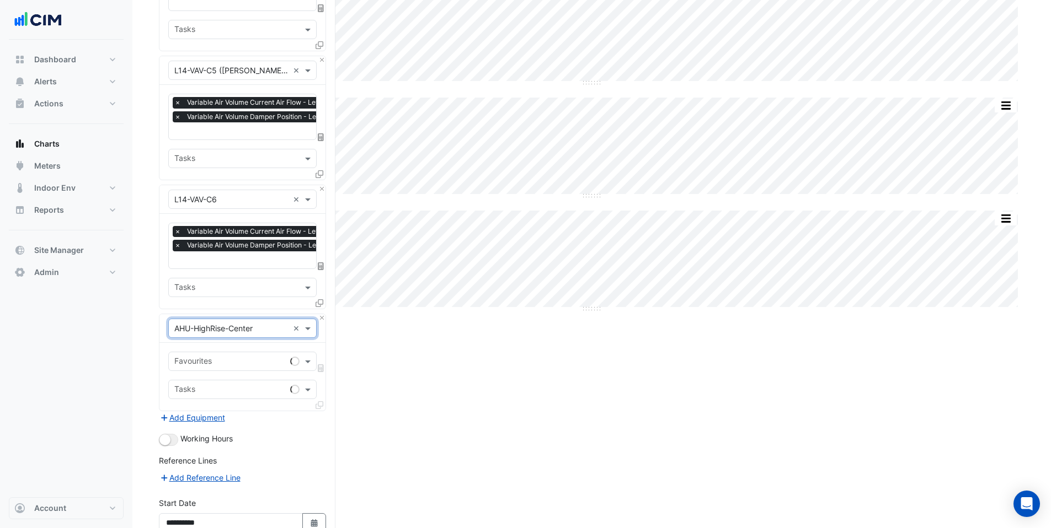
click at [211, 357] on input "text" at bounding box center [229, 363] width 111 height 12
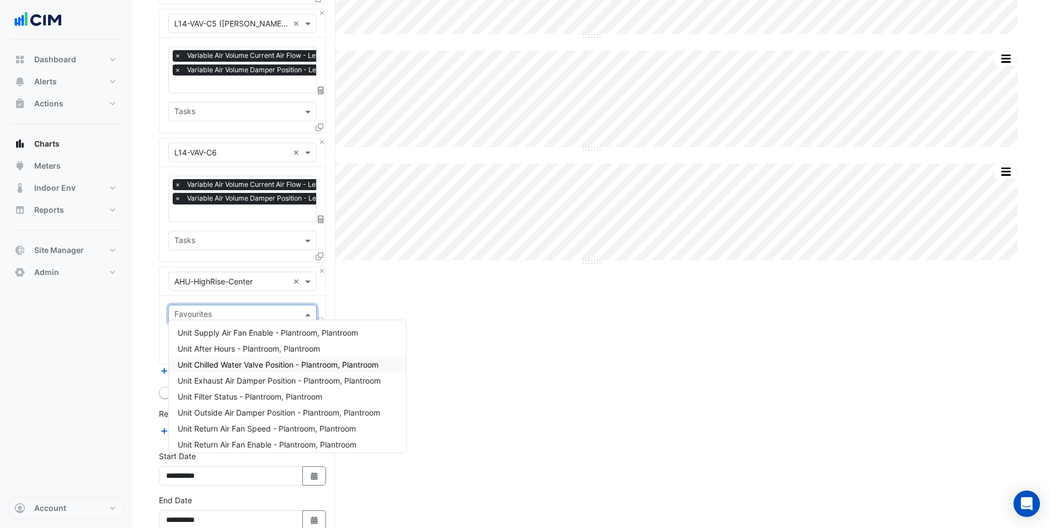
scroll to position [552, 0]
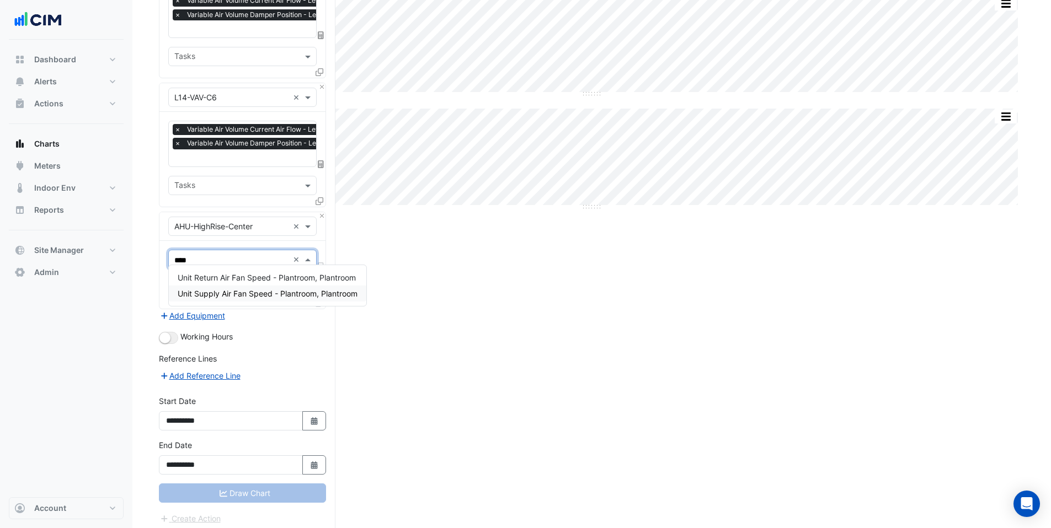
type input "*****"
click at [238, 292] on span "Unit Supply Air Fan Speed - Plantroom, Plantroom" at bounding box center [268, 293] width 180 height 9
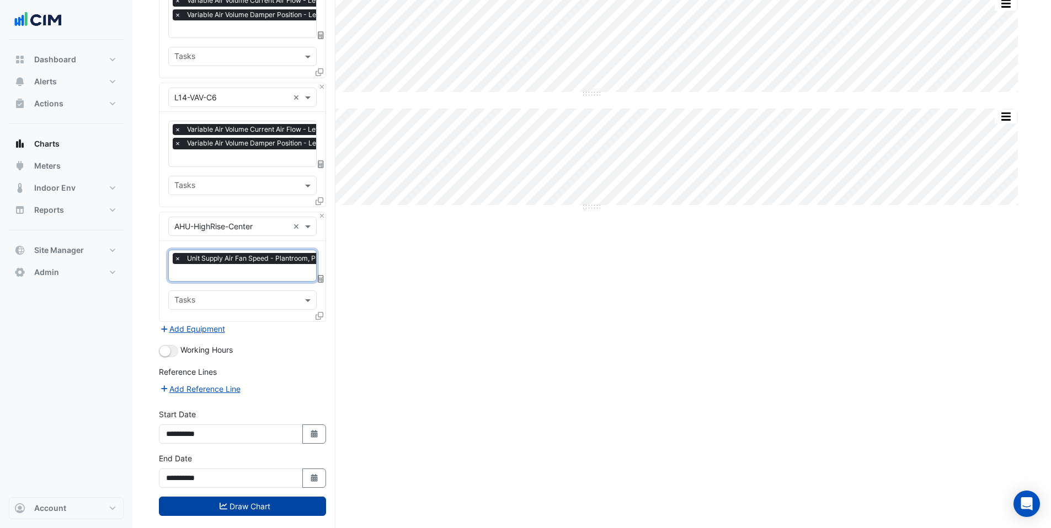
click at [217, 507] on button "Draw Chart" at bounding box center [242, 506] width 167 height 19
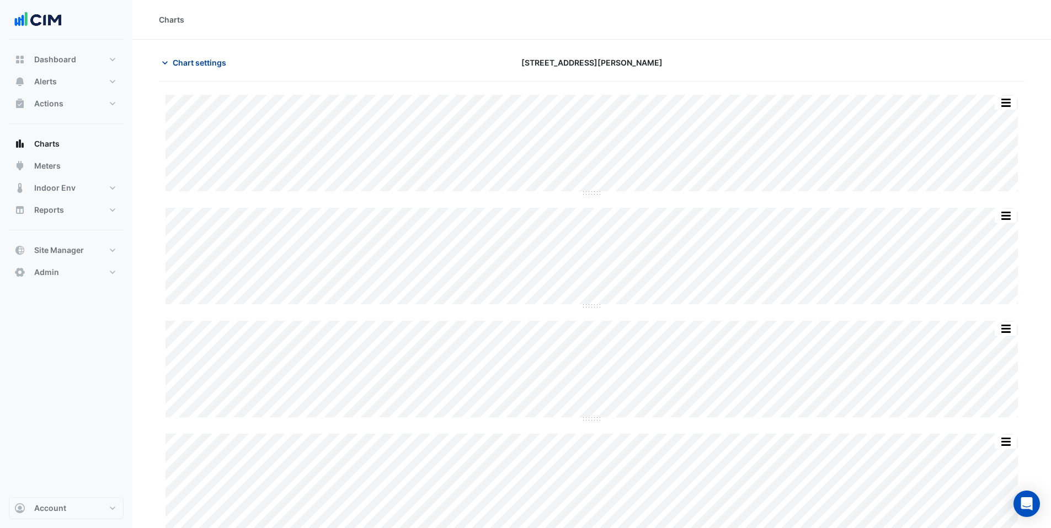
click at [162, 63] on icon "button" at bounding box center [164, 62] width 11 height 11
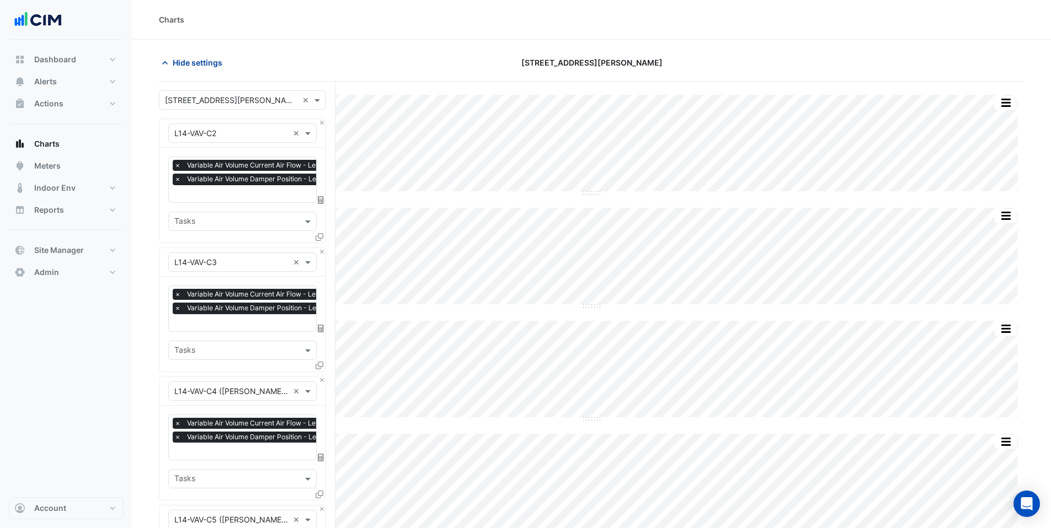
click at [163, 62] on icon "button" at bounding box center [165, 62] width 6 height 3
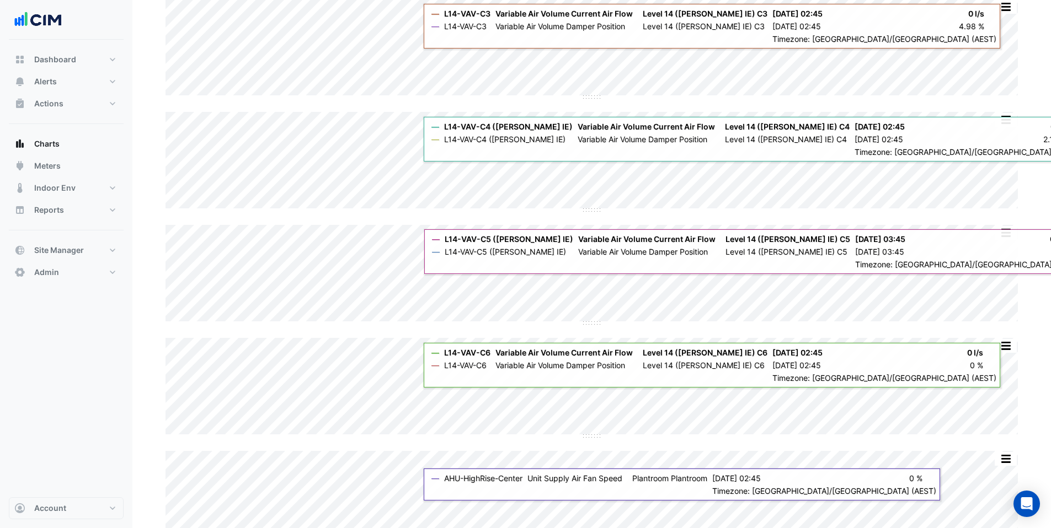
scroll to position [245, 0]
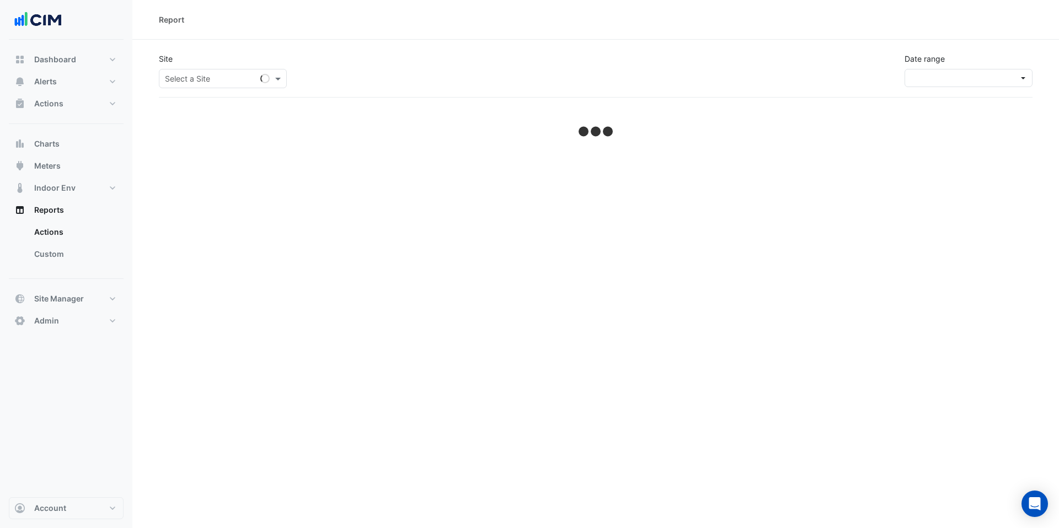
select select "***"
